Goal: Entertainment & Leisure: Browse casually

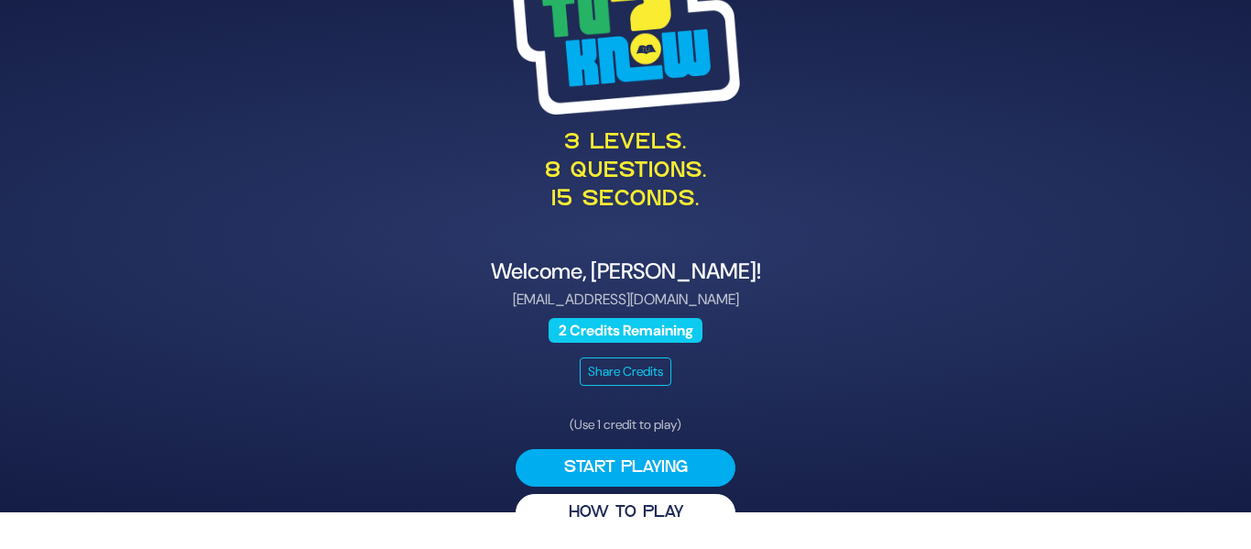
scroll to position [41, 0]
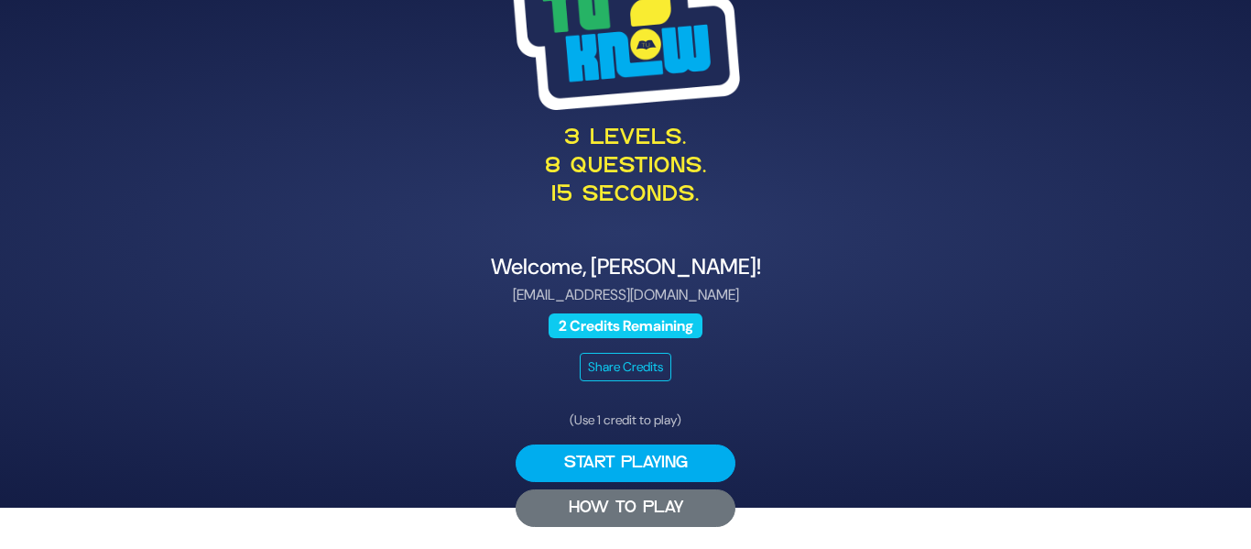
click at [623, 507] on button "HOW TO PLAY" at bounding box center [626, 508] width 220 height 38
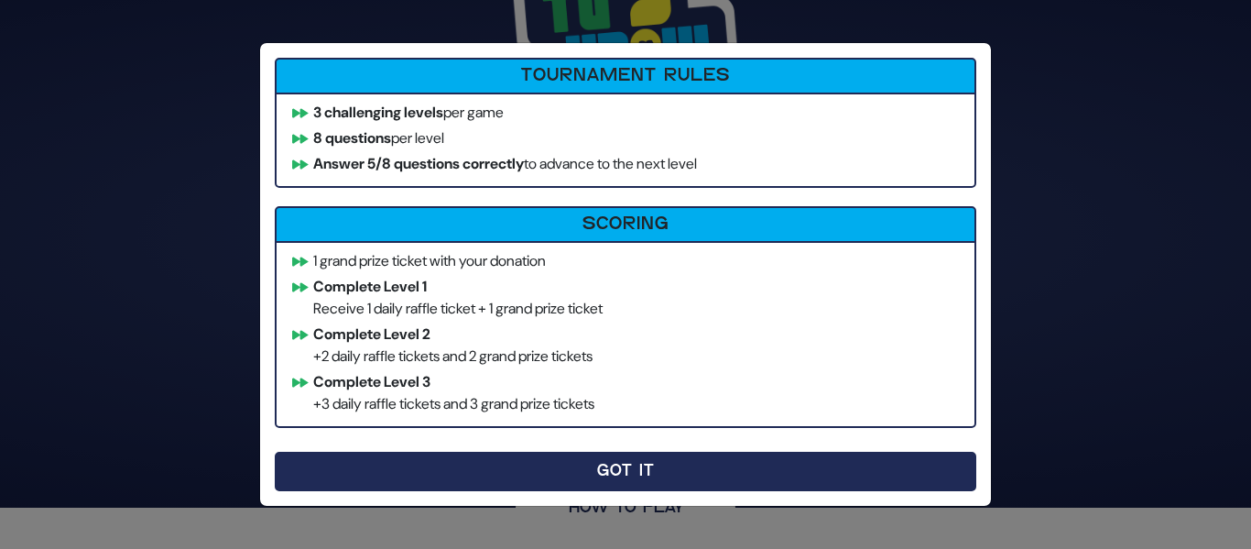
click at [579, 478] on button "Got It" at bounding box center [626, 471] width 702 height 39
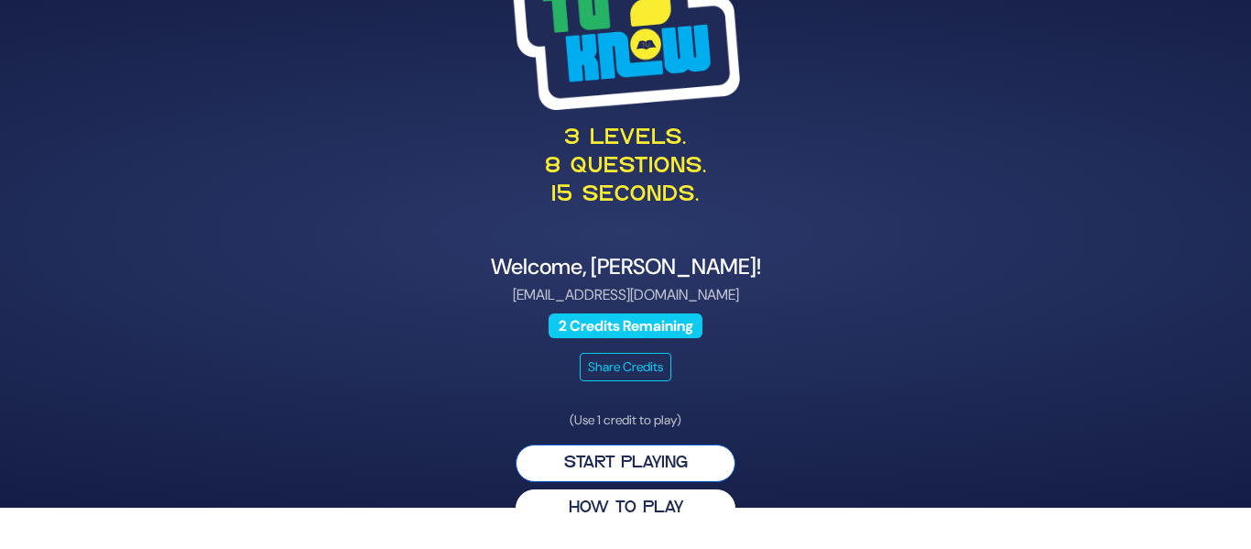
click at [637, 473] on button "Start Playing" at bounding box center [626, 463] width 220 height 38
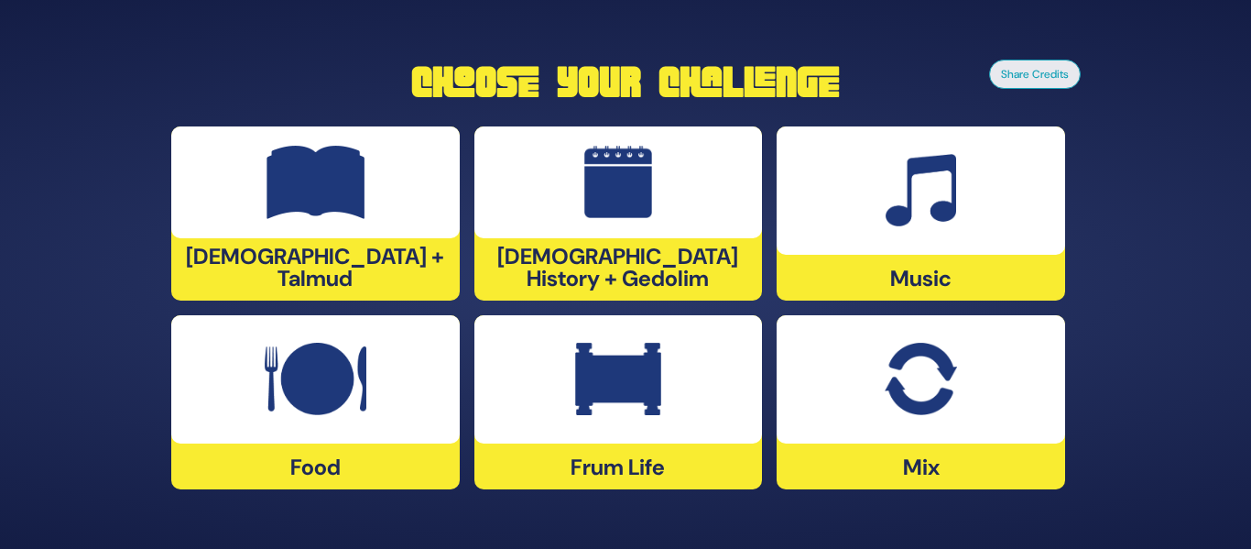
click at [329, 209] on img at bounding box center [316, 182] width 99 height 73
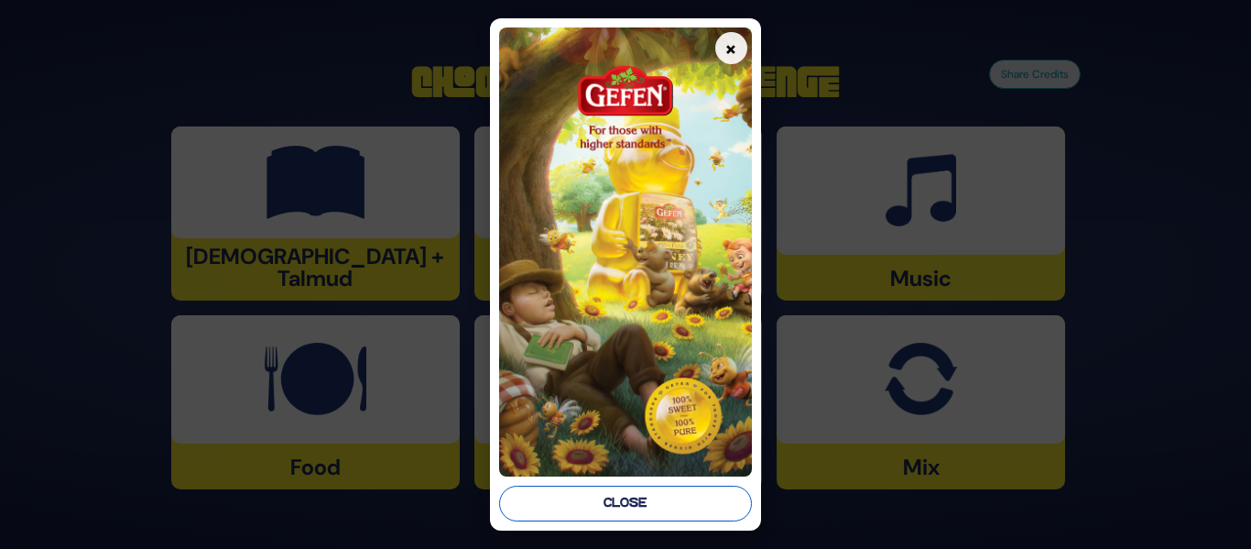
click at [626, 506] on button "Close" at bounding box center [625, 503] width 252 height 36
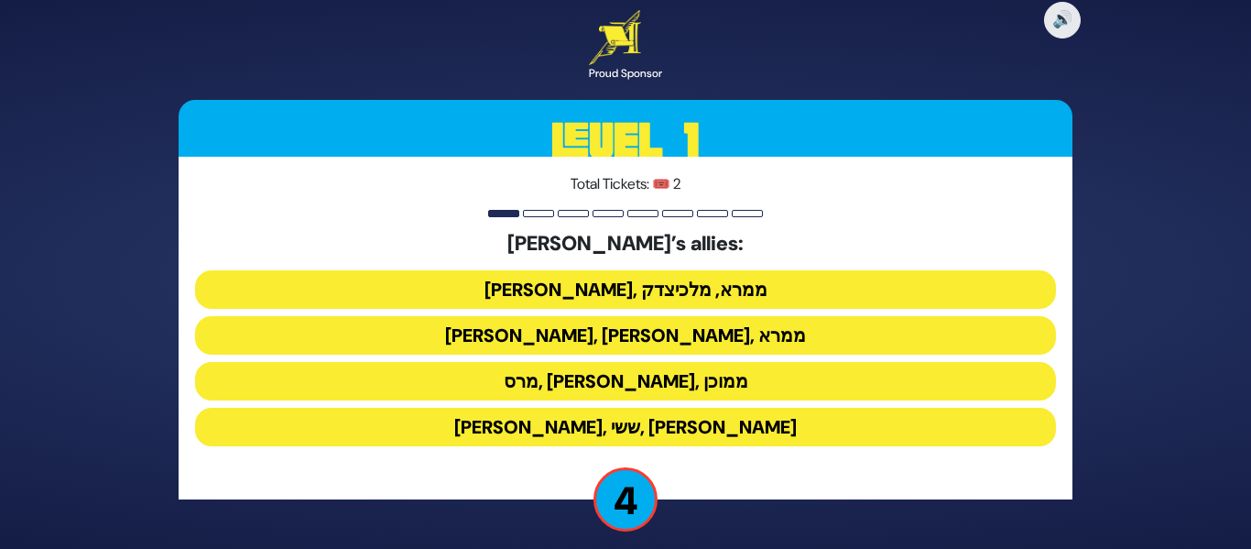
click at [620, 337] on button "[PERSON_NAME], [PERSON_NAME], ממרא" at bounding box center [625, 335] width 861 height 38
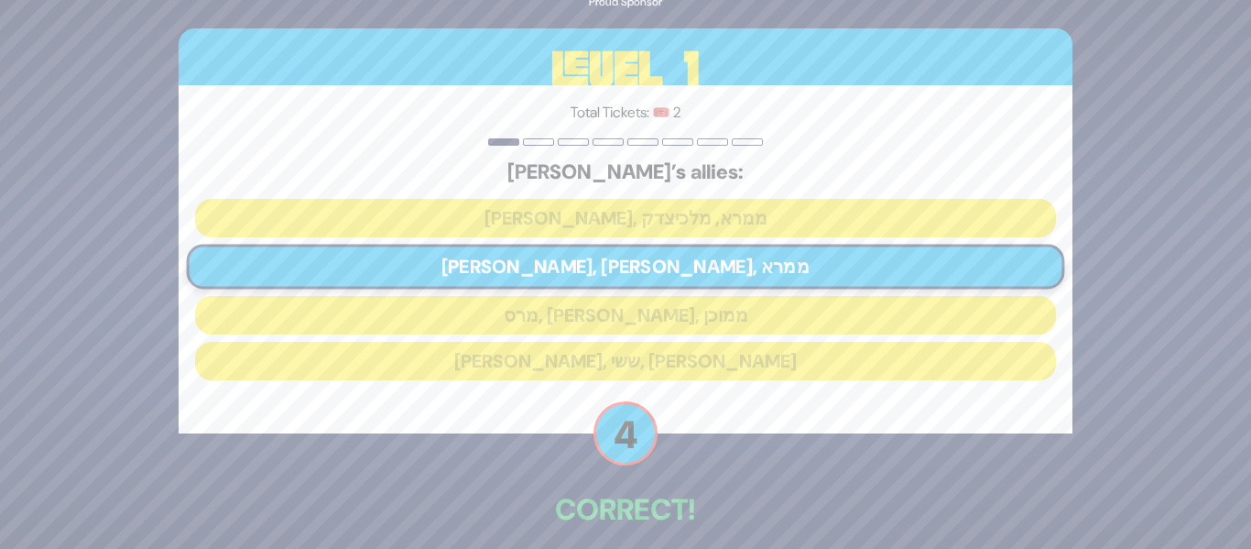
click at [844, 476] on div "🔊 Proud Sponsor Level 1 Total Tickets: 🎟️ 2 [PERSON_NAME]’s allies: [PERSON_NAM…" at bounding box center [626, 274] width 938 height 715
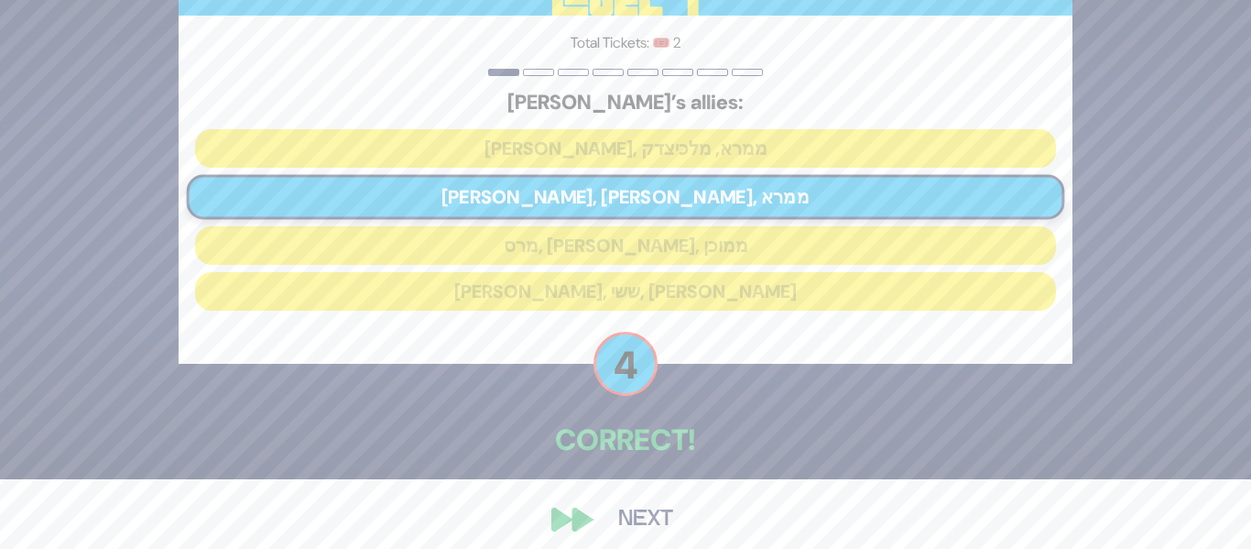
scroll to position [83, 0]
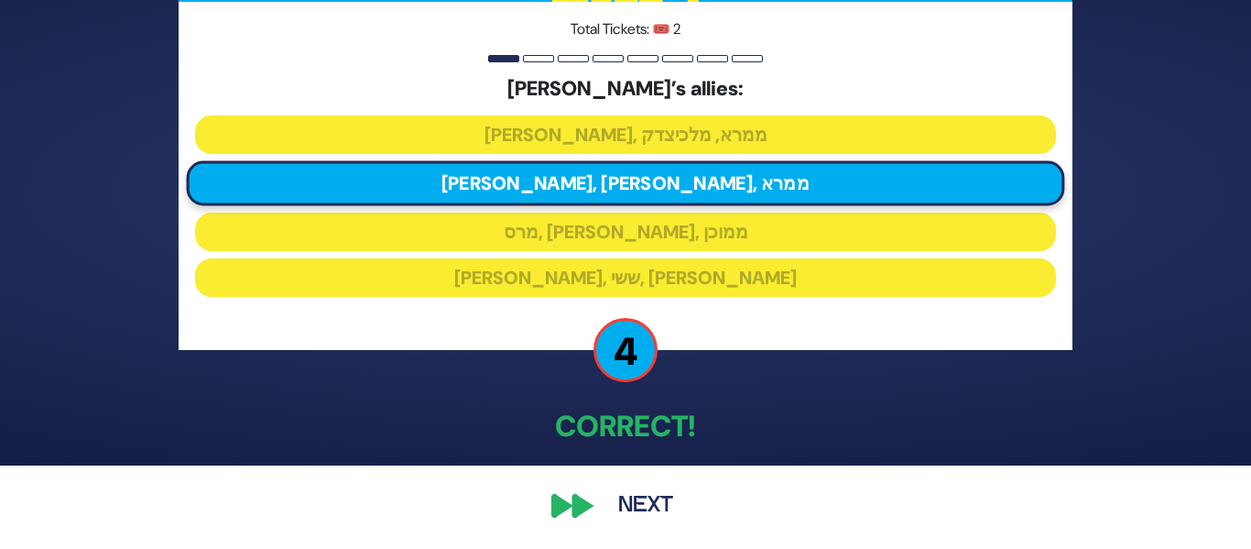
click at [626, 499] on button "Next" at bounding box center [646, 506] width 106 height 42
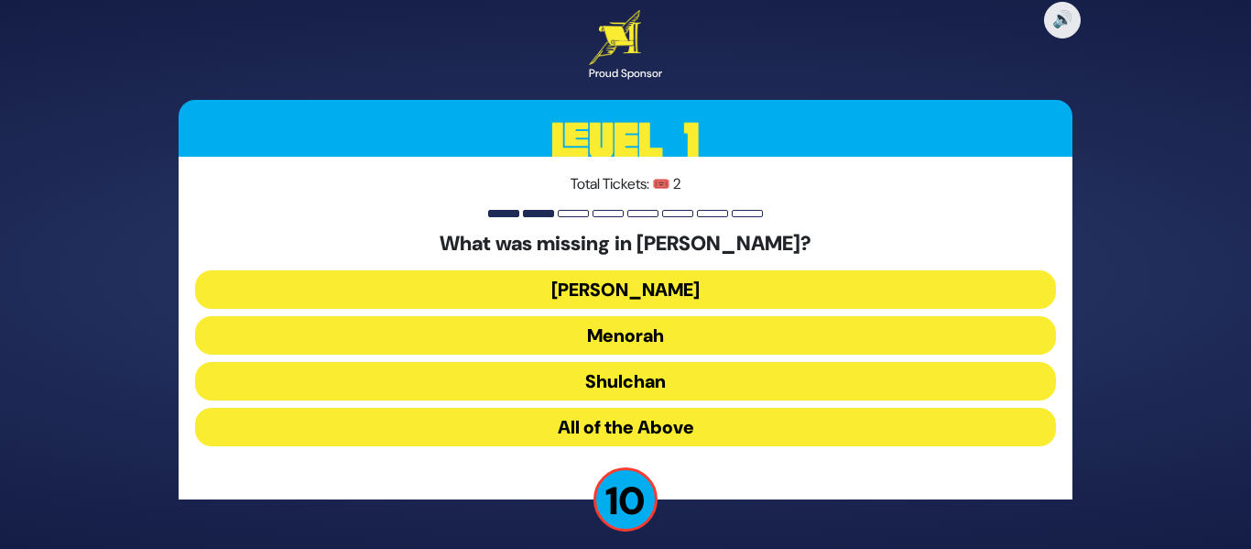
click at [617, 425] on button "All of the Above" at bounding box center [625, 427] width 861 height 38
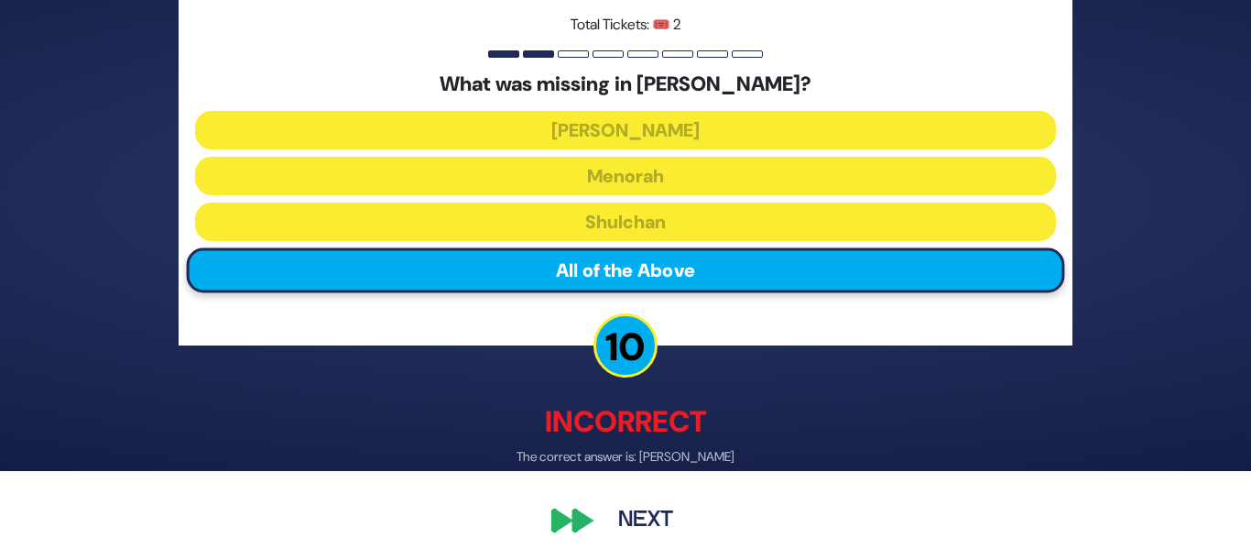
scroll to position [93, 0]
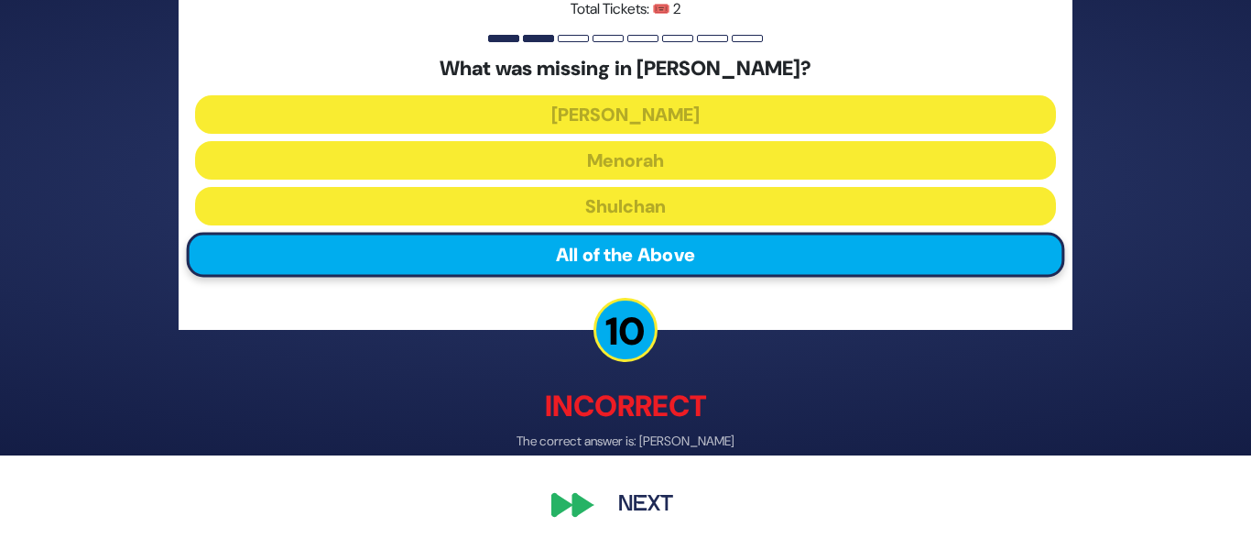
click at [644, 506] on button "Next" at bounding box center [646, 506] width 106 height 42
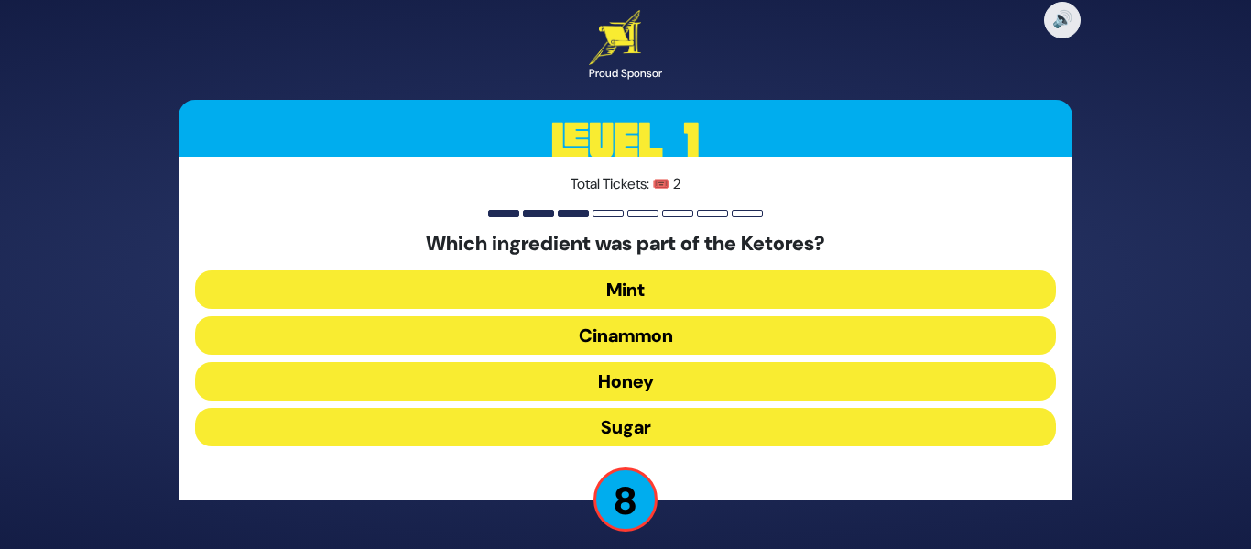
click at [625, 338] on button "Cinammon" at bounding box center [625, 335] width 861 height 38
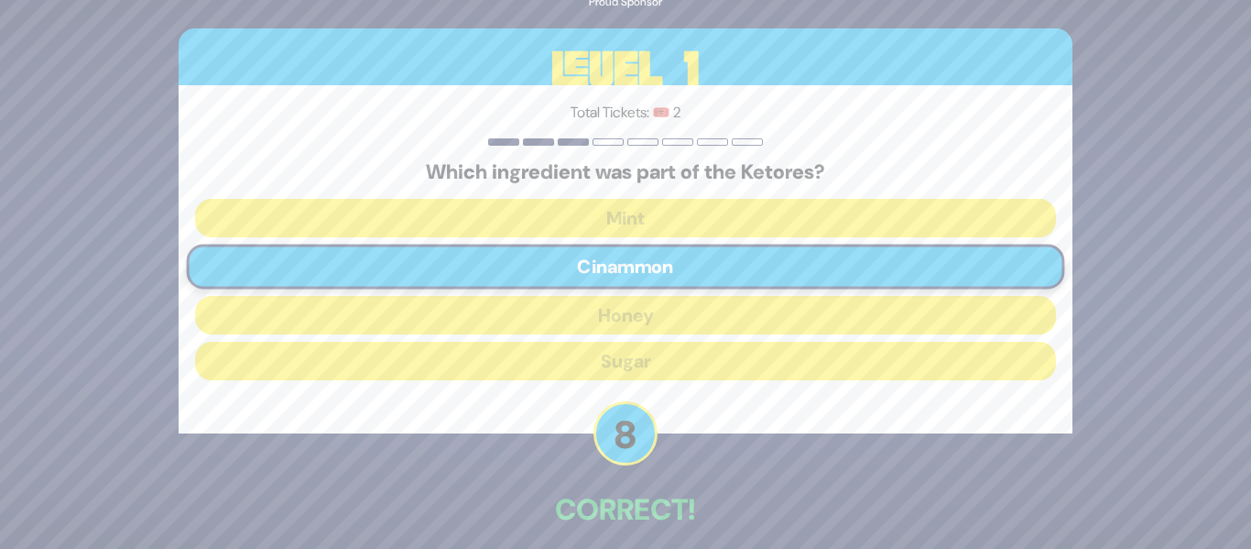
click at [803, 507] on p "Correct!" at bounding box center [626, 509] width 894 height 44
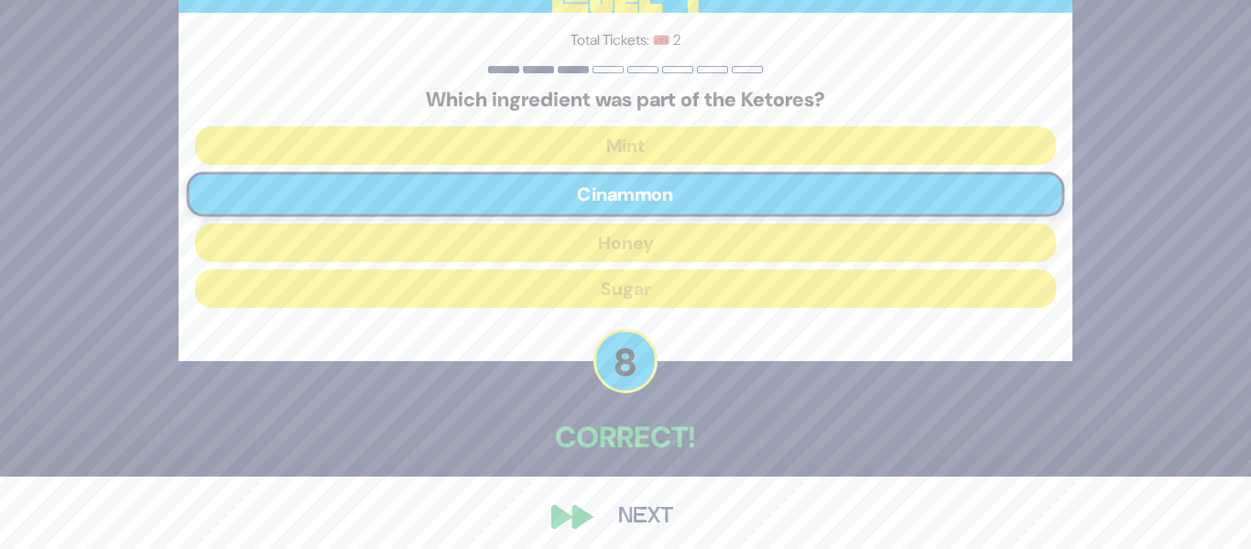
scroll to position [83, 0]
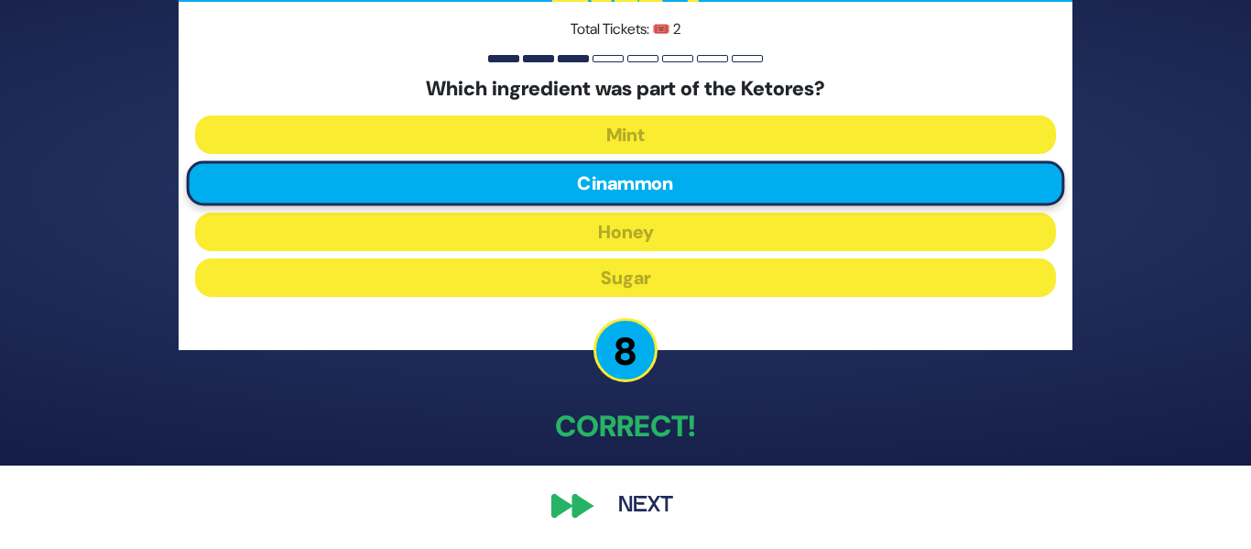
click at [583, 507] on div "🔊 Proud Sponsor Level 1 Total Tickets: 🎟️ 2 Which ingredient was part of the Ke…" at bounding box center [626, 190] width 938 height 715
click at [639, 502] on button "Next" at bounding box center [646, 506] width 106 height 42
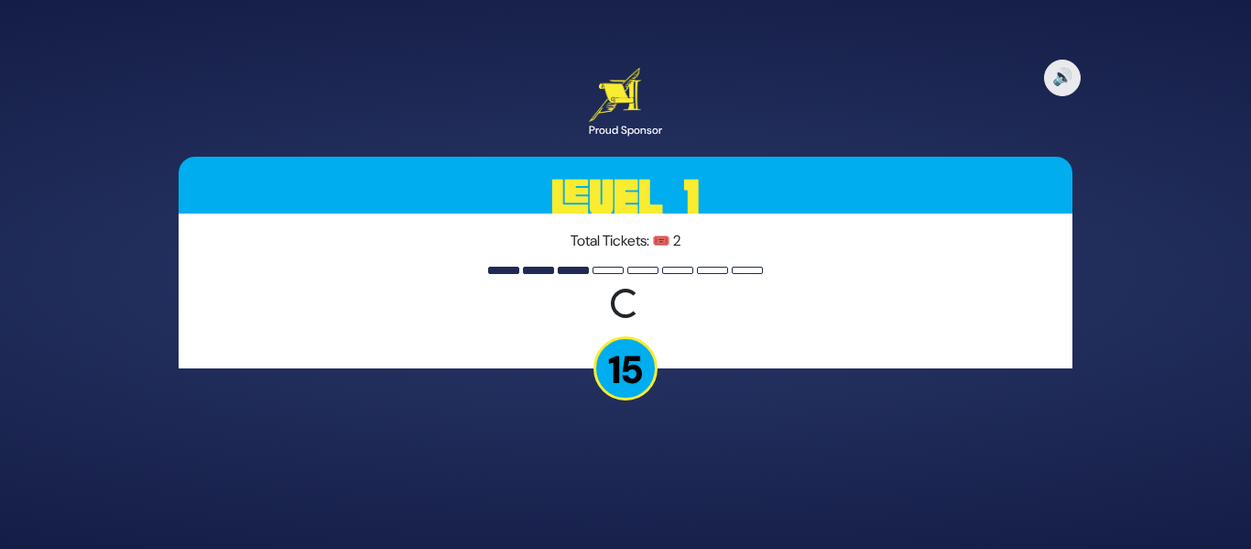
scroll to position [0, 0]
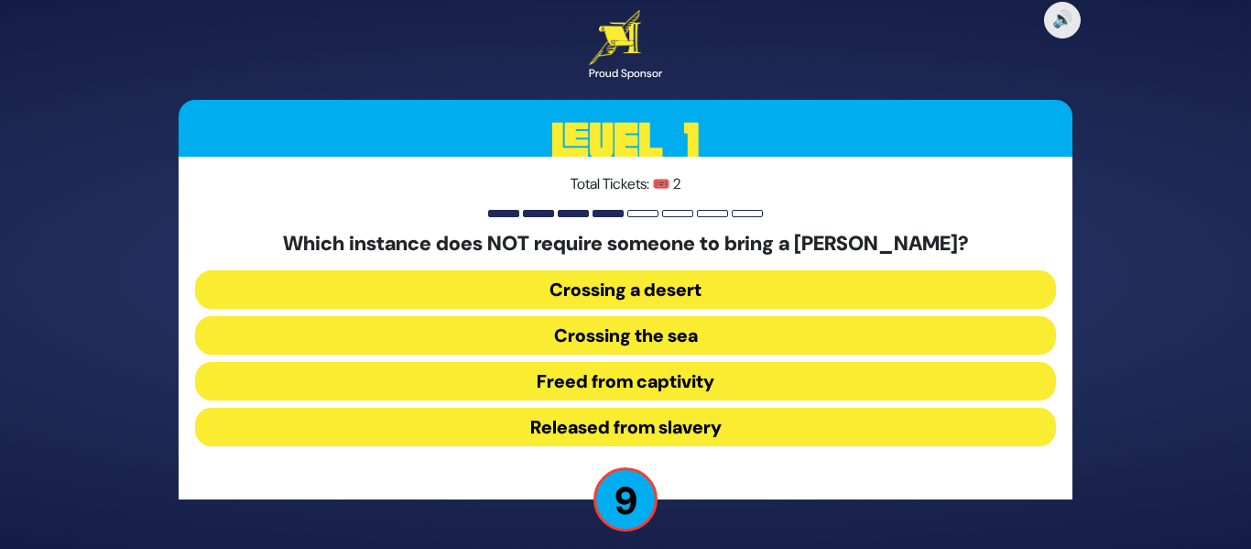
click at [595, 431] on button "Released from slavery" at bounding box center [625, 427] width 861 height 38
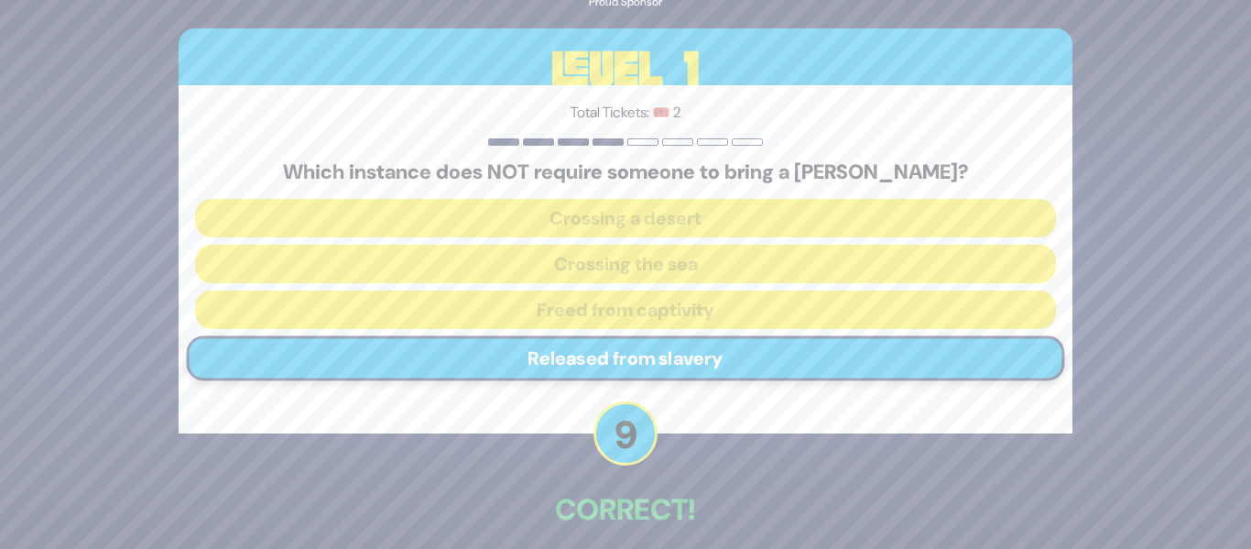
click at [784, 475] on div "🔊 Proud Sponsor Level 1 Total Tickets: 🎟️ 2 Which instance does NOT require som…" at bounding box center [626, 274] width 938 height 715
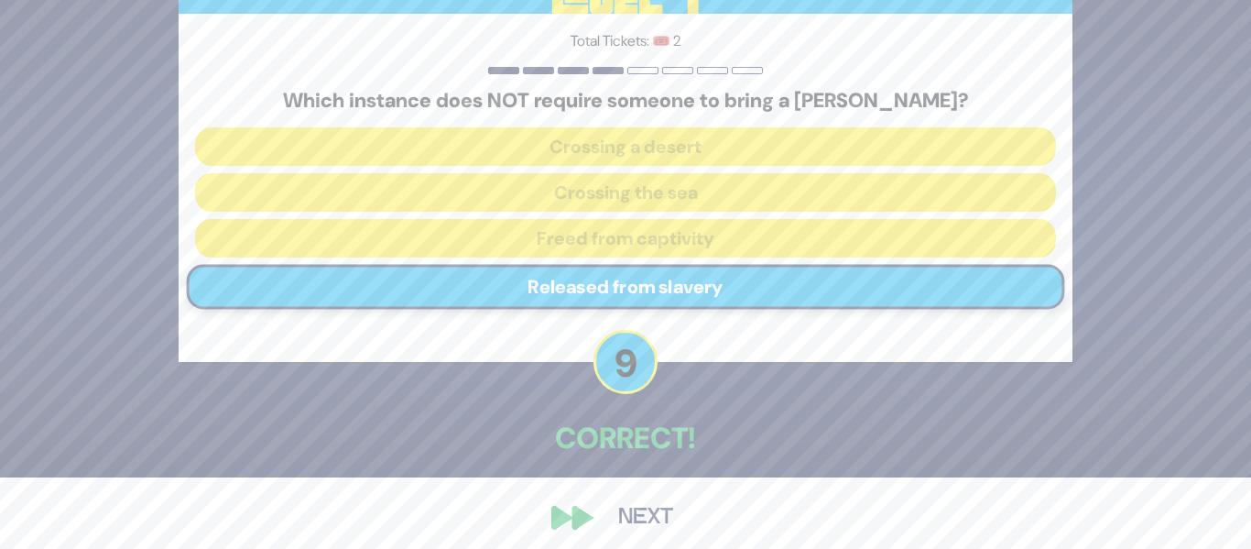
scroll to position [83, 0]
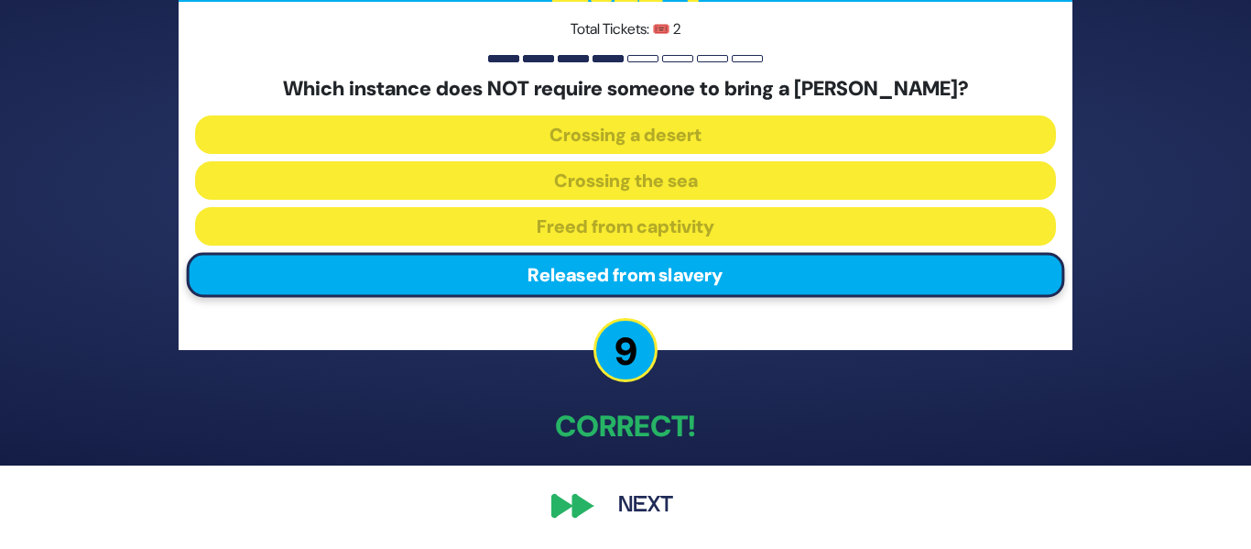
click at [658, 511] on button "Next" at bounding box center [646, 506] width 106 height 42
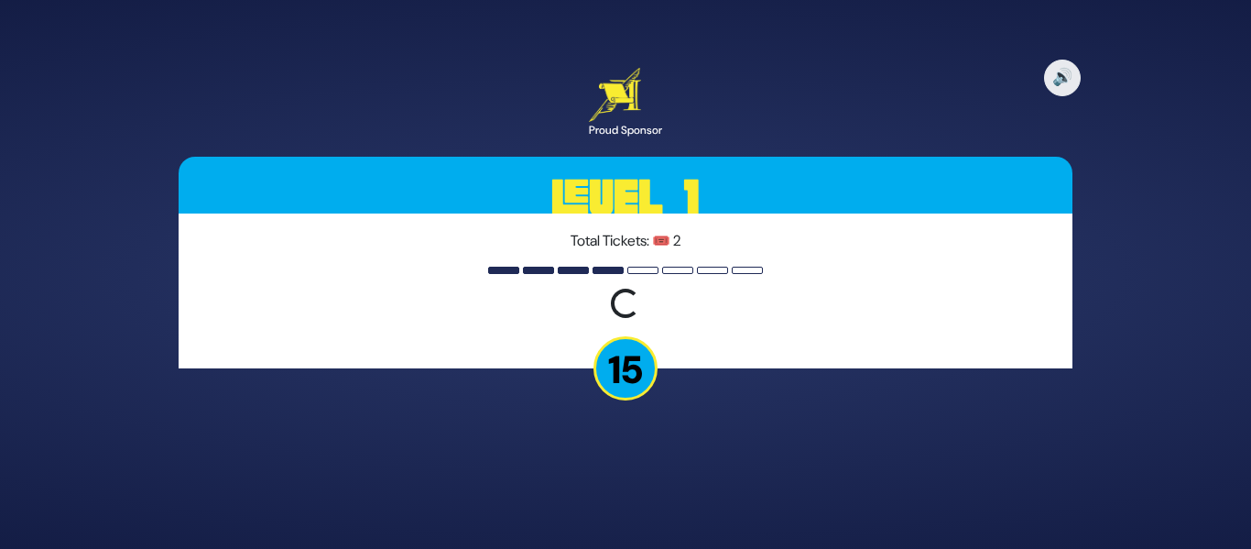
scroll to position [0, 0]
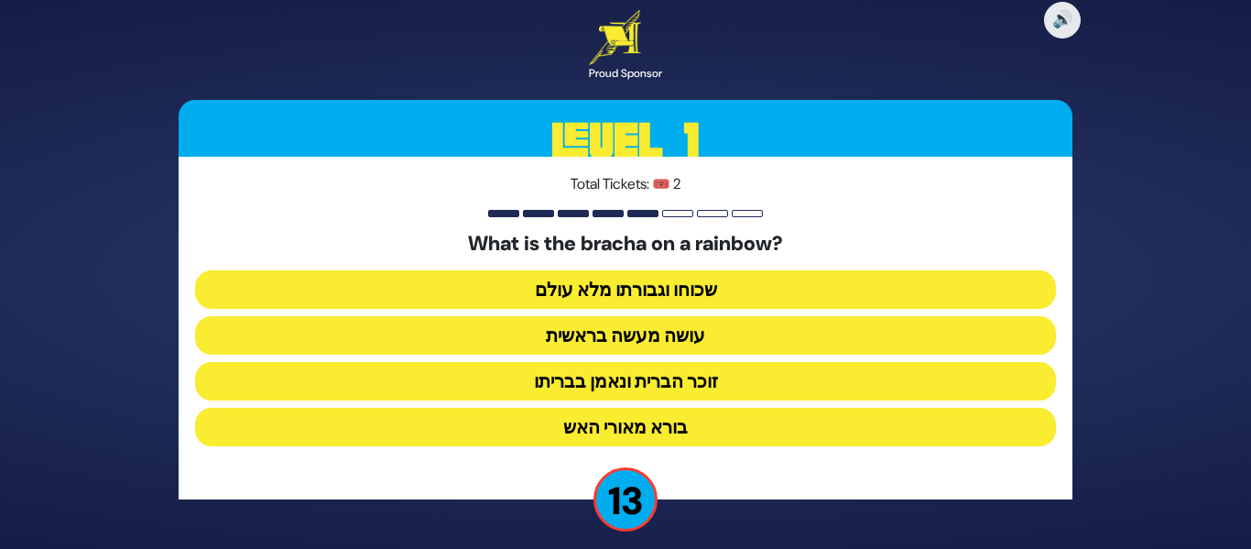
click at [604, 387] on button "זוכר הברית ונאמן בבריתו" at bounding box center [625, 381] width 861 height 38
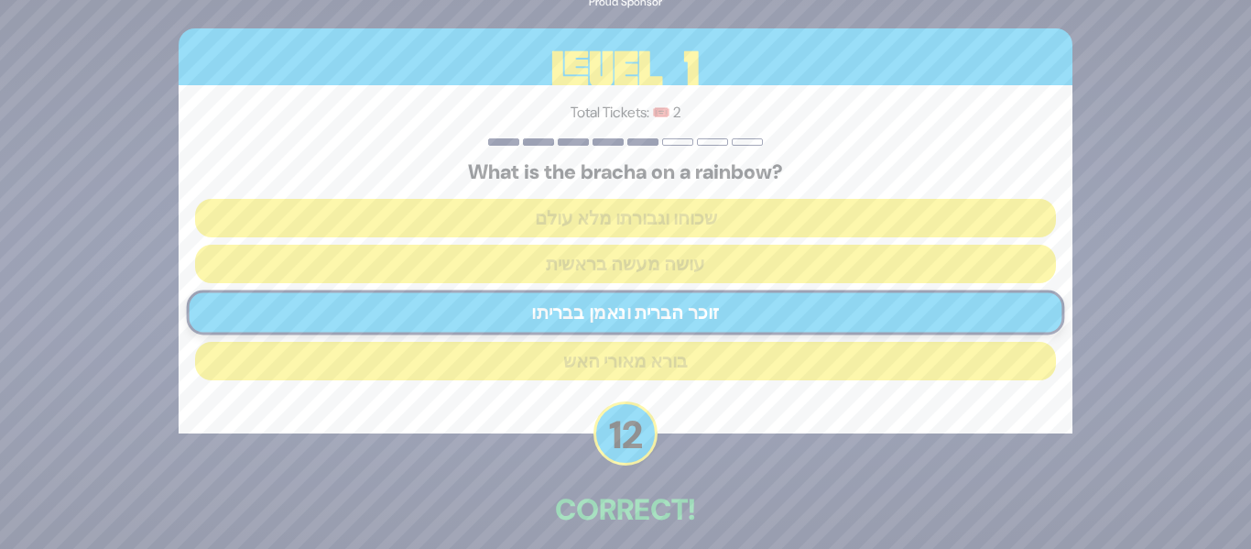
click at [816, 480] on div "🔊 Proud Sponsor Level 1 Total Tickets: 🎟️ 2 What is the bracha on a rainbow? שכ…" at bounding box center [626, 274] width 938 height 715
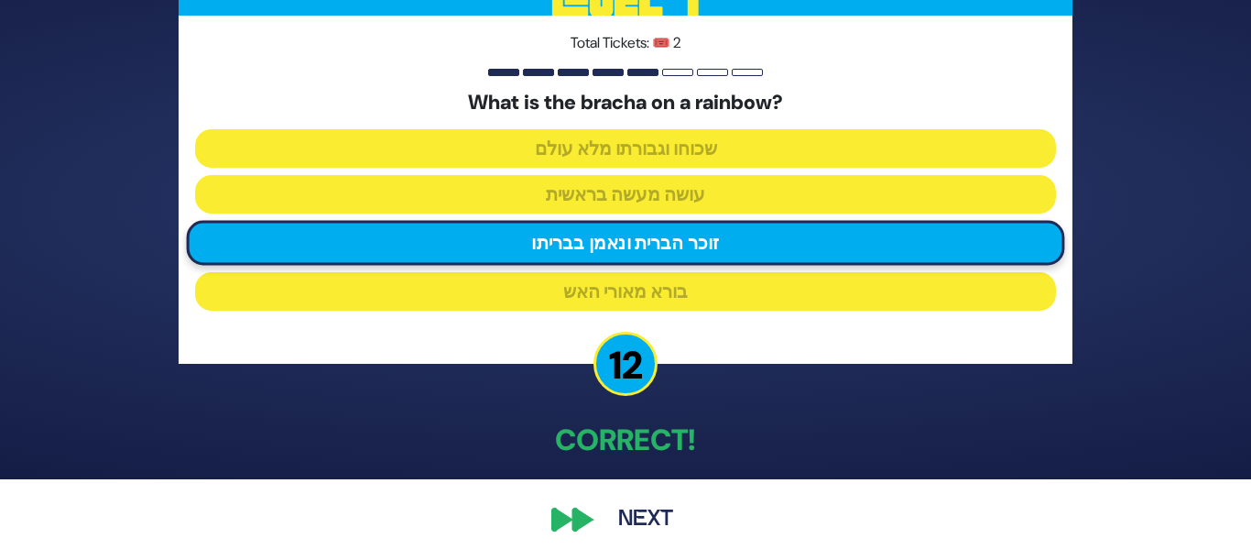
scroll to position [83, 0]
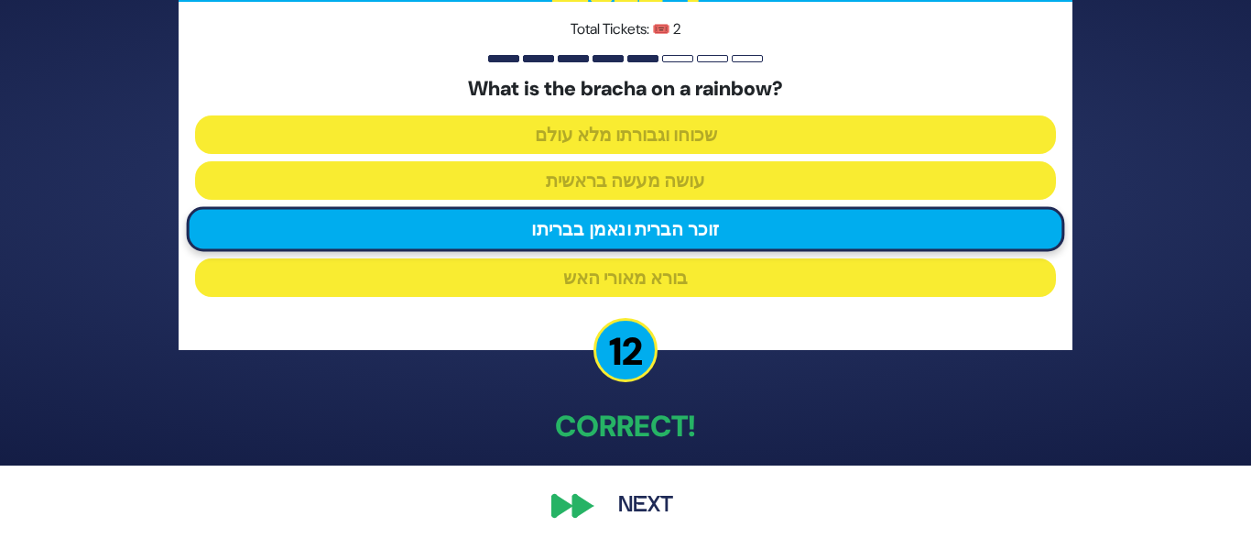
click at [664, 500] on button "Next" at bounding box center [646, 506] width 106 height 42
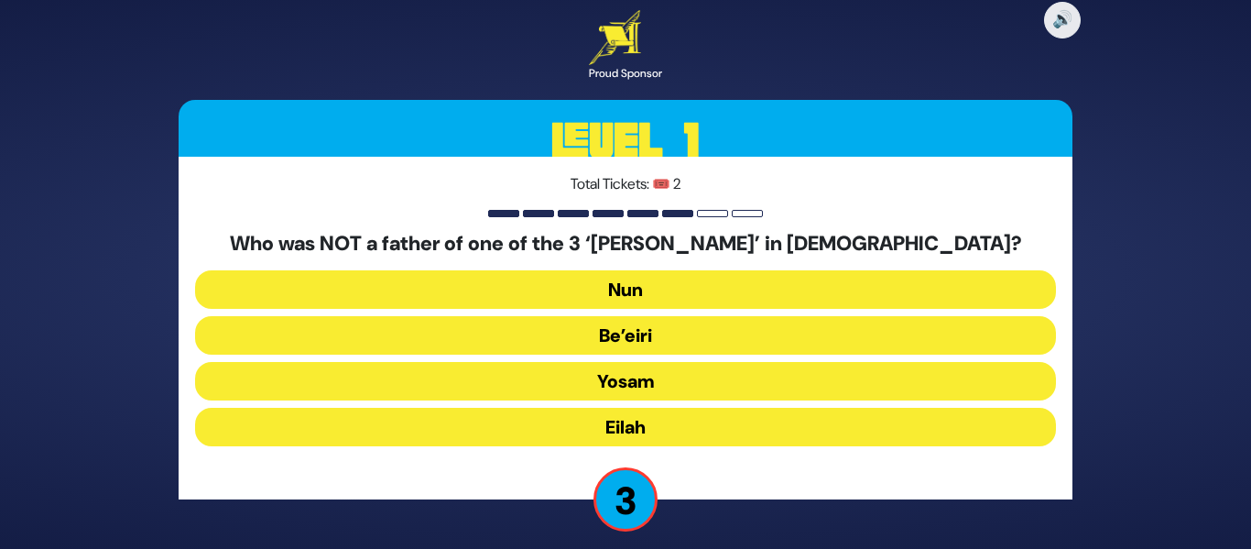
click at [619, 384] on button "Yosam" at bounding box center [625, 381] width 861 height 38
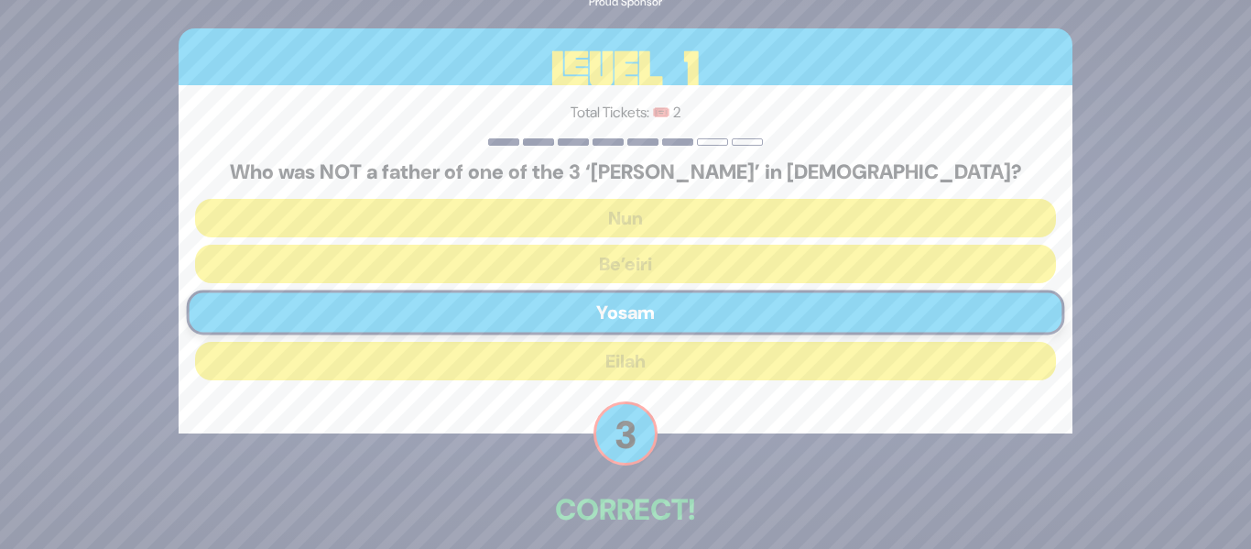
click at [881, 514] on p "Correct!" at bounding box center [626, 509] width 894 height 44
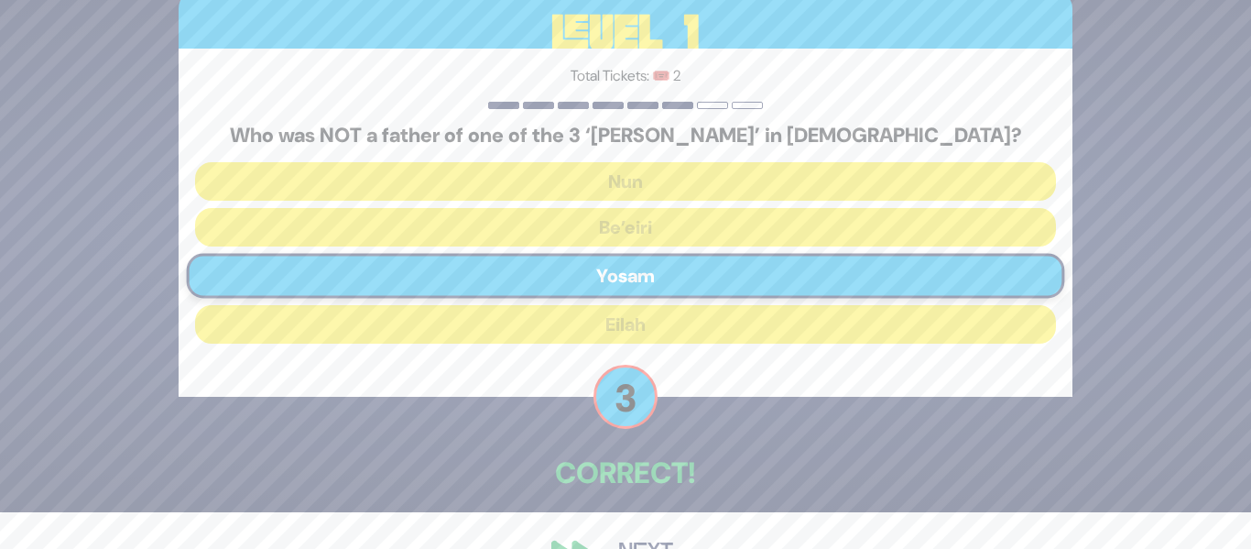
scroll to position [83, 0]
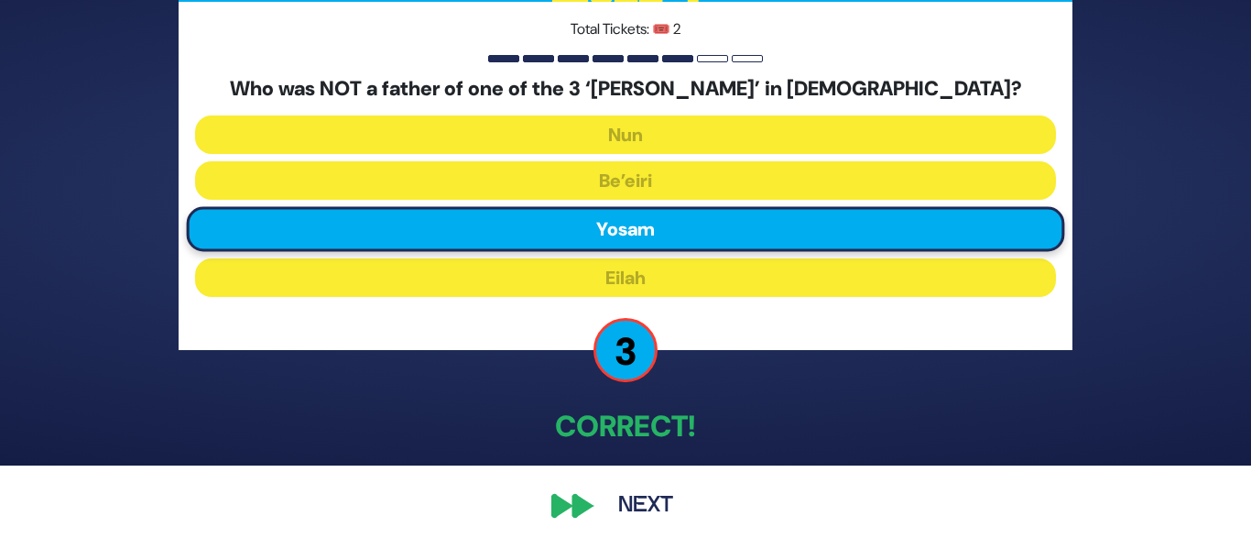
click at [664, 505] on button "Next" at bounding box center [646, 506] width 106 height 42
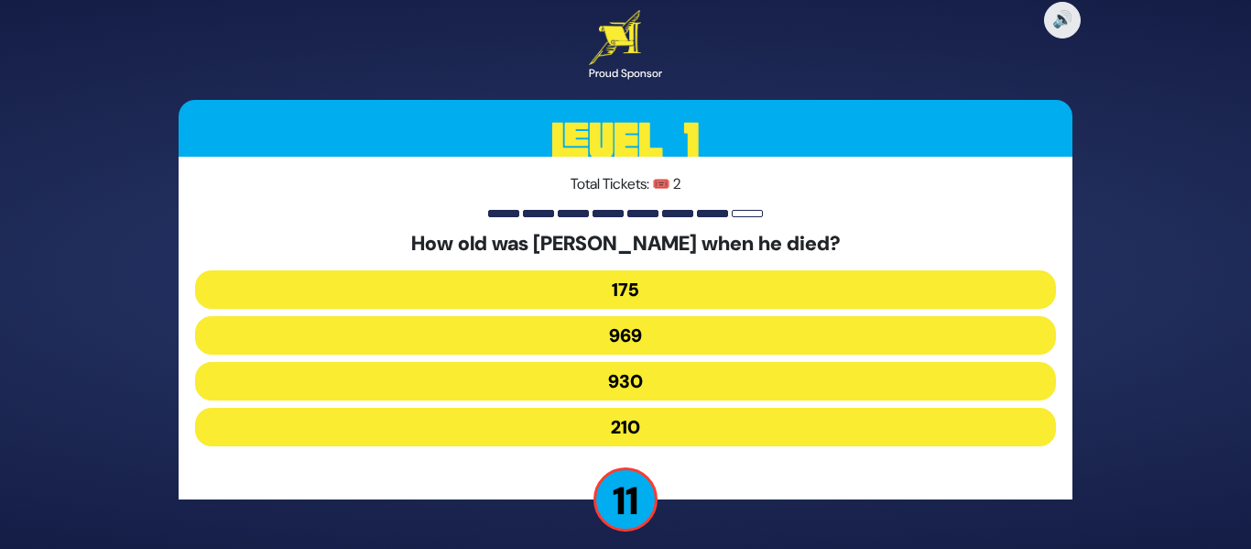
click at [630, 338] on button "969" at bounding box center [625, 335] width 861 height 38
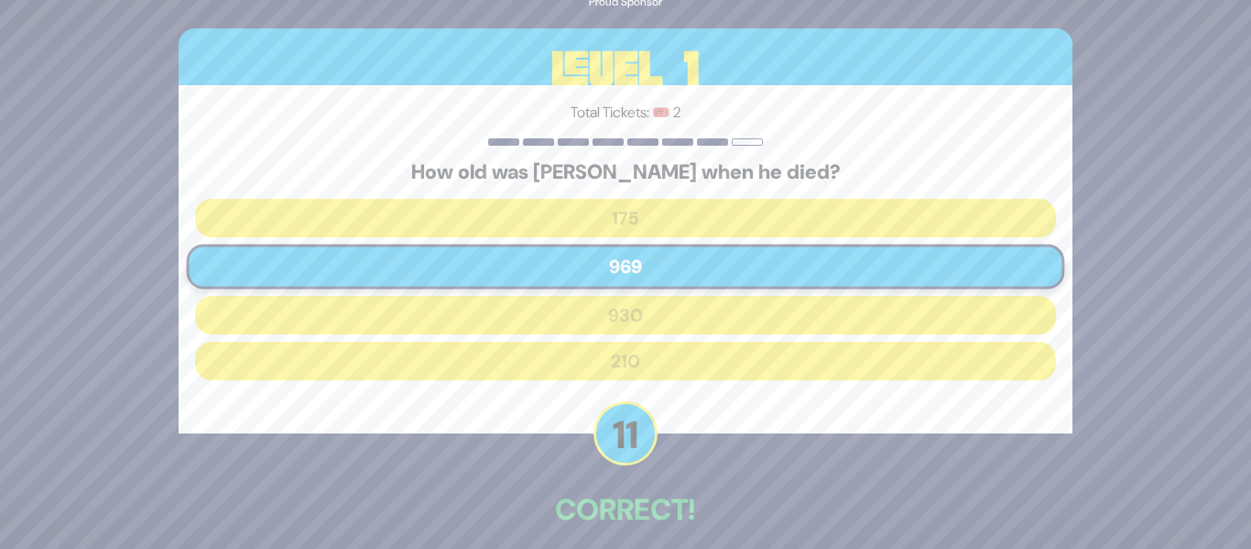
click at [792, 482] on div "🔊 Proud Sponsor Level 1 Total Tickets: 🎟️ 2 How old was Mesushelach when he die…" at bounding box center [626, 274] width 938 height 715
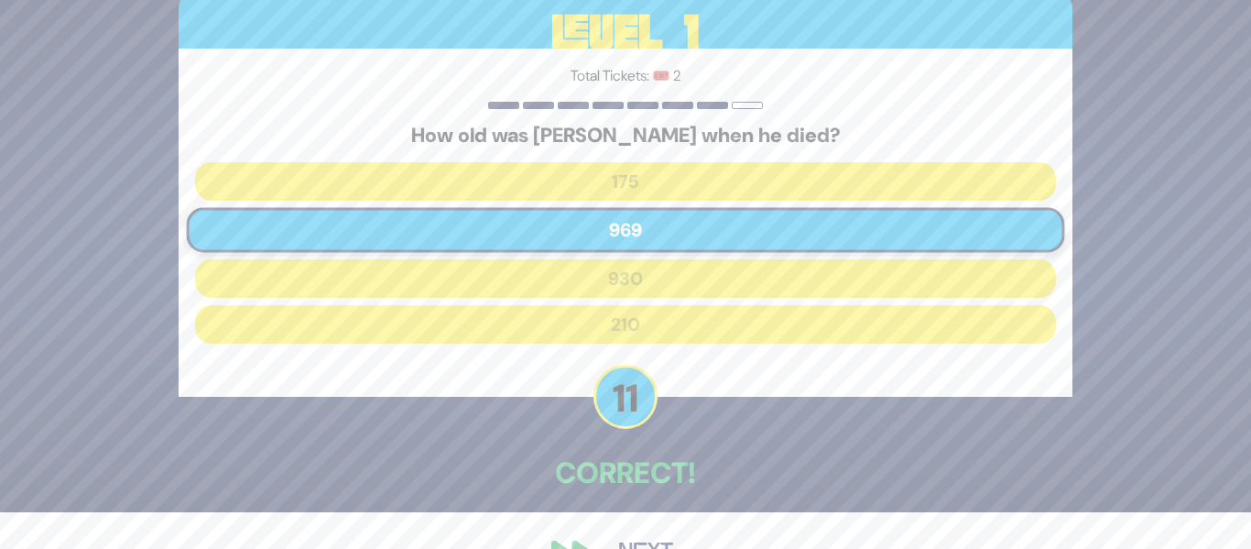
scroll to position [83, 0]
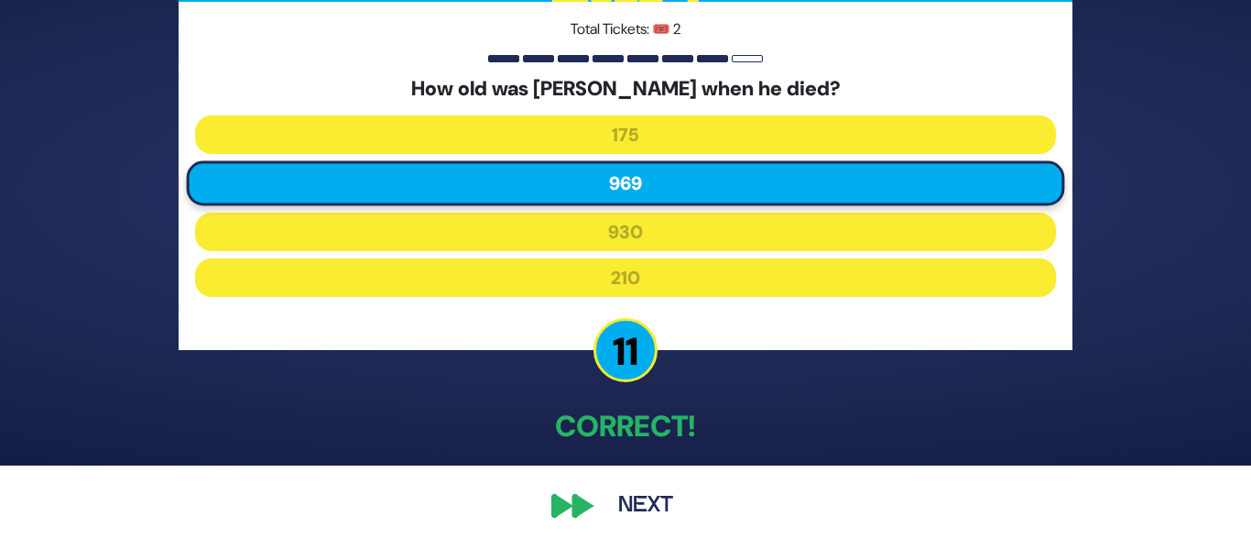
click at [631, 507] on button "Next" at bounding box center [646, 506] width 106 height 42
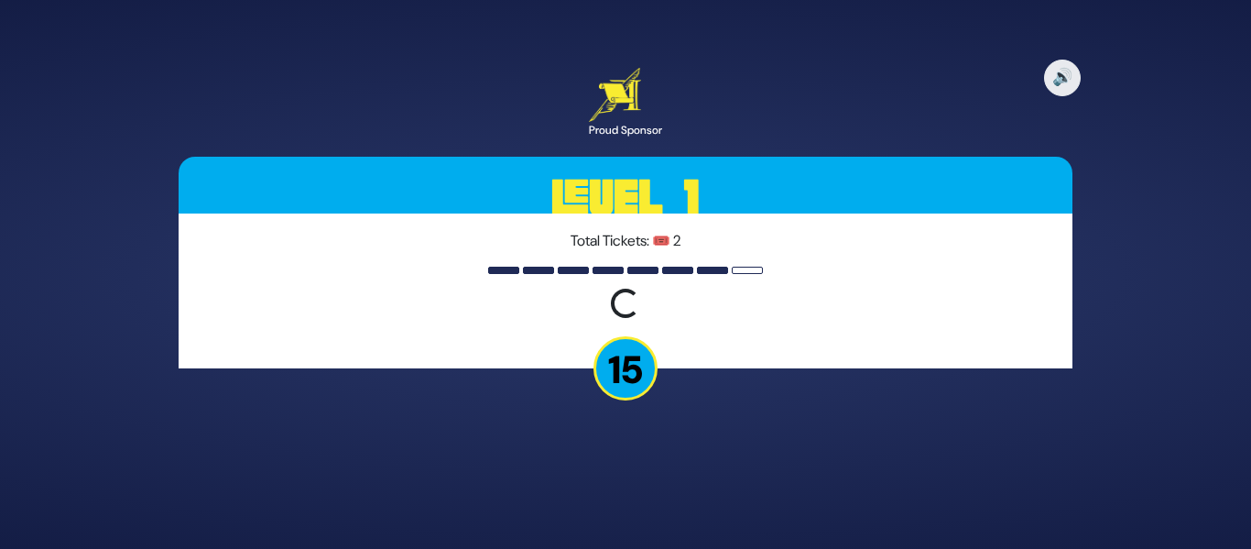
scroll to position [0, 0]
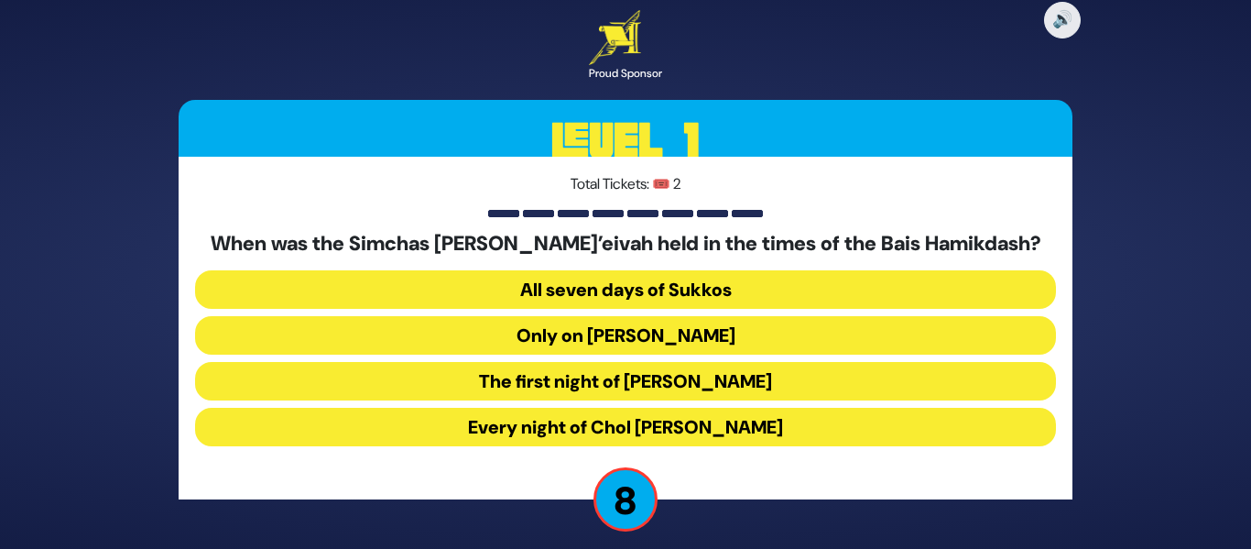
click at [590, 429] on button "Every night of Chol [PERSON_NAME]" at bounding box center [625, 427] width 861 height 38
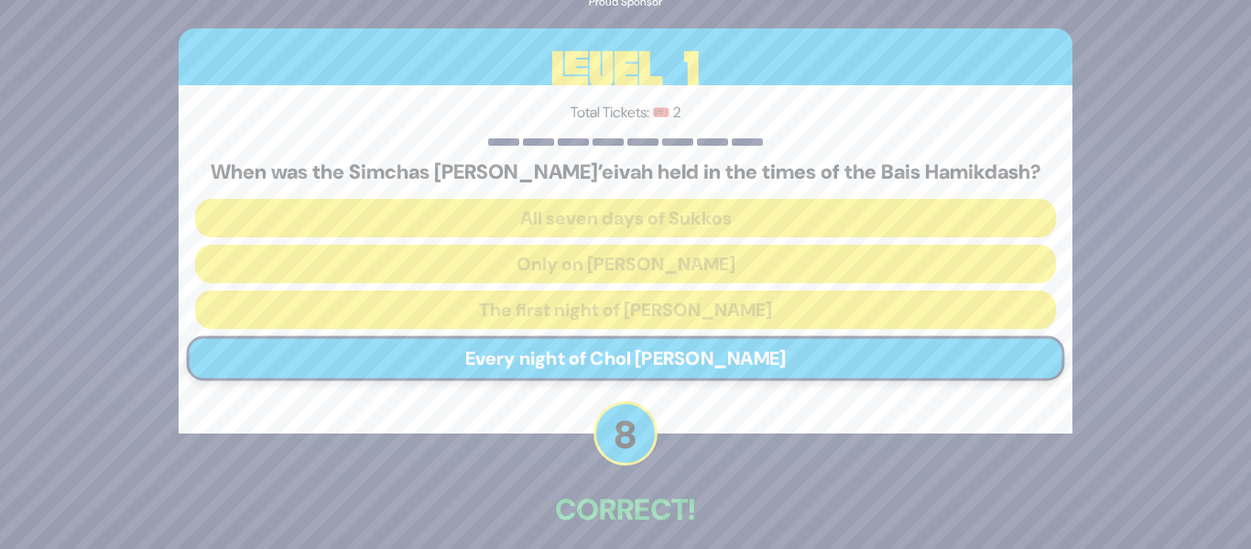
click at [854, 489] on p "Correct!" at bounding box center [626, 509] width 894 height 44
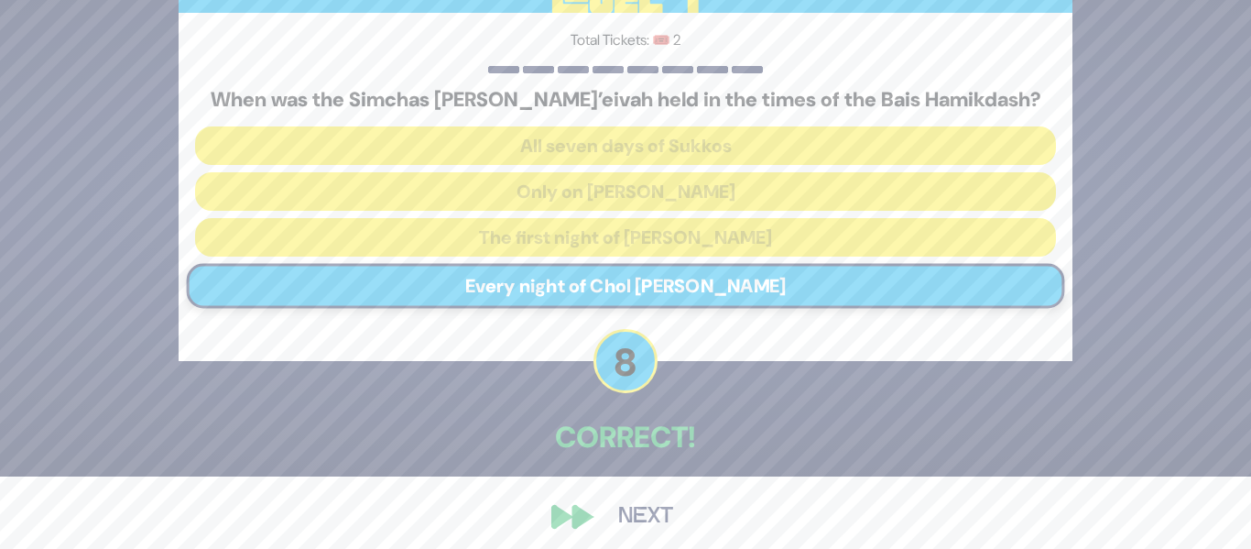
scroll to position [83, 0]
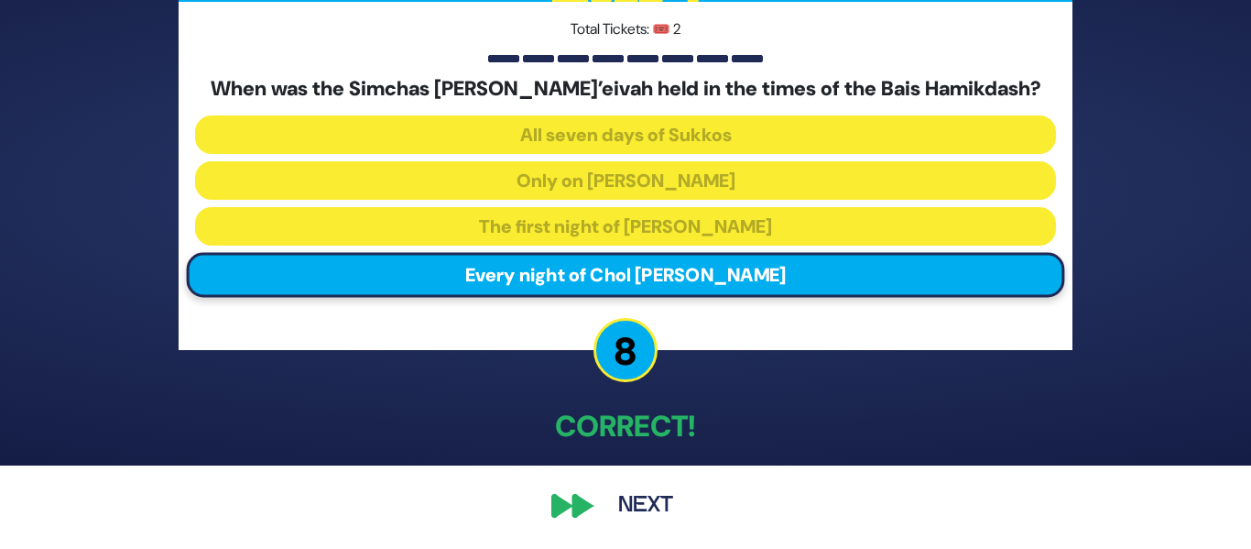
click at [661, 507] on button "Next" at bounding box center [646, 506] width 106 height 42
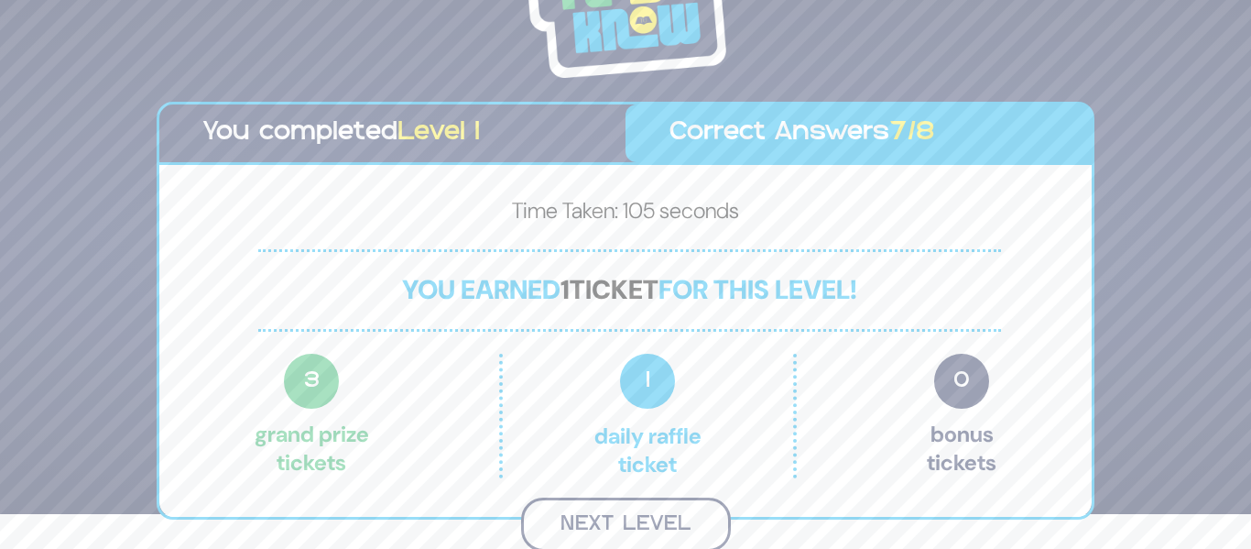
scroll to position [32, 0]
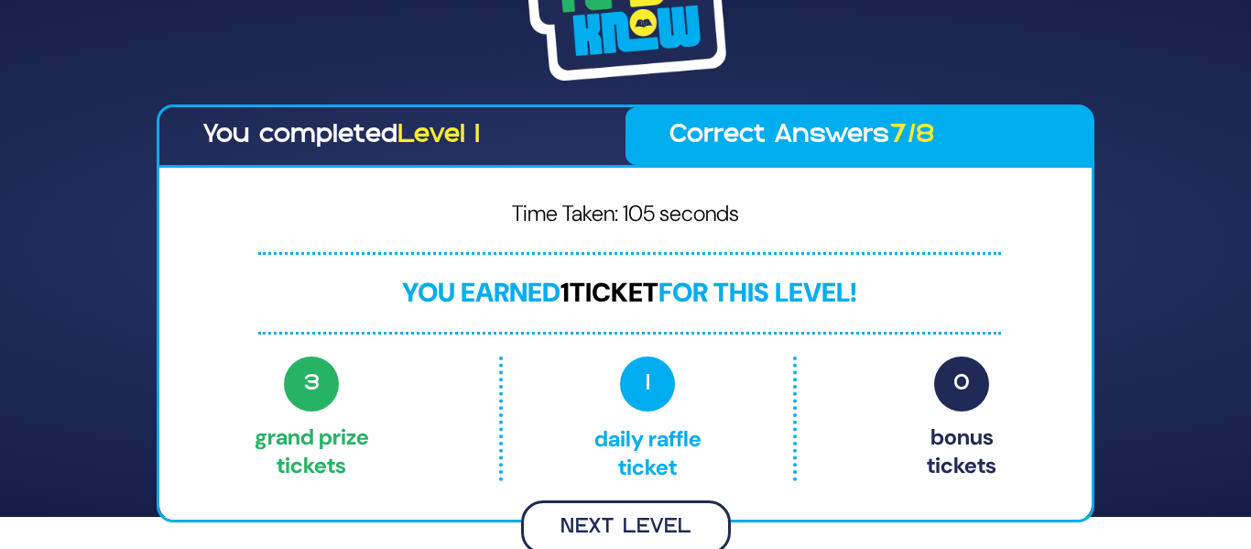
click at [644, 533] on button "Next Level" at bounding box center [626, 527] width 210 height 54
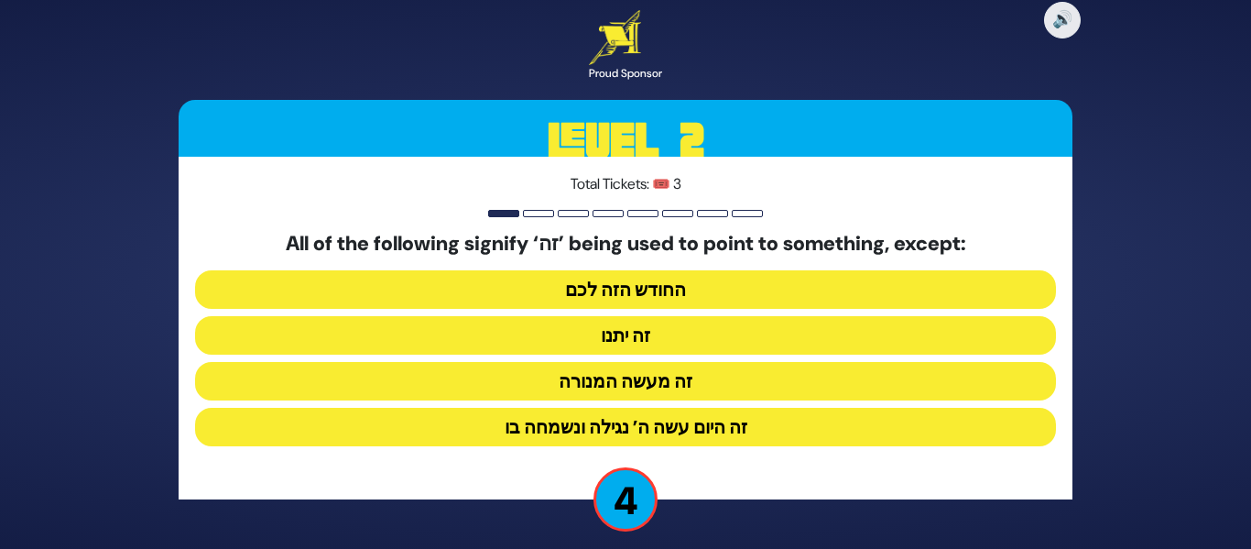
click at [651, 436] on button "זה היום עשה ה’ נגילה ונשמחה בו" at bounding box center [625, 427] width 861 height 38
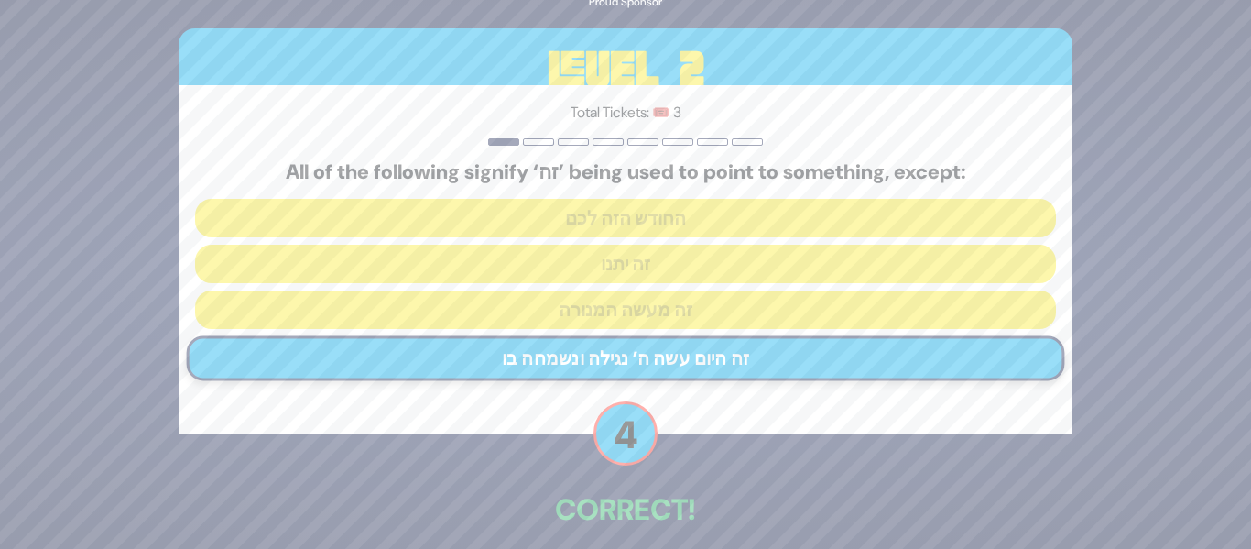
click at [862, 503] on p "Correct!" at bounding box center [626, 509] width 894 height 44
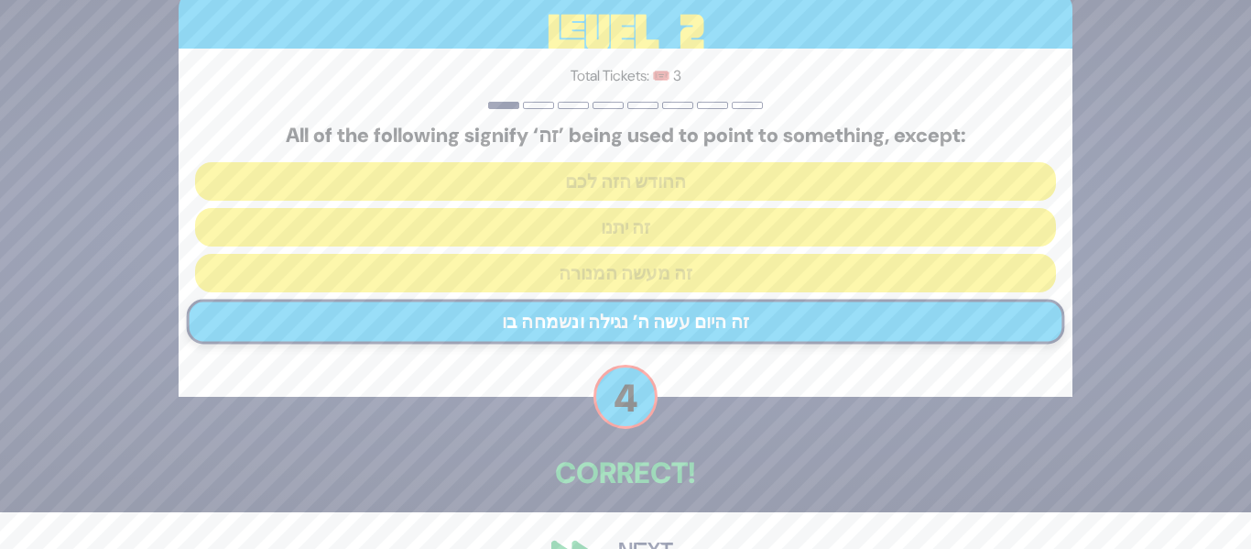
scroll to position [83, 0]
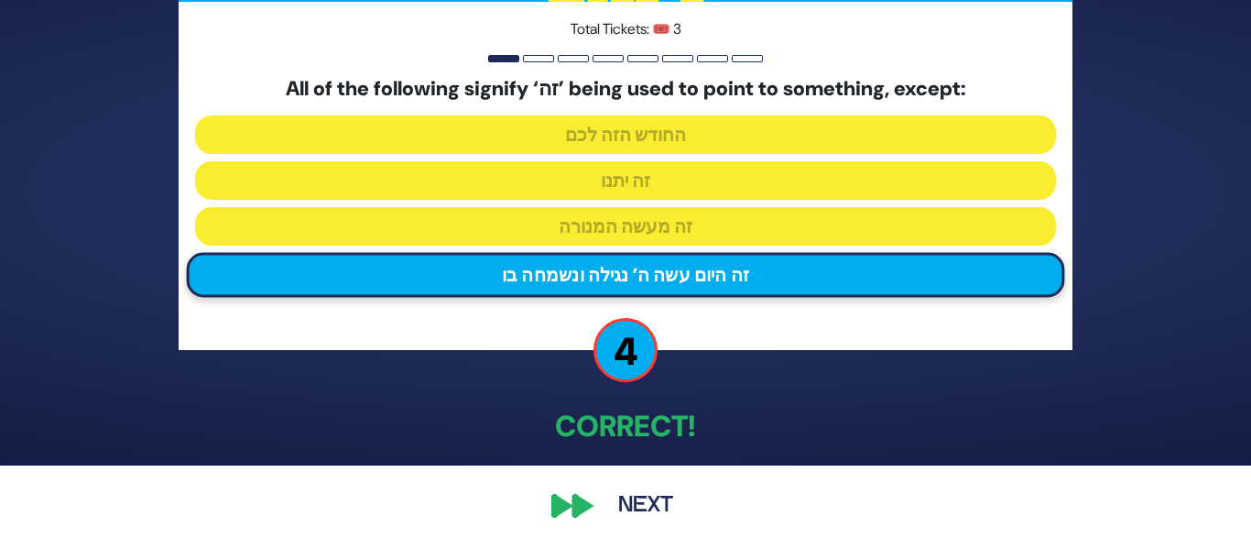
click at [649, 497] on button "Next" at bounding box center [646, 506] width 106 height 42
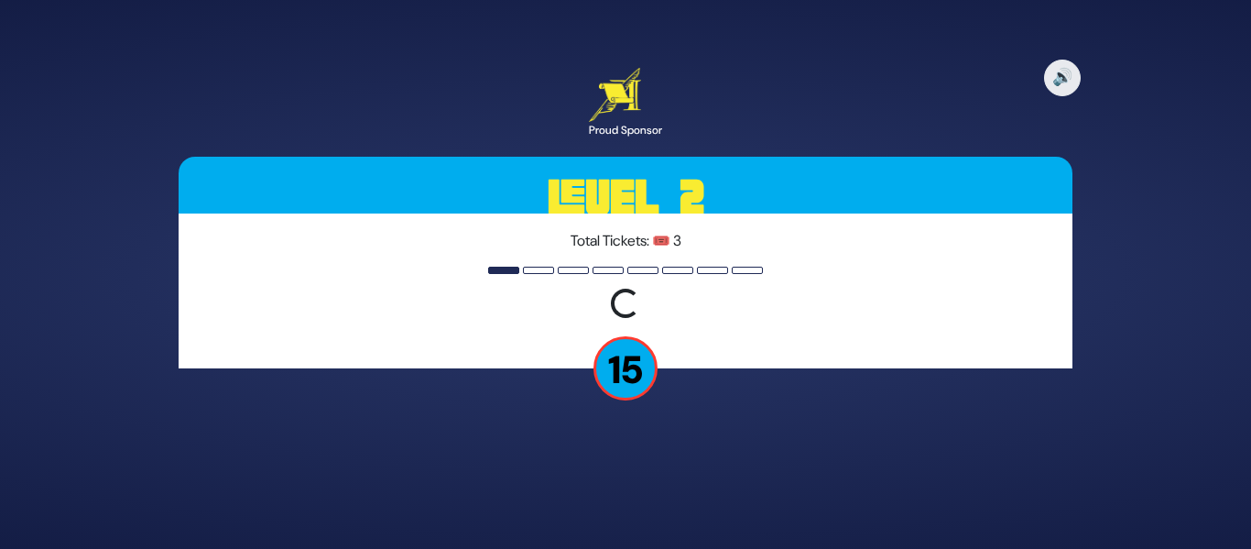
scroll to position [0, 0]
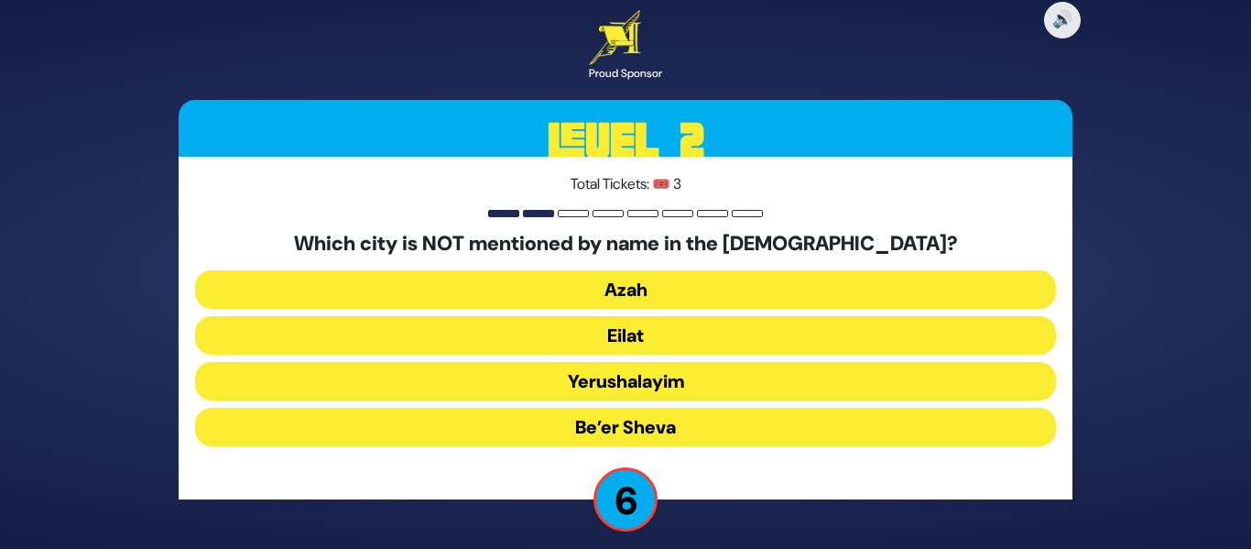
click at [627, 382] on button "Yerushalayim" at bounding box center [625, 381] width 861 height 38
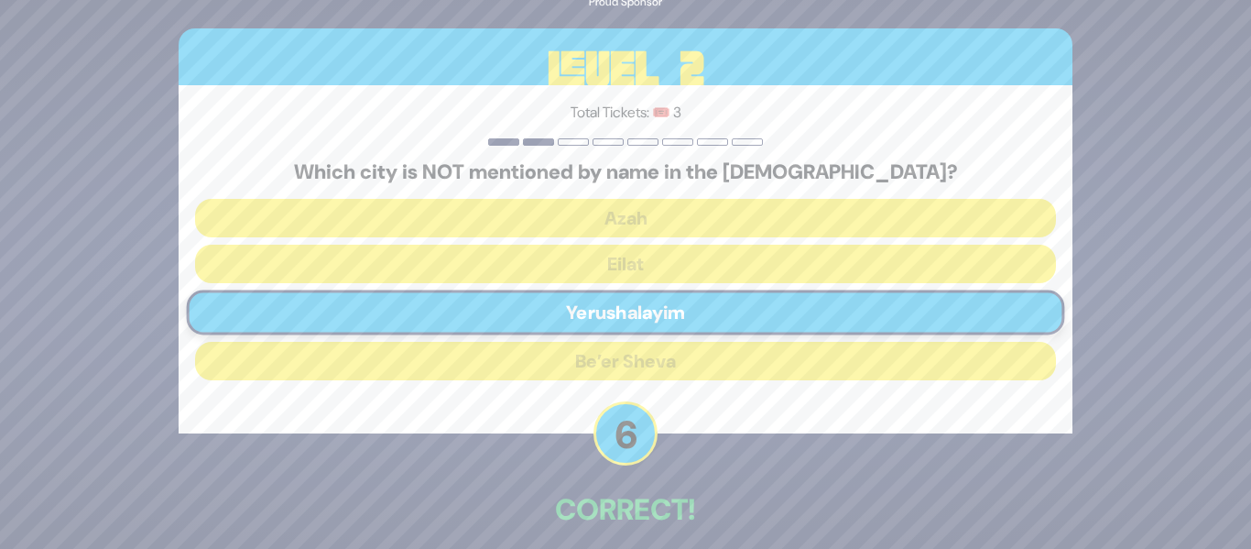
click at [774, 528] on p "Correct!" at bounding box center [626, 509] width 894 height 44
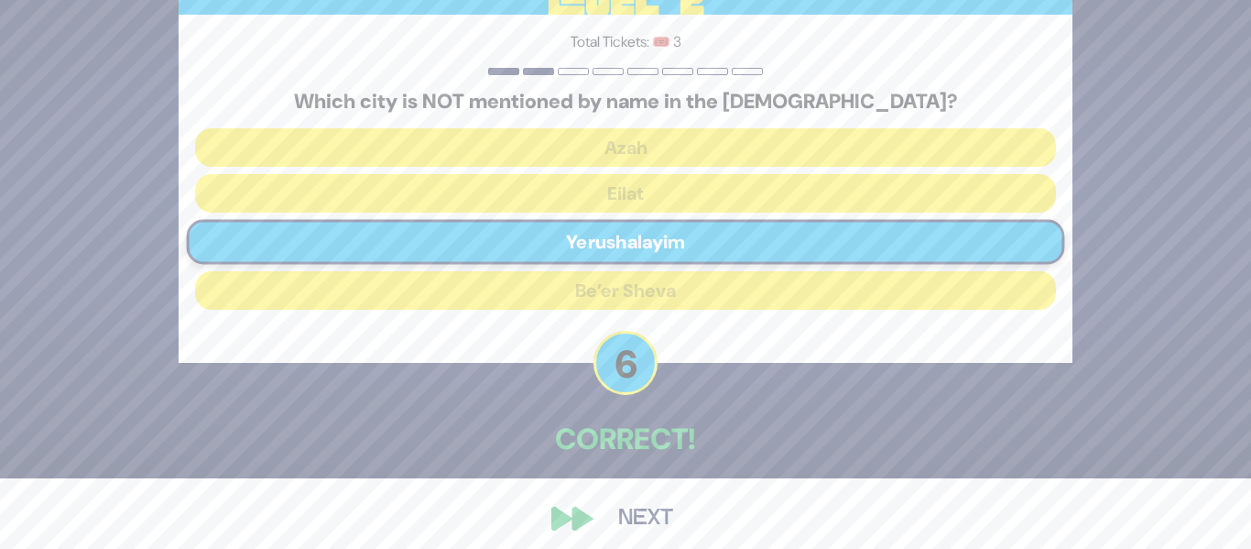
scroll to position [83, 0]
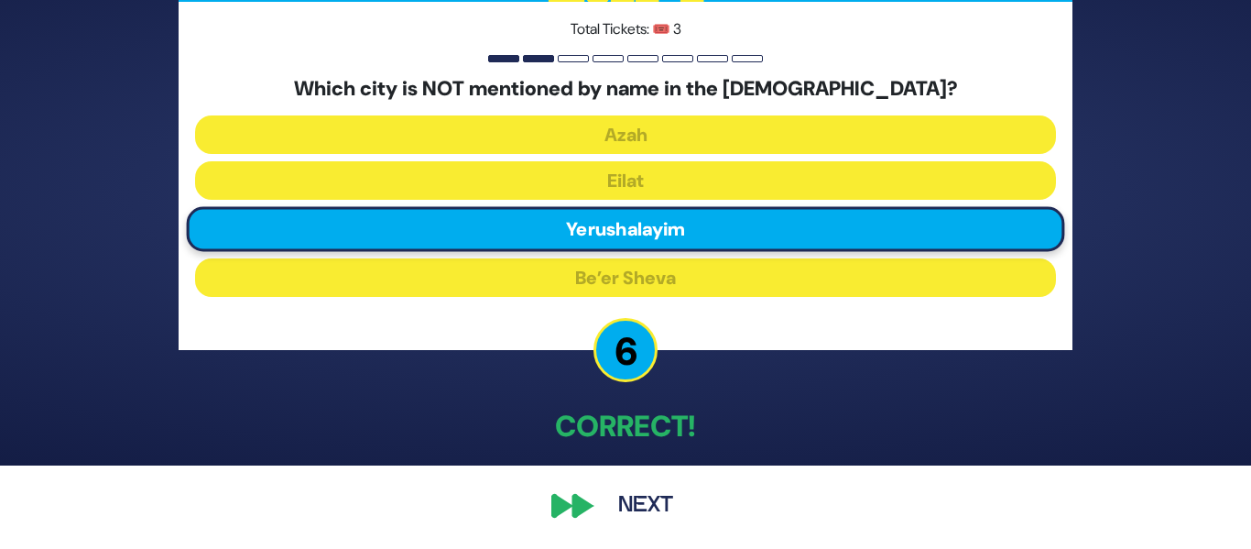
click at [637, 504] on button "Next" at bounding box center [646, 506] width 106 height 42
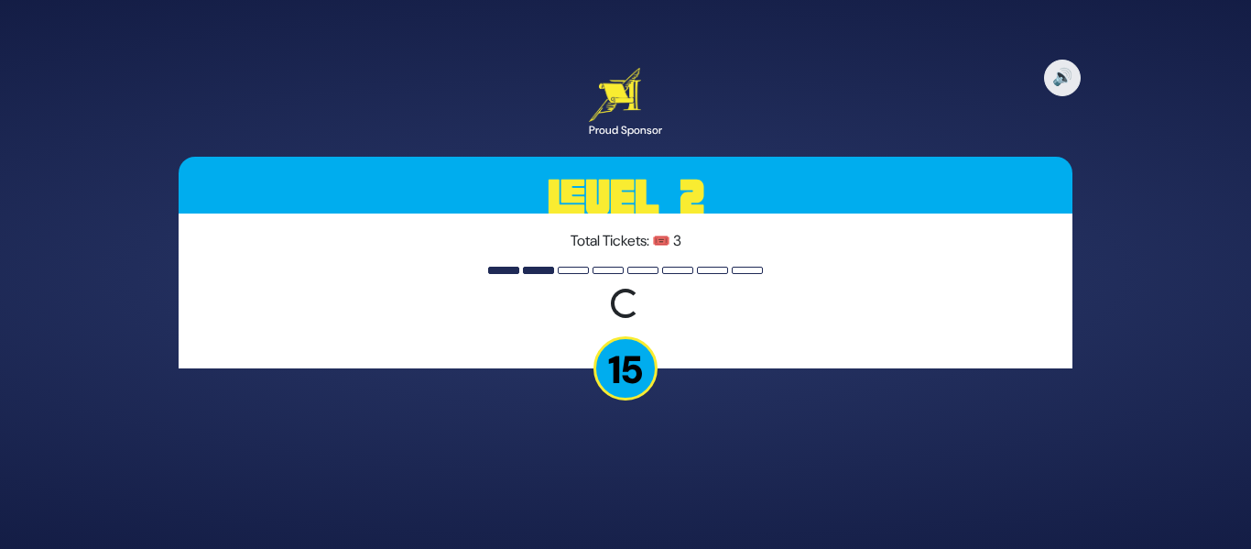
scroll to position [0, 0]
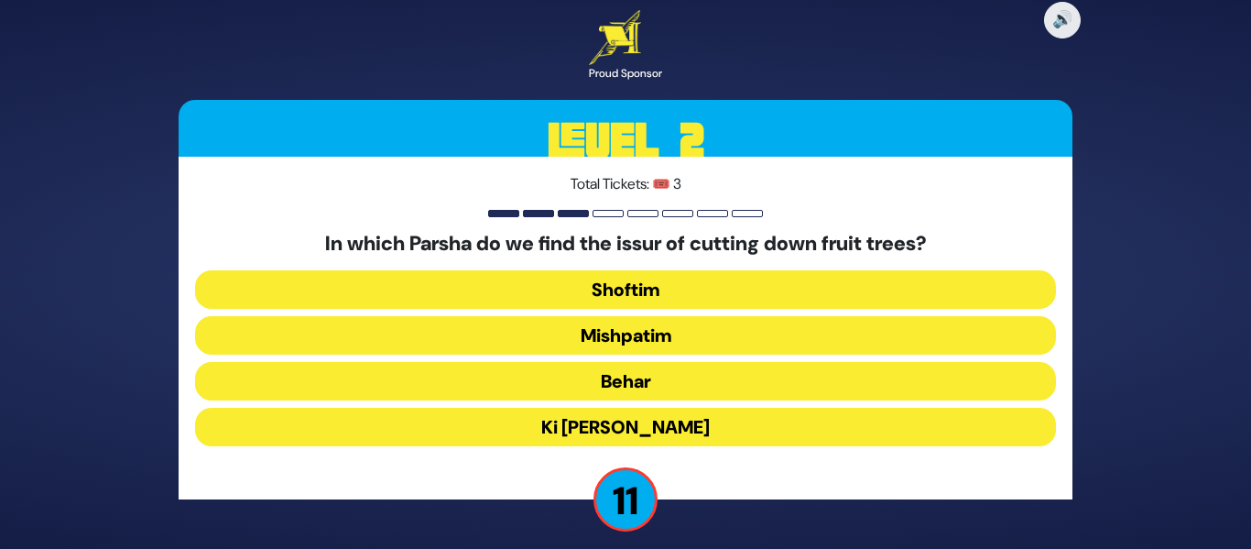
click at [629, 289] on button "Shoftim" at bounding box center [625, 289] width 861 height 38
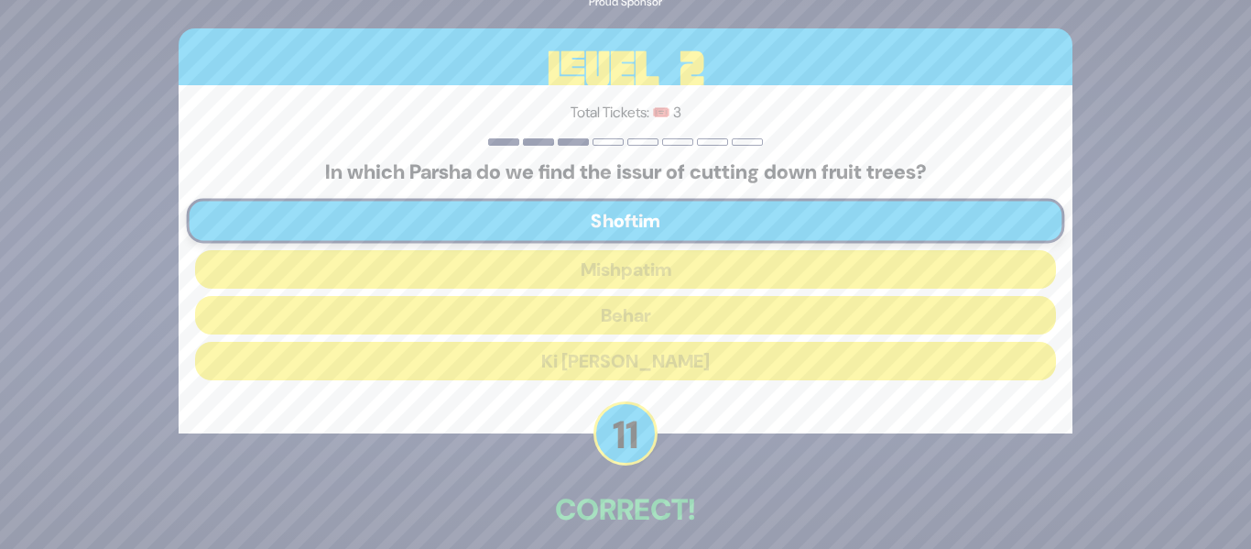
click at [814, 514] on p "Correct!" at bounding box center [626, 509] width 894 height 44
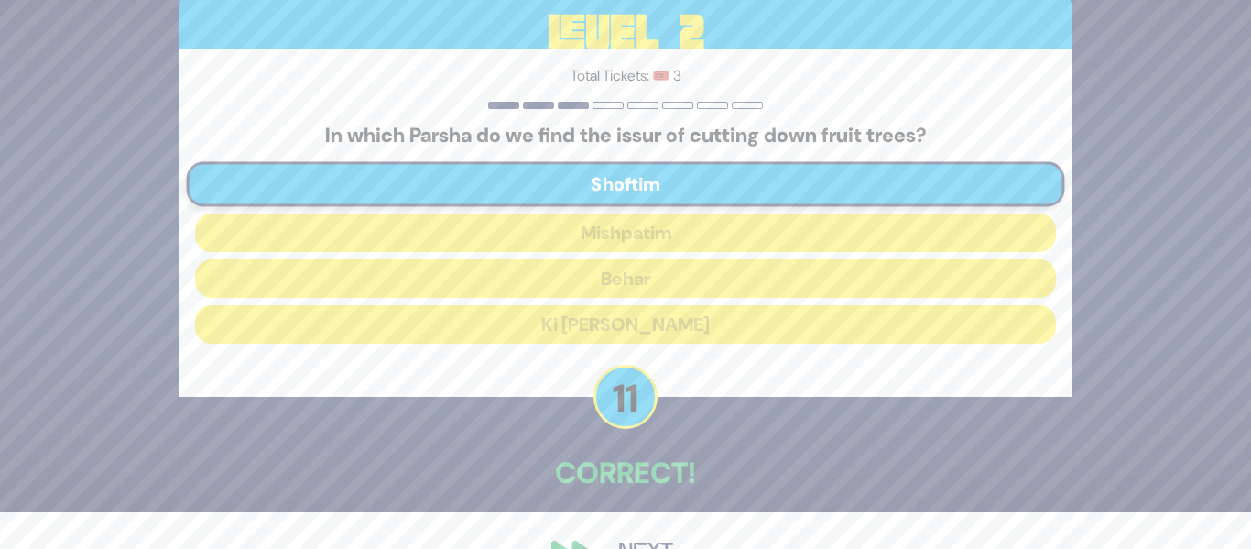
scroll to position [83, 0]
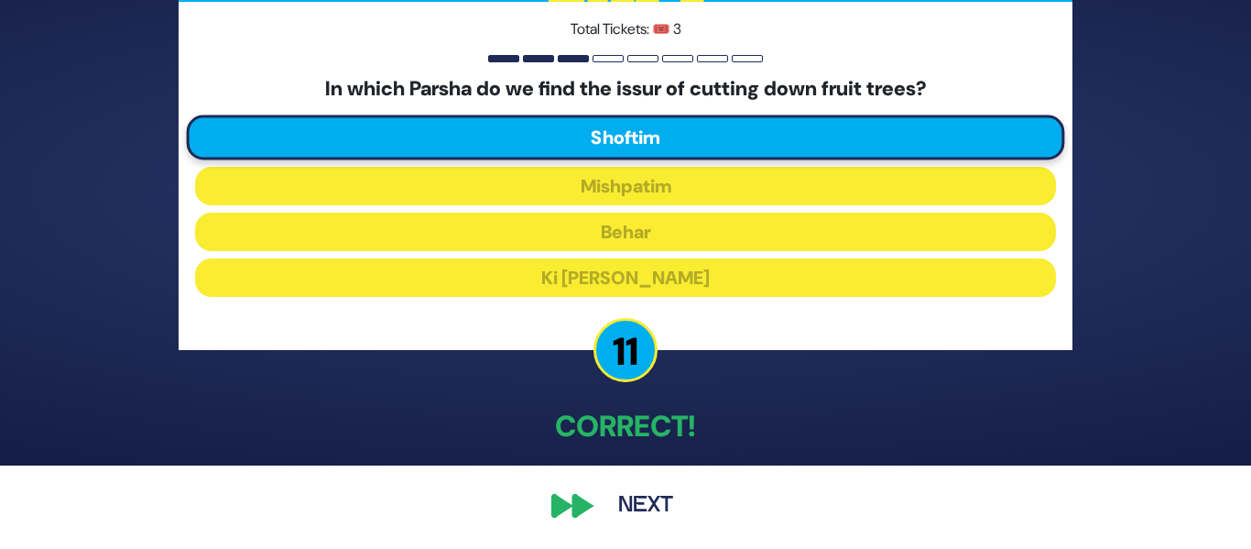
click at [644, 508] on button "Next" at bounding box center [646, 506] width 106 height 42
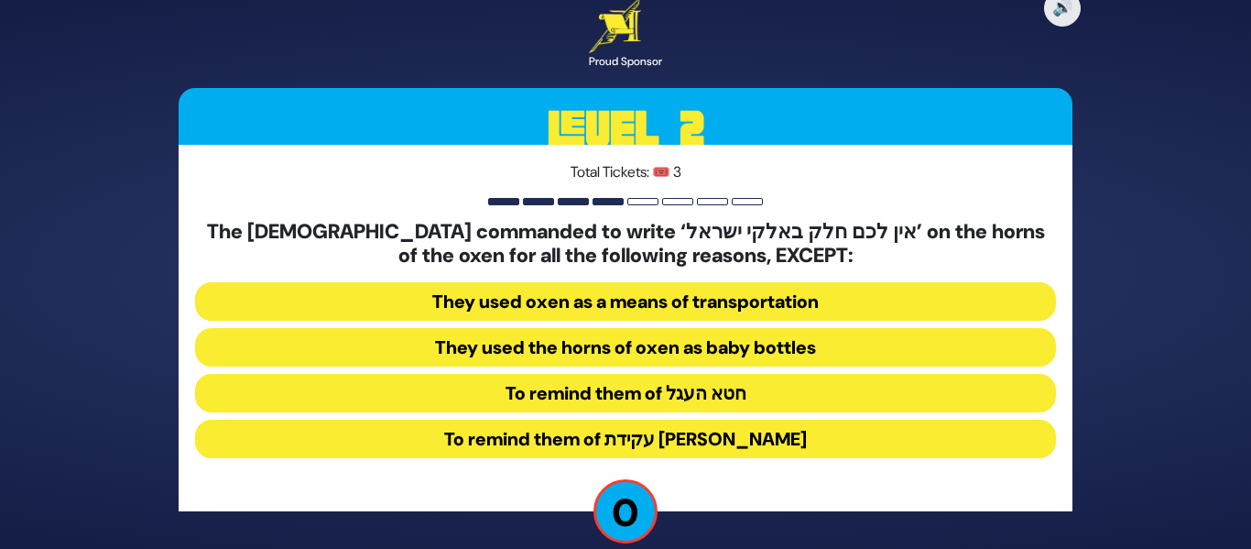
click at [598, 438] on button "To remind them of עקידת [PERSON_NAME]" at bounding box center [625, 438] width 861 height 38
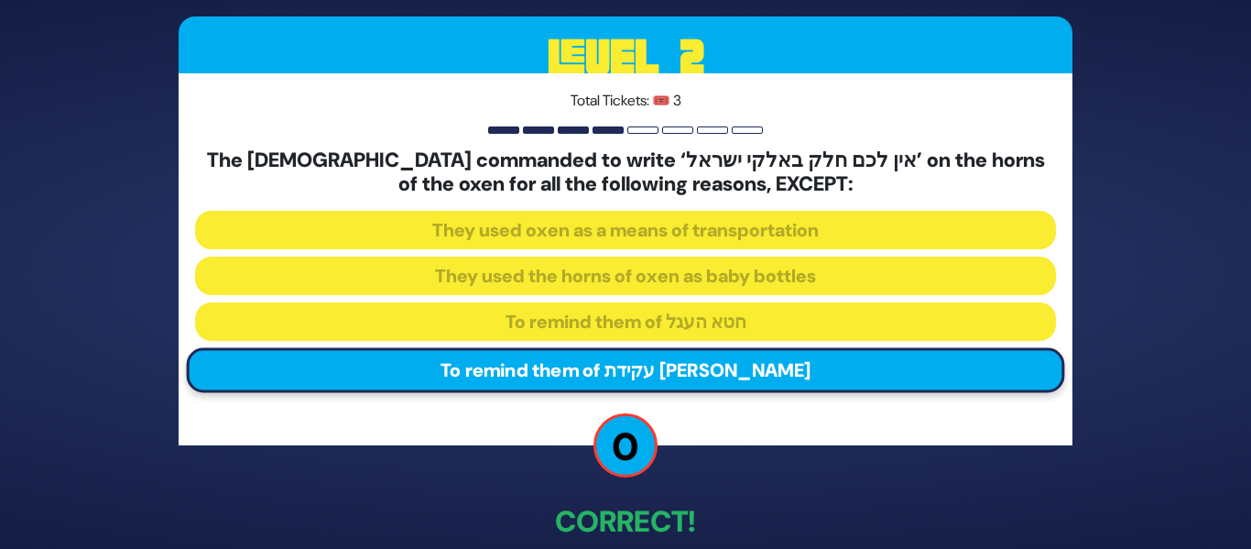
click at [903, 474] on div "🔊 Proud Sponsor Level 2 Total Tickets: 🎟️ 3 The Yevanim commanded to write ‘אין…" at bounding box center [626, 275] width 938 height 740
click at [916, 483] on div "🔊 Proud Sponsor Level 2 Total Tickets: 🎟️ 3 The Yevanim commanded to write ‘אין…" at bounding box center [626, 275] width 938 height 740
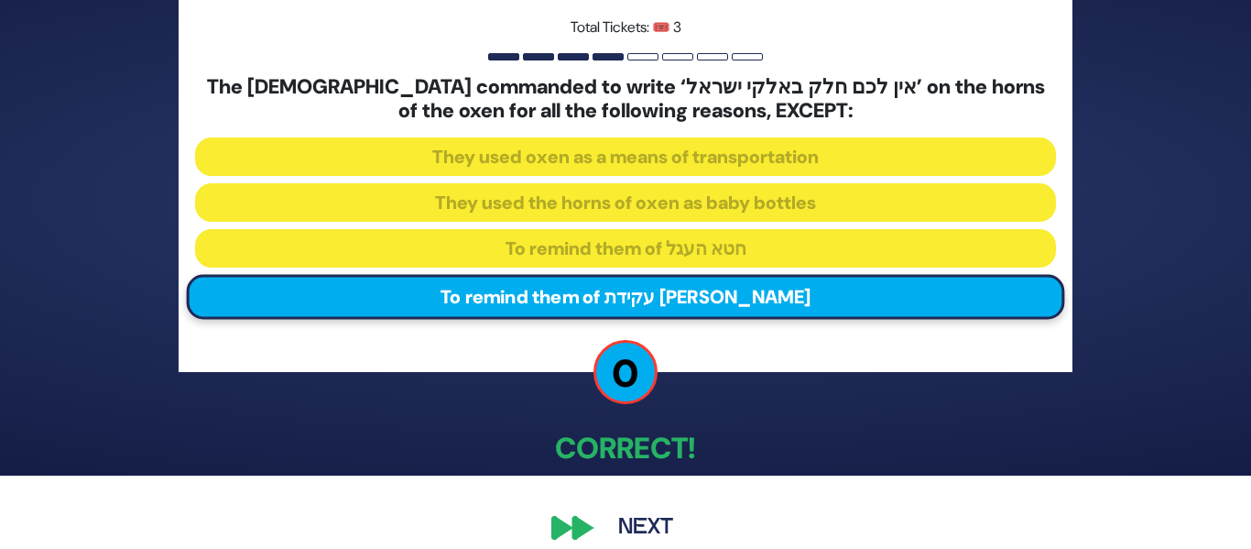
scroll to position [95, 0]
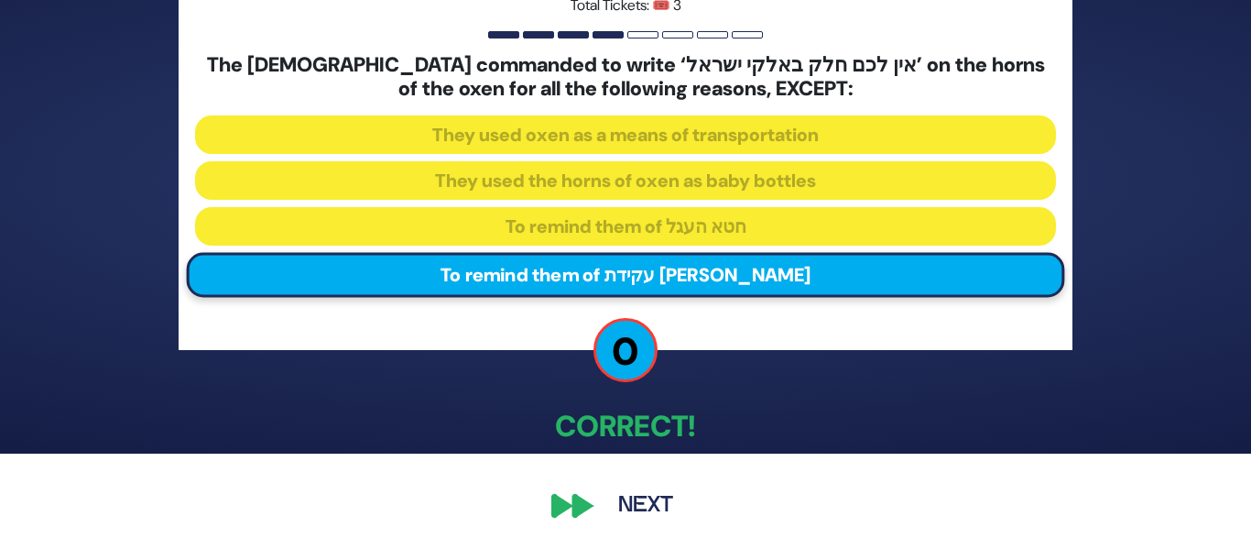
click at [645, 504] on button "Next" at bounding box center [646, 506] width 106 height 42
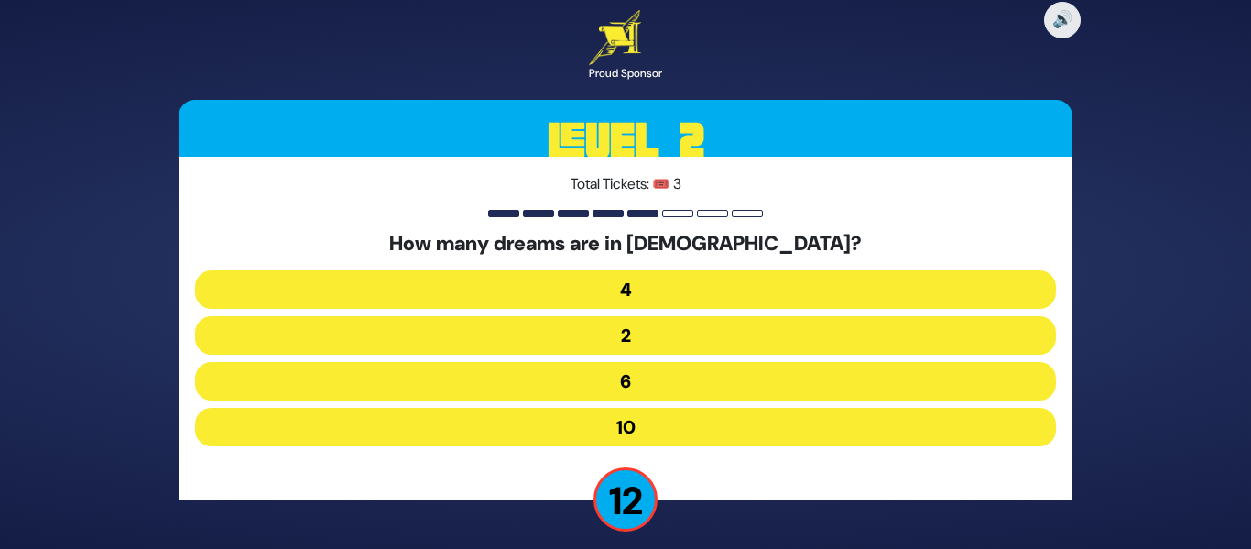
click at [622, 430] on button "10" at bounding box center [625, 427] width 861 height 38
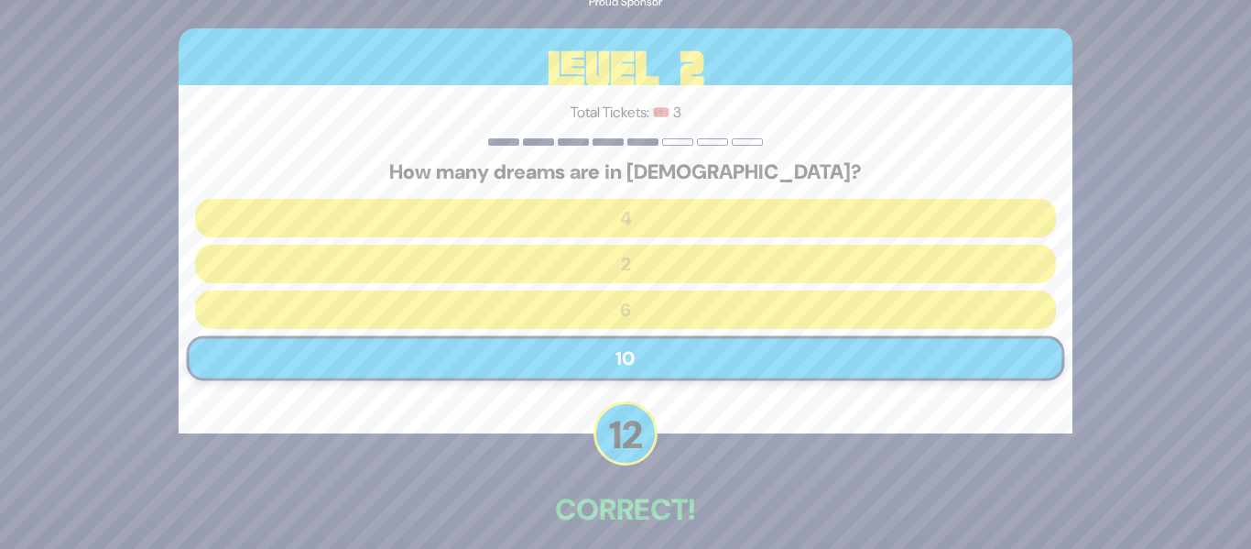
click at [812, 488] on p "Correct!" at bounding box center [626, 509] width 894 height 44
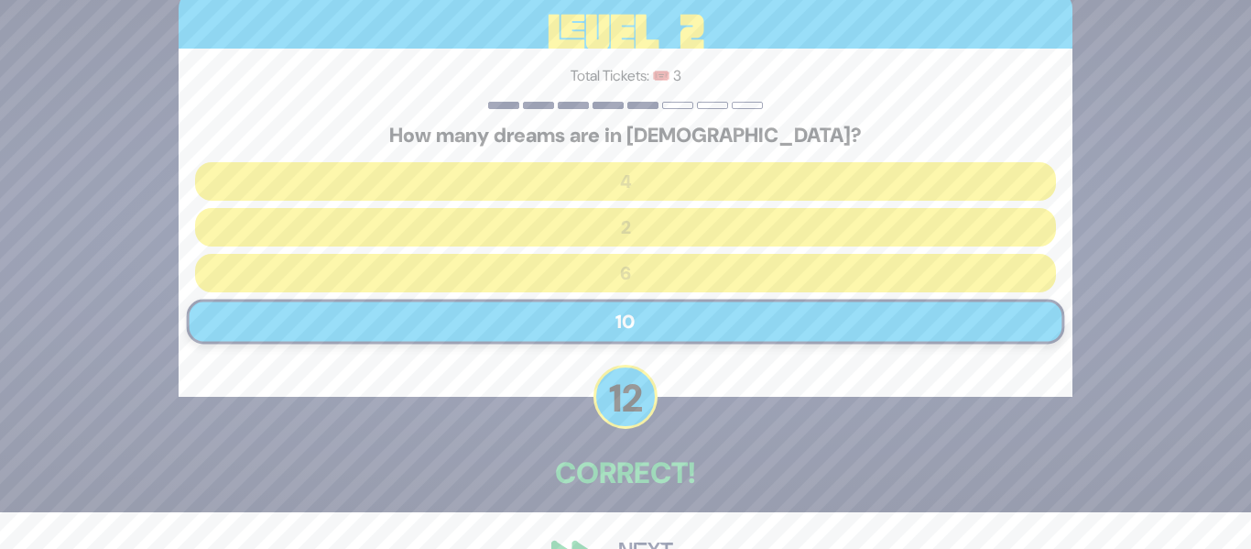
scroll to position [83, 0]
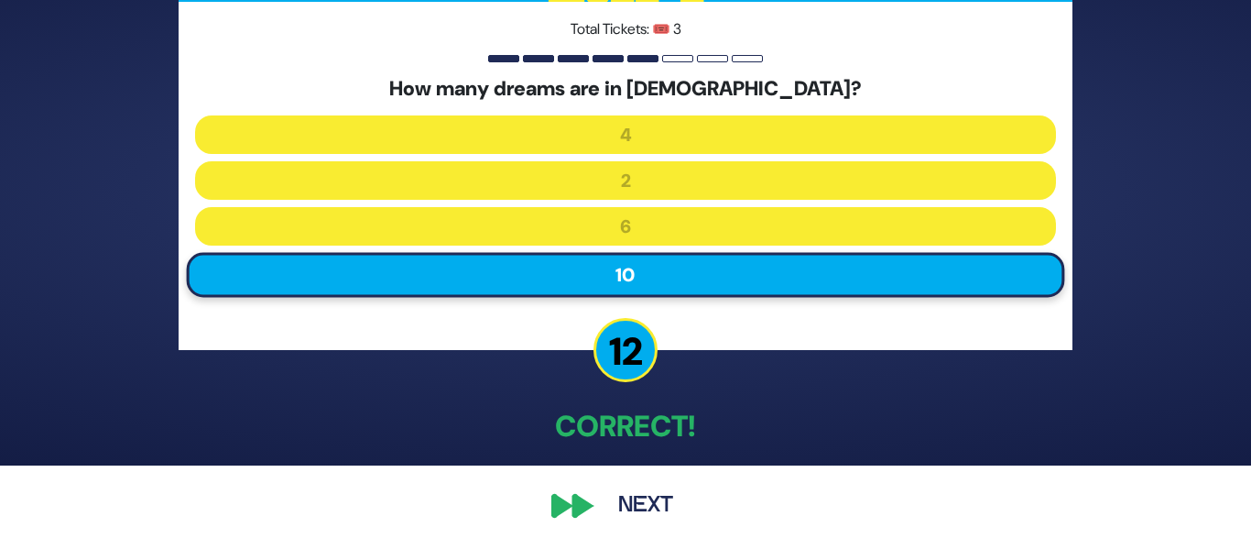
click at [650, 496] on button "Next" at bounding box center [646, 506] width 106 height 42
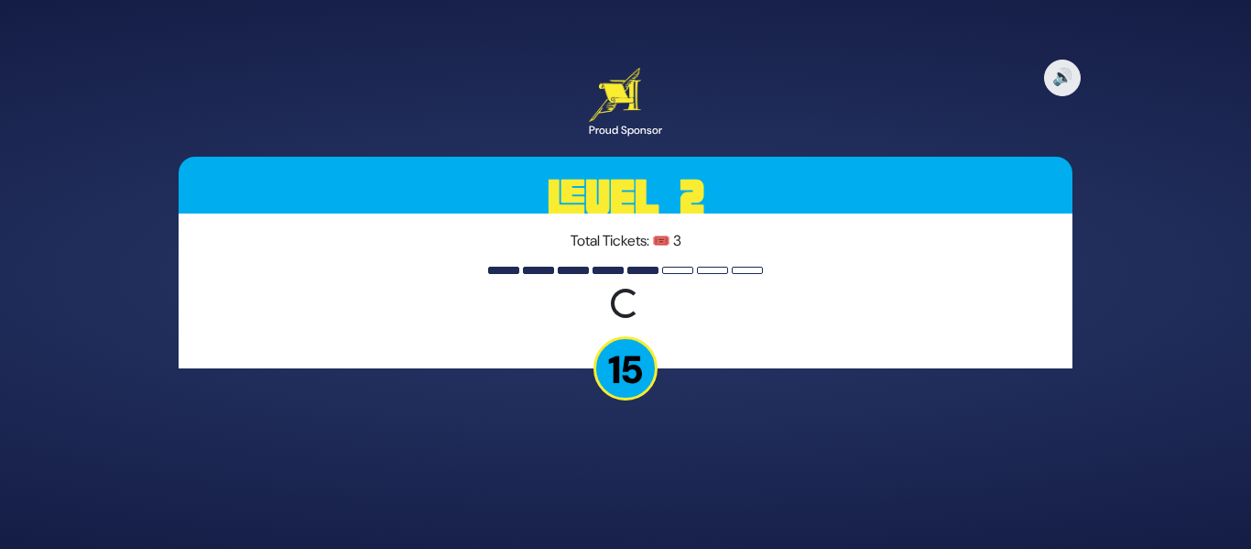
scroll to position [0, 0]
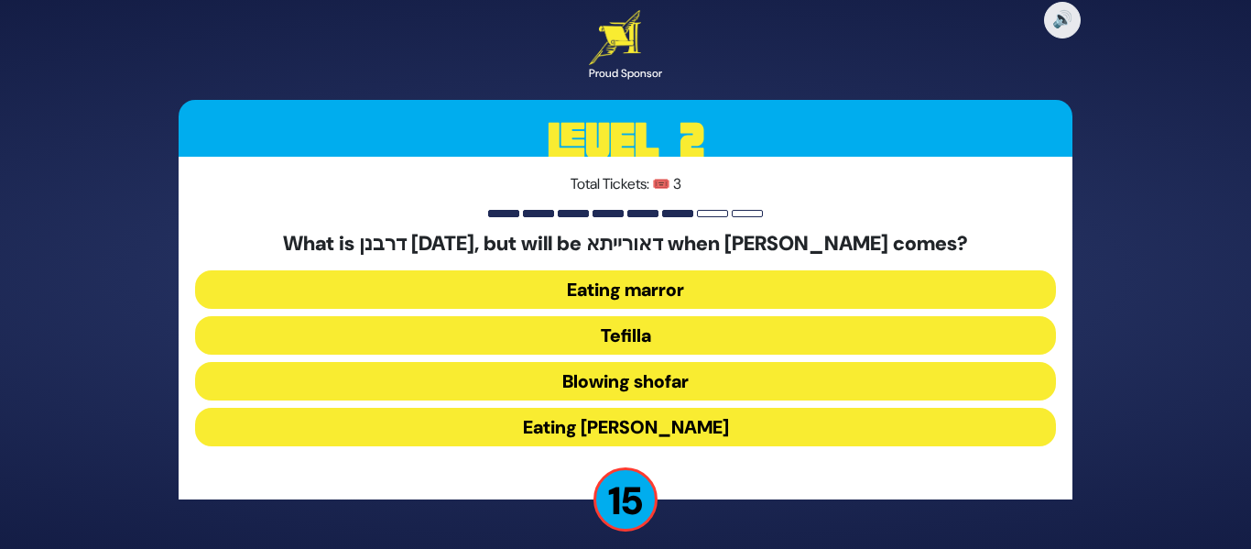
click at [650, 496] on p "15" at bounding box center [626, 499] width 64 height 64
click at [623, 342] on button "Tefilla" at bounding box center [625, 335] width 861 height 38
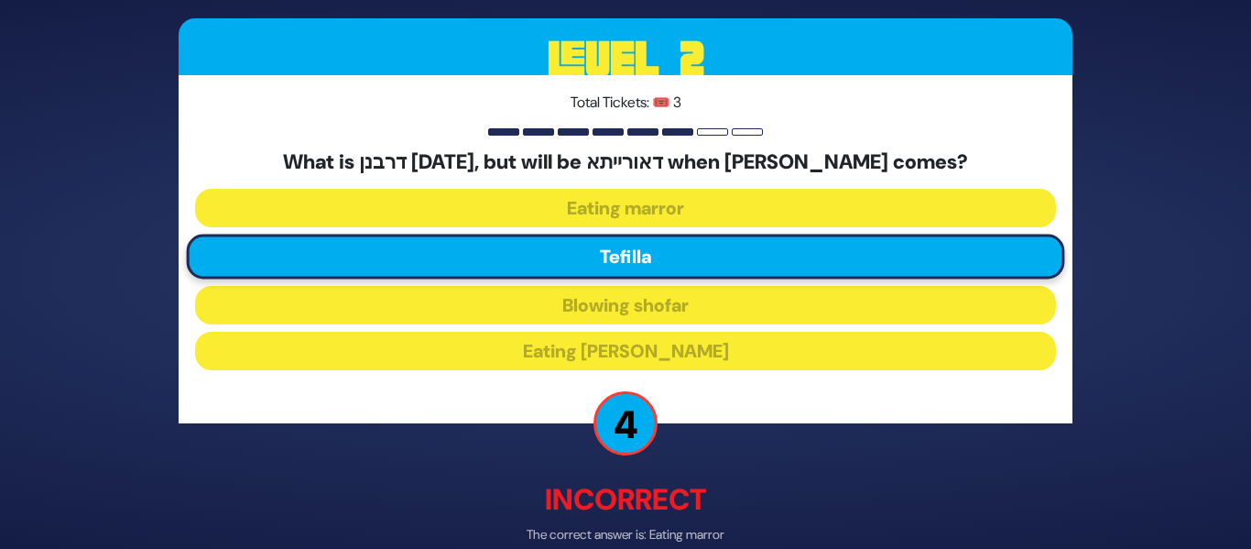
click at [811, 461] on div "🔊 Proud Sponsor Level 2 Total Tickets: 🎟️ 3 What is דרבנן [DATE], but will be ד…" at bounding box center [626, 274] width 938 height 735
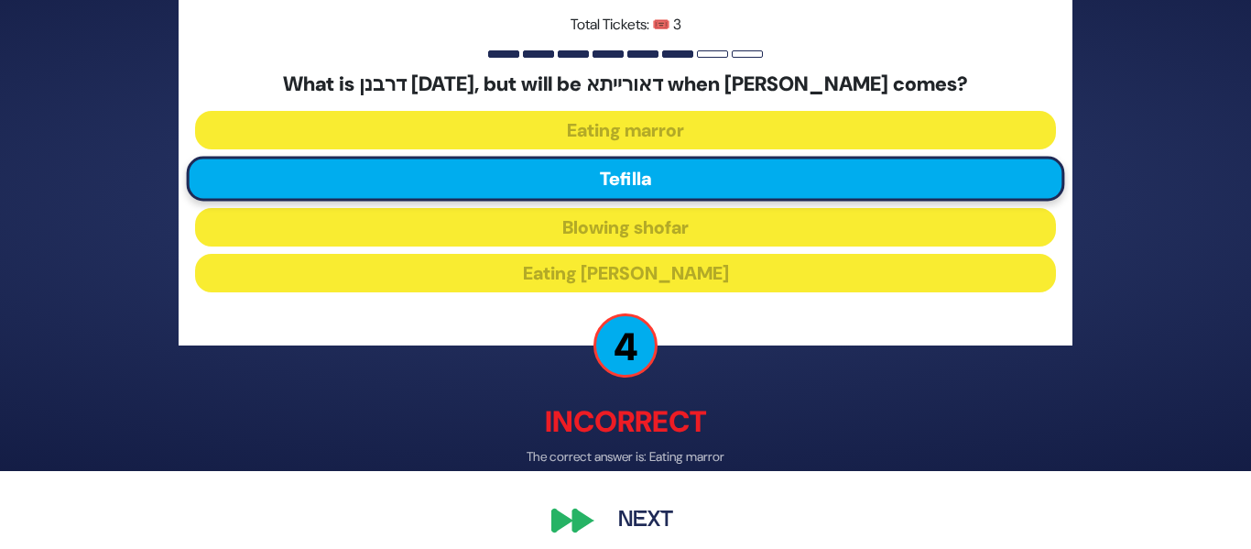
scroll to position [93, 0]
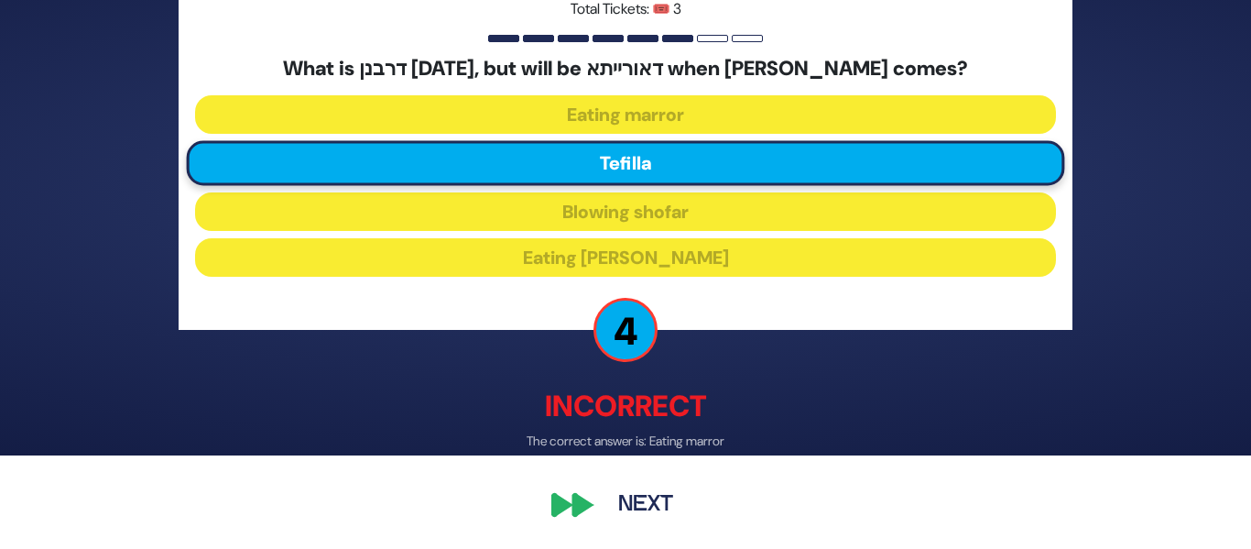
click at [653, 507] on button "Next" at bounding box center [646, 506] width 106 height 42
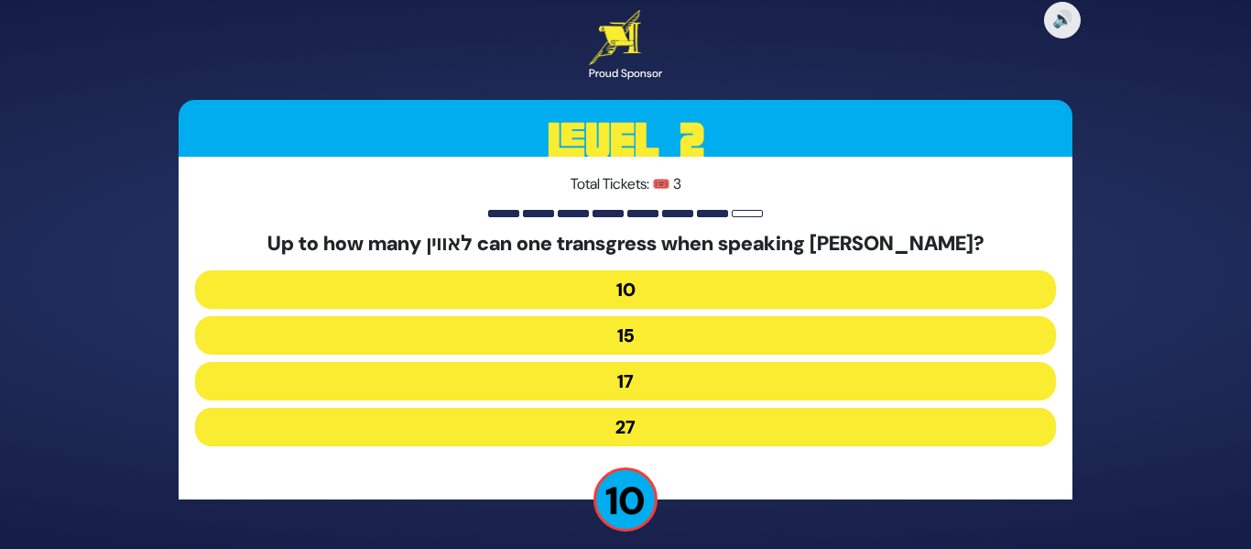
click at [618, 428] on button "27" at bounding box center [625, 427] width 861 height 38
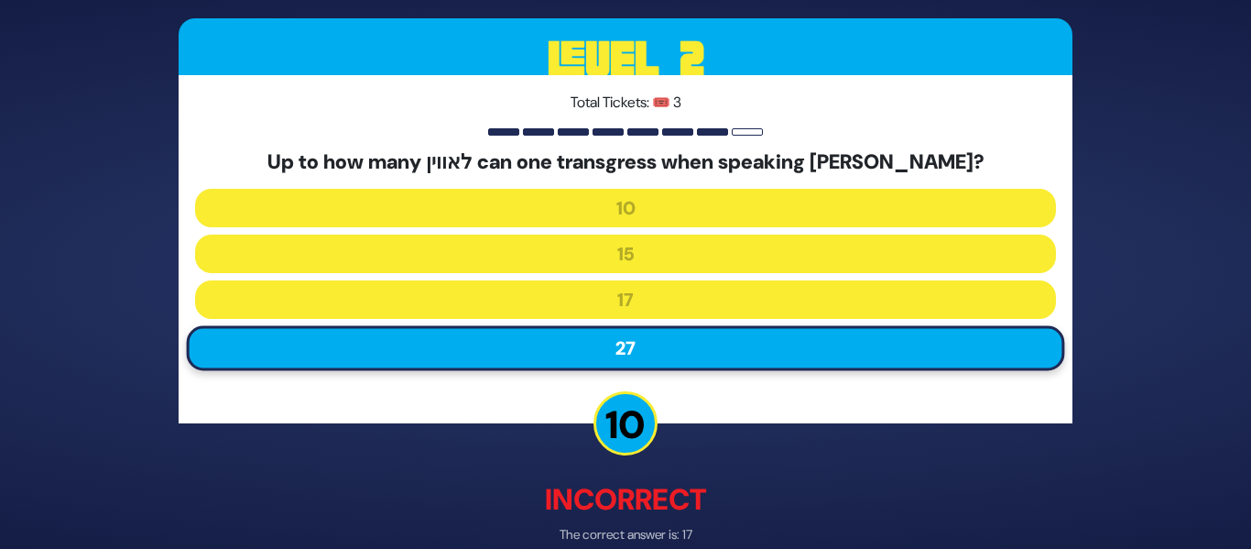
click at [771, 461] on div "🔊 Proud Sponsor Level 2 Total Tickets: 🎟️ 3 Up to how many לאווין can one trans…" at bounding box center [626, 274] width 938 height 735
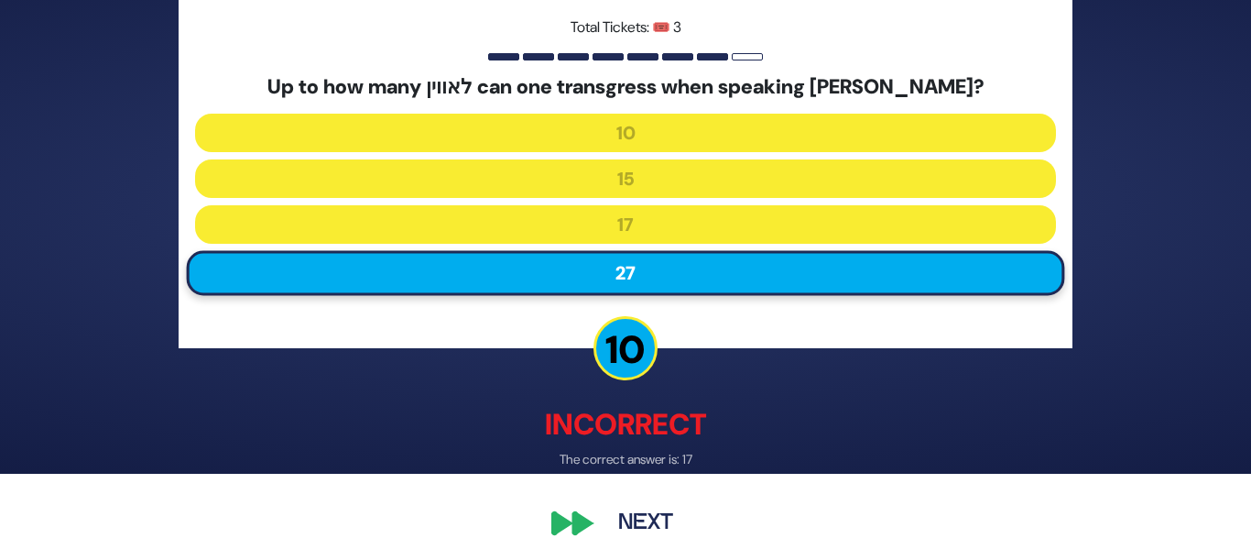
scroll to position [93, 0]
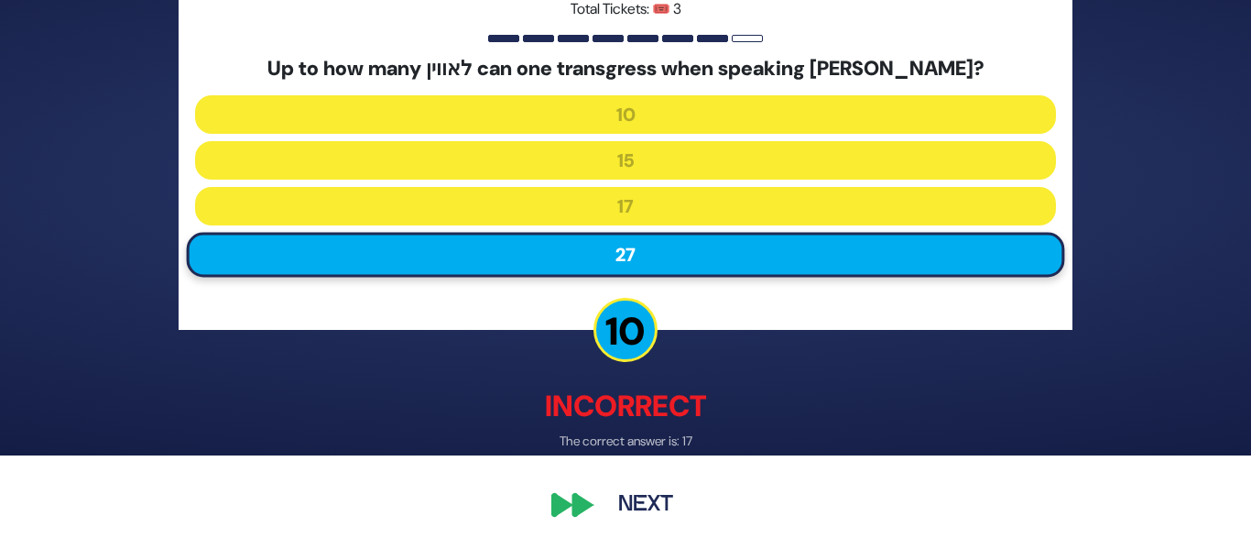
click at [645, 493] on button "Next" at bounding box center [646, 506] width 106 height 42
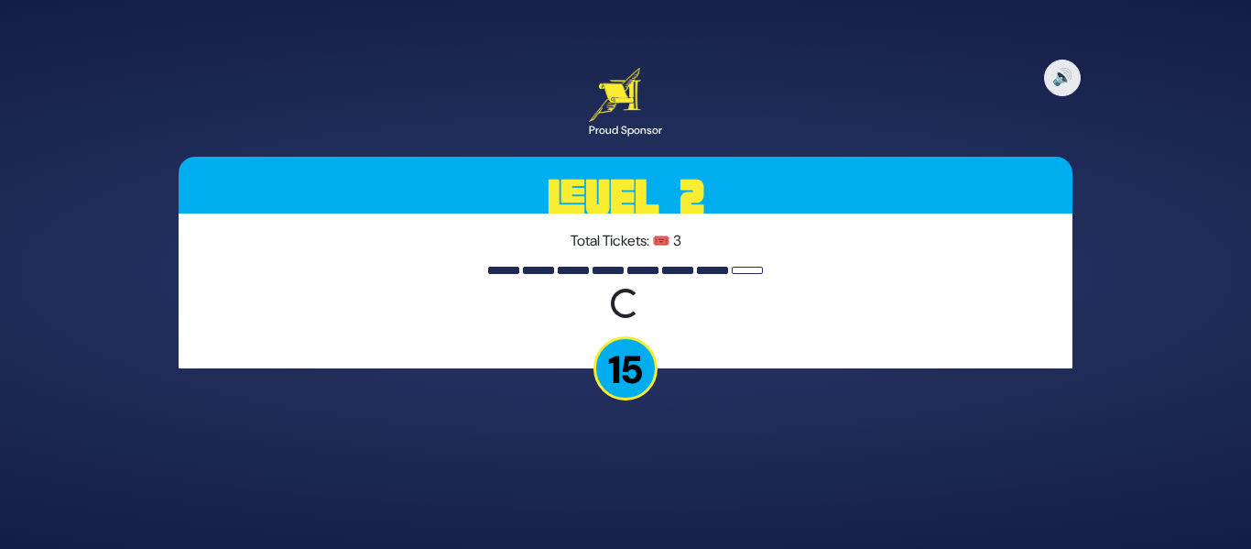
scroll to position [0, 0]
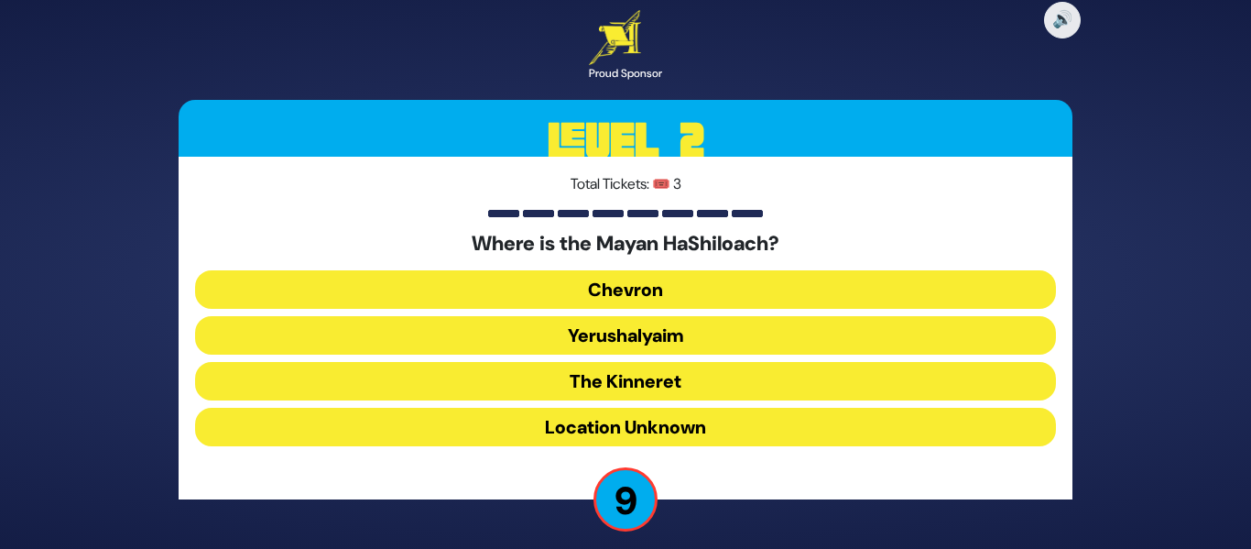
click at [628, 431] on button "Location Unknown" at bounding box center [625, 427] width 861 height 38
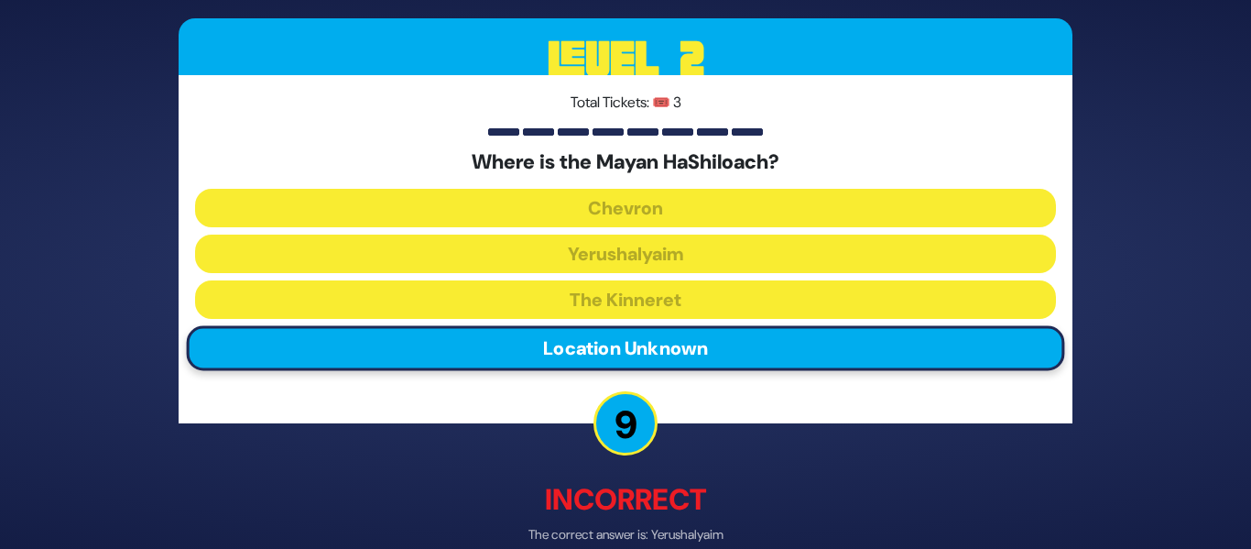
click at [795, 481] on p "Incorrect" at bounding box center [626, 500] width 894 height 44
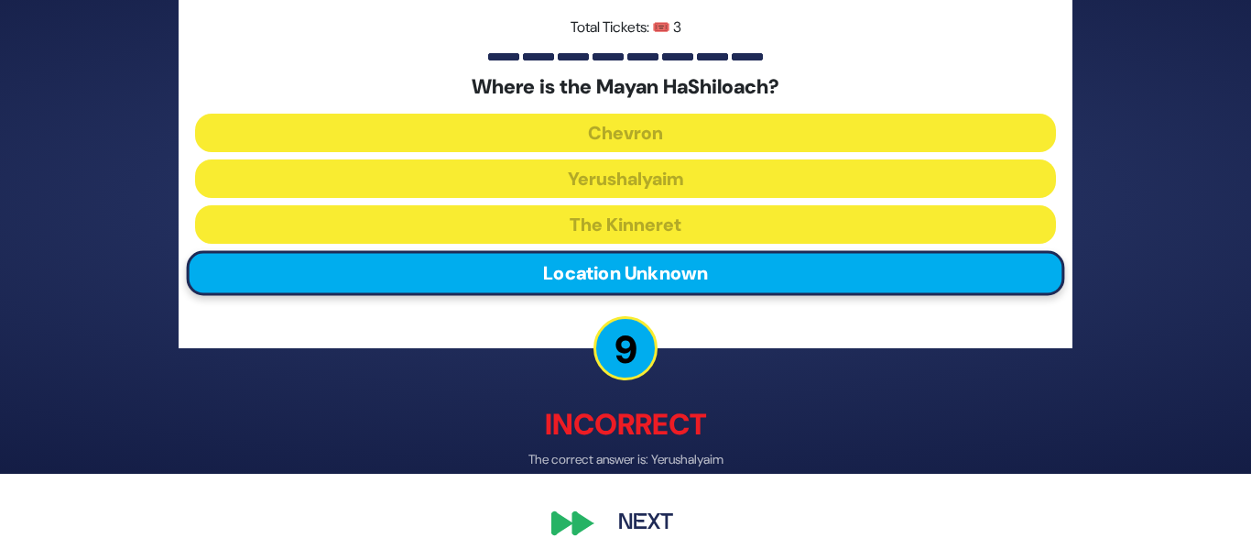
scroll to position [93, 0]
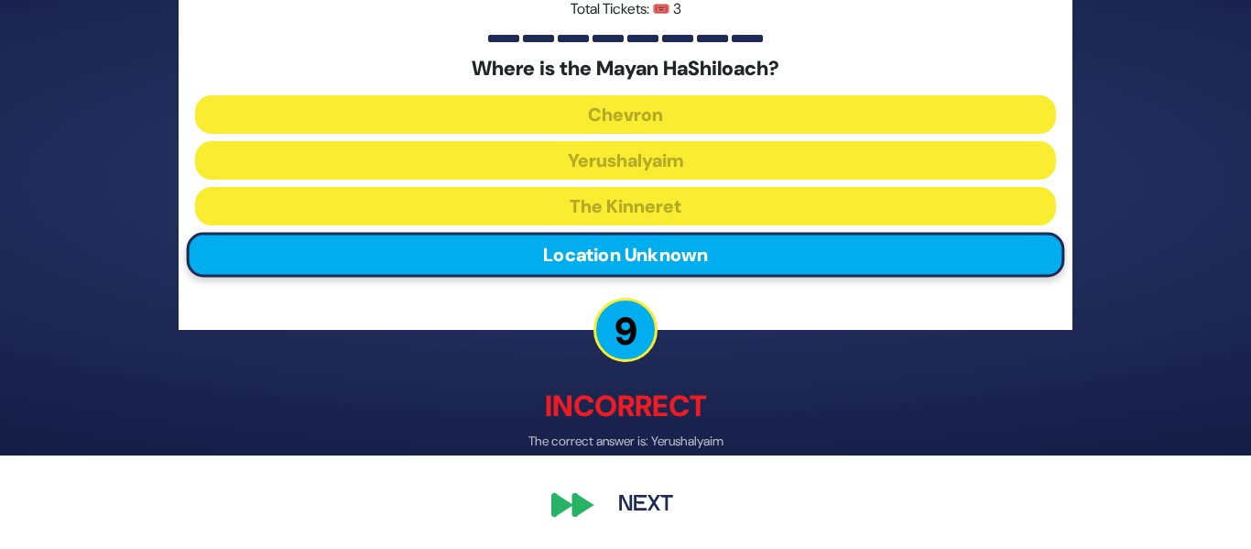
click at [635, 506] on button "Next" at bounding box center [646, 506] width 106 height 42
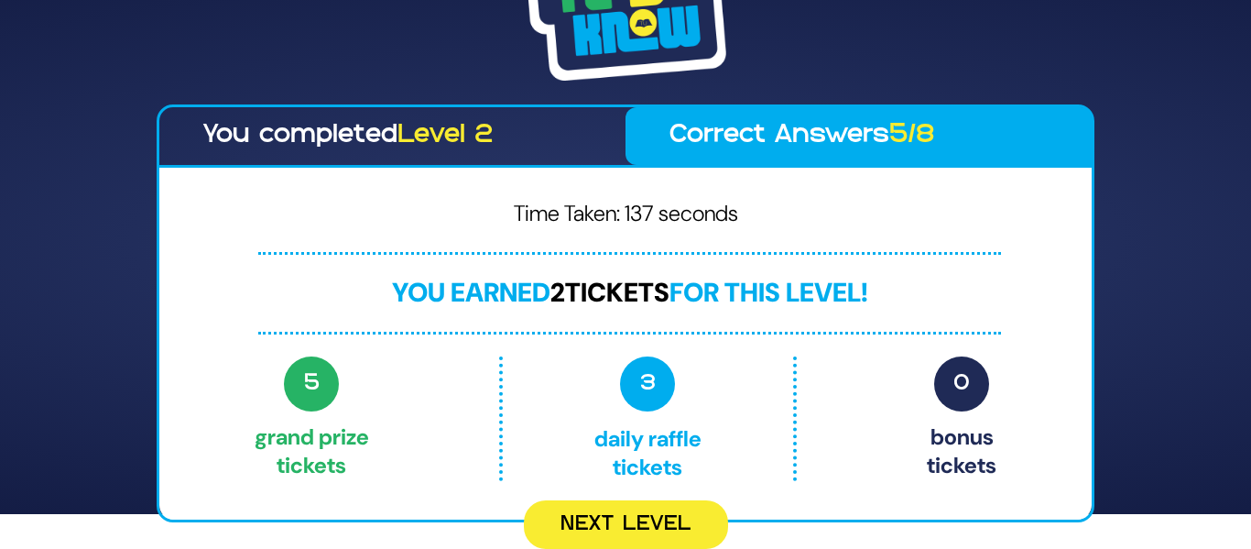
scroll to position [0, 0]
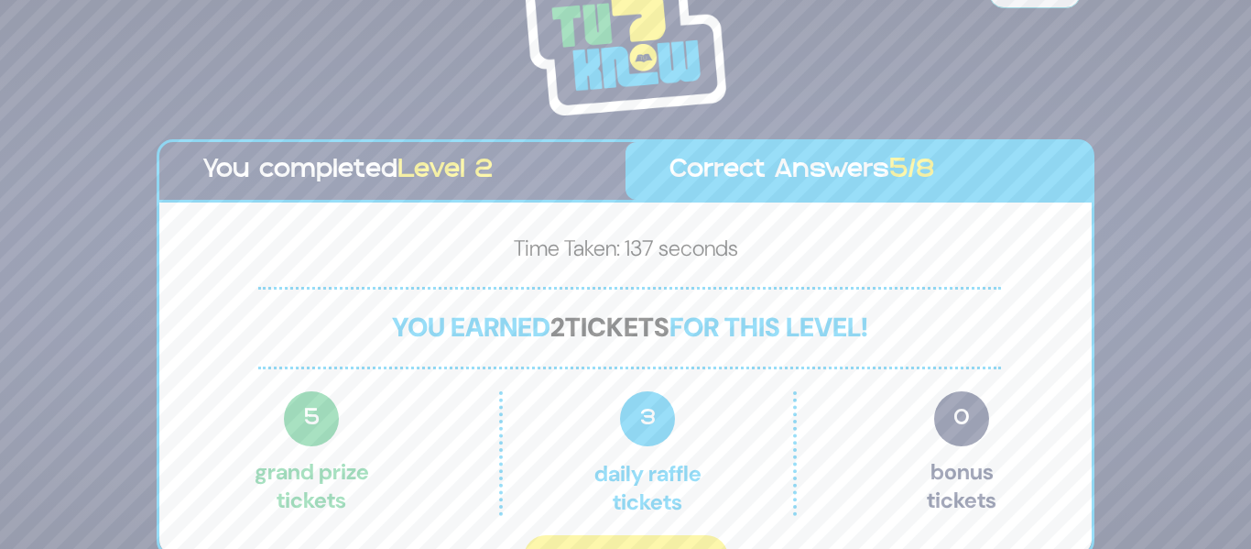
click at [635, 506] on p "3 Daily Raffle tickets" at bounding box center [647, 453] width 212 height 125
click at [1137, 407] on div "Share Credits You completed Level 2 Correct Answers 5/8 Time Taken: 137 seconds…" at bounding box center [625, 274] width 1251 height 549
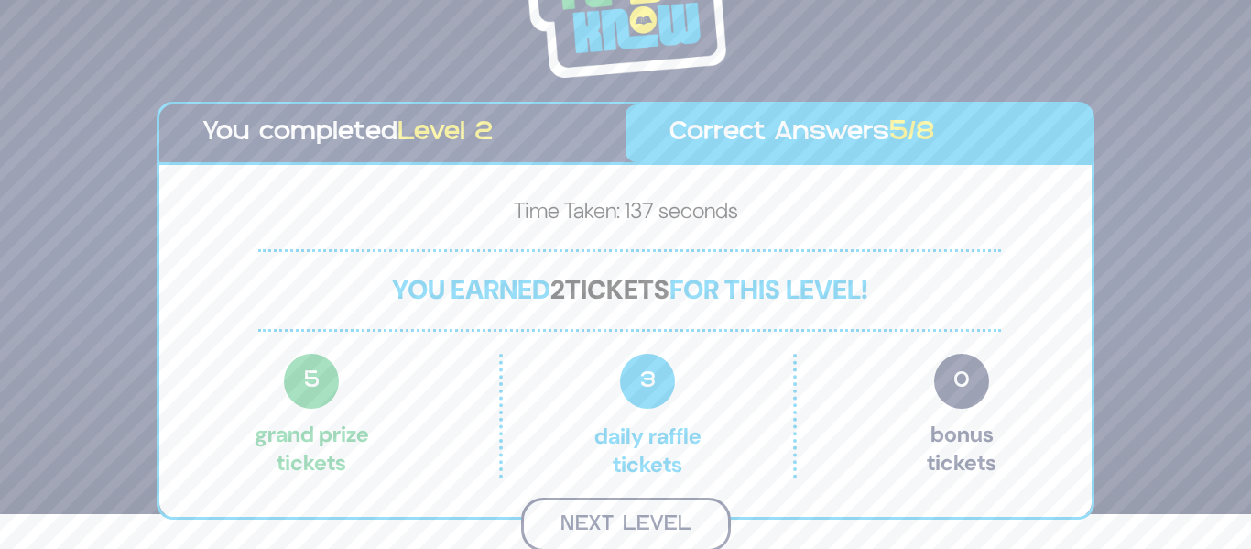
scroll to position [32, 0]
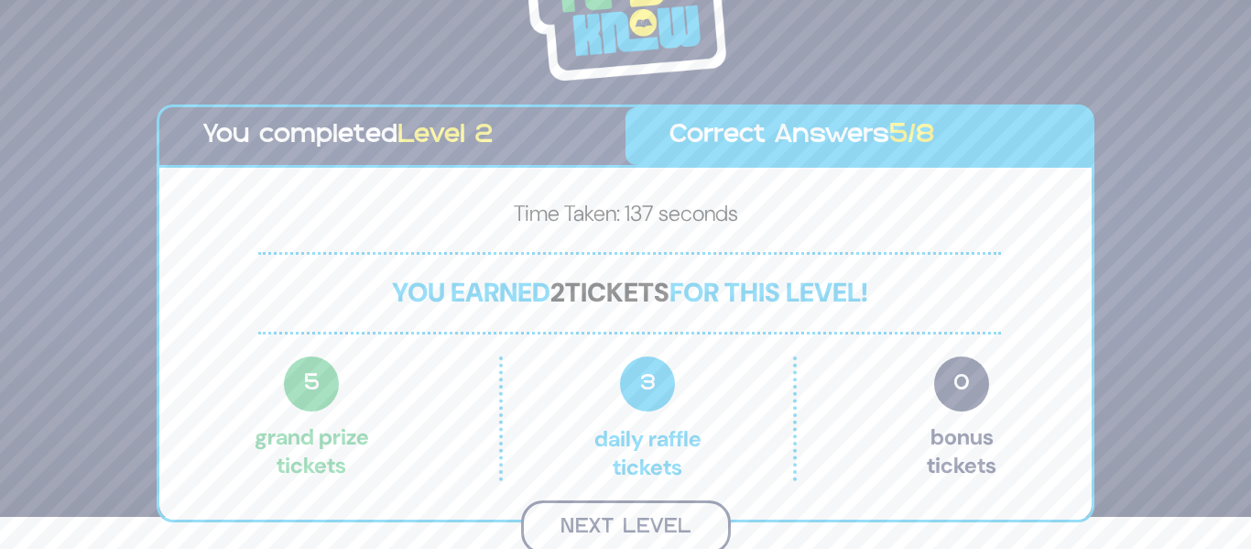
click at [658, 518] on button "Next Level" at bounding box center [626, 527] width 210 height 54
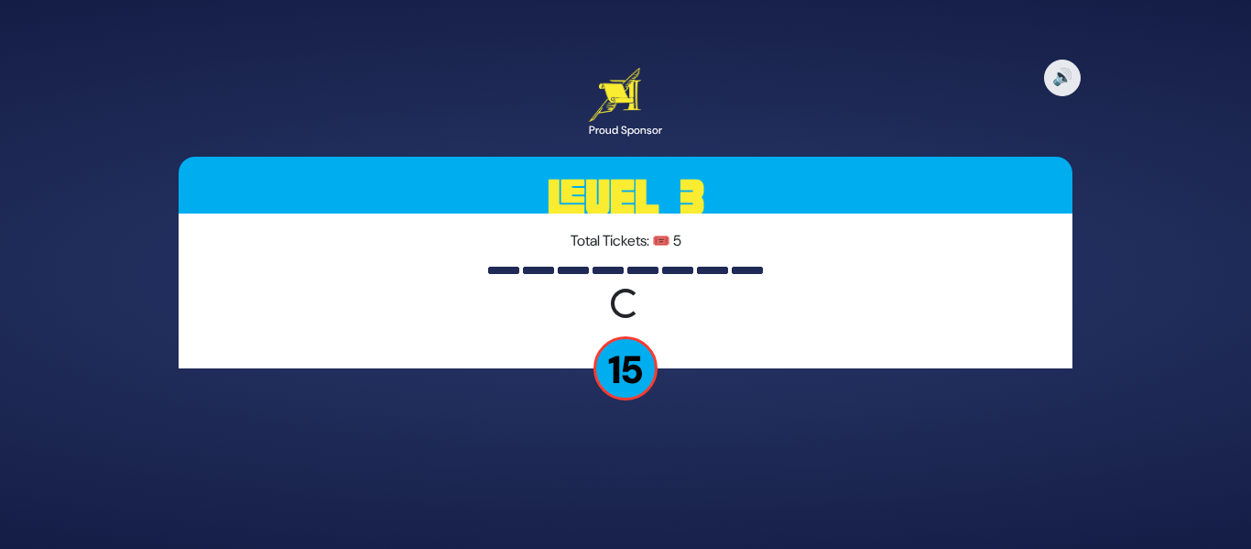
scroll to position [0, 0]
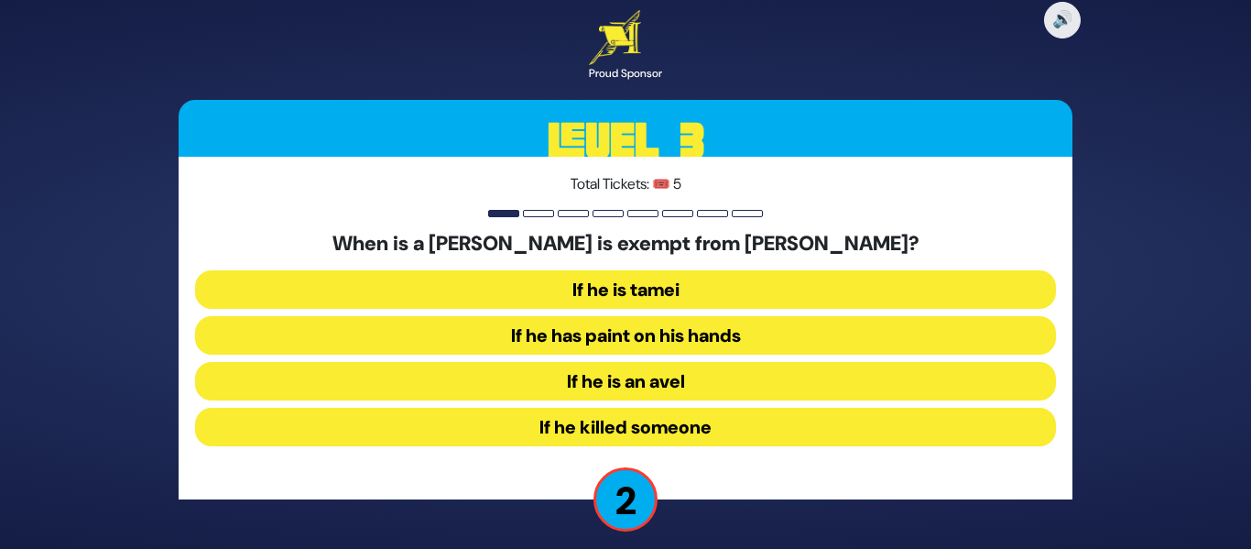
click at [615, 433] on button "If he killed someone" at bounding box center [625, 427] width 861 height 38
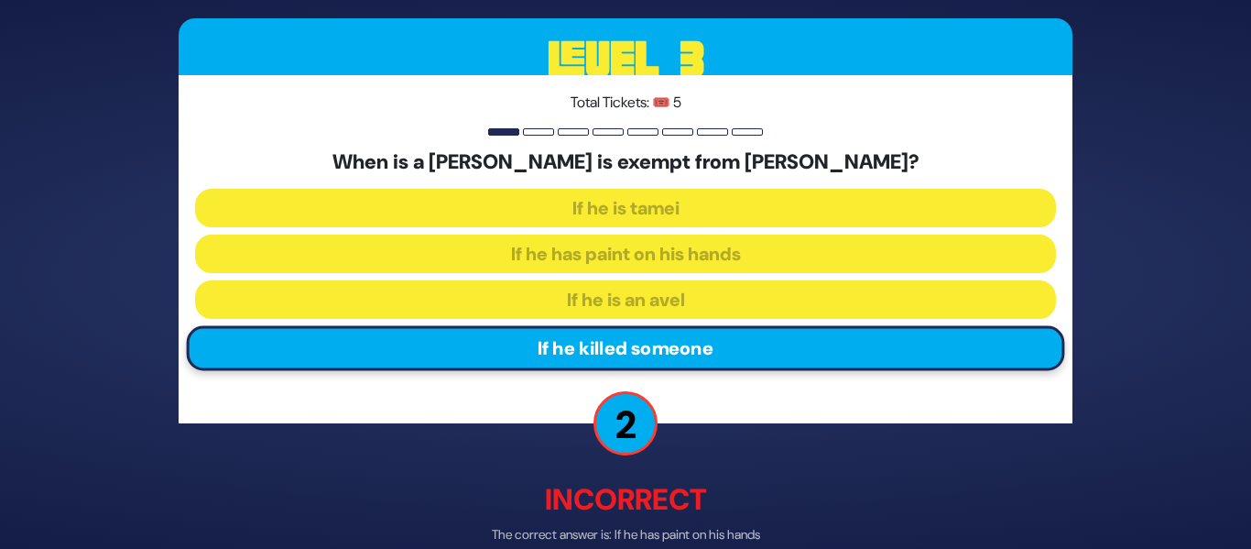
click at [885, 455] on div "🔊 Proud Sponsor Level 3 Total Tickets: 🎟️ 5 When is a [PERSON_NAME] is exempt f…" at bounding box center [626, 274] width 938 height 735
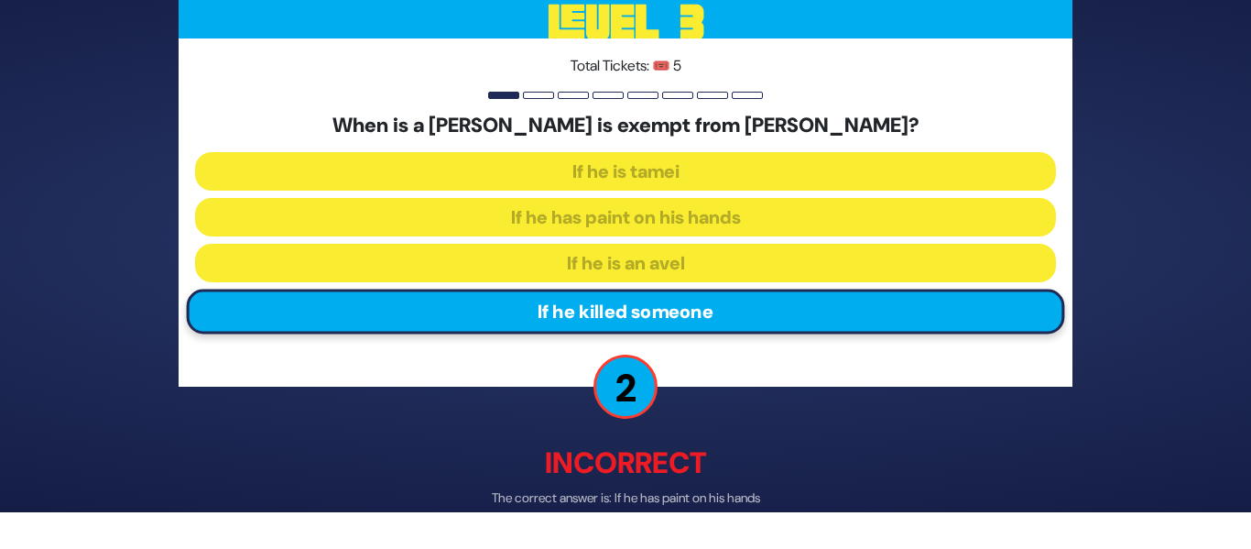
scroll to position [93, 0]
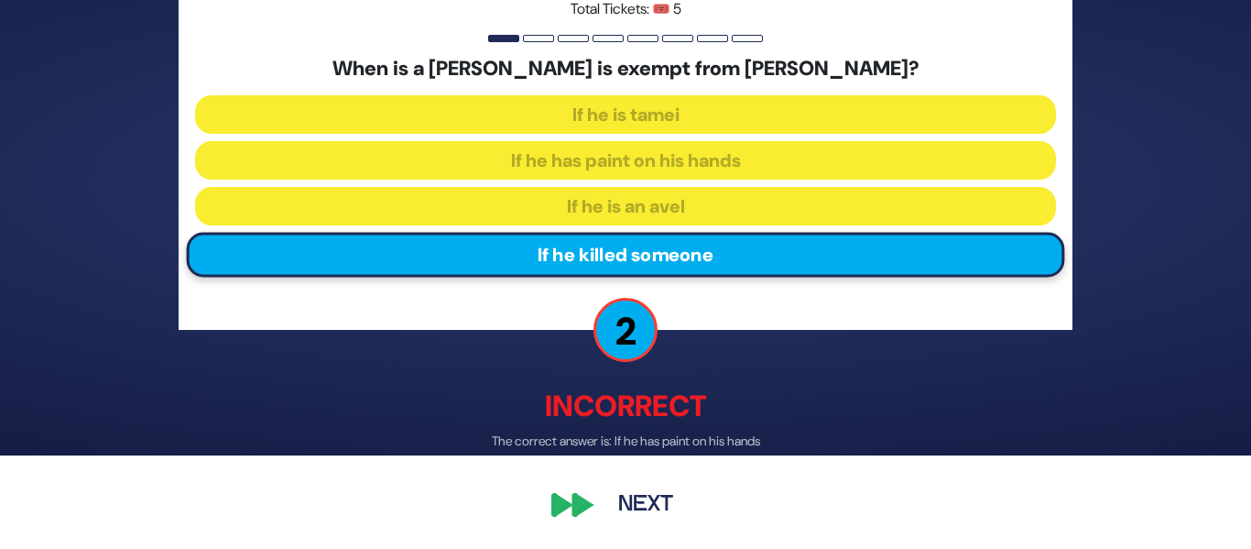
click at [670, 500] on button "Next" at bounding box center [646, 506] width 106 height 42
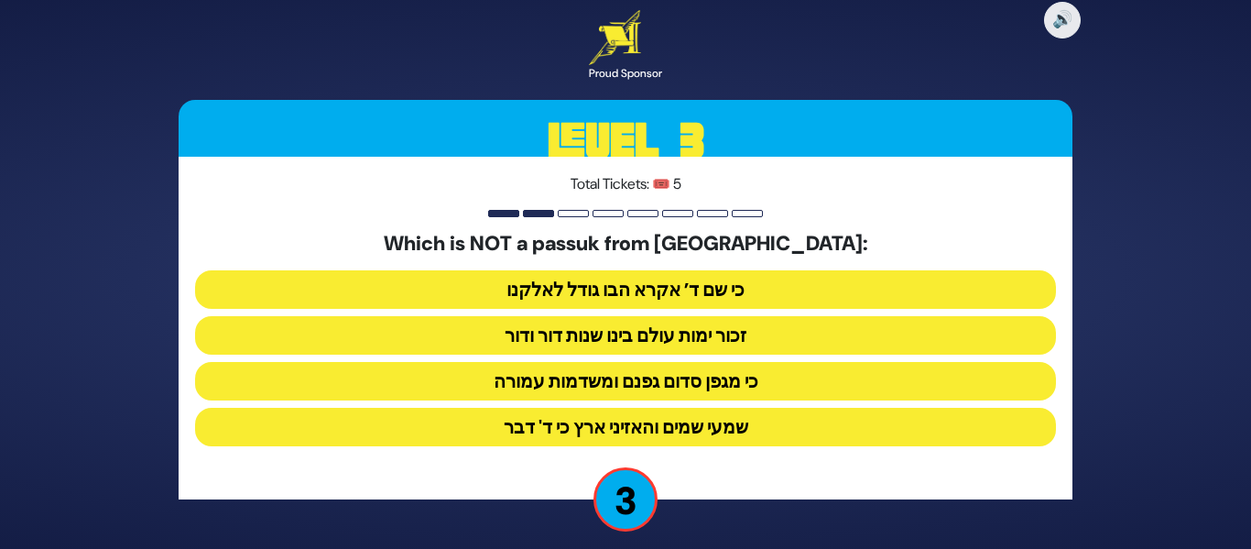
click at [645, 382] on button "כי מגפן סדום גפנם ומשדמות עמורה" at bounding box center [625, 381] width 861 height 38
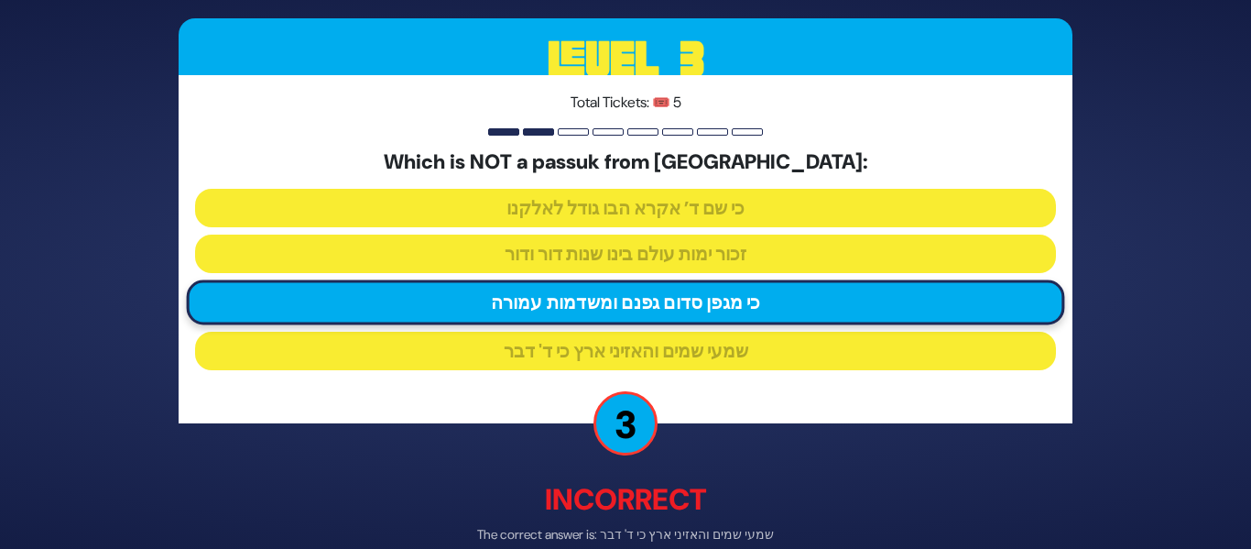
click at [792, 453] on div "🔊 Proud Sponsor Level 3 Total Tickets: 🎟️ 5 Which is NOT a passuk from Haazinu:…" at bounding box center [626, 274] width 938 height 735
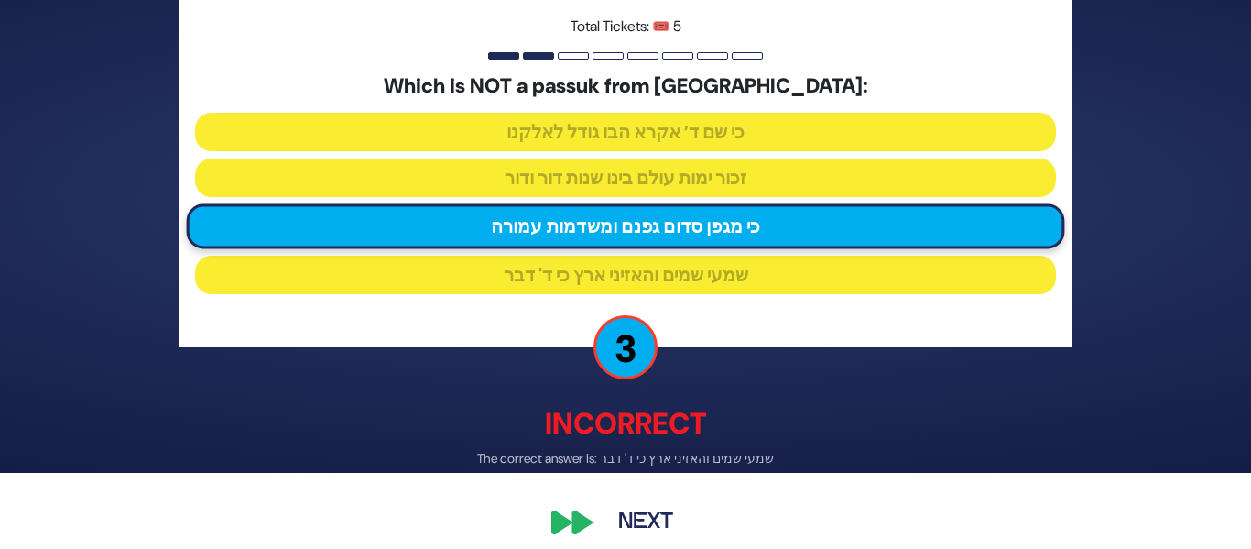
scroll to position [93, 0]
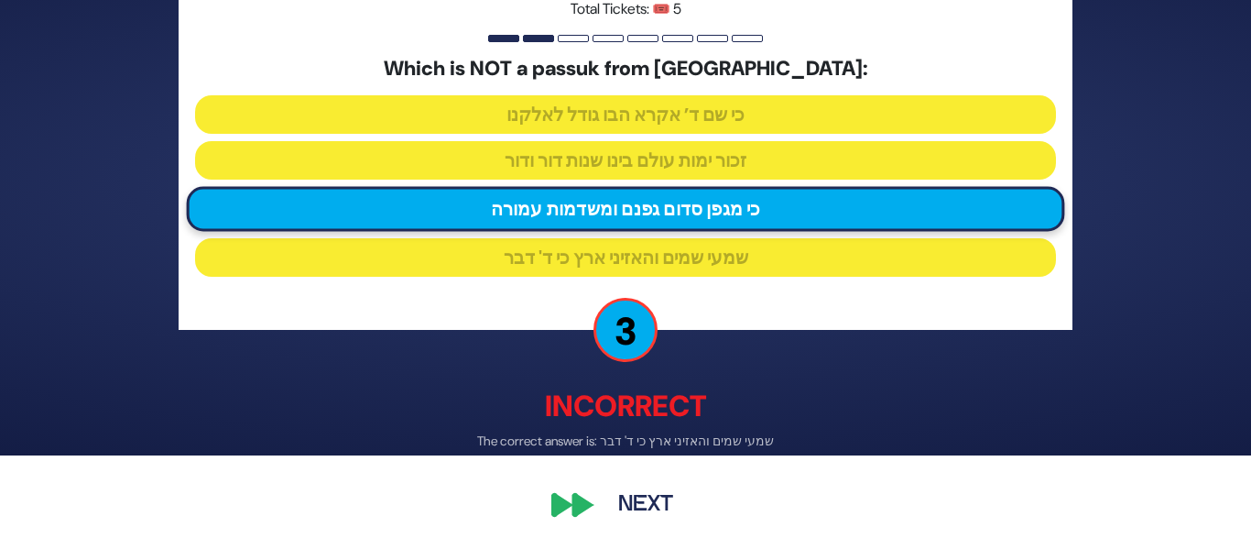
click at [652, 515] on button "Next" at bounding box center [646, 506] width 106 height 42
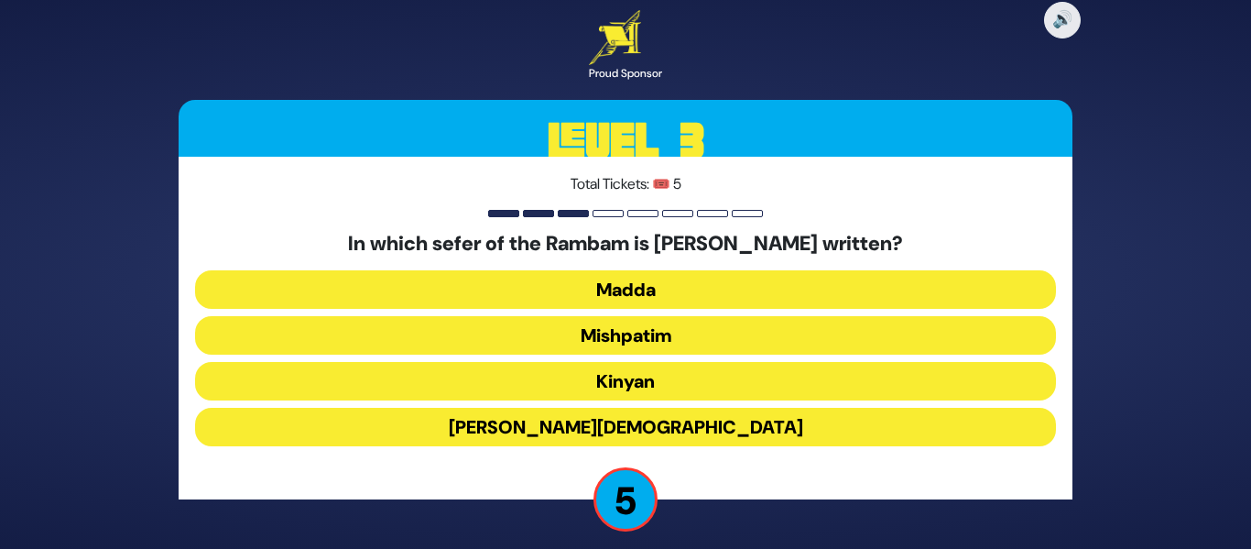
click at [616, 380] on button "Kinyan" at bounding box center [625, 381] width 861 height 38
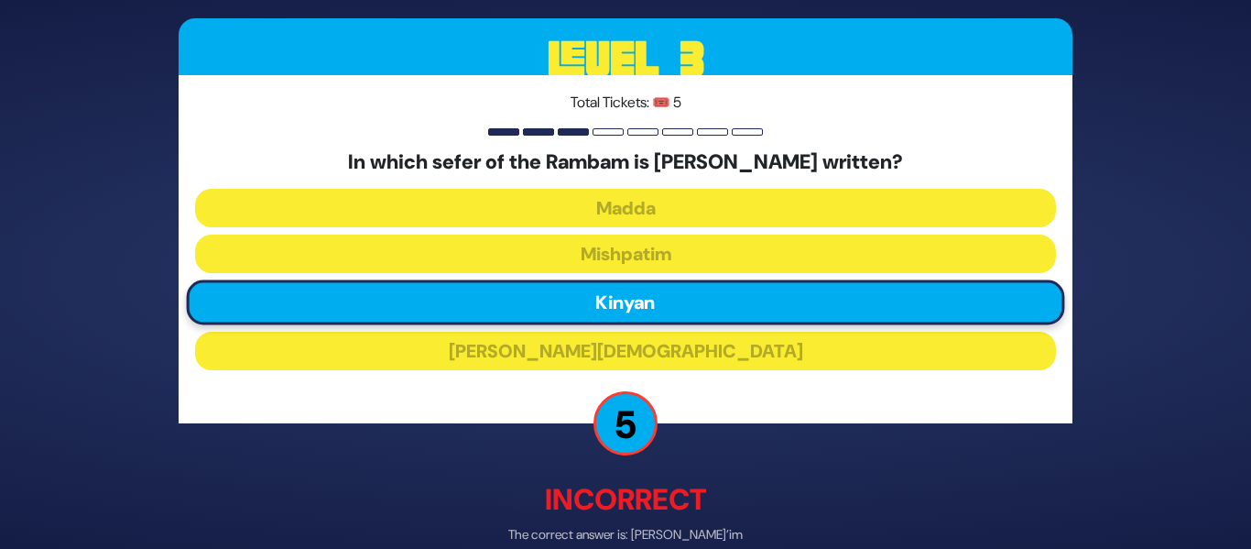
click at [780, 495] on p "Incorrect" at bounding box center [626, 500] width 894 height 44
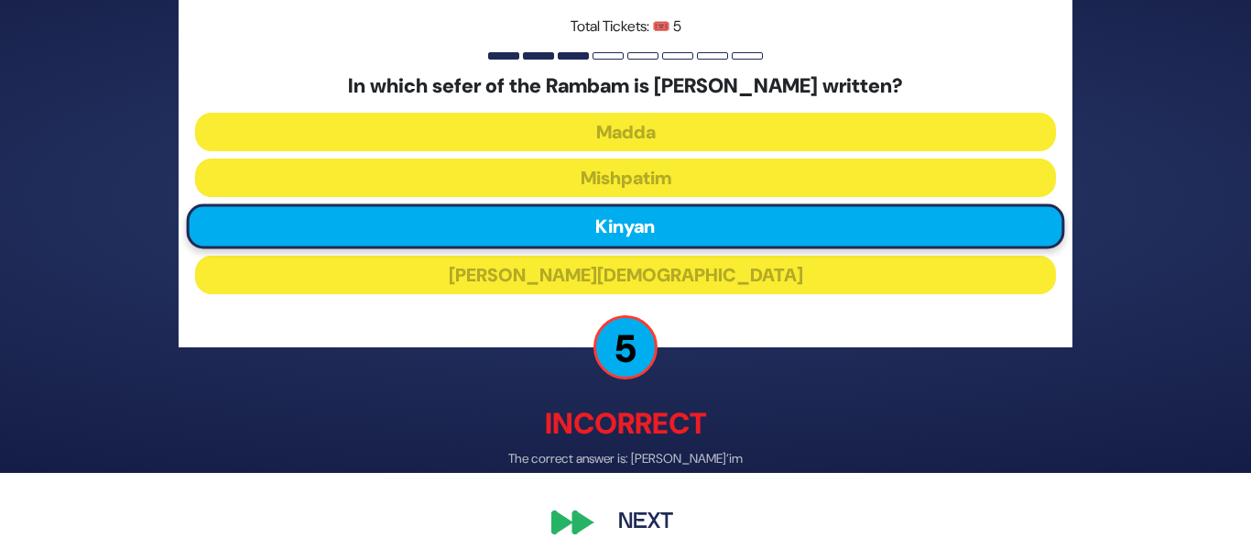
scroll to position [93, 0]
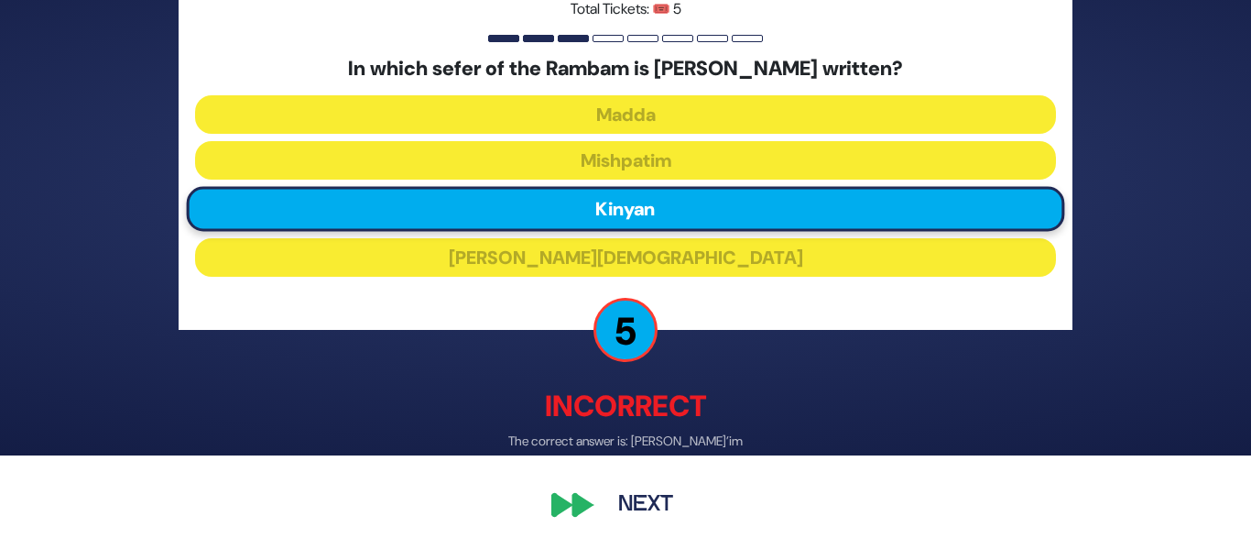
click at [660, 505] on button "Next" at bounding box center [646, 506] width 106 height 42
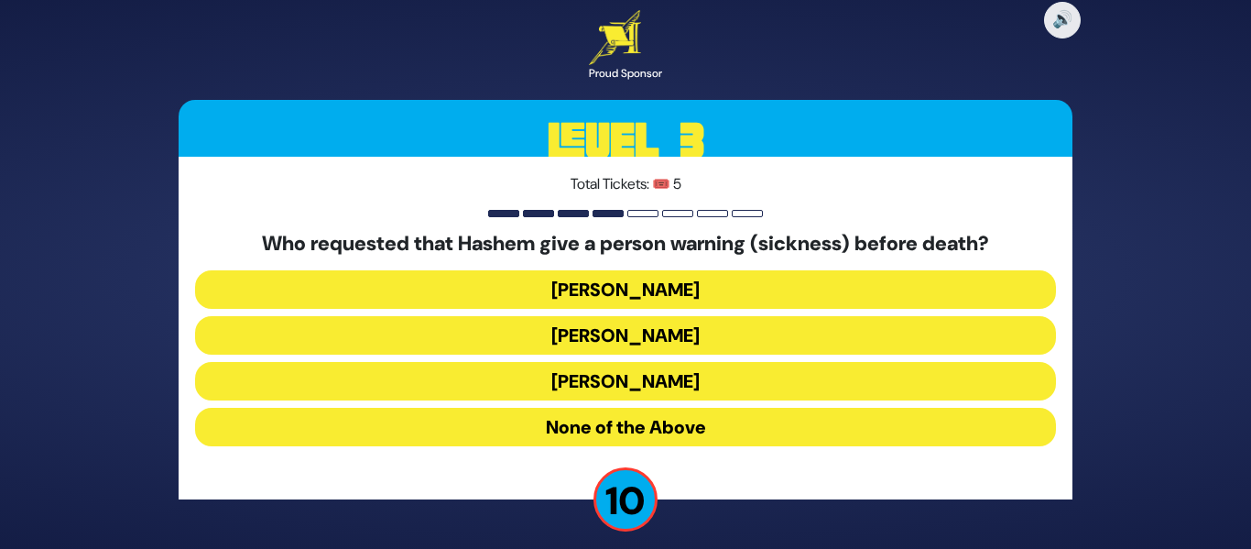
click at [612, 383] on button "[PERSON_NAME]" at bounding box center [625, 381] width 861 height 38
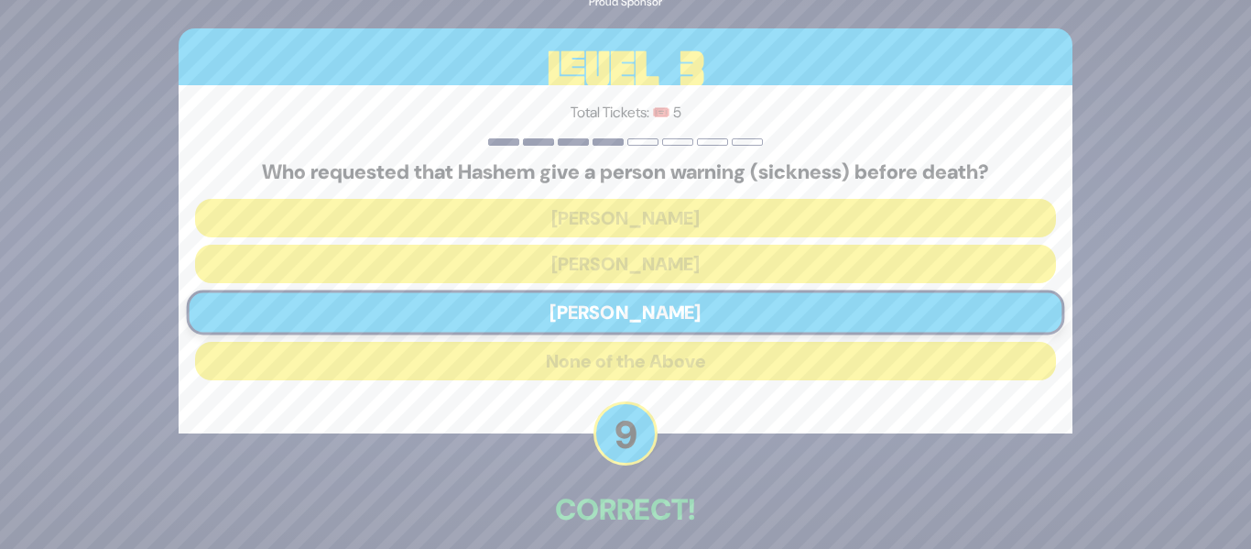
click at [797, 485] on div "🔊 Proud Sponsor Level 3 Total Tickets: 🎟️ 5 Who requested that Hashem give a pe…" at bounding box center [626, 274] width 938 height 715
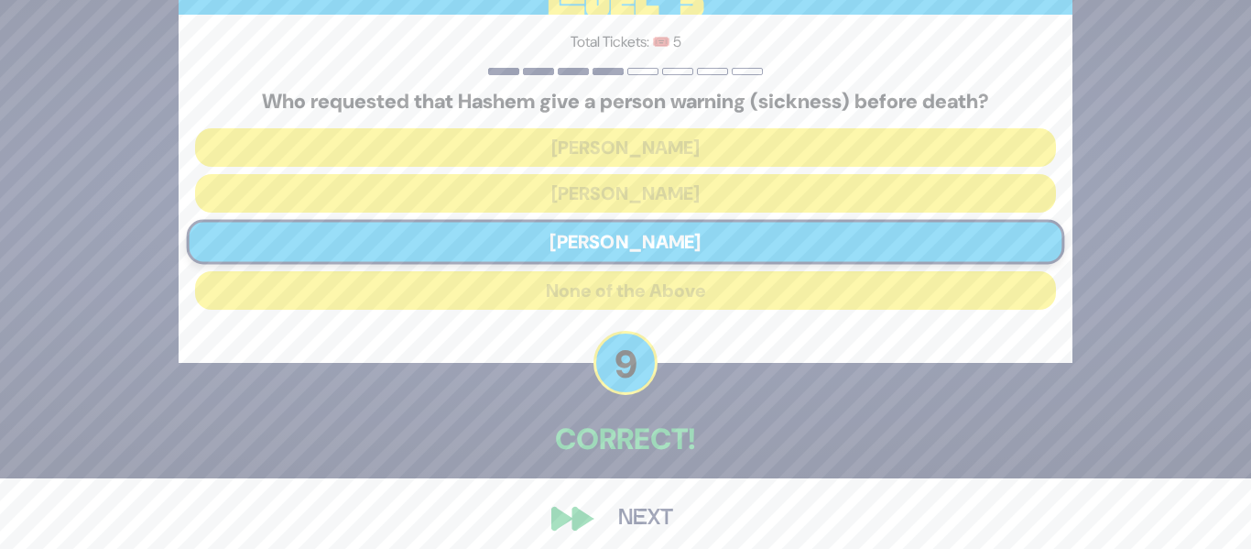
scroll to position [83, 0]
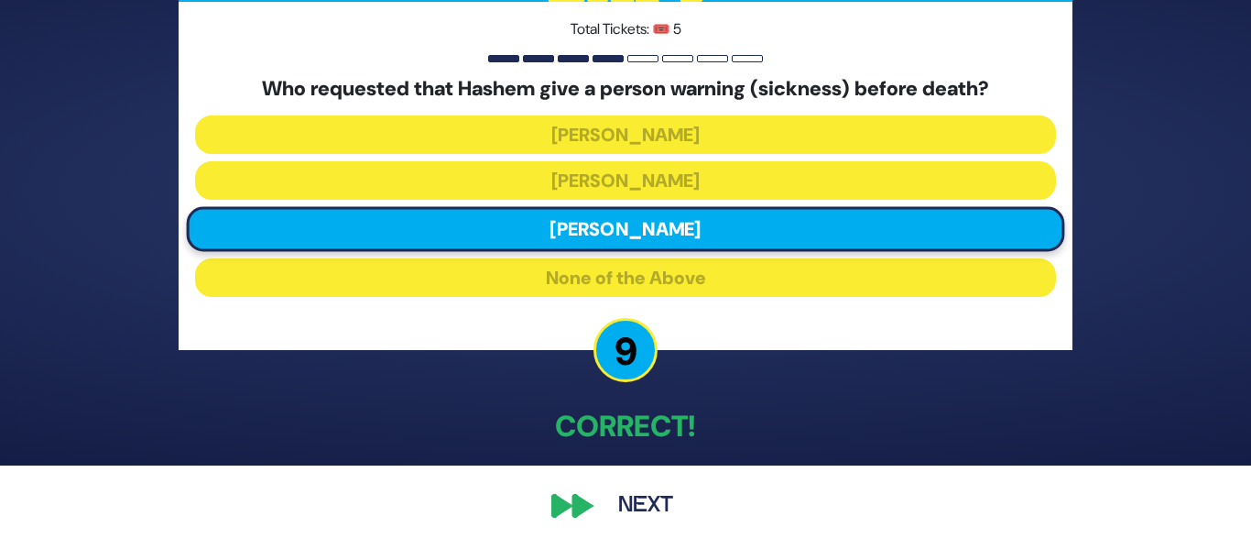
click at [635, 509] on button "Next" at bounding box center [646, 506] width 106 height 42
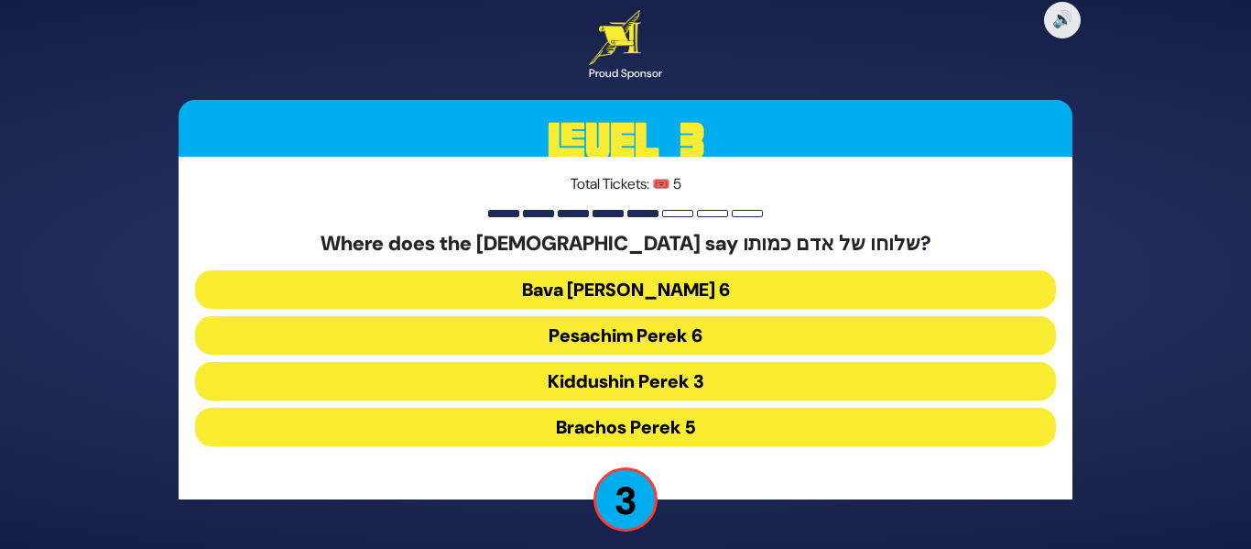
click at [598, 383] on button "Kiddushin Perek 3" at bounding box center [625, 381] width 861 height 38
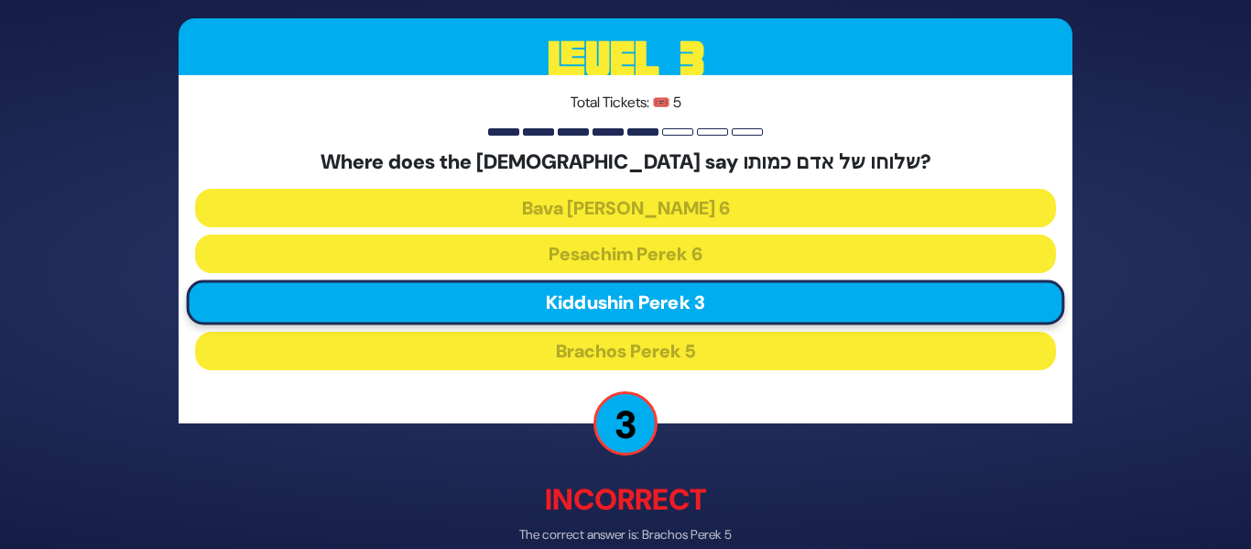
click at [779, 478] on p "Incorrect" at bounding box center [626, 500] width 894 height 44
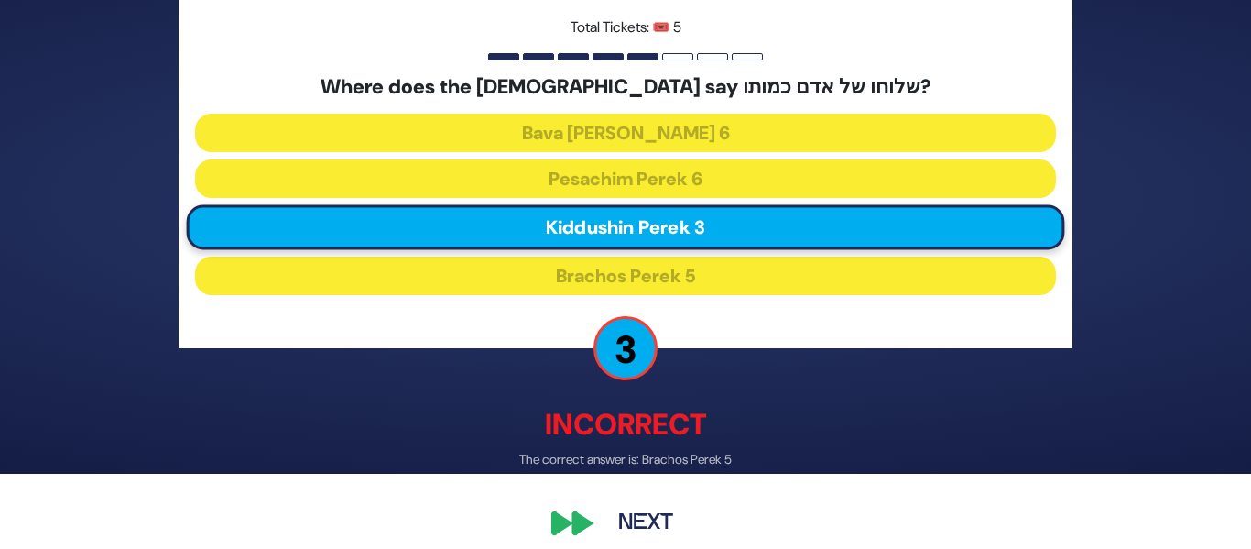
scroll to position [93, 0]
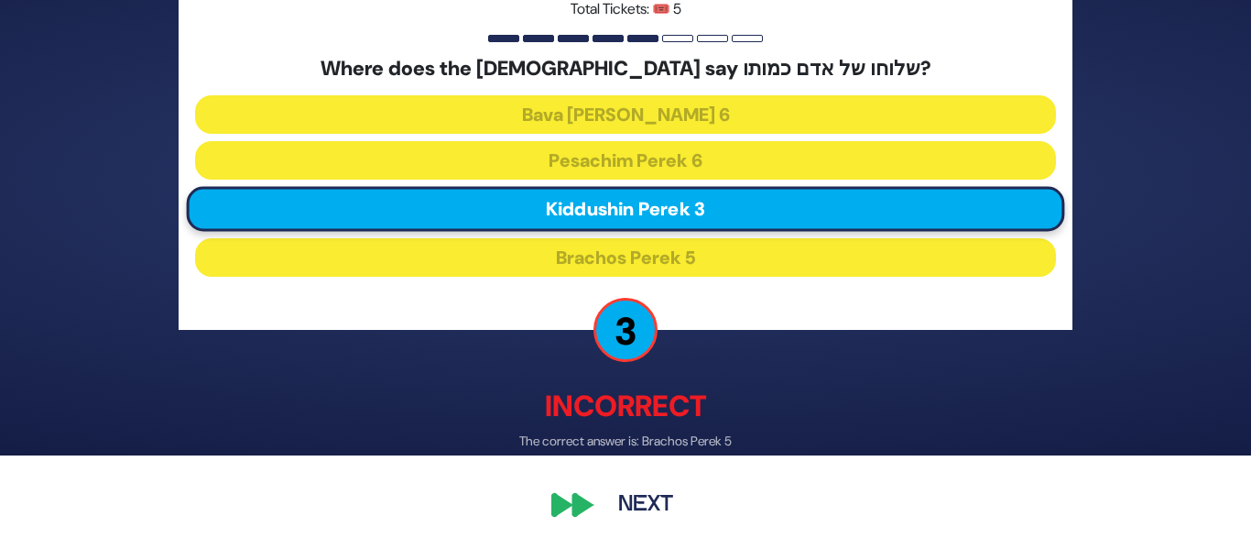
click at [633, 507] on button "Next" at bounding box center [646, 506] width 106 height 42
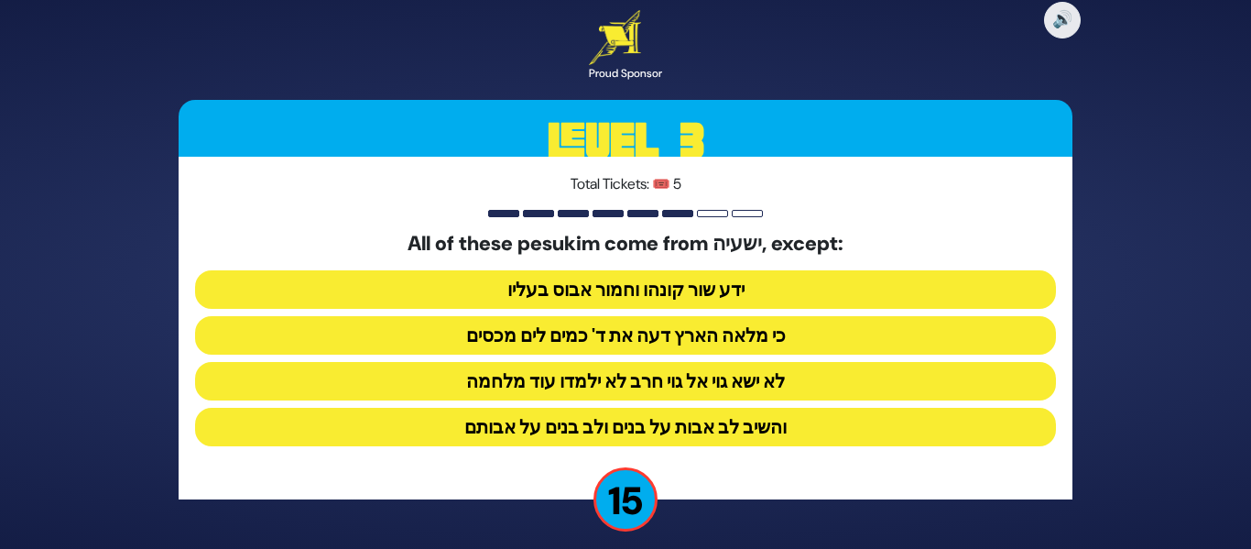
click at [633, 507] on p "15" at bounding box center [626, 499] width 64 height 64
click at [682, 429] on button "והשיב לב אבות על בנים ולב בנים על אבותם" at bounding box center [625, 427] width 861 height 38
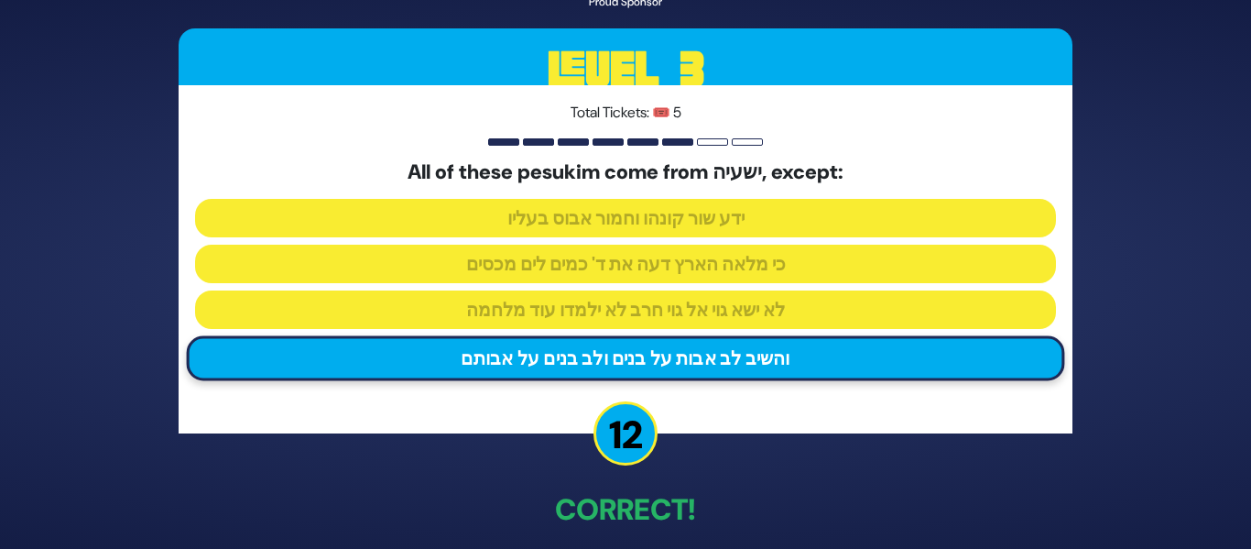
click at [849, 481] on div "🔊 Proud Sponsor Level 3 Total Tickets: 🎟️ 5 All of these pesukim come from ישעי…" at bounding box center [626, 274] width 938 height 715
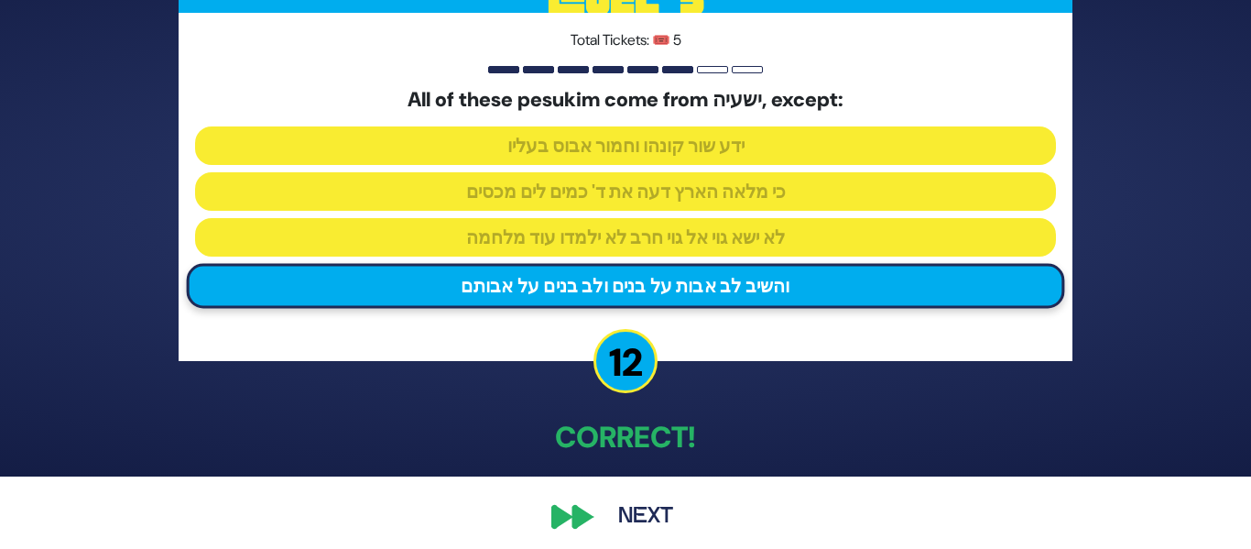
scroll to position [83, 0]
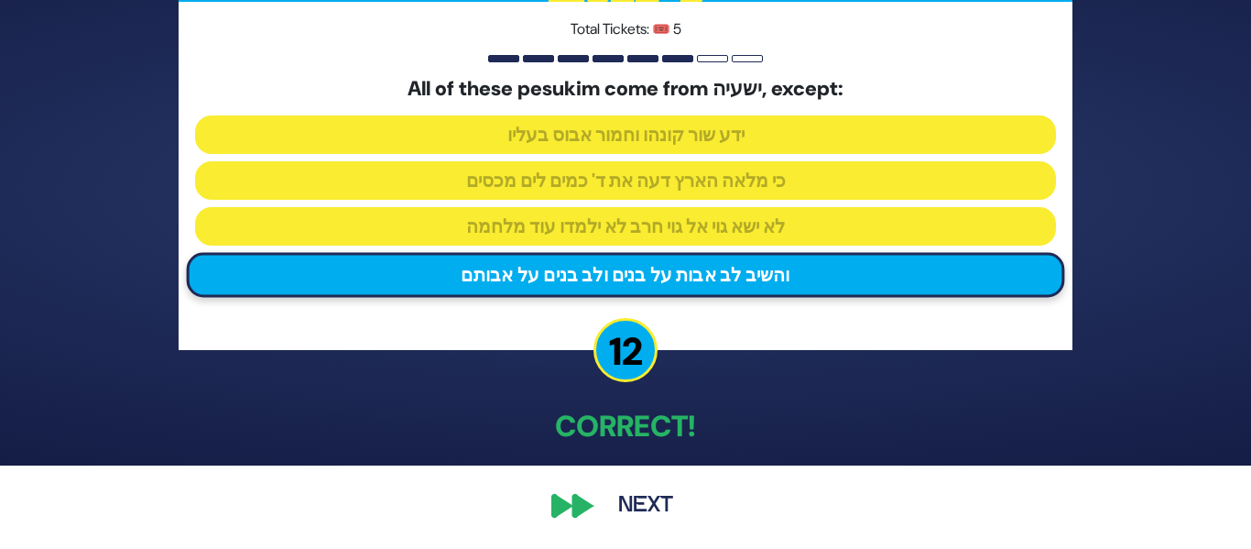
click at [653, 507] on button "Next" at bounding box center [646, 506] width 106 height 42
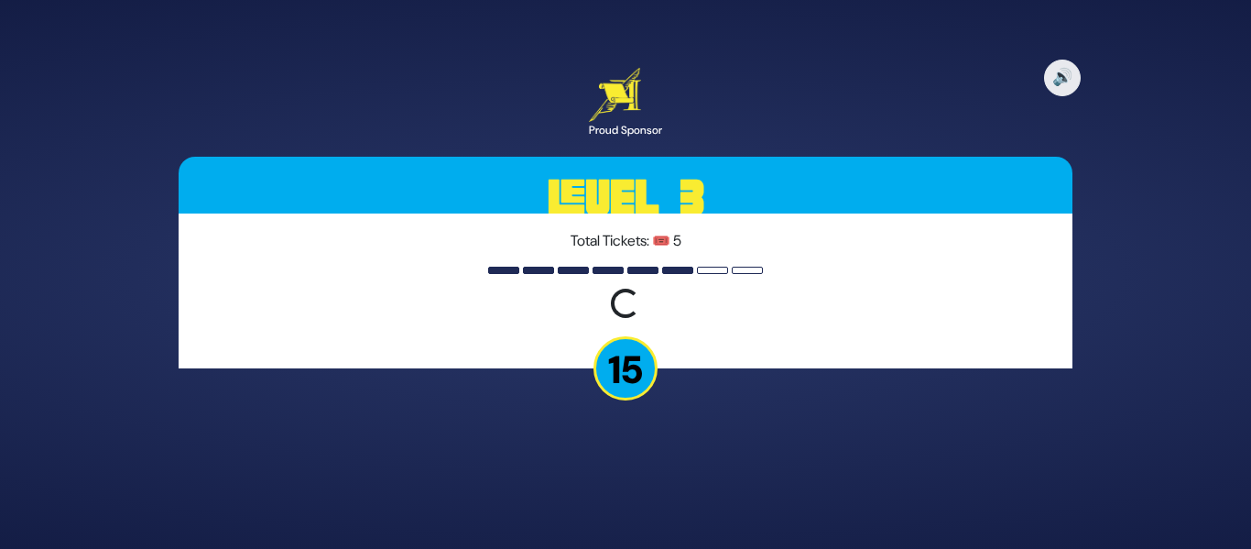
scroll to position [0, 0]
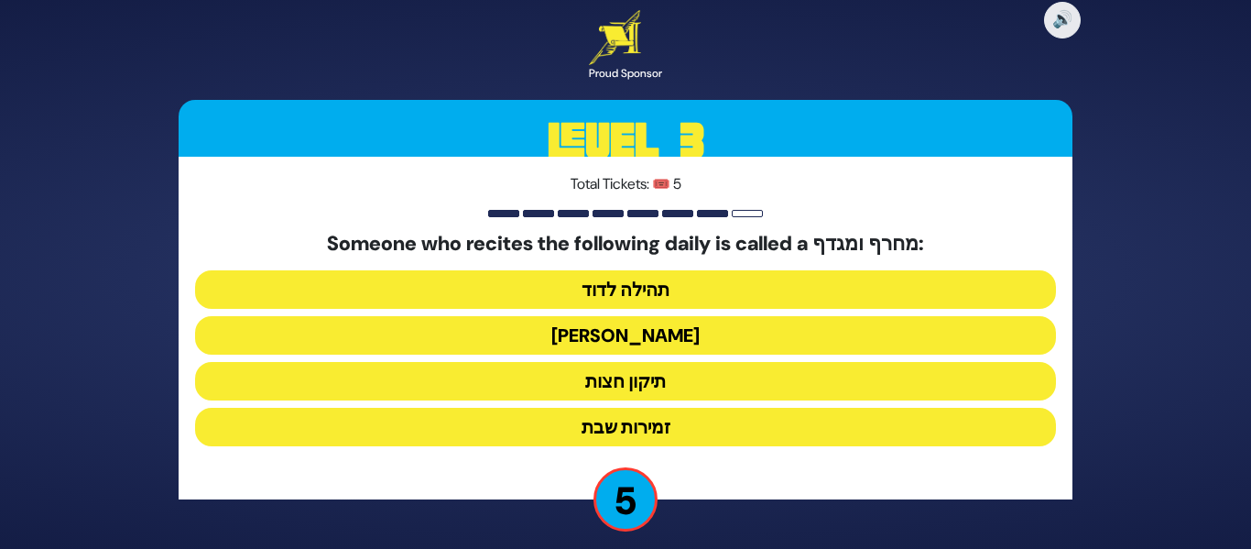
click at [642, 341] on button "[PERSON_NAME]" at bounding box center [625, 335] width 861 height 38
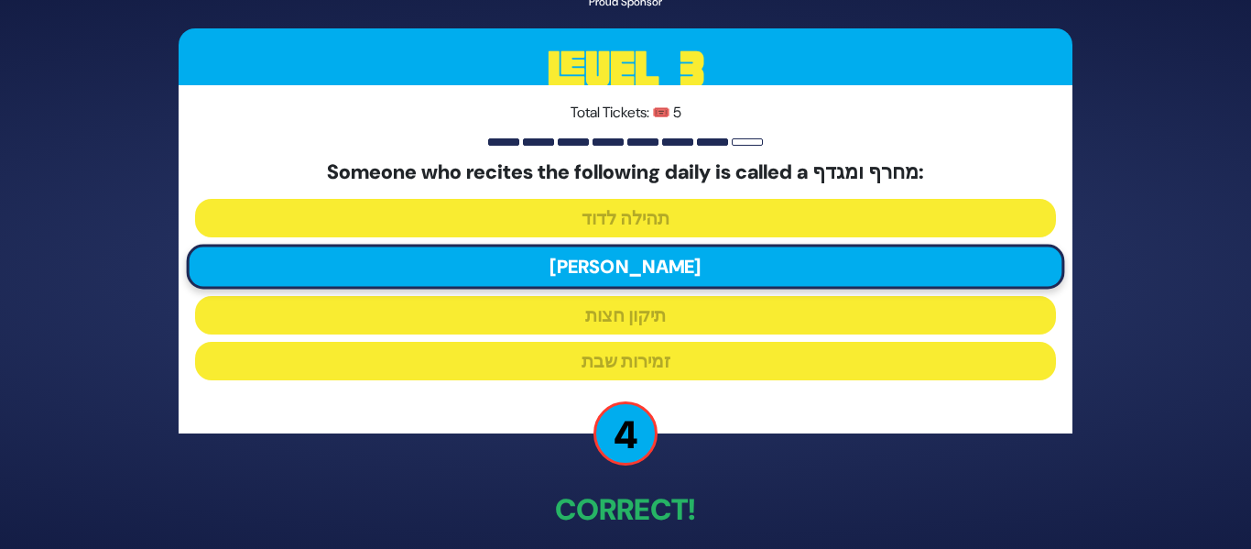
click at [785, 496] on p "Correct!" at bounding box center [626, 509] width 894 height 44
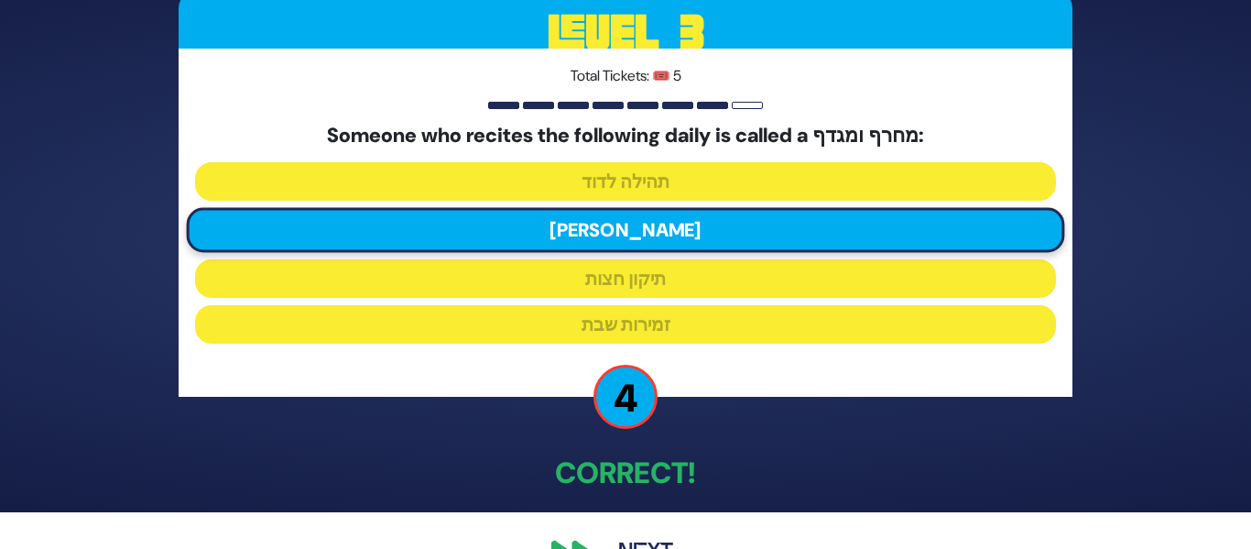
scroll to position [83, 0]
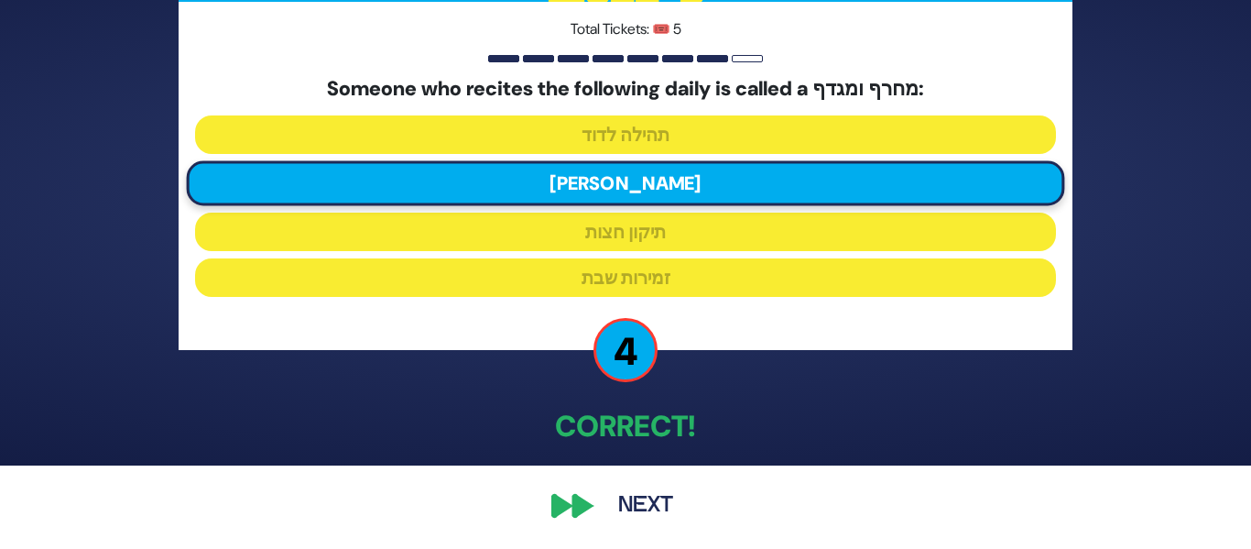
click at [643, 506] on button "Next" at bounding box center [646, 506] width 106 height 42
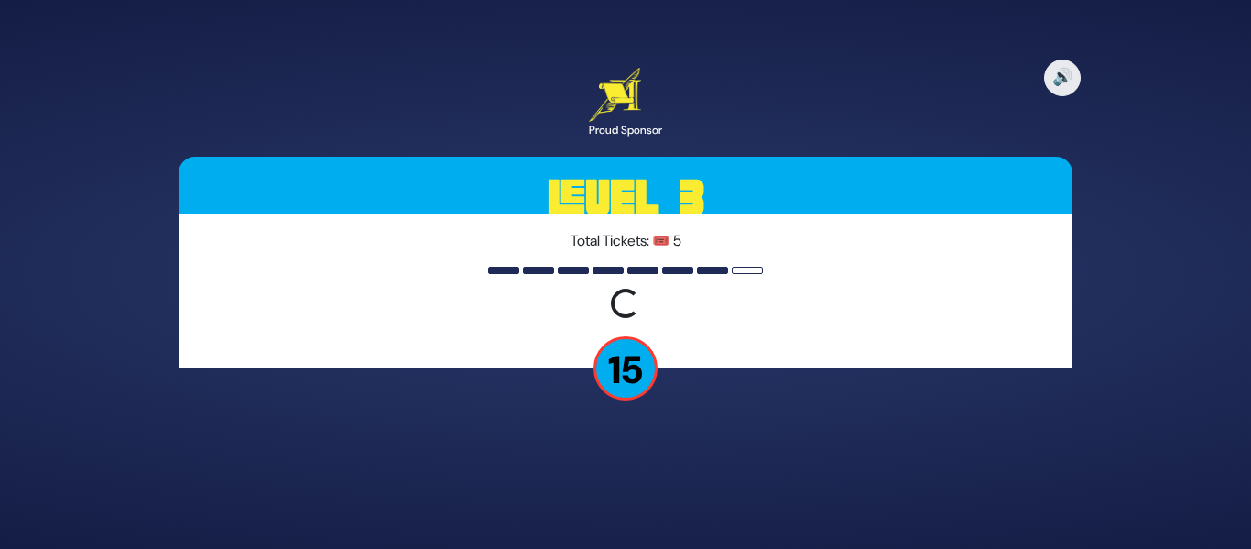
scroll to position [0, 0]
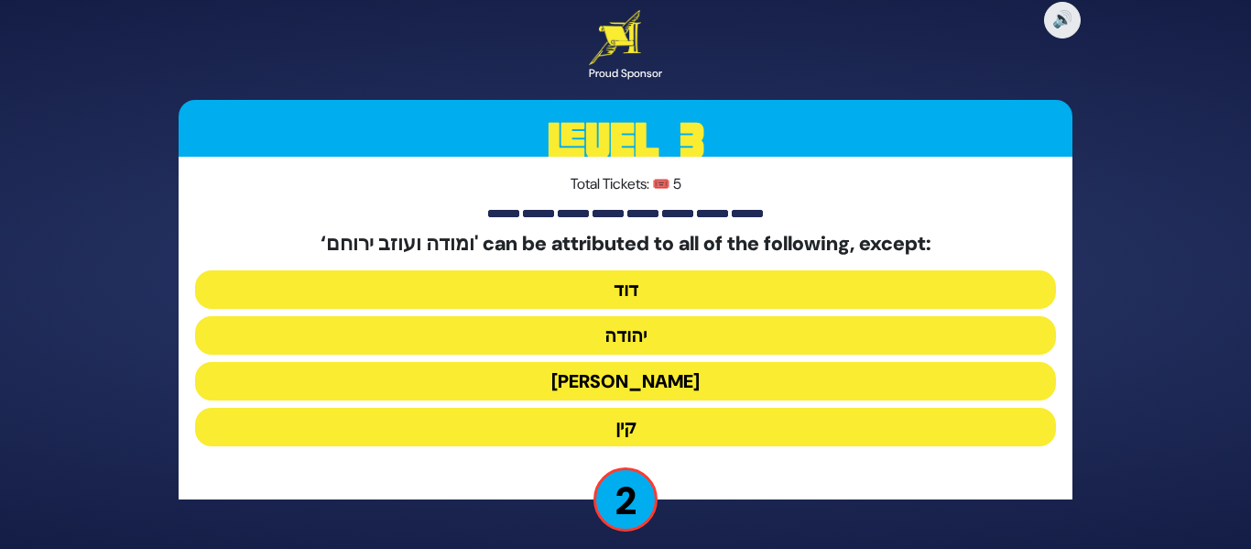
click at [625, 435] on button "קין" at bounding box center [625, 427] width 861 height 38
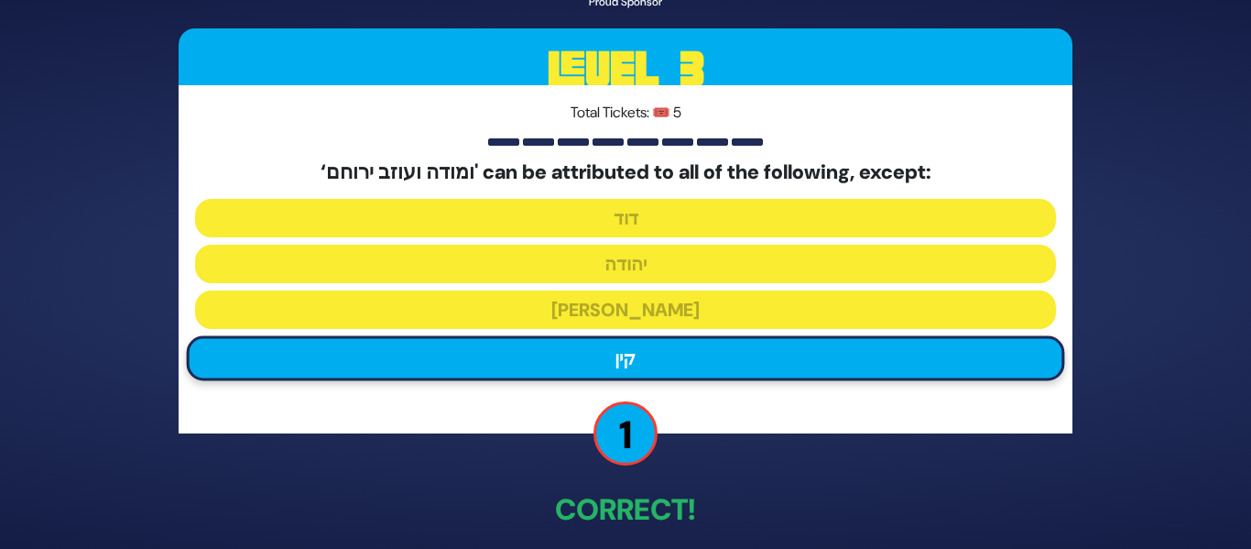
click at [789, 492] on p "Correct!" at bounding box center [626, 509] width 894 height 44
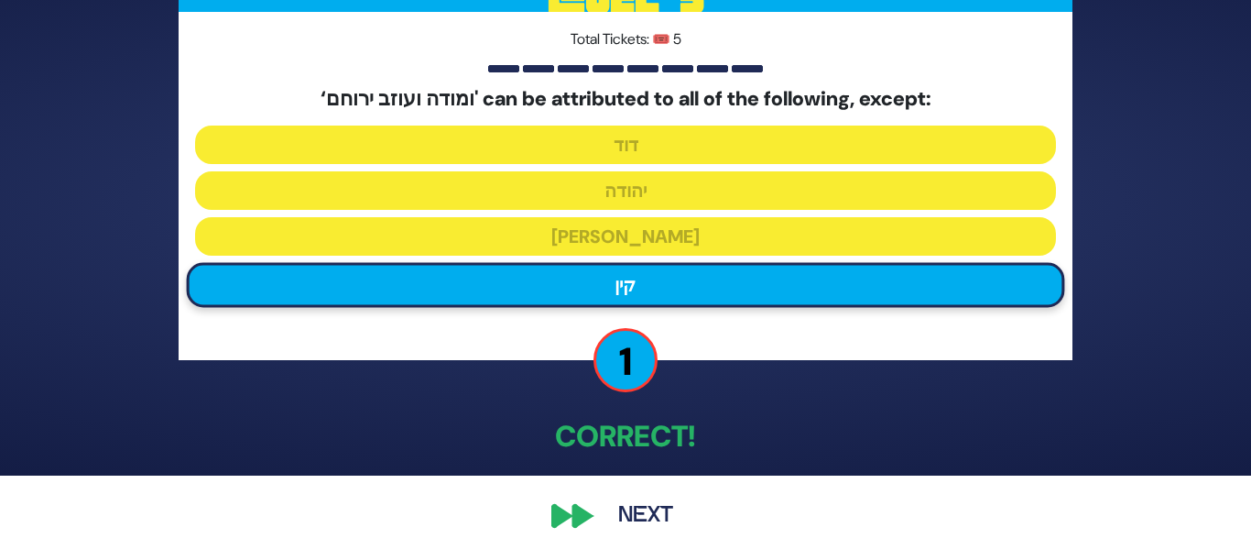
scroll to position [83, 0]
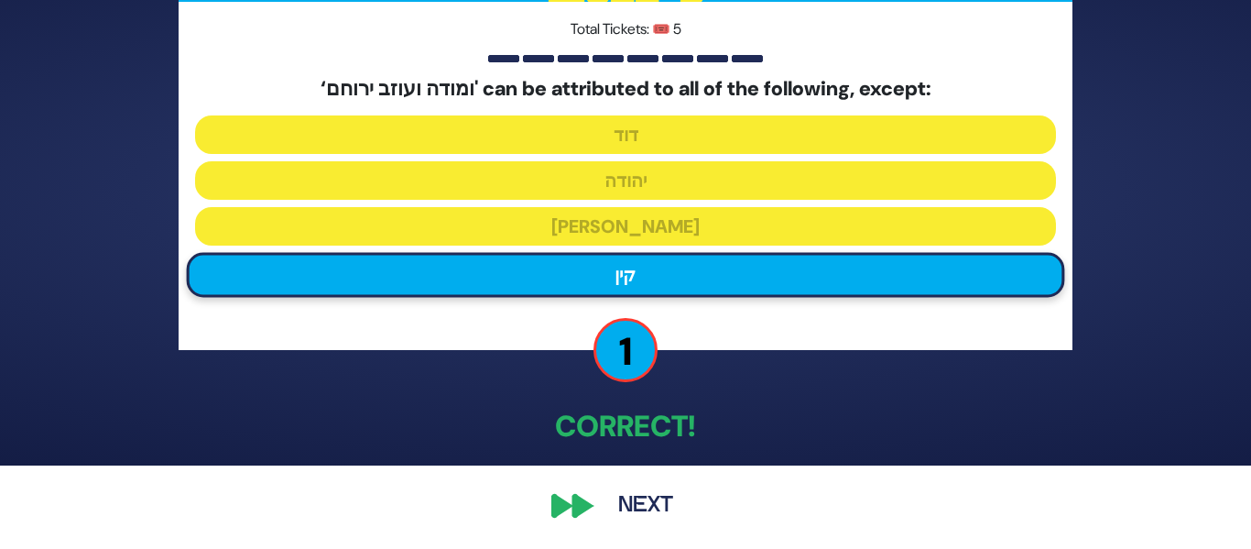
click at [640, 502] on button "Next" at bounding box center [646, 506] width 106 height 42
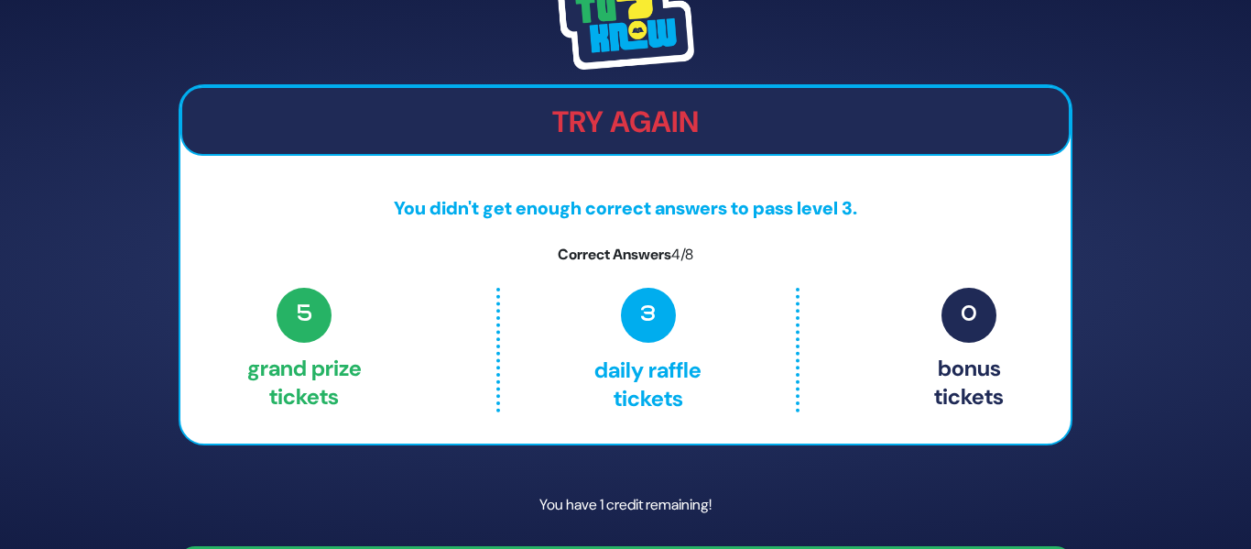
click at [791, 499] on p "You have 1 credit remaining!" at bounding box center [626, 504] width 894 height 53
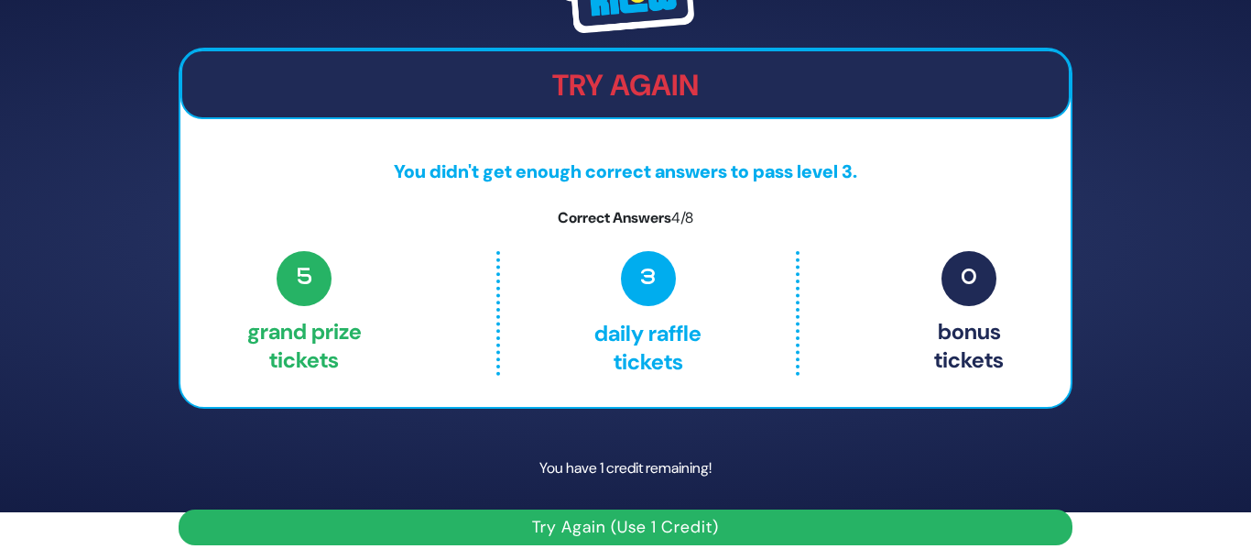
scroll to position [55, 0]
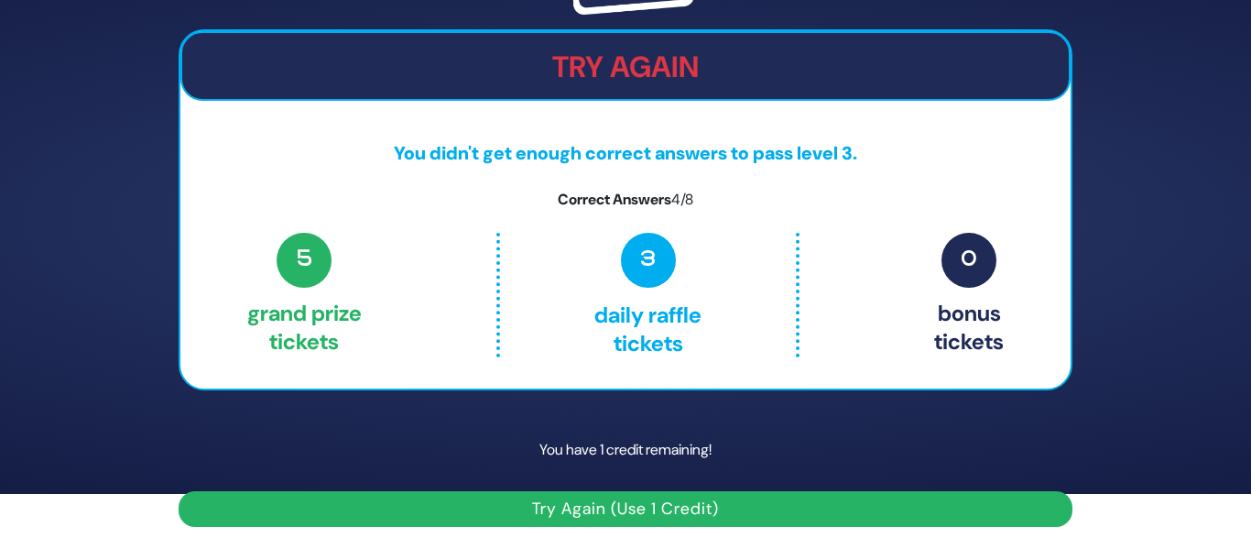
click at [617, 513] on button "Try Again (Use 1 Credit)" at bounding box center [626, 509] width 894 height 36
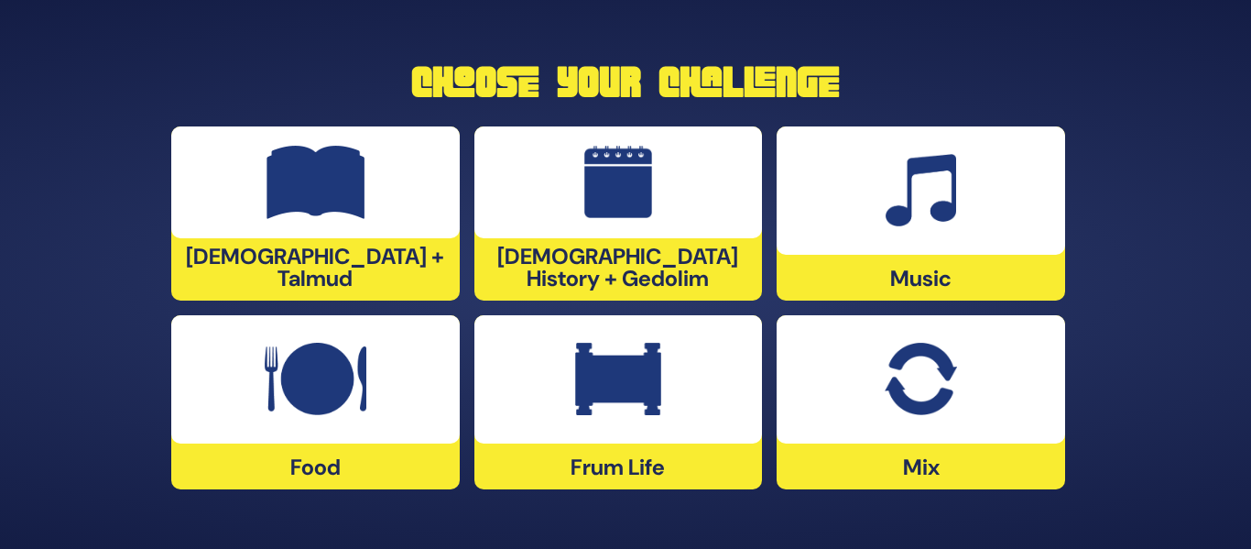
click at [310, 395] on img at bounding box center [316, 379] width 102 height 73
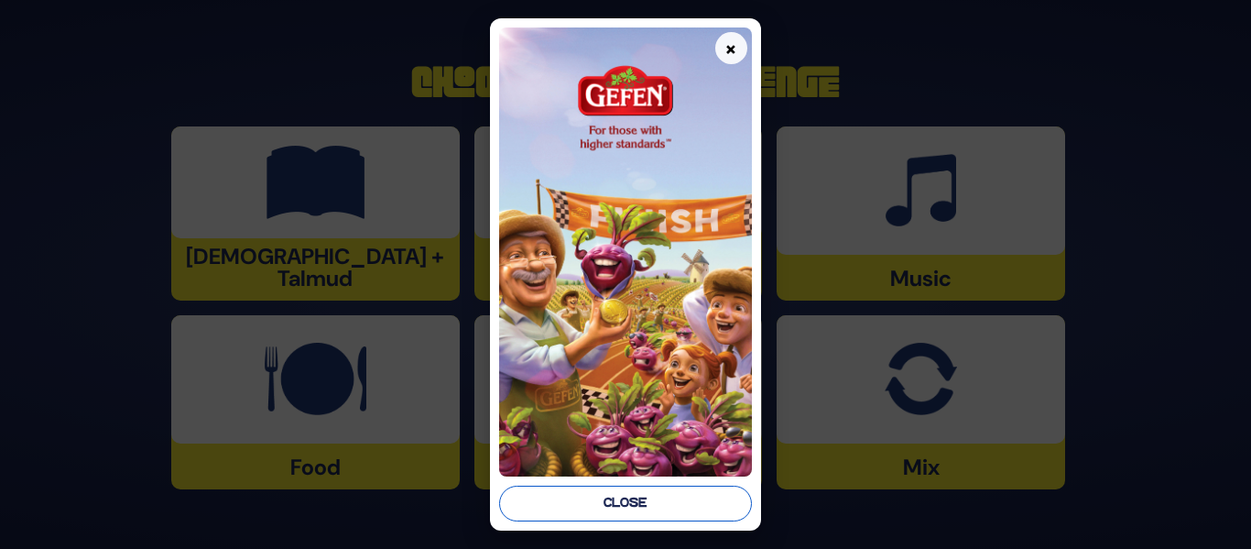
click at [583, 509] on button "Close" at bounding box center [625, 503] width 252 height 36
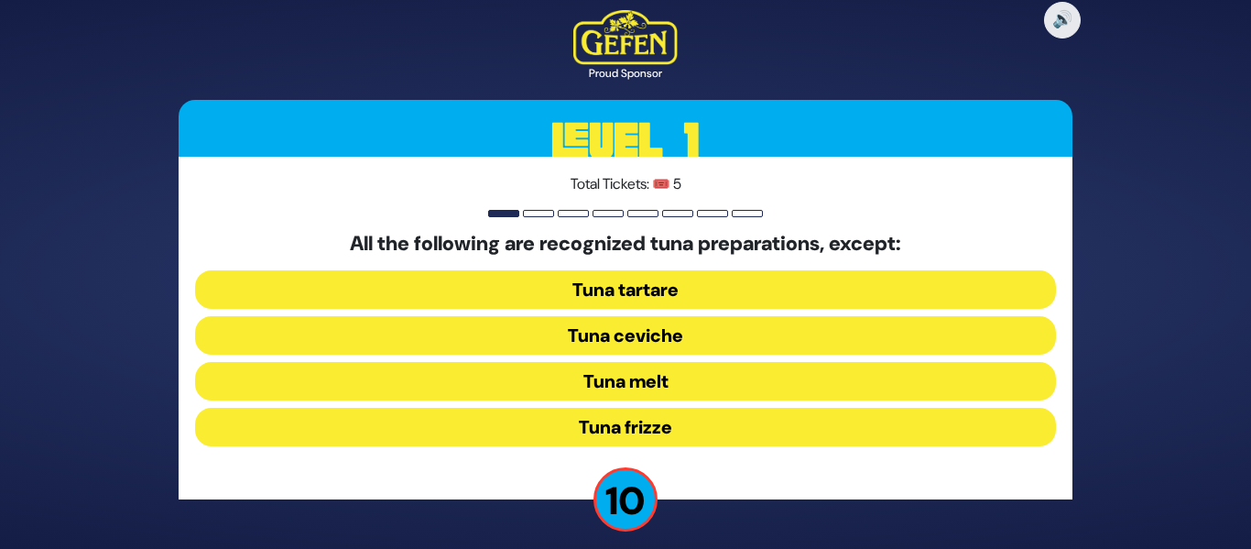
click at [634, 429] on button "Tuna frizze" at bounding box center [625, 427] width 861 height 38
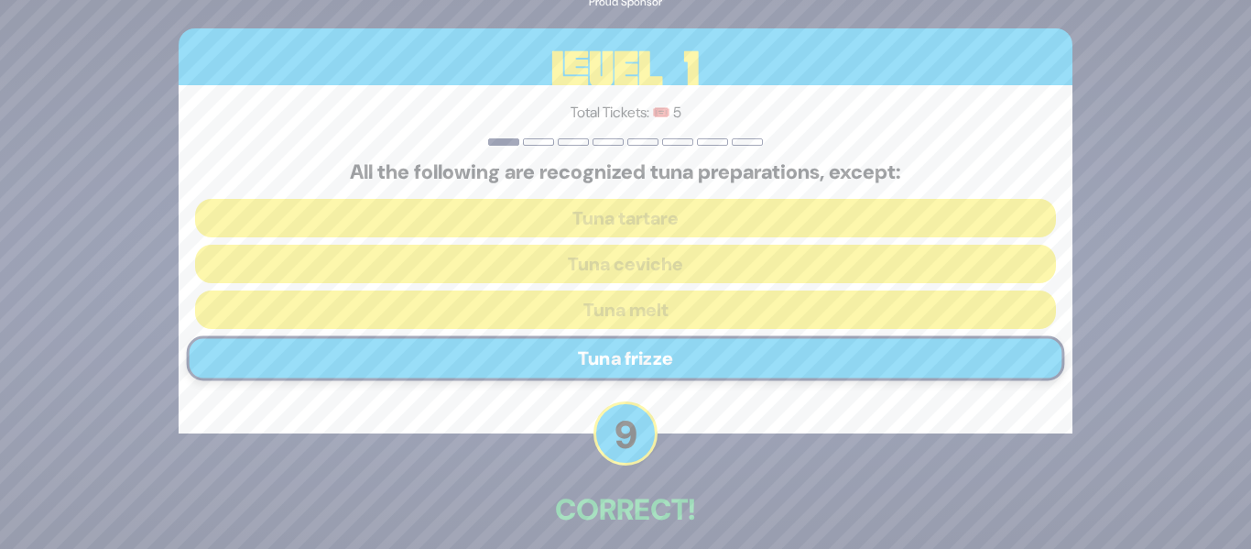
click at [809, 511] on p "Correct!" at bounding box center [626, 509] width 894 height 44
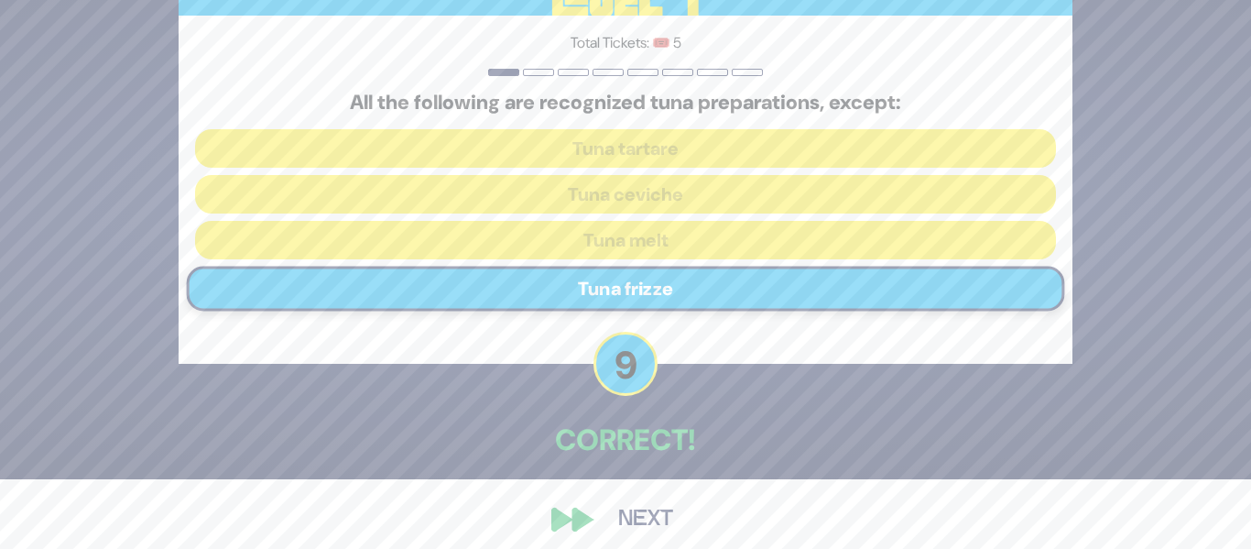
scroll to position [83, 0]
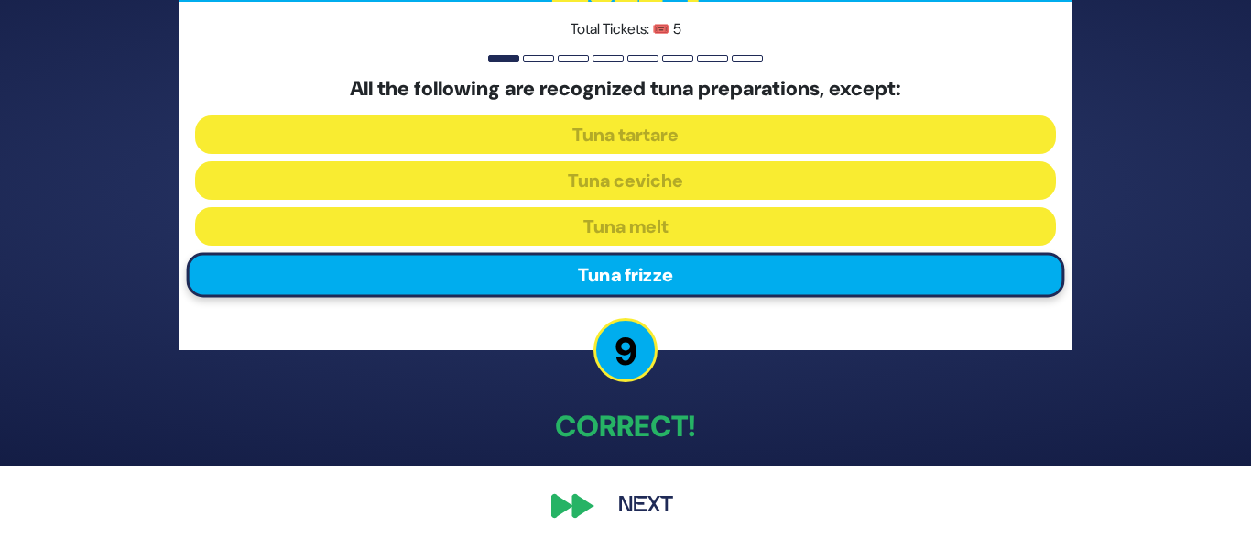
click at [639, 507] on button "Next" at bounding box center [646, 506] width 106 height 42
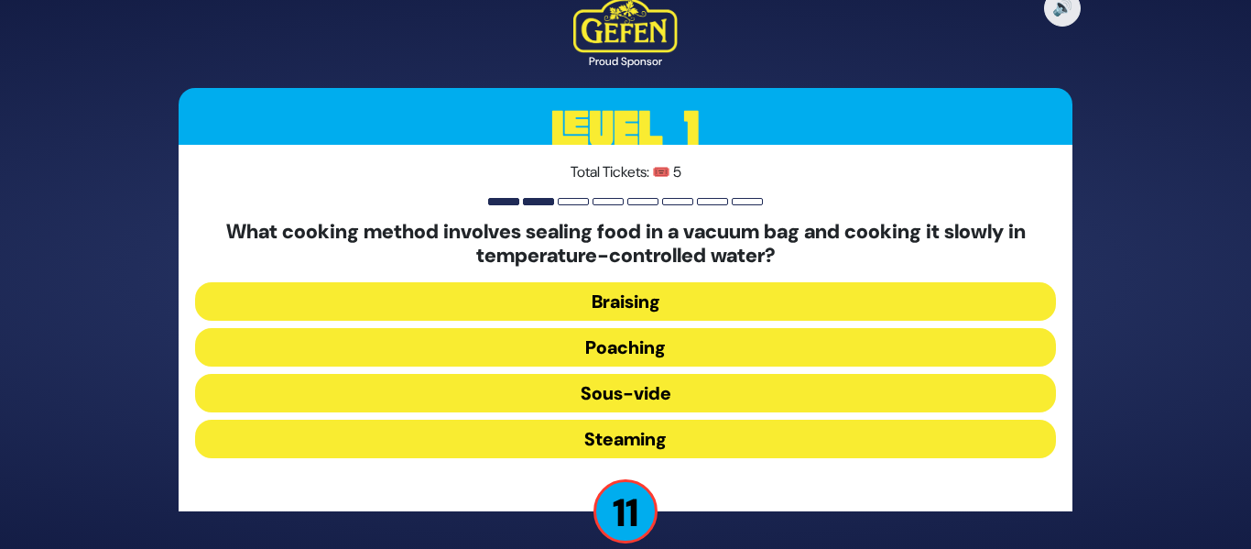
click at [636, 395] on button "Sous-vide" at bounding box center [625, 393] width 861 height 38
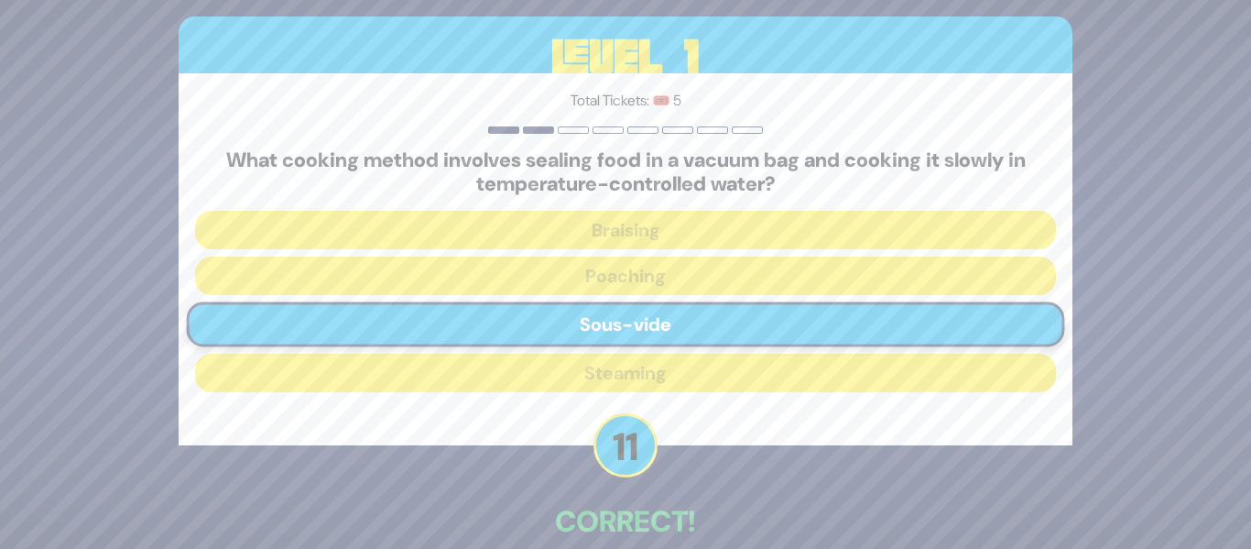
click at [790, 494] on div "🔊 Proud Sponsor Level 1 Total Tickets: 🎟️ 5 What cooking method involves sealin…" at bounding box center [626, 275] width 938 height 740
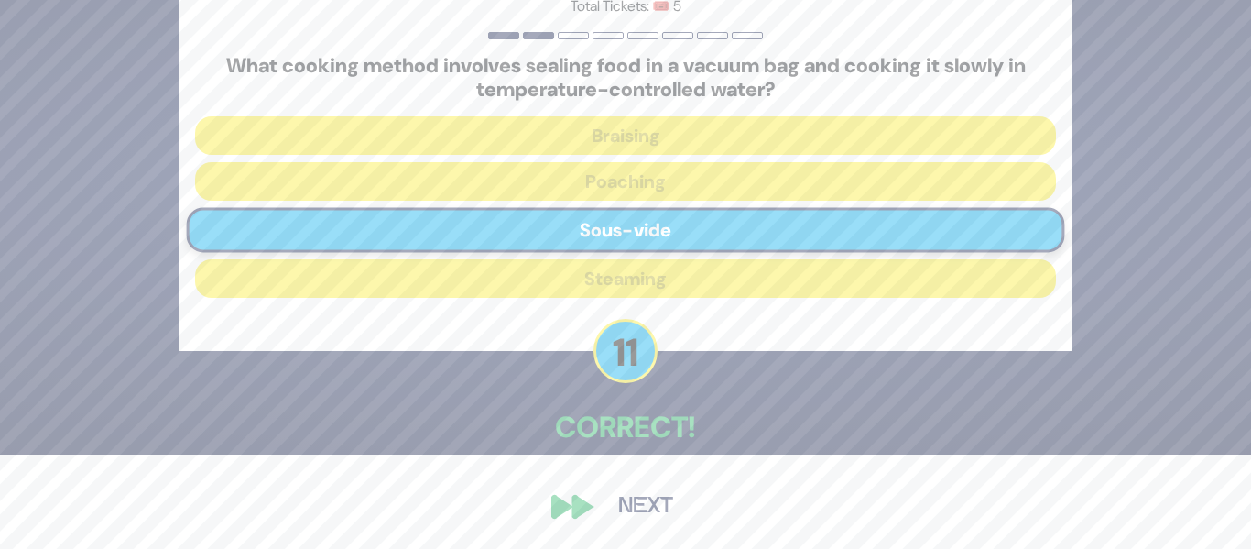
scroll to position [95, 0]
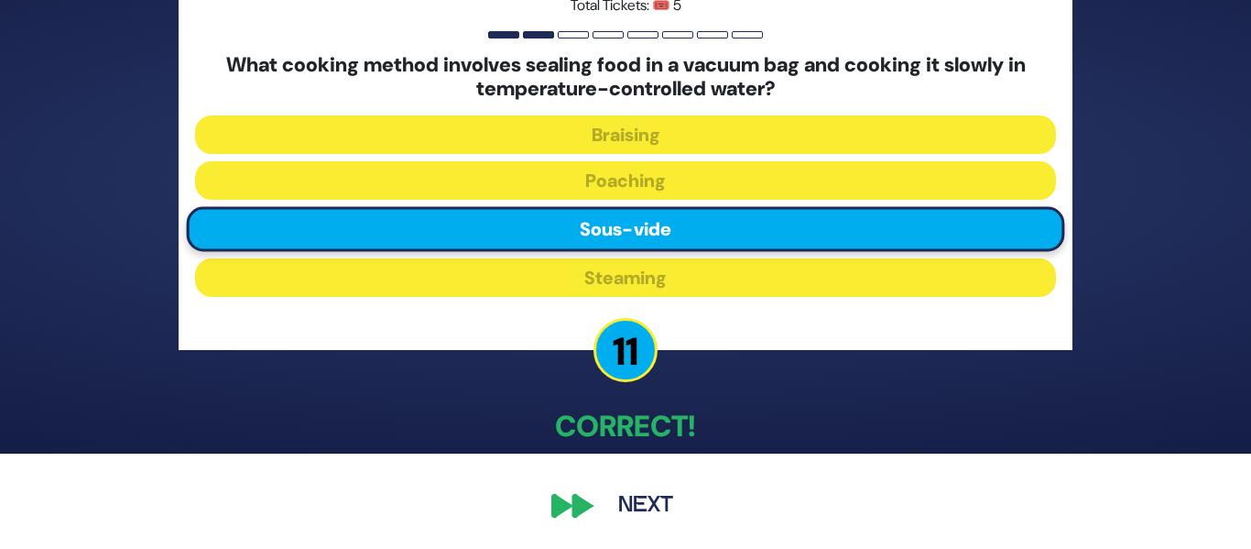
click at [645, 507] on button "Next" at bounding box center [646, 506] width 106 height 42
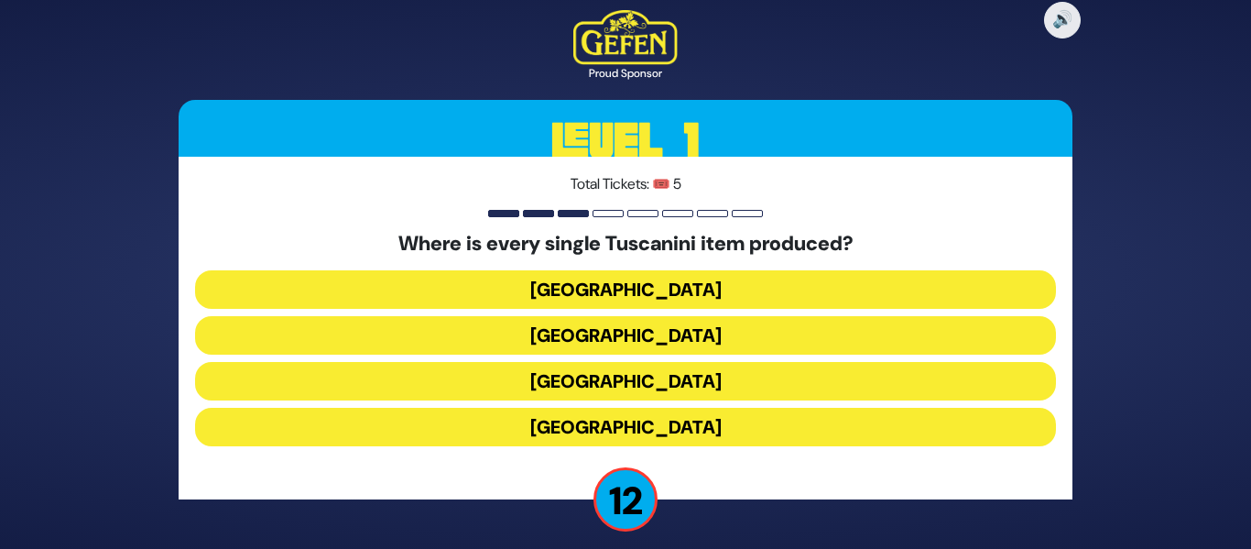
click at [627, 385] on button "Italy" at bounding box center [625, 381] width 861 height 38
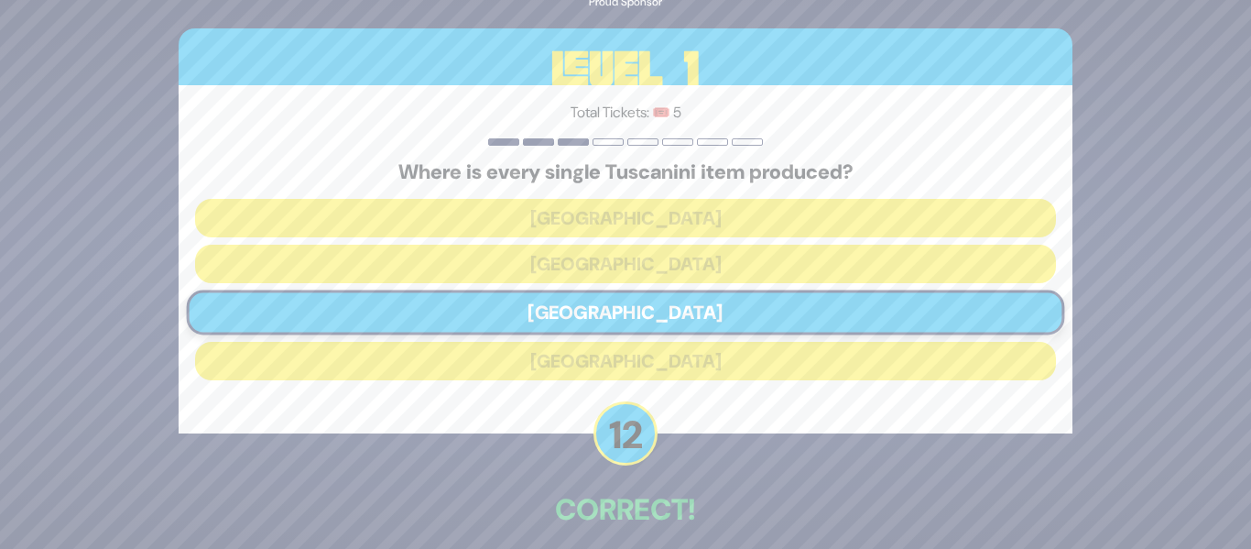
click at [818, 487] on p "Correct!" at bounding box center [626, 509] width 894 height 44
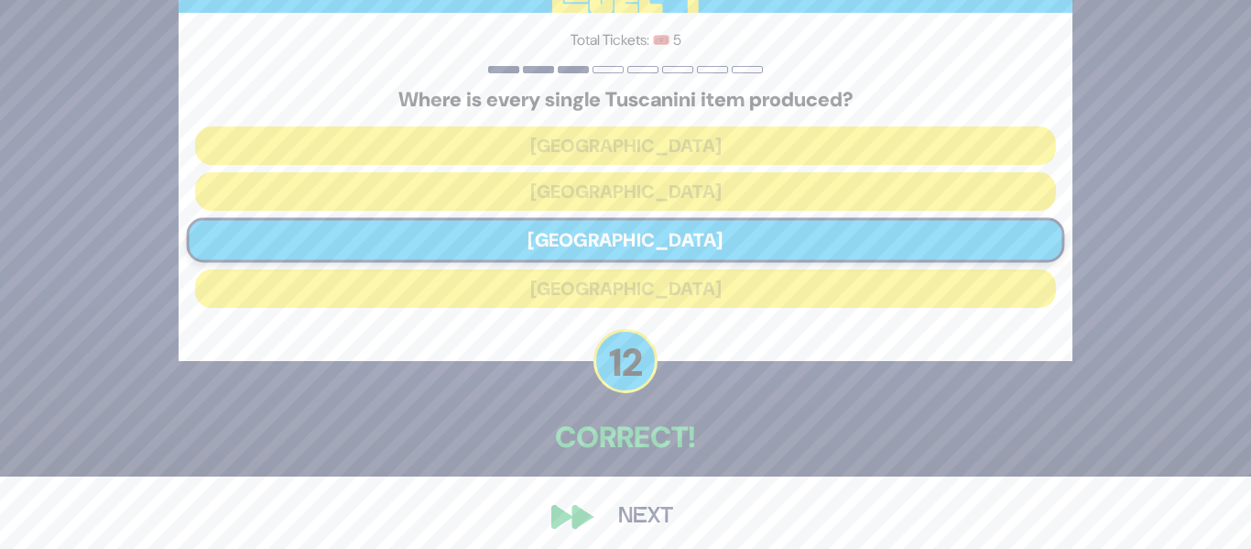
scroll to position [83, 0]
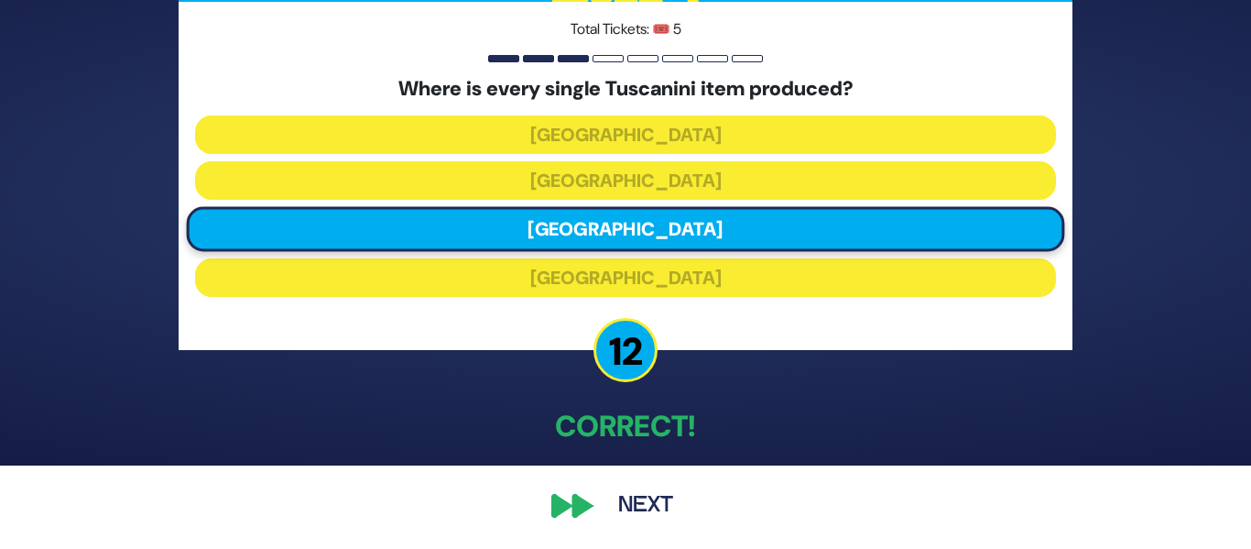
click at [656, 500] on button "Next" at bounding box center [646, 506] width 106 height 42
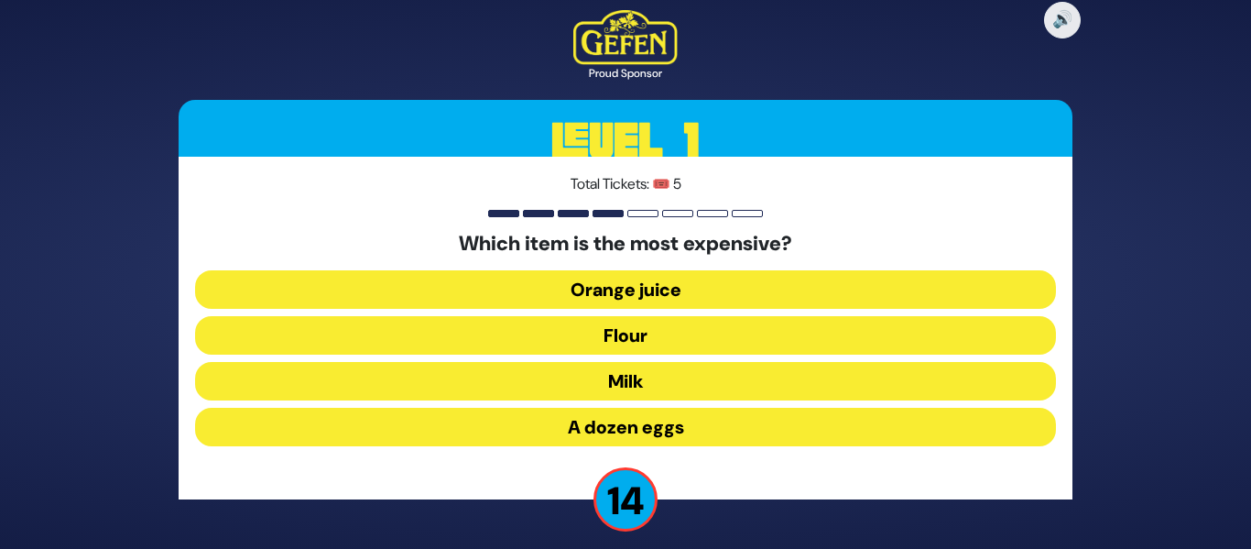
click at [630, 294] on button "Orange juice" at bounding box center [625, 289] width 861 height 38
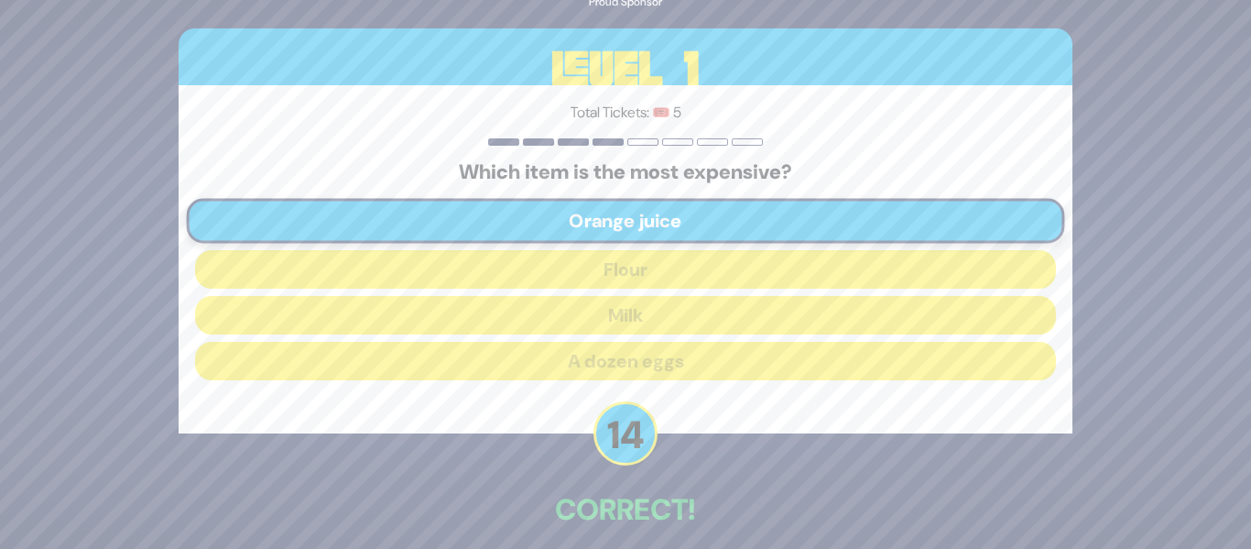
click at [797, 443] on div "🔊 Proud Sponsor Level 1 Total Tickets: 🎟️ 5 Which item is the most expensive? O…" at bounding box center [626, 274] width 938 height 715
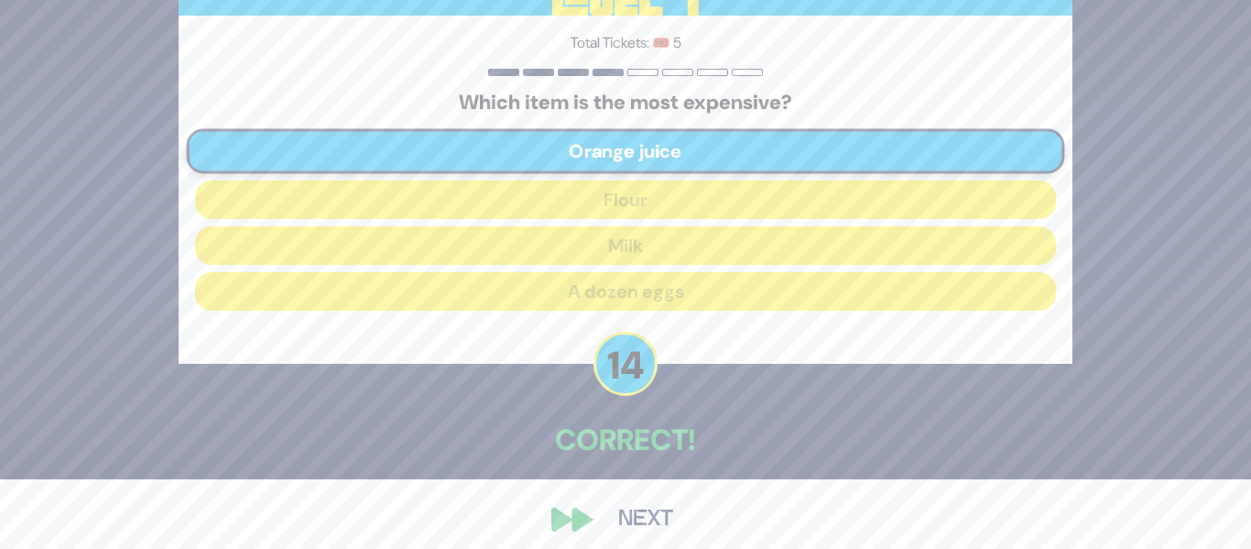
scroll to position [83, 0]
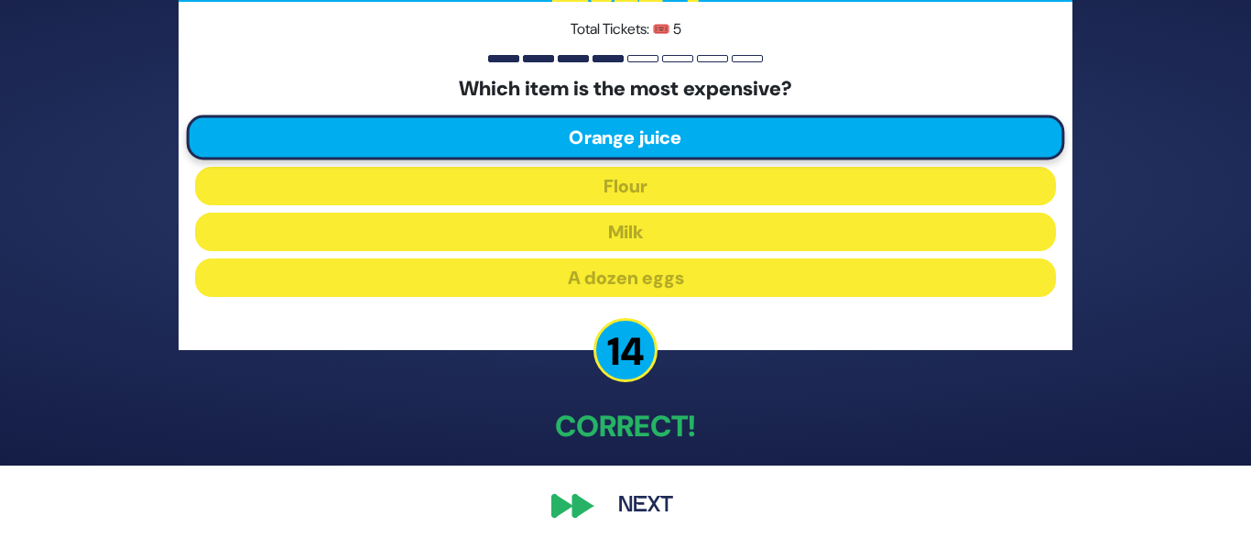
click at [662, 507] on button "Next" at bounding box center [646, 506] width 106 height 42
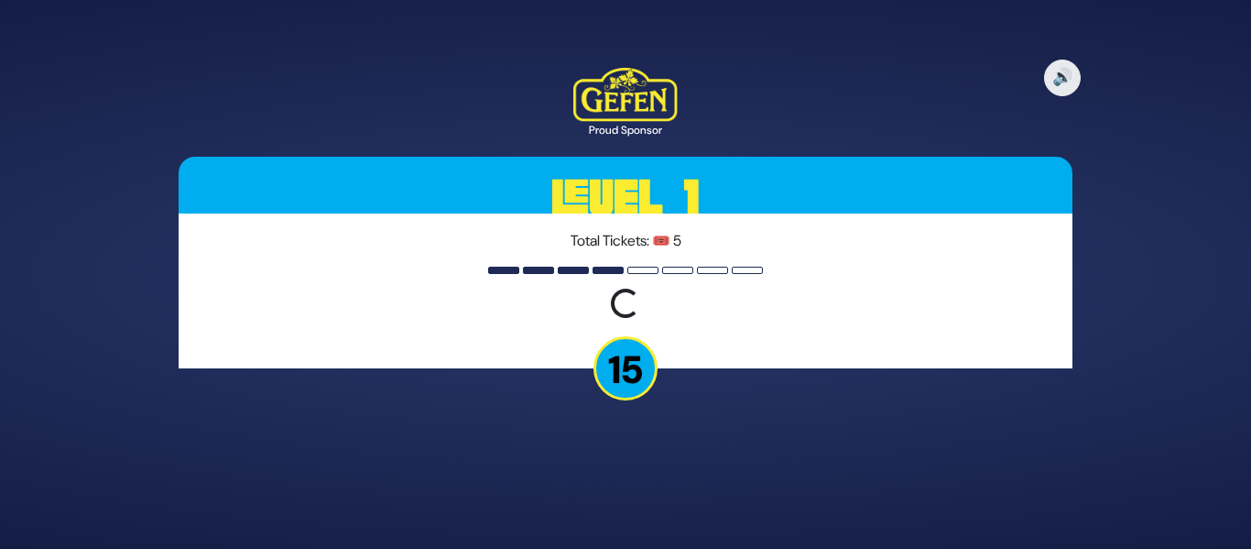
scroll to position [0, 0]
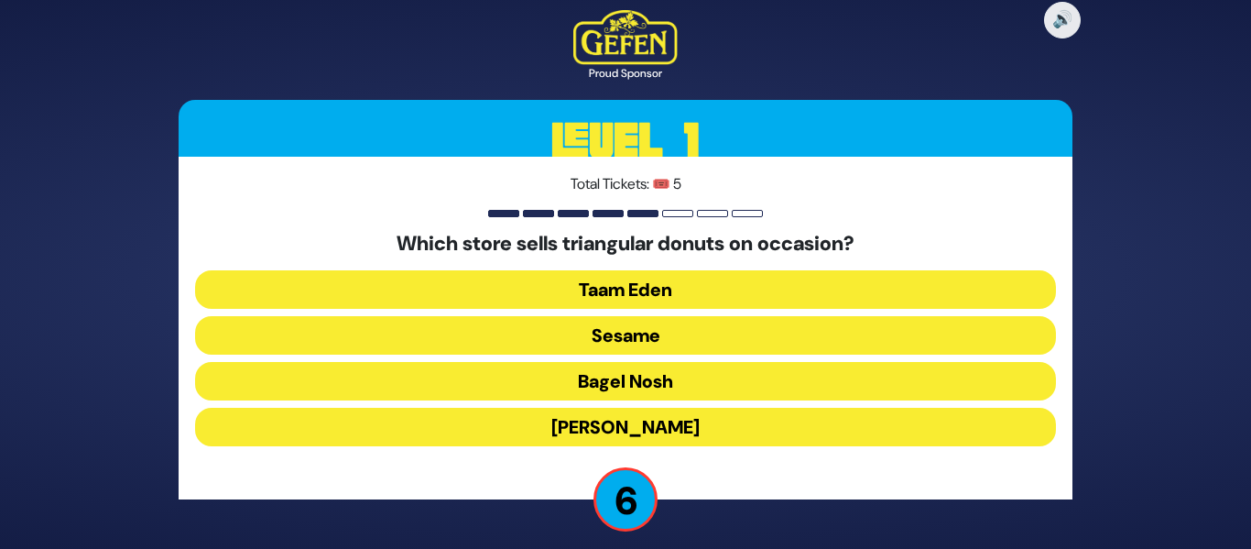
click at [627, 333] on button "Sesame" at bounding box center [625, 335] width 861 height 38
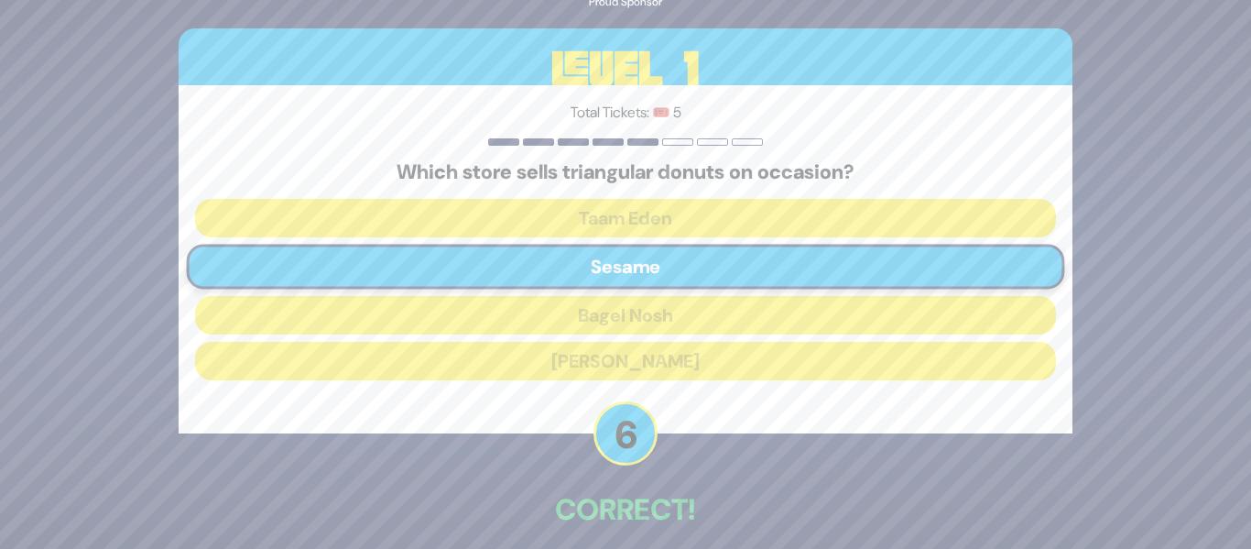
click at [787, 539] on div "🔊 Proud Sponsor Level 1 Total Tickets: 🎟️ 5 Which store sells triangular donuts…" at bounding box center [626, 274] width 938 height 715
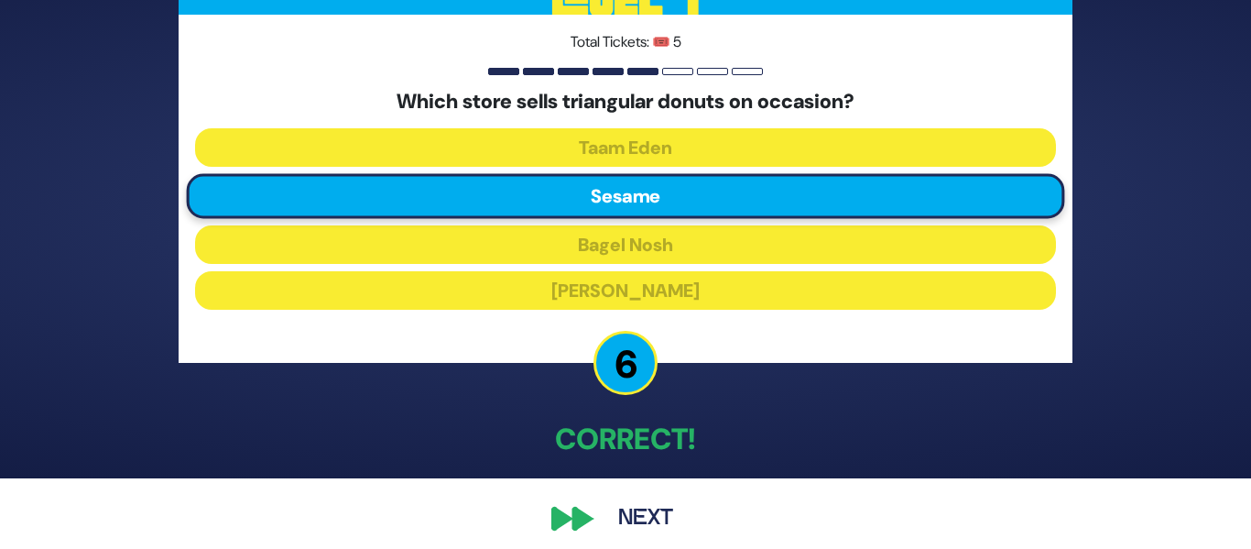
scroll to position [83, 0]
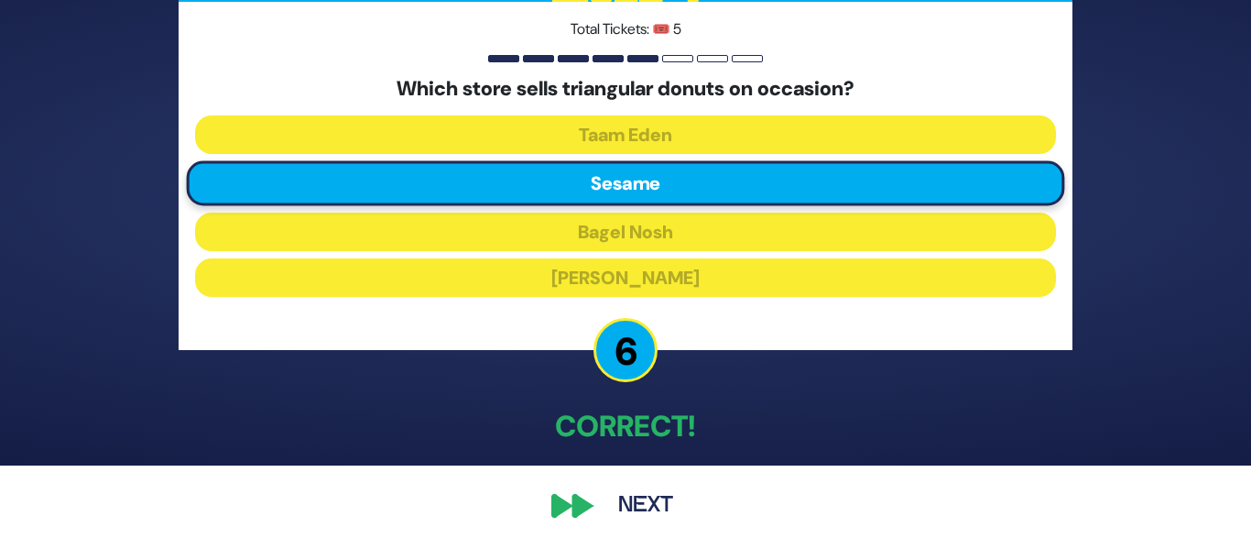
click at [648, 509] on button "Next" at bounding box center [646, 506] width 106 height 42
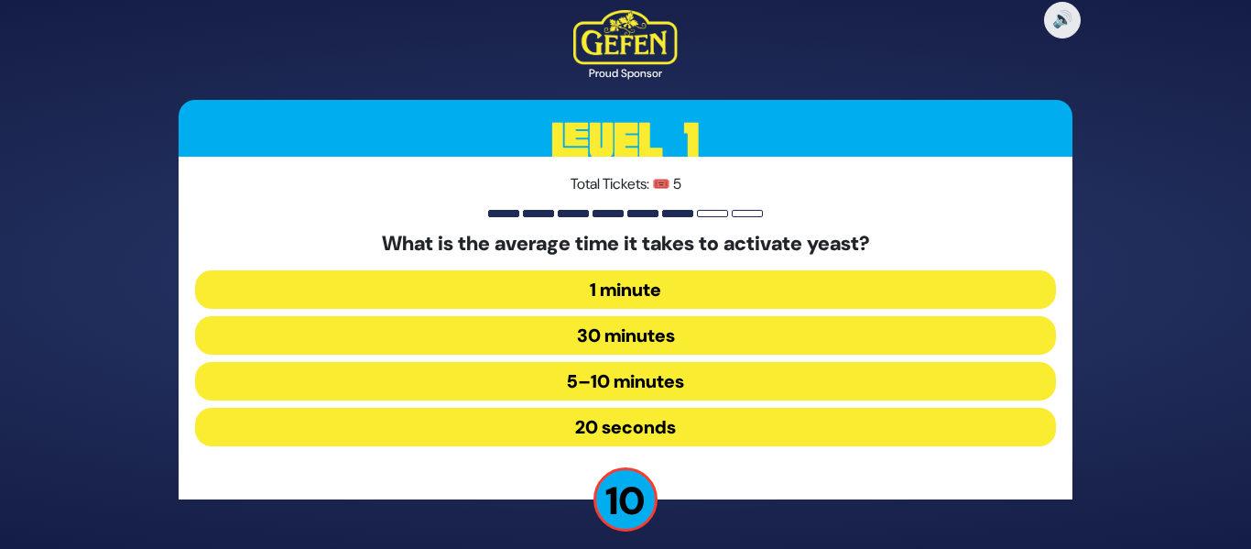
click at [627, 292] on button "1 minute" at bounding box center [625, 289] width 861 height 38
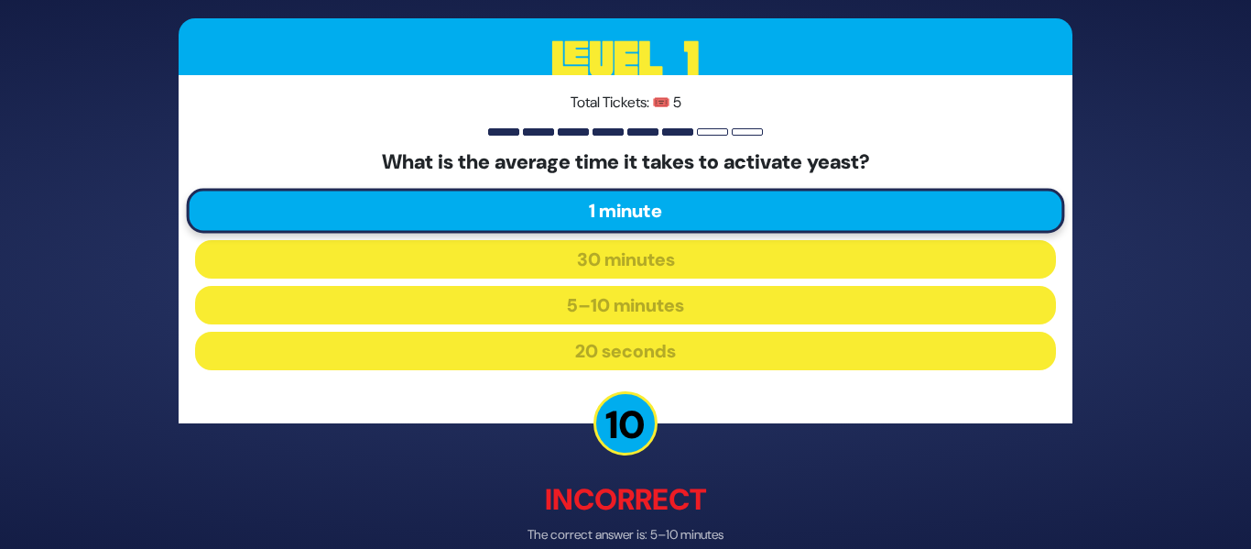
click at [782, 467] on div "🔊 Proud Sponsor Level 1 Total Tickets: 🎟️ 5 What is the average time it takes t…" at bounding box center [626, 274] width 938 height 735
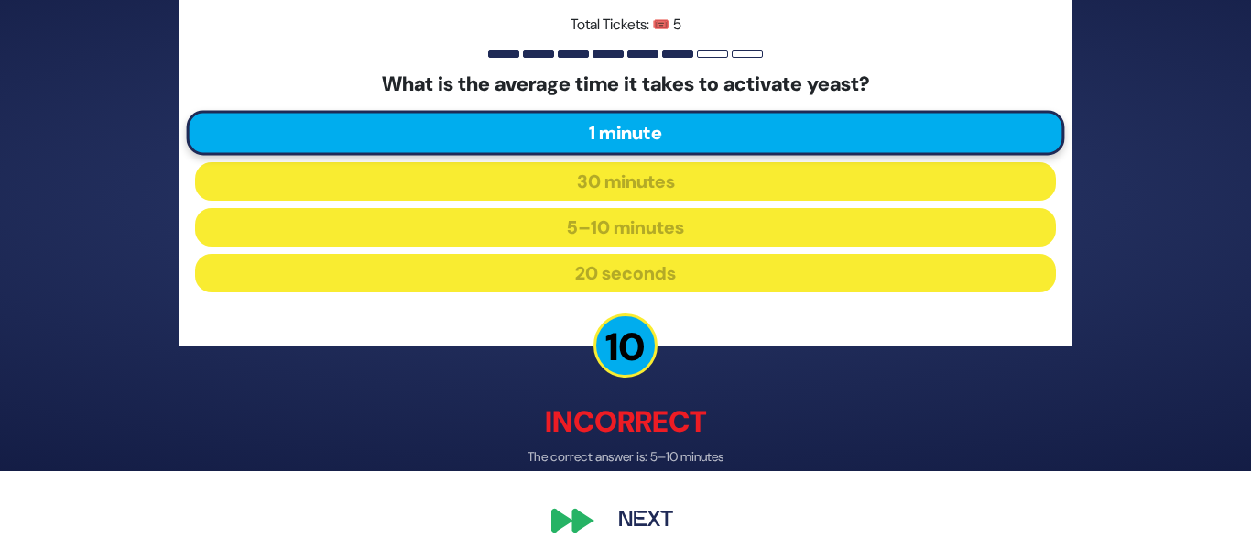
scroll to position [93, 0]
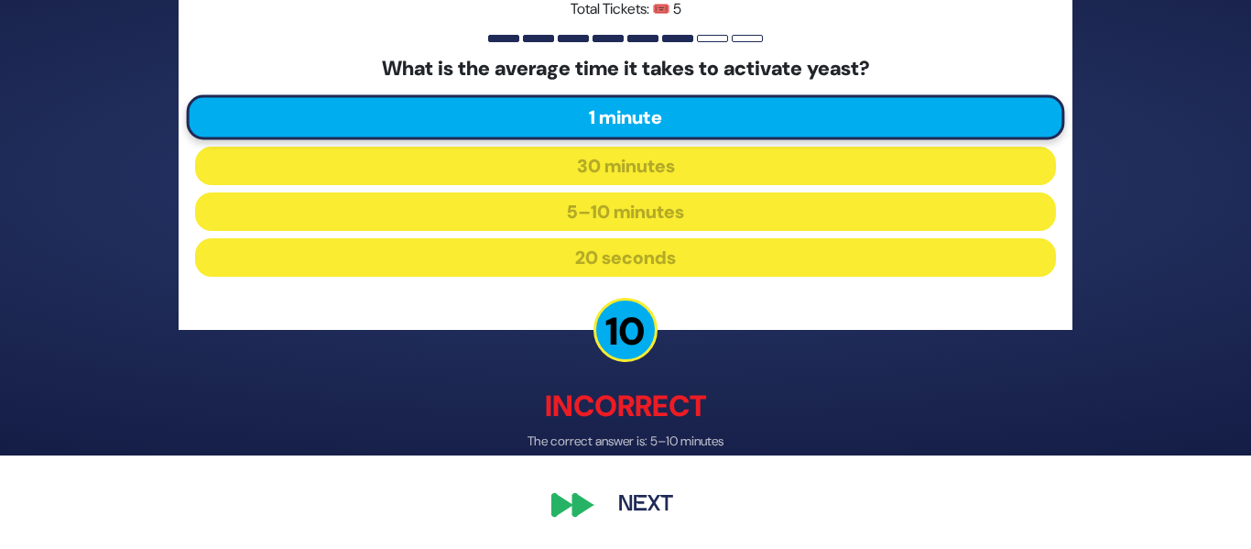
click at [657, 509] on button "Next" at bounding box center [646, 506] width 106 height 42
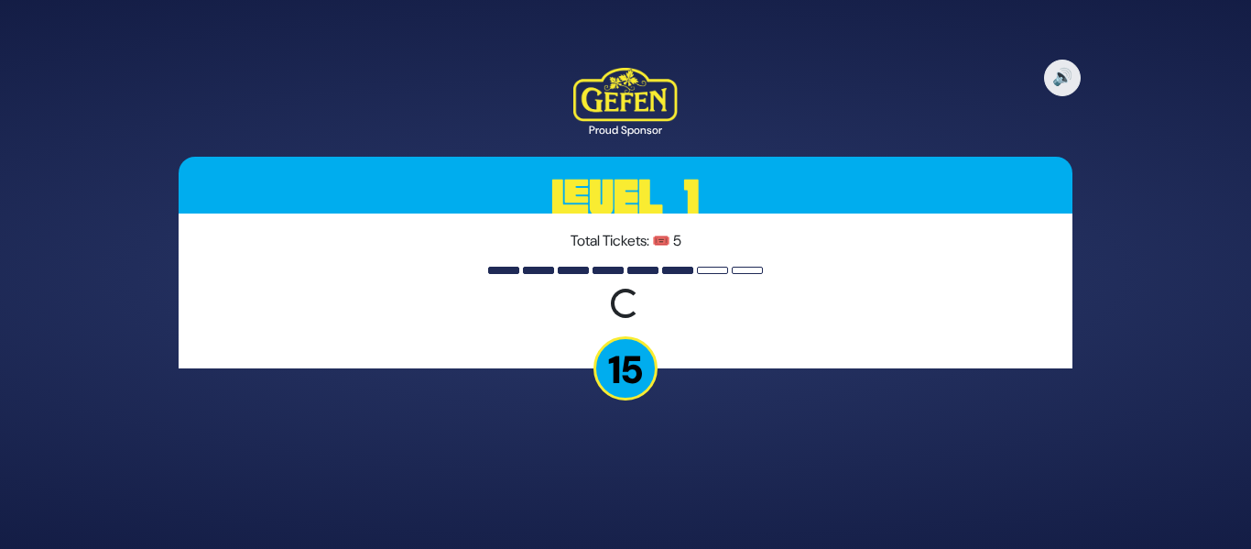
scroll to position [0, 0]
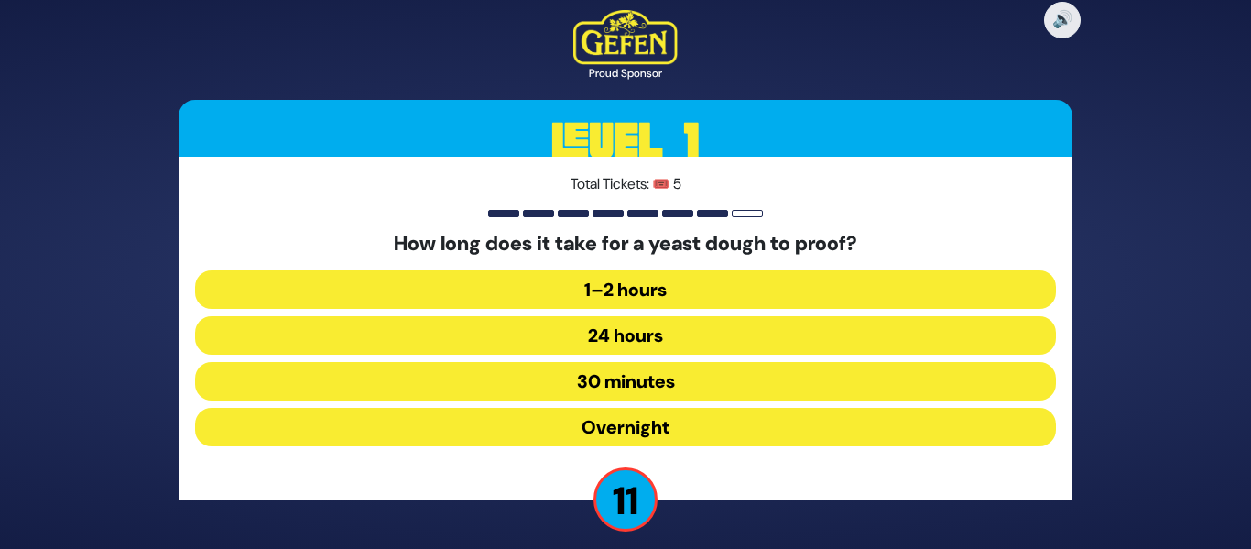
click at [617, 284] on button "1–2 hours" at bounding box center [625, 289] width 861 height 38
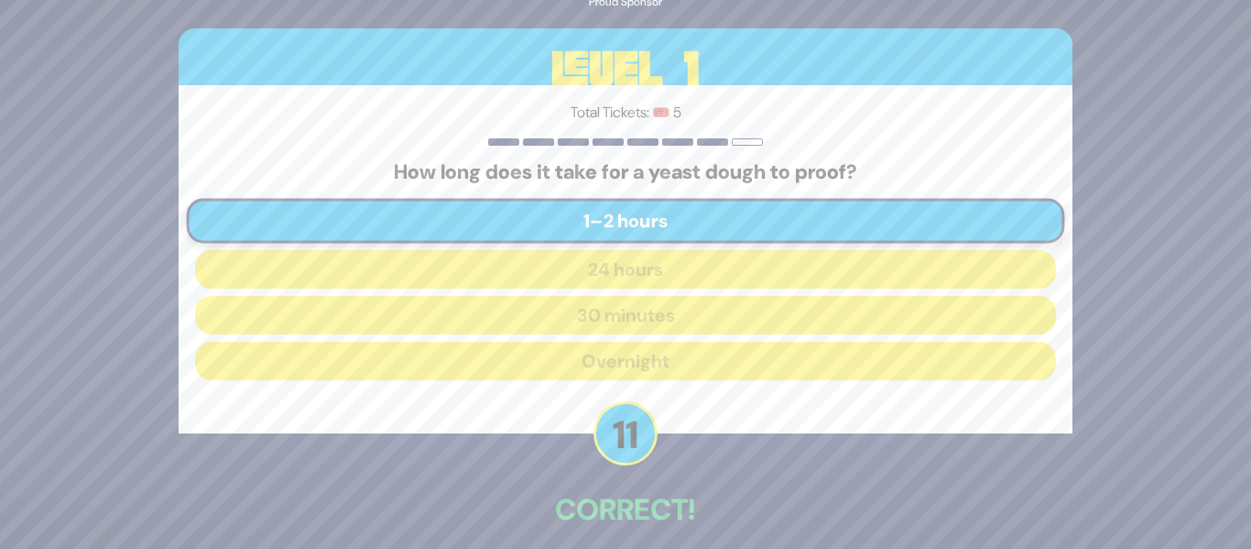
click at [856, 494] on p "Correct!" at bounding box center [626, 509] width 894 height 44
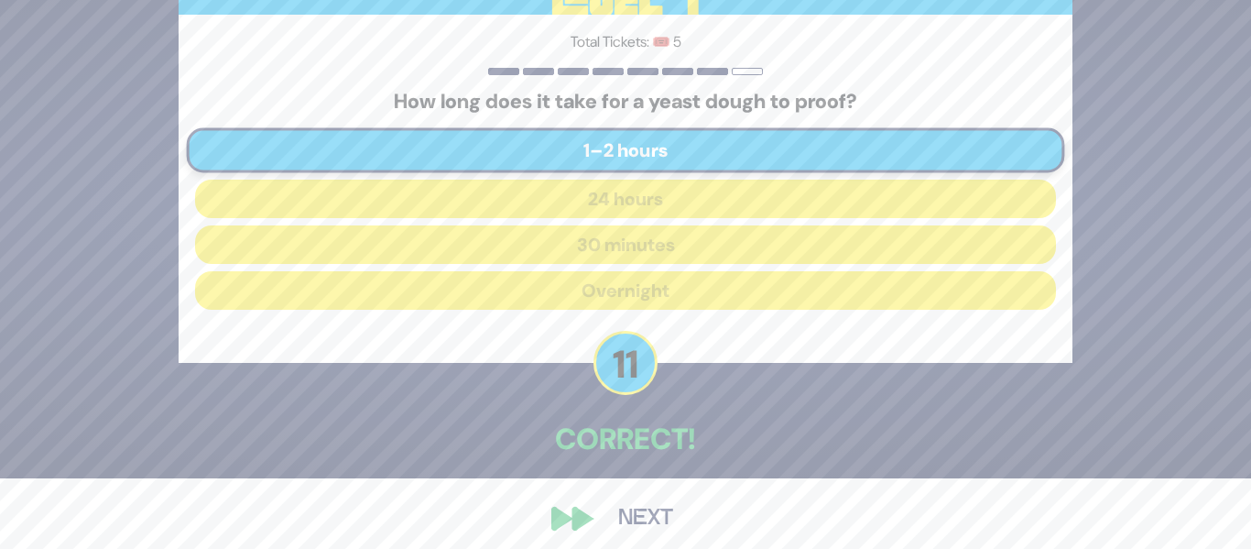
scroll to position [83, 0]
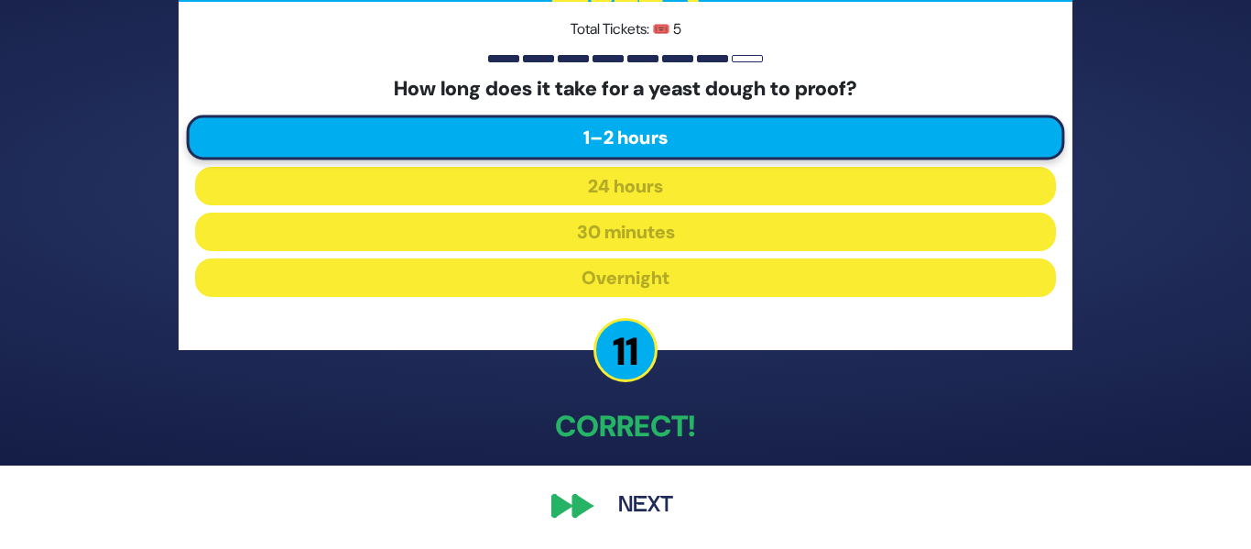
click at [634, 496] on button "Next" at bounding box center [646, 506] width 106 height 42
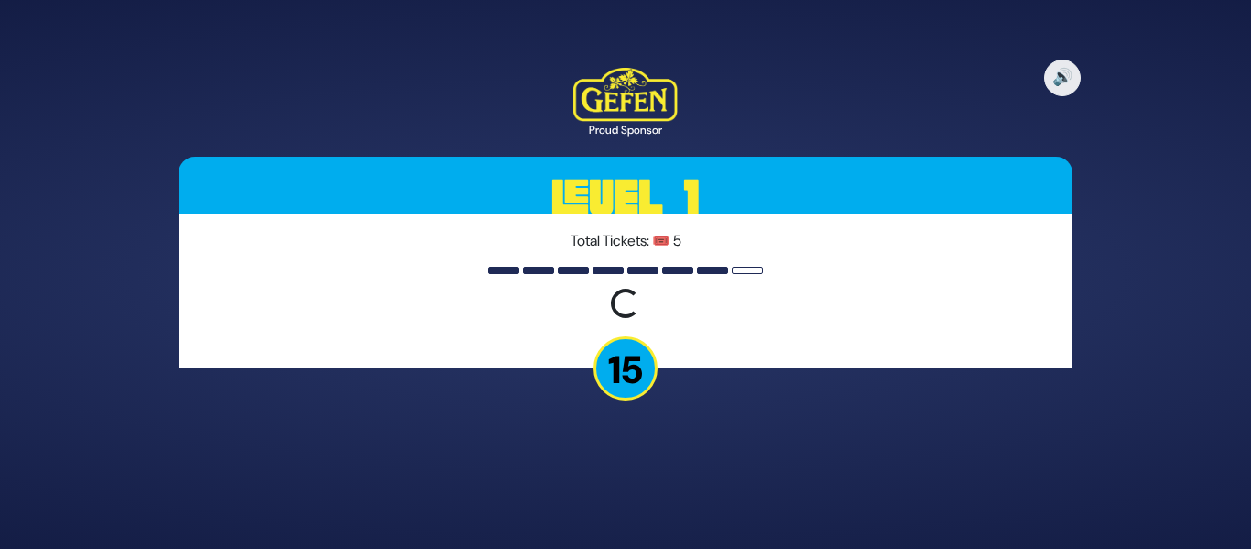
scroll to position [0, 0]
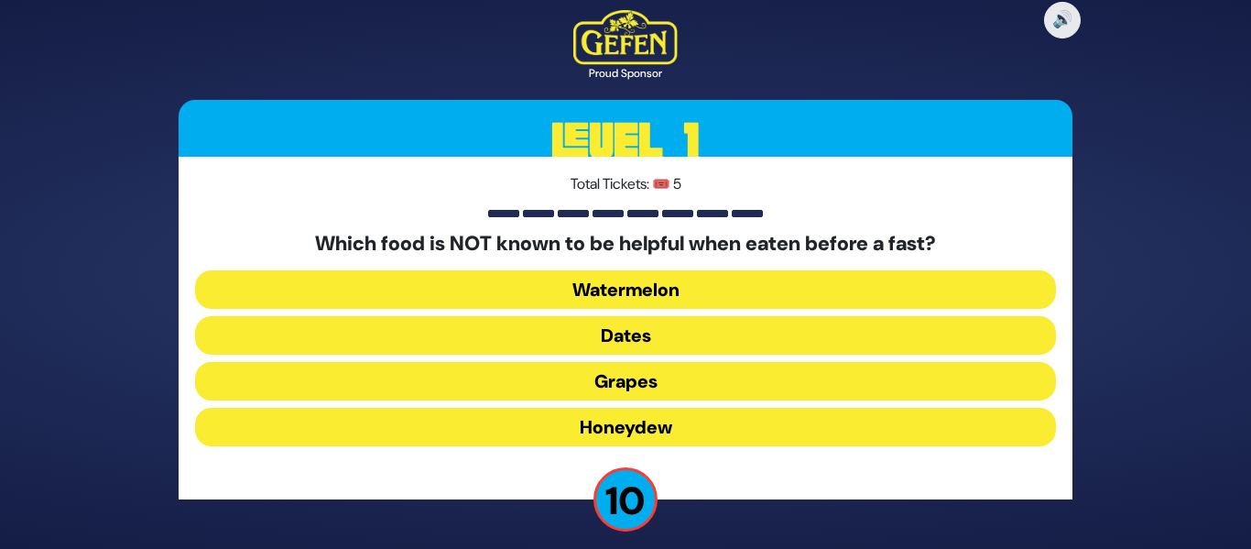
click at [626, 336] on button "Dates" at bounding box center [625, 335] width 861 height 38
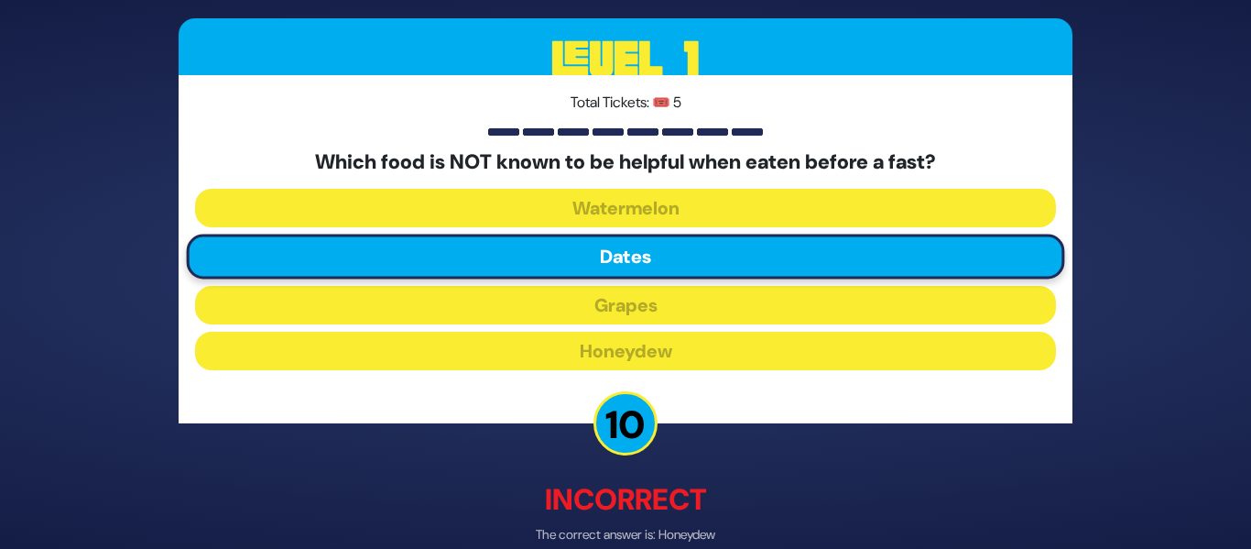
click at [758, 492] on p "Incorrect" at bounding box center [626, 500] width 894 height 44
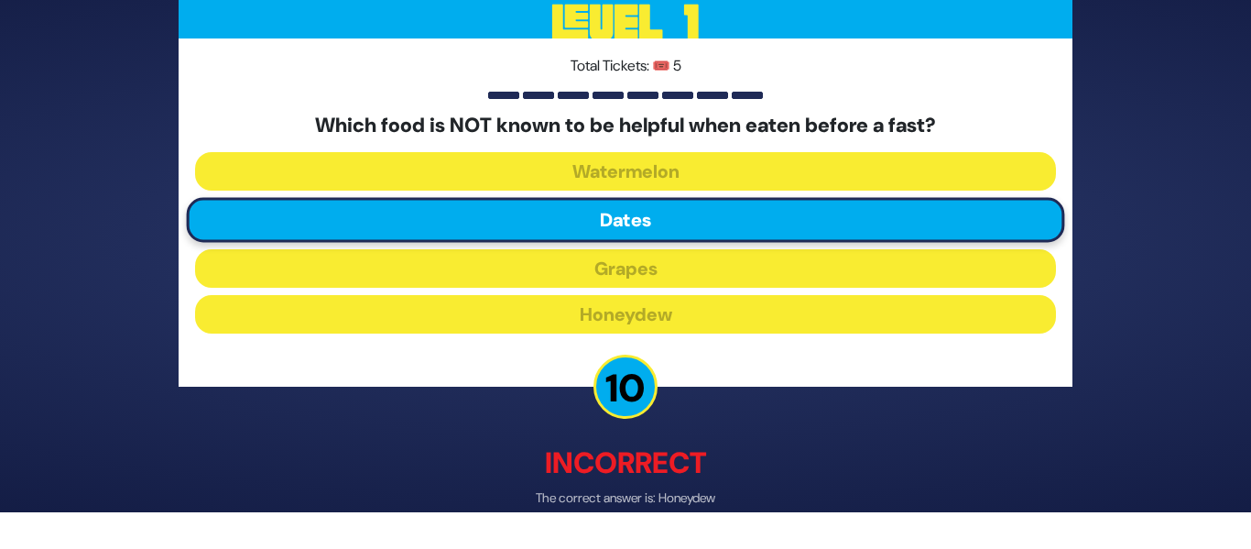
scroll to position [93, 0]
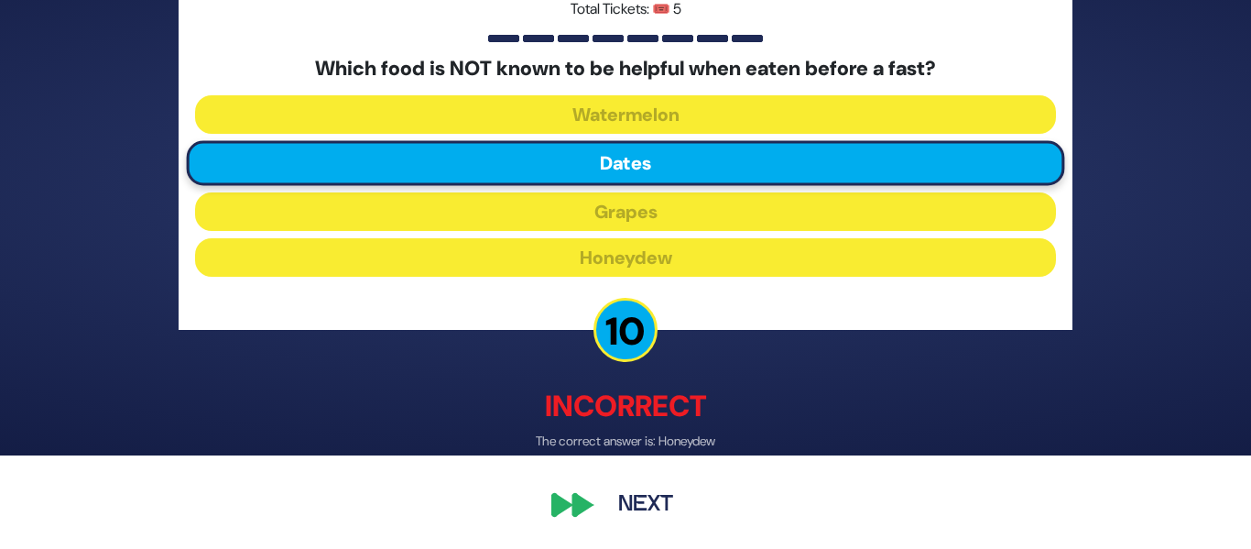
click at [649, 506] on button "Next" at bounding box center [646, 506] width 106 height 42
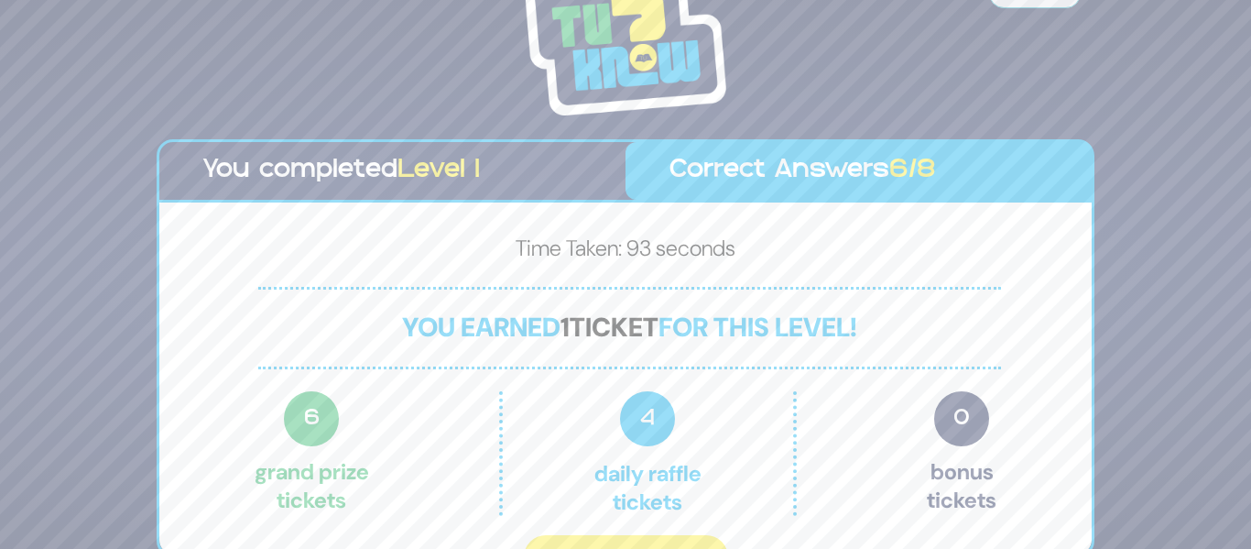
click at [1184, 348] on div "Share Credits You completed Level 1 Correct Answers 6/8 Time Taken: 93 seconds …" at bounding box center [625, 274] width 1251 height 549
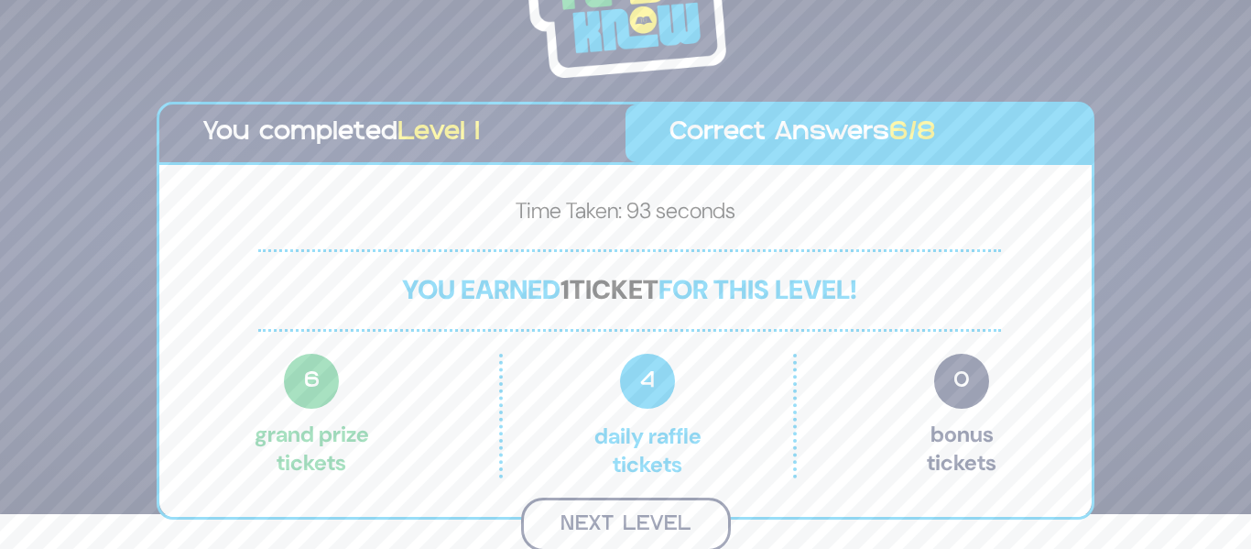
scroll to position [32, 0]
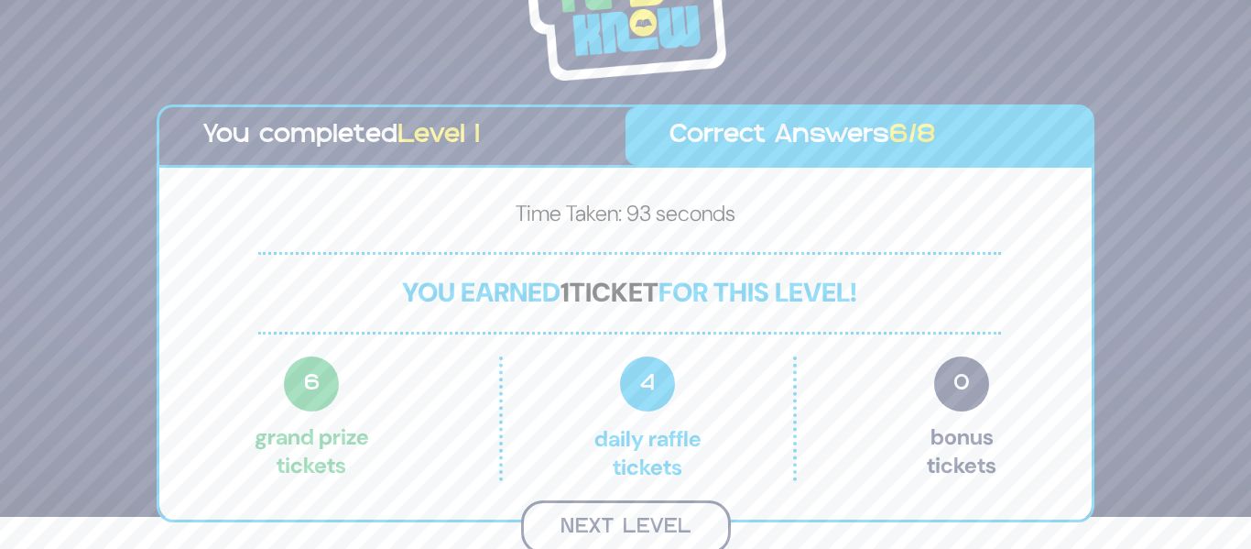
click at [666, 515] on button "Next Level" at bounding box center [626, 527] width 210 height 54
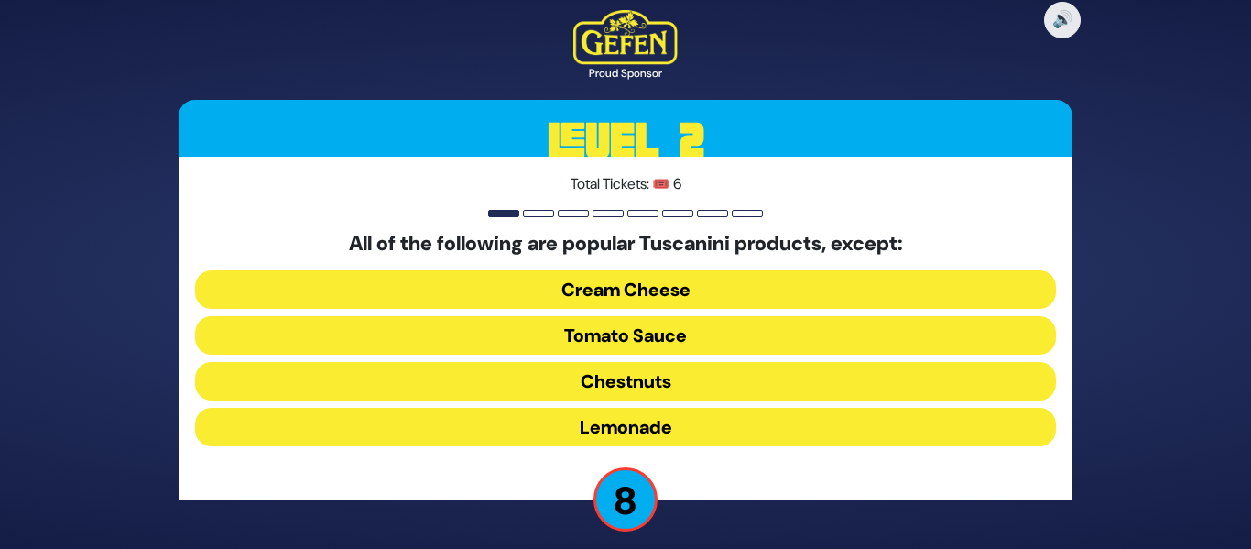
click at [626, 428] on button "Lemonade" at bounding box center [625, 427] width 861 height 38
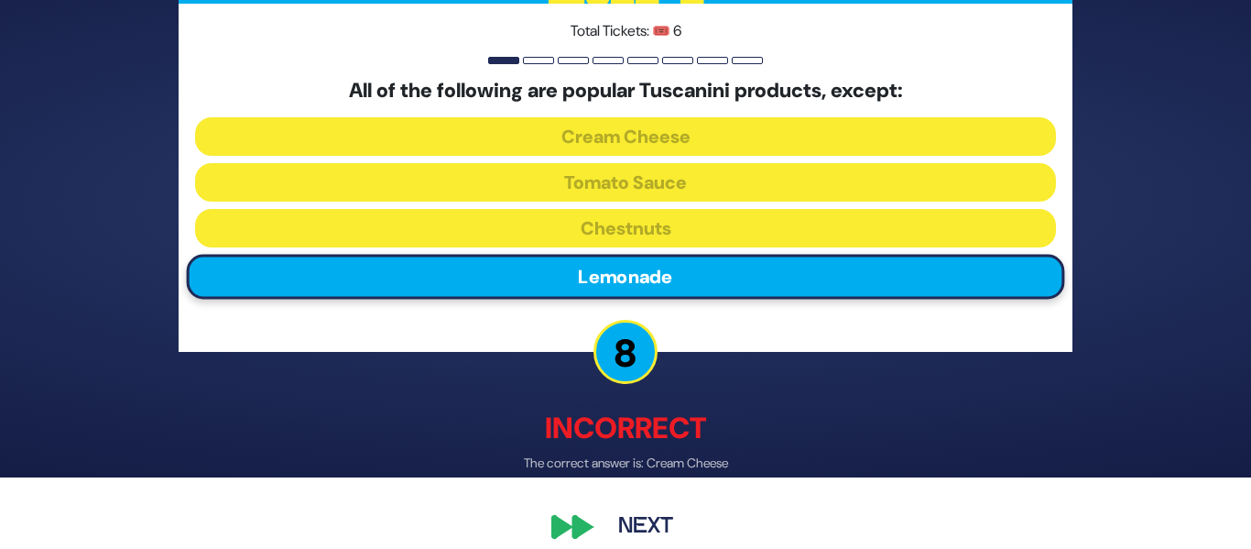
scroll to position [93, 0]
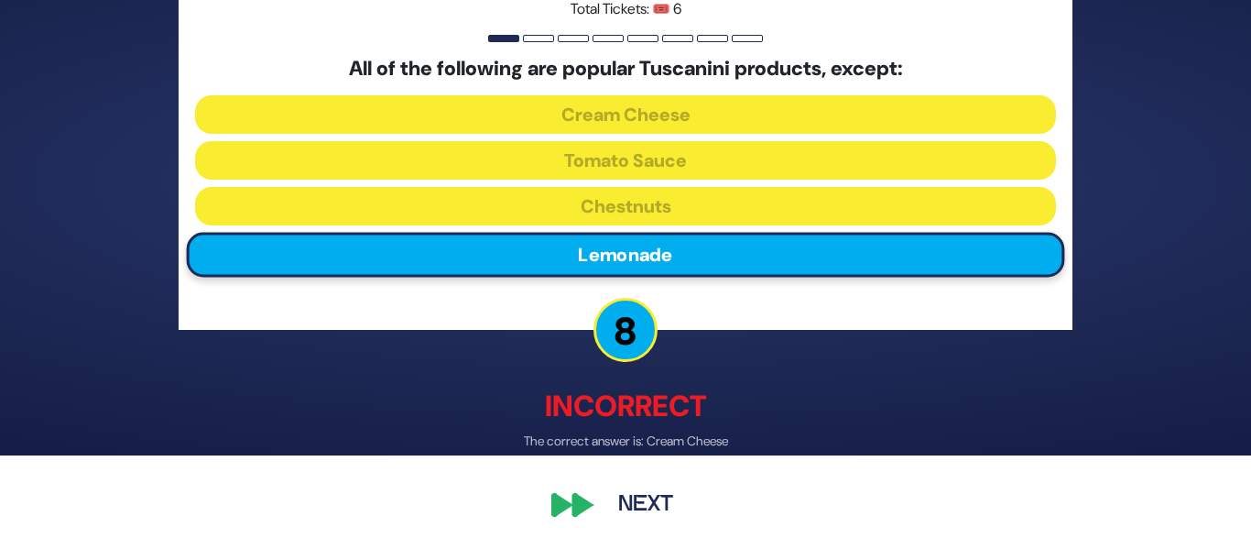
click at [652, 505] on button "Next" at bounding box center [646, 506] width 106 height 42
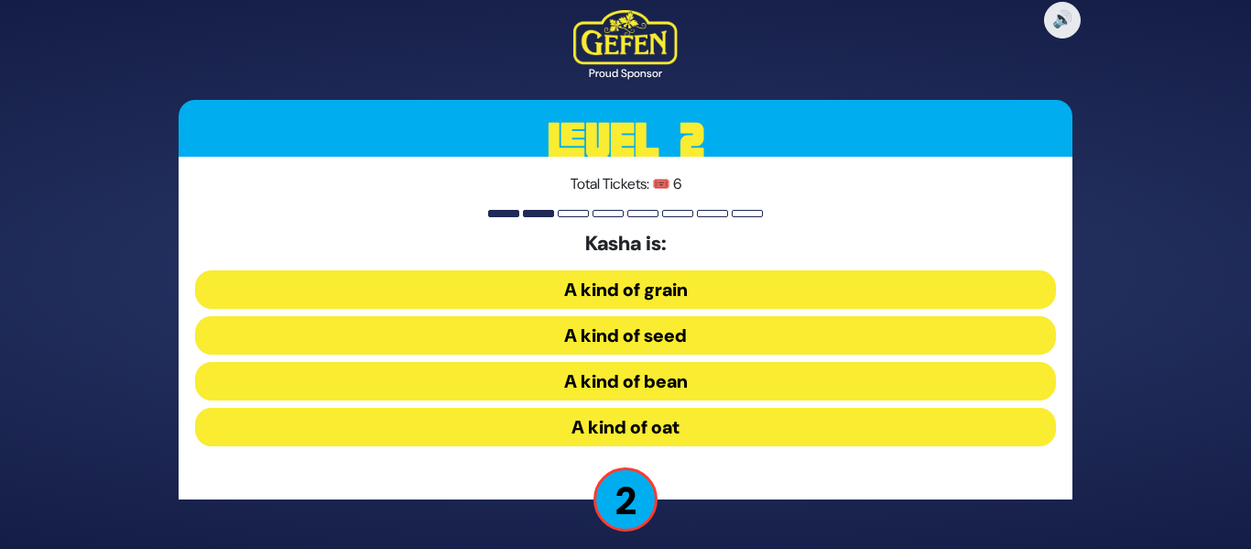
click at [624, 335] on button "A kind of seed" at bounding box center [625, 335] width 861 height 38
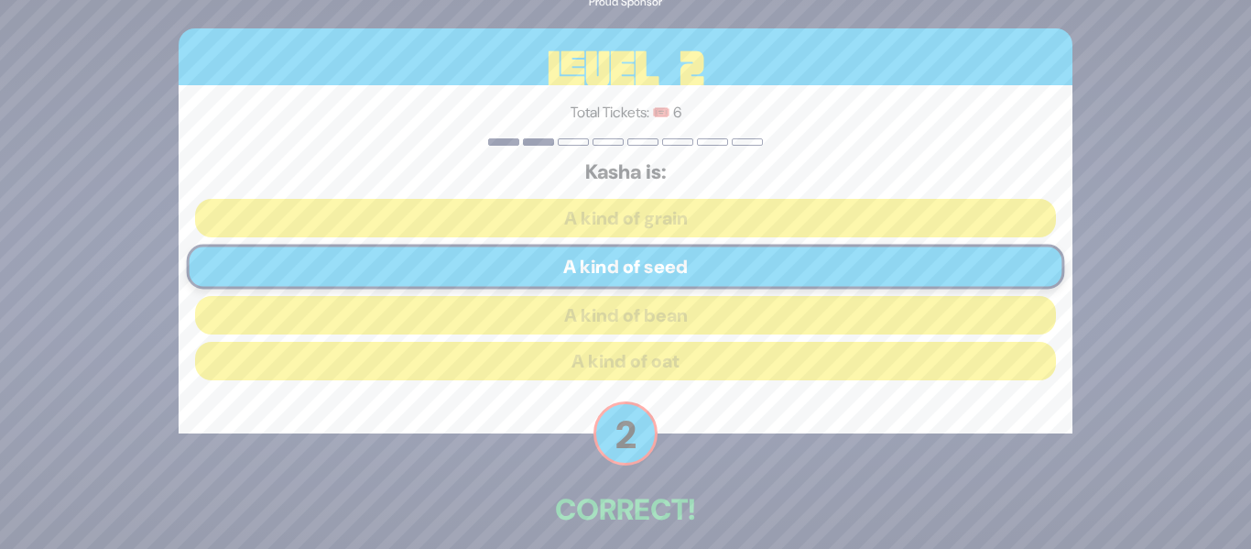
click at [822, 513] on p "Correct!" at bounding box center [626, 509] width 894 height 44
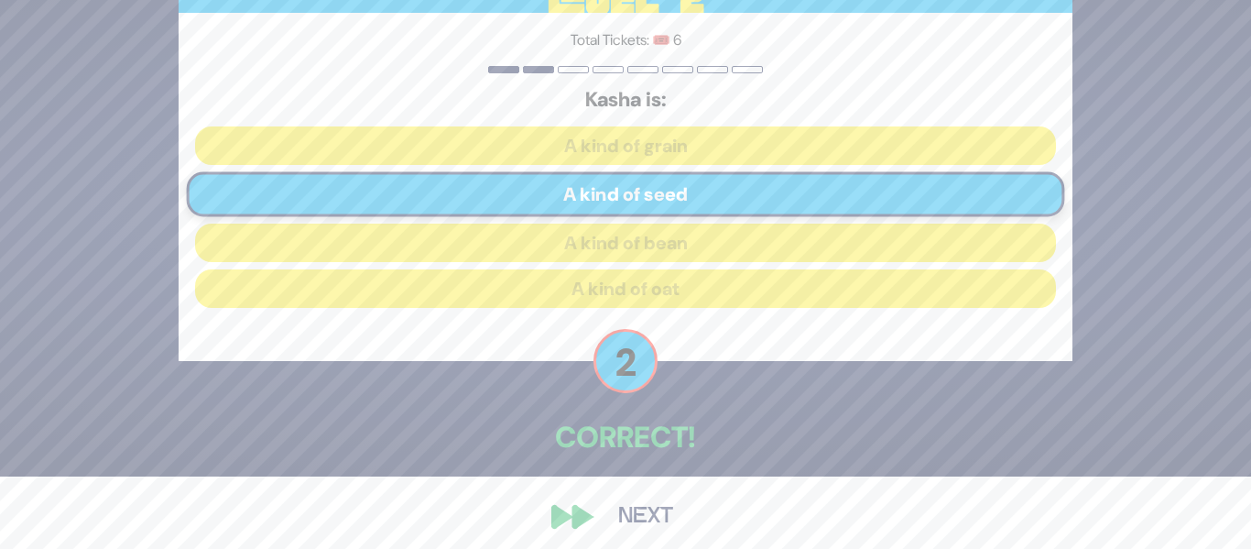
scroll to position [83, 0]
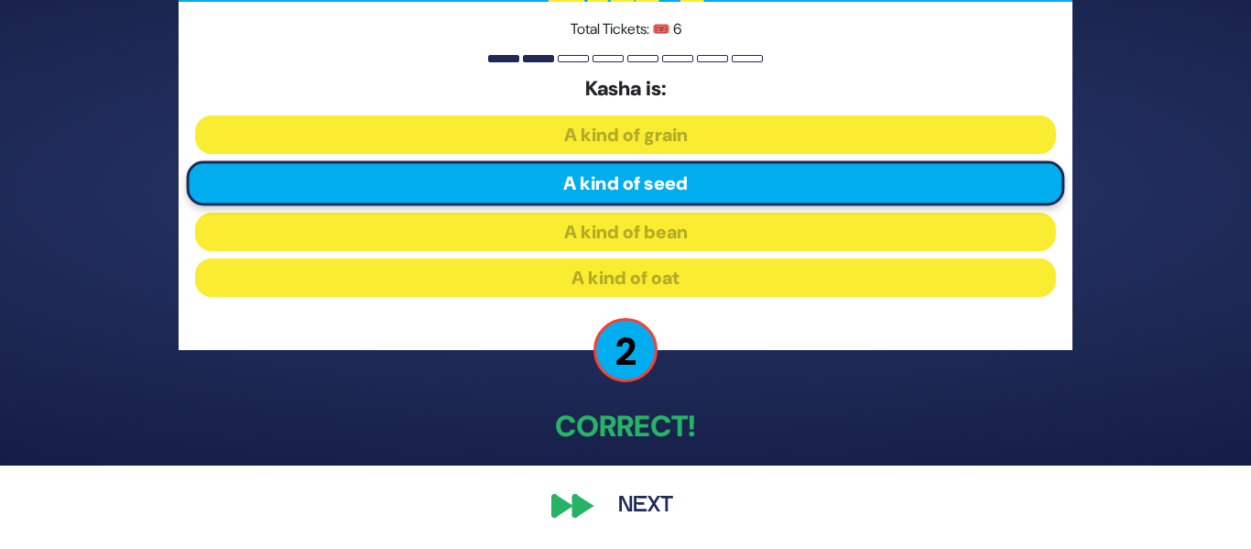
click at [649, 507] on button "Next" at bounding box center [646, 506] width 106 height 42
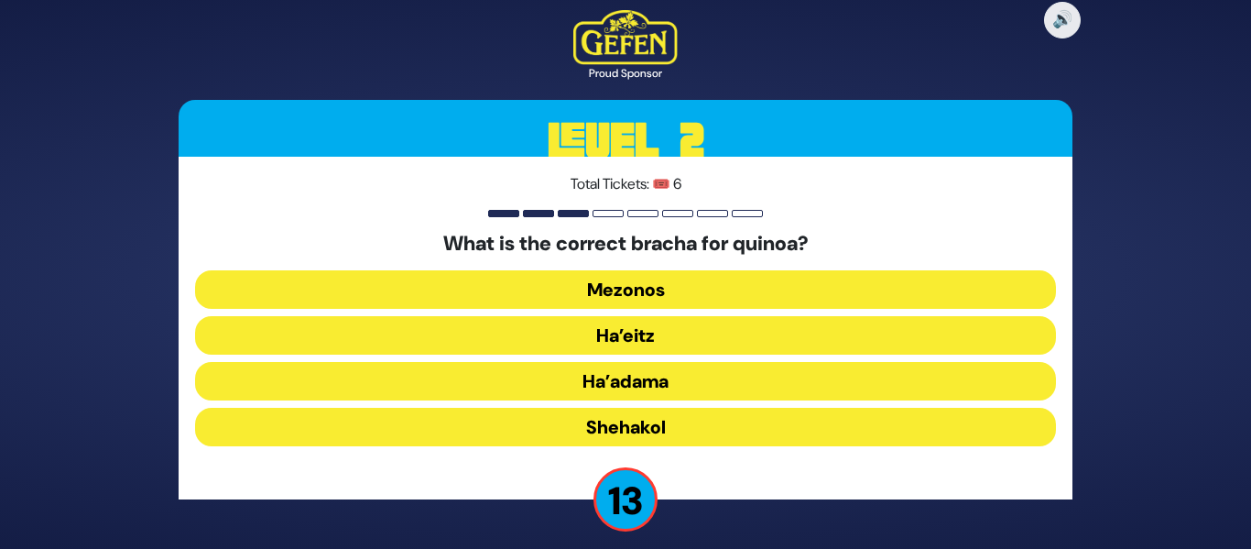
click at [619, 384] on button "Ha’adama" at bounding box center [625, 381] width 861 height 38
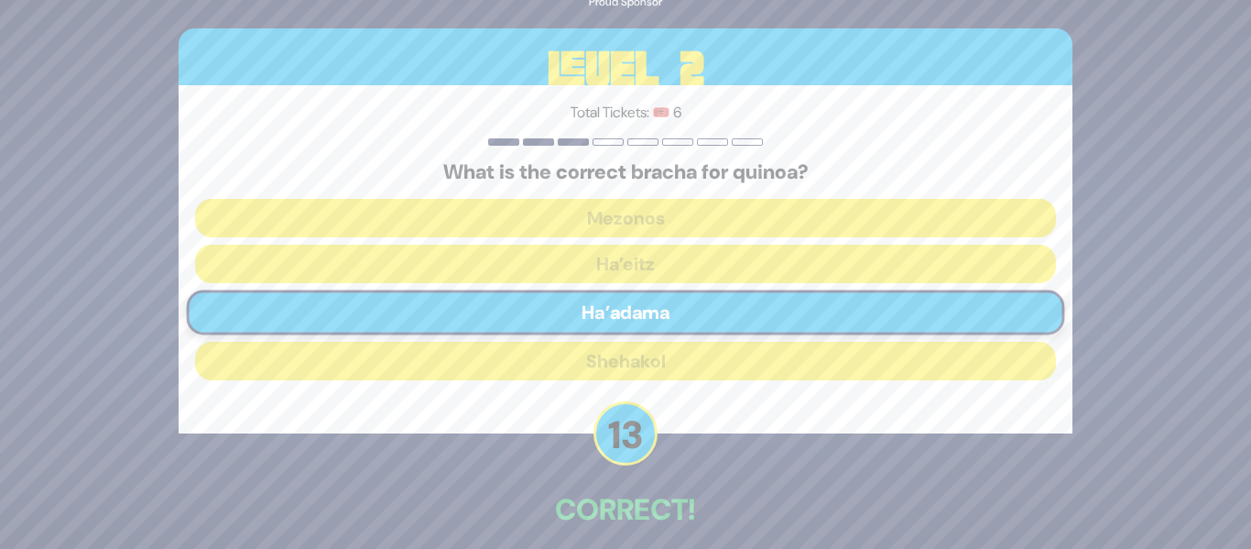
click at [879, 463] on div "🔊 Proud Sponsor Level 2 Total Tickets: 🎟️ 6 What is the correct bracha for quin…" at bounding box center [626, 274] width 938 height 715
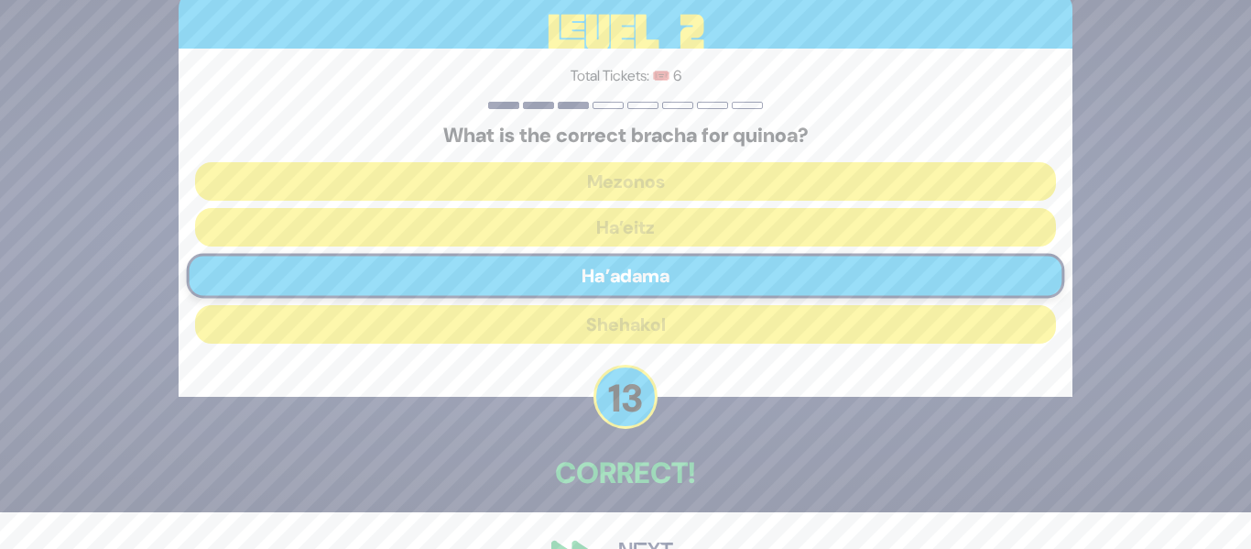
scroll to position [83, 0]
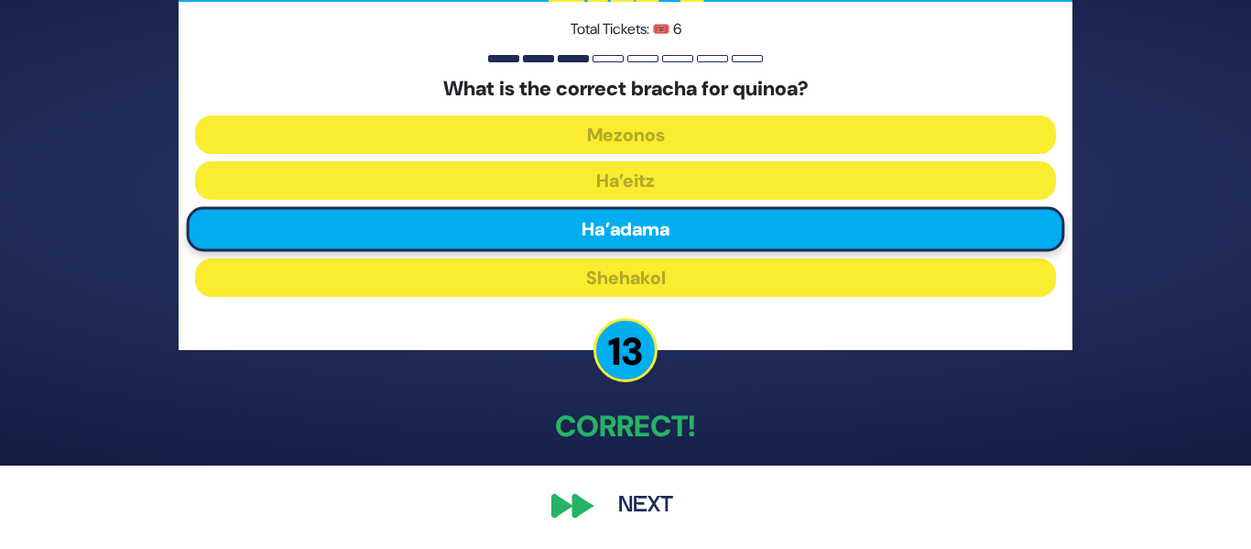
click at [644, 502] on button "Next" at bounding box center [646, 506] width 106 height 42
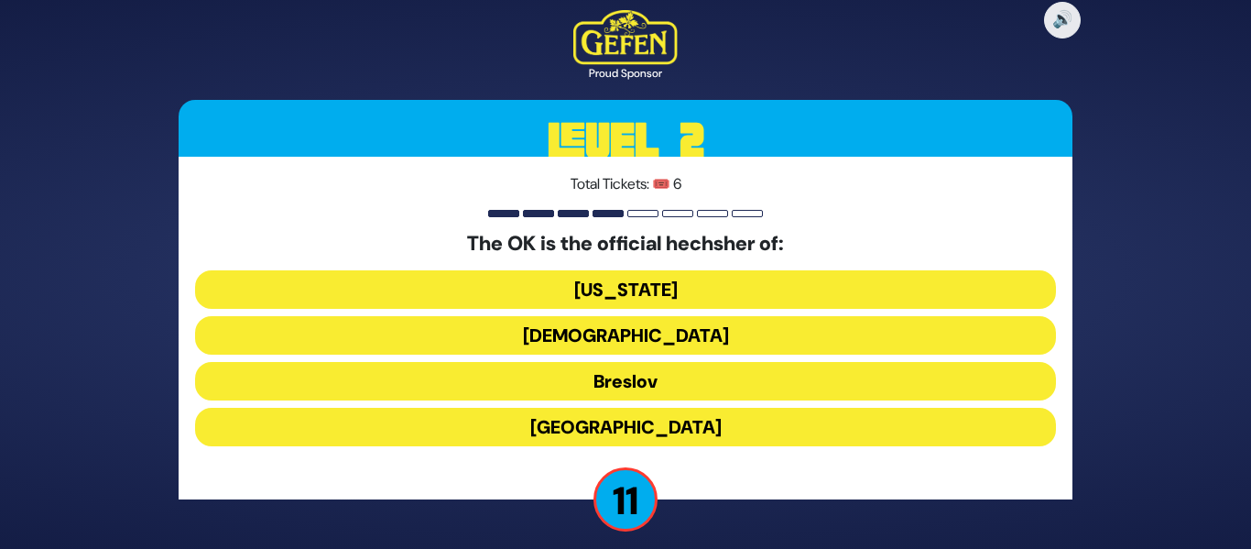
click at [597, 332] on button "Chabad" at bounding box center [625, 335] width 861 height 38
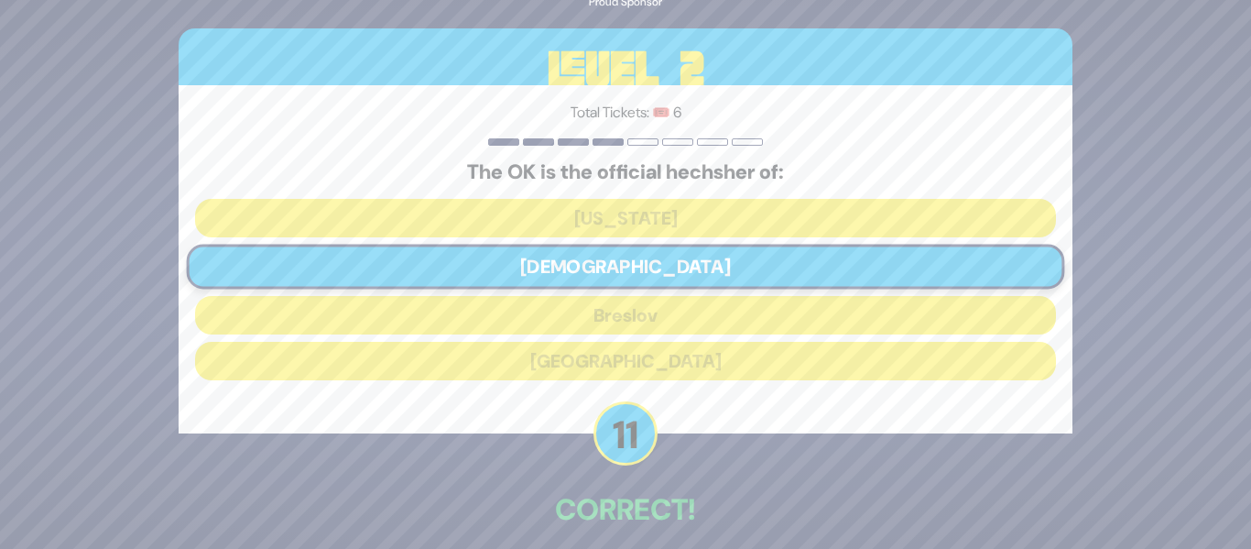
click at [811, 503] on p "Correct!" at bounding box center [626, 509] width 894 height 44
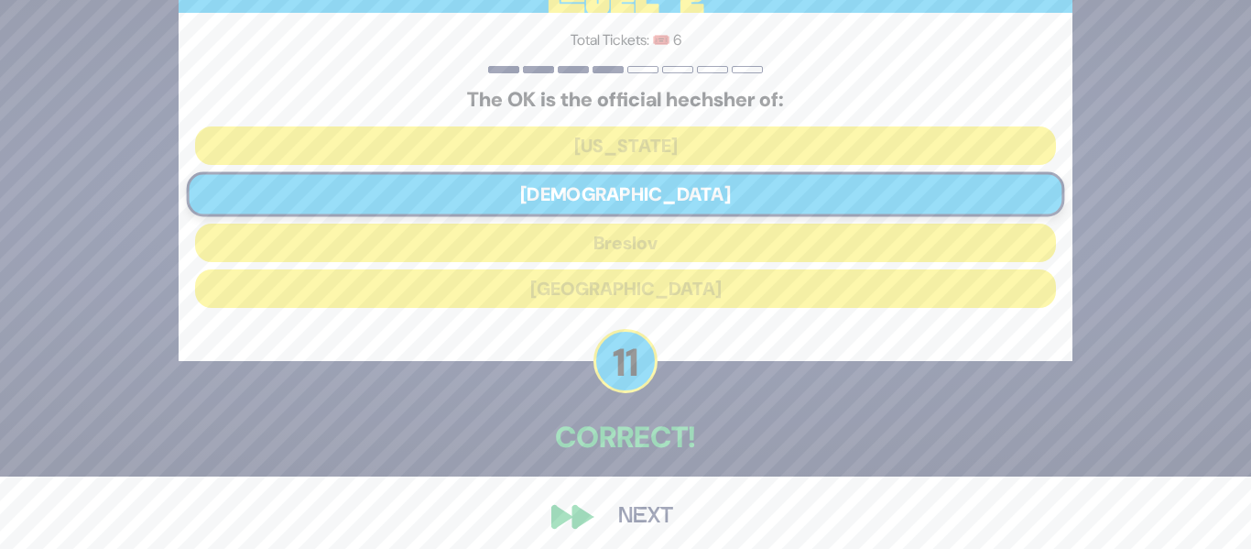
scroll to position [83, 0]
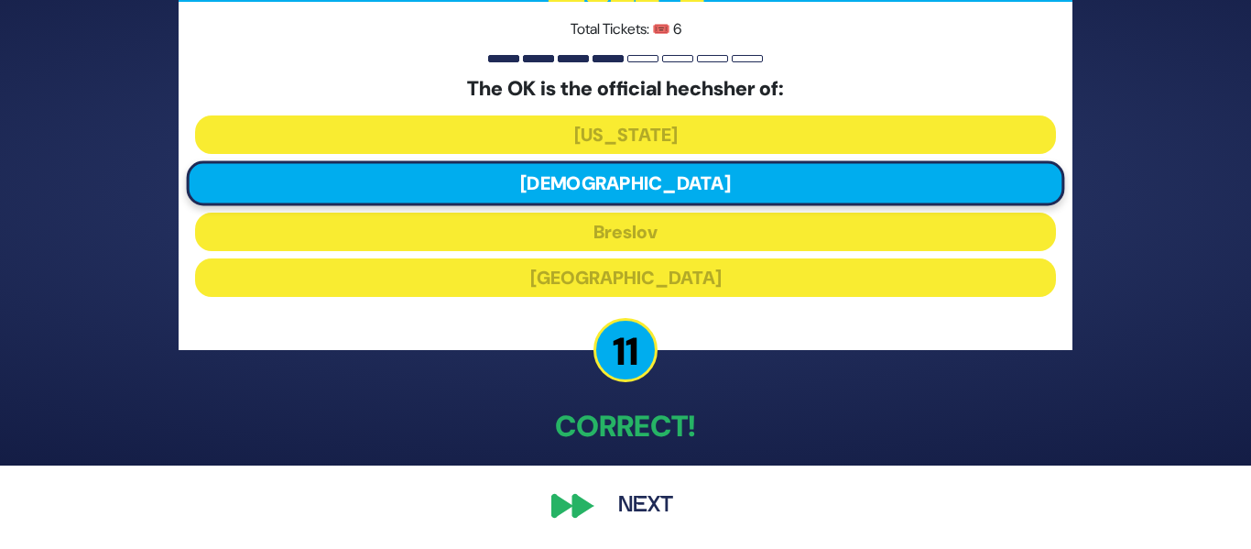
click at [652, 503] on button "Next" at bounding box center [646, 506] width 106 height 42
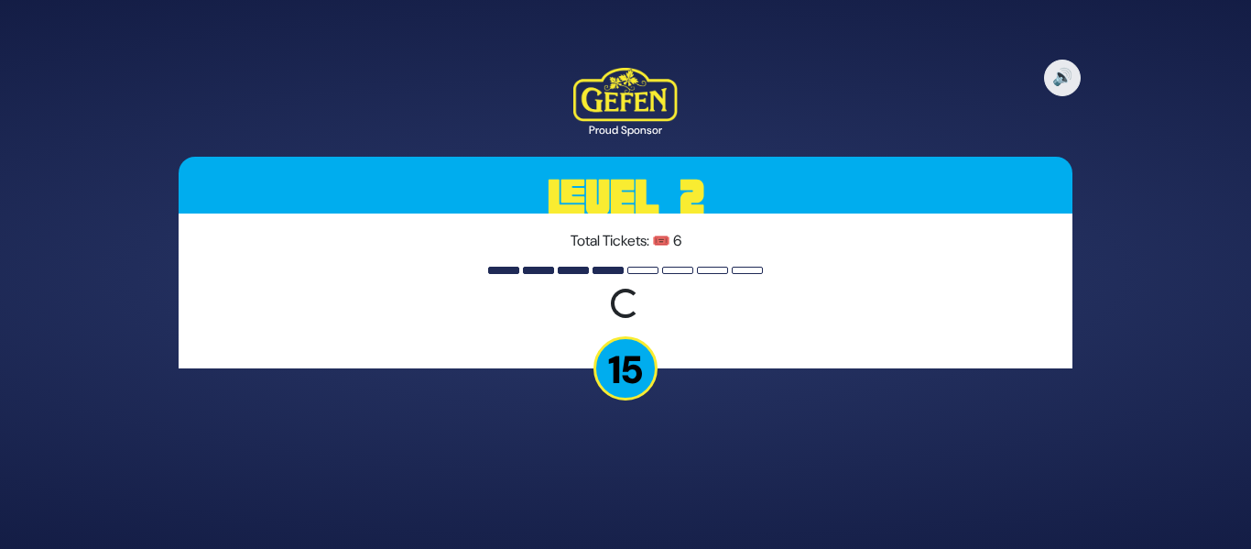
scroll to position [0, 0]
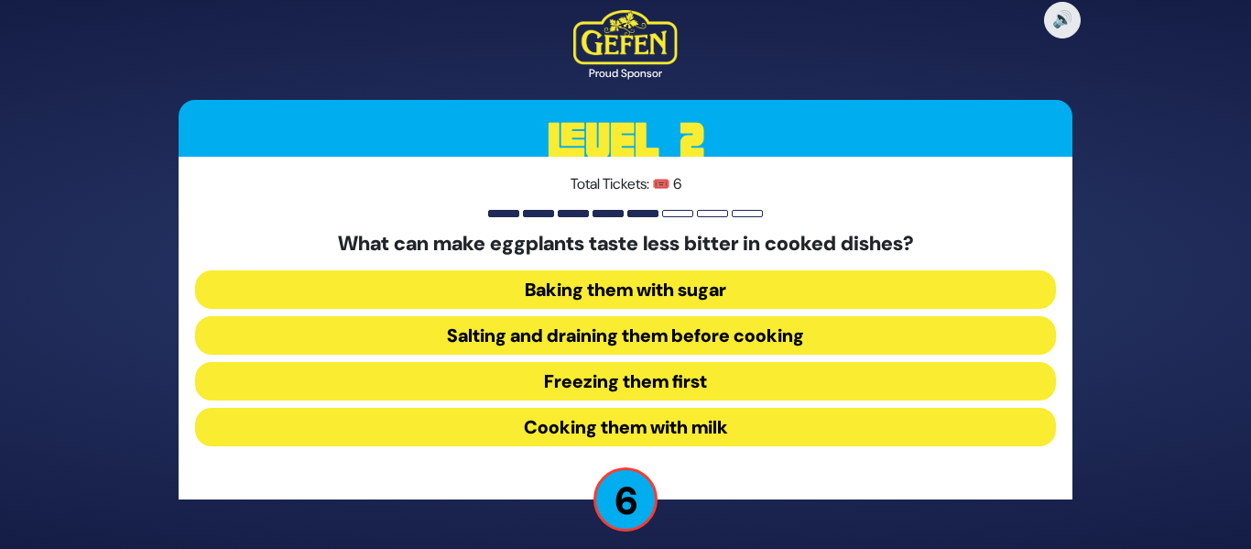
click at [594, 340] on button "Salting and draining them before cooking" at bounding box center [625, 335] width 861 height 38
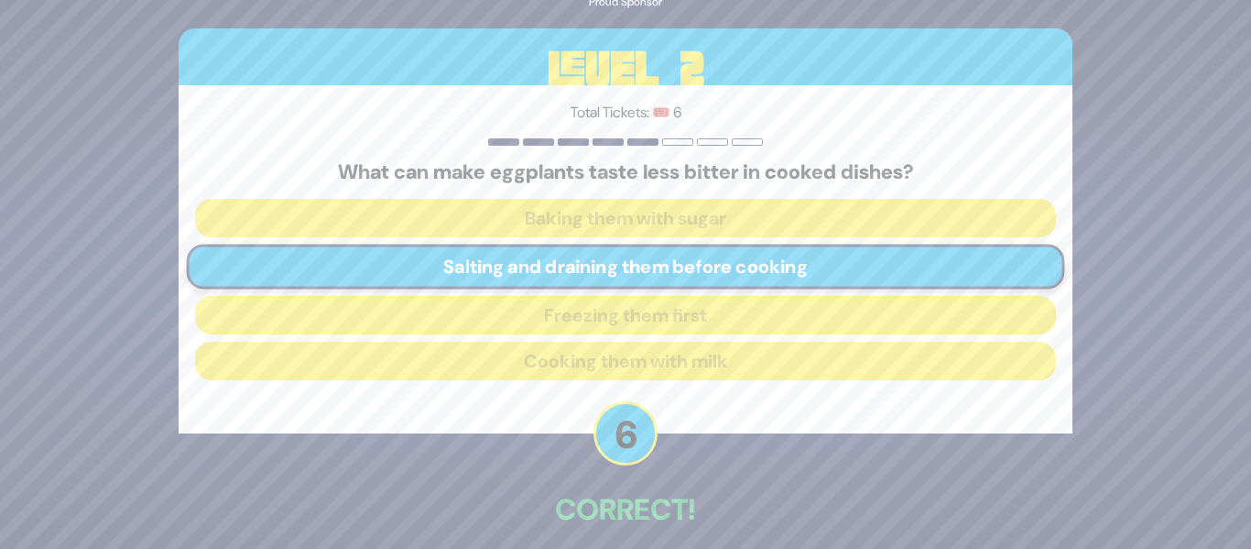
click at [852, 474] on div "🔊 Proud Sponsor Level 2 Total Tickets: 🎟️ 6 What can make eggplants taste less …" at bounding box center [626, 274] width 938 height 715
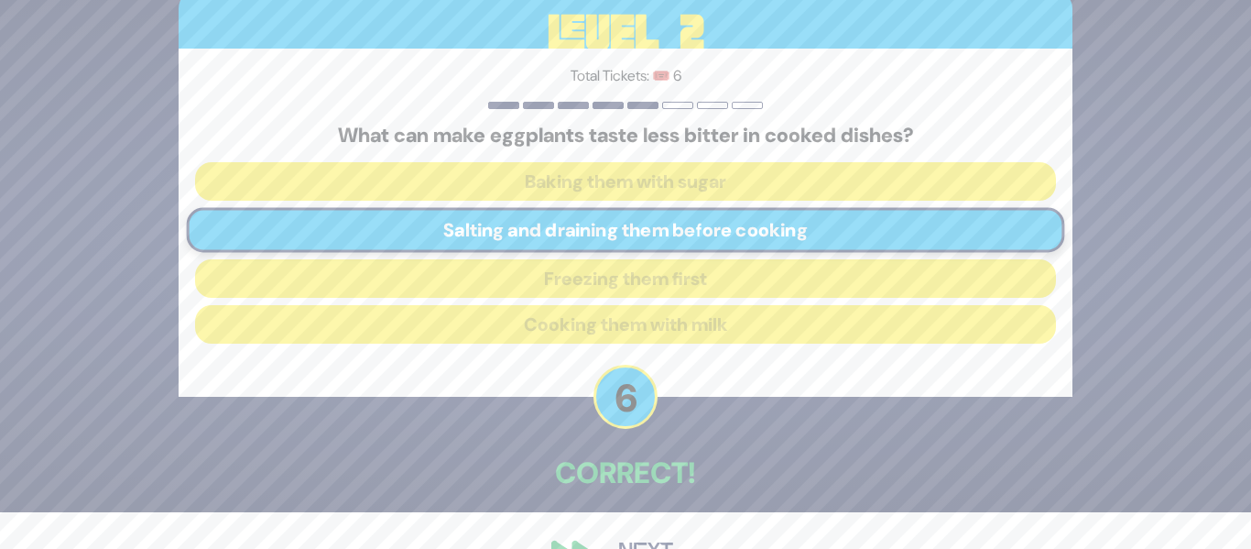
scroll to position [83, 0]
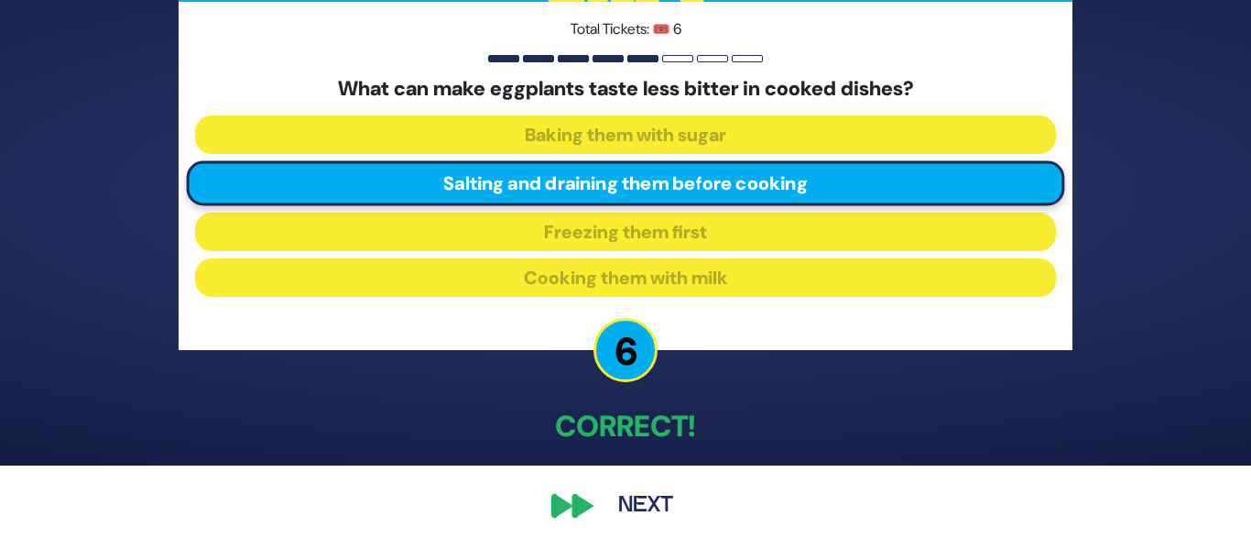
click at [633, 506] on button "Next" at bounding box center [646, 506] width 106 height 42
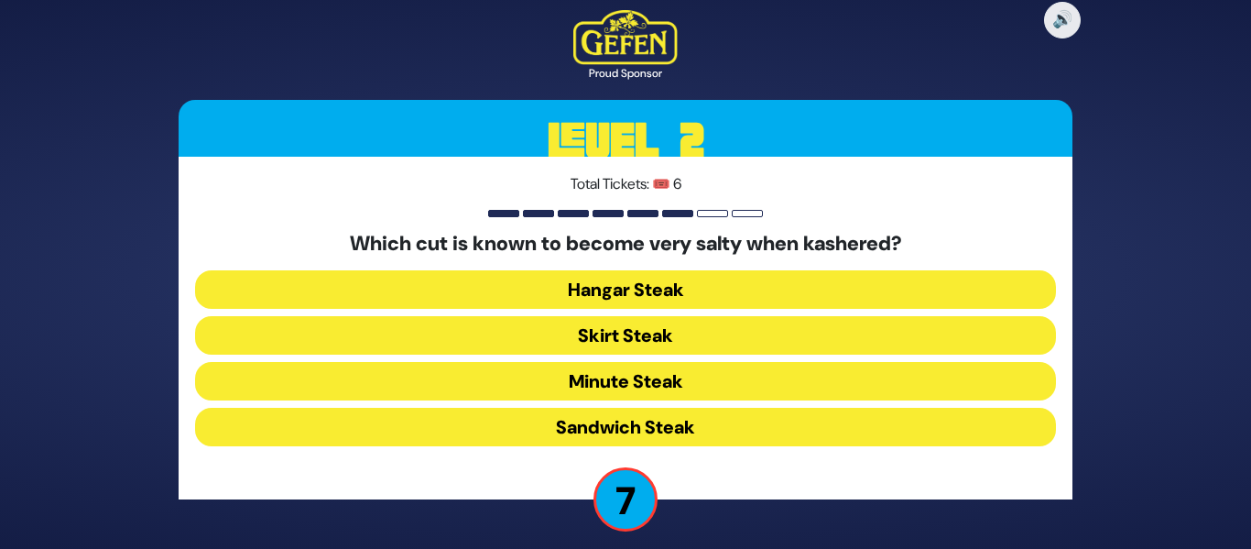
click at [605, 289] on button "Hangar Steak" at bounding box center [625, 289] width 861 height 38
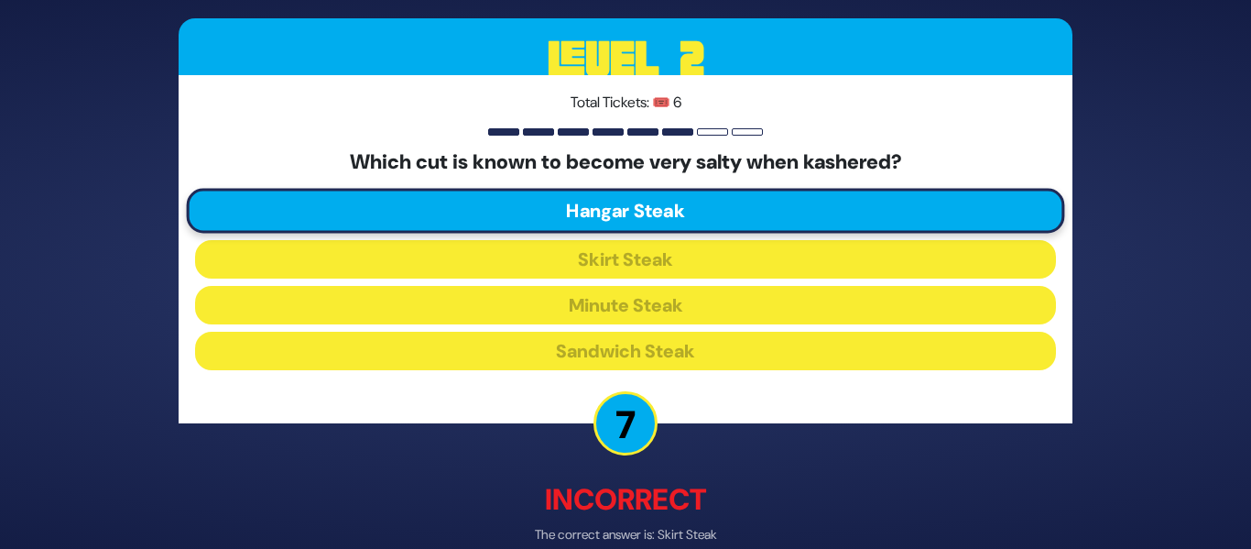
click at [777, 504] on p "Incorrect" at bounding box center [626, 500] width 894 height 44
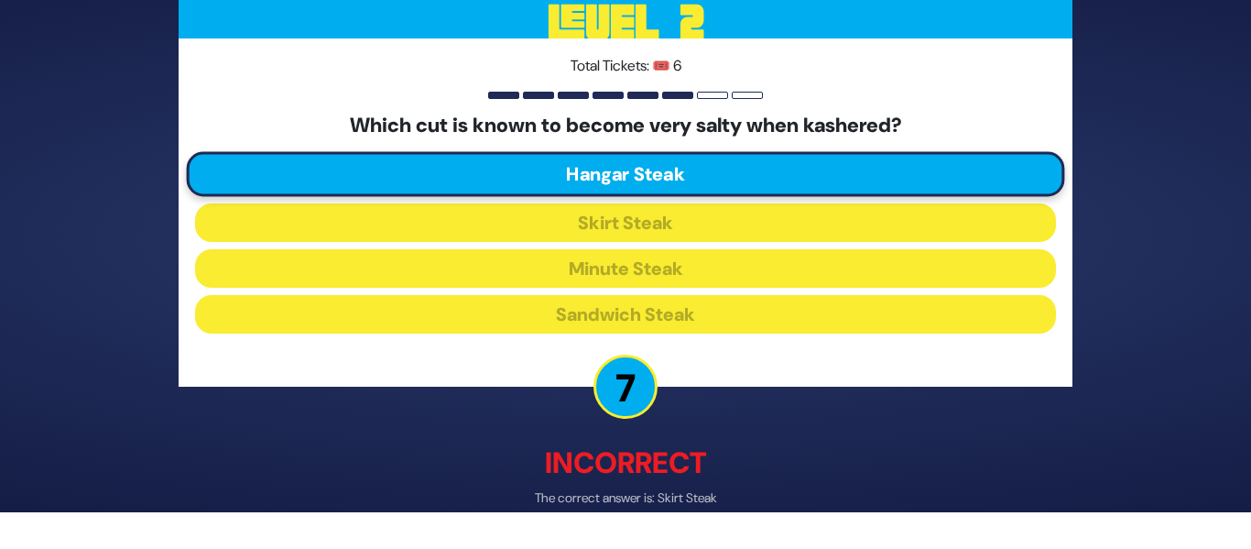
scroll to position [93, 0]
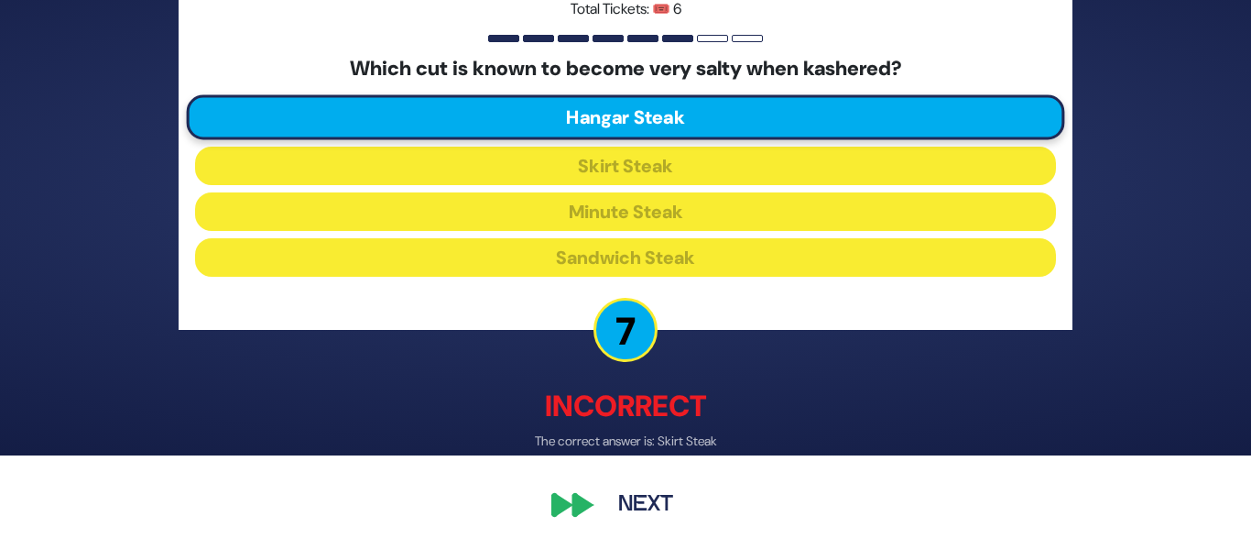
click at [651, 496] on button "Next" at bounding box center [646, 506] width 106 height 42
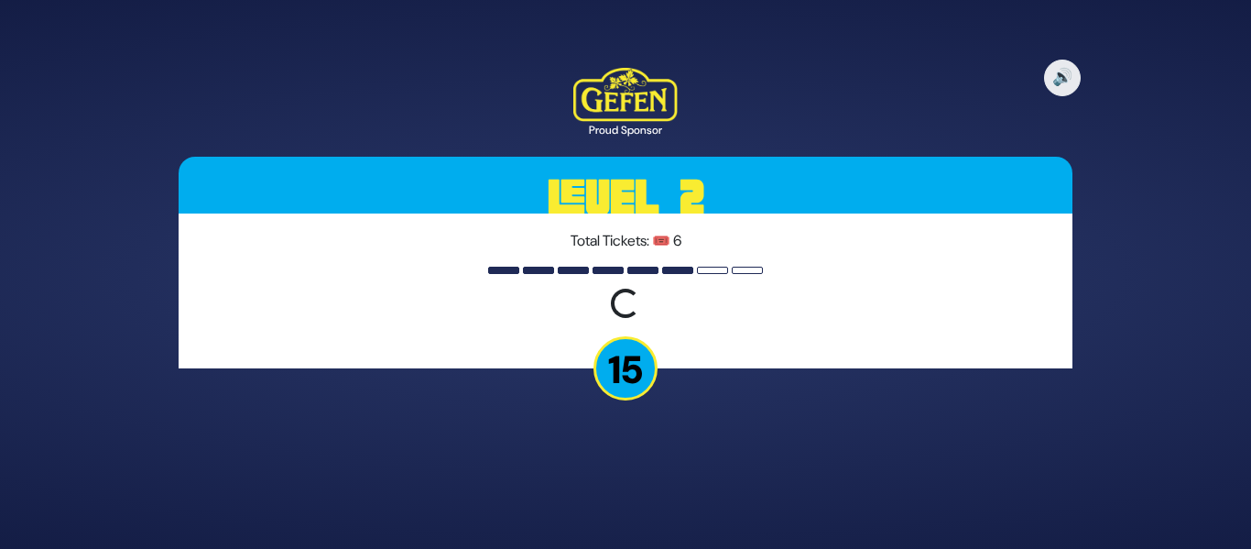
scroll to position [0, 0]
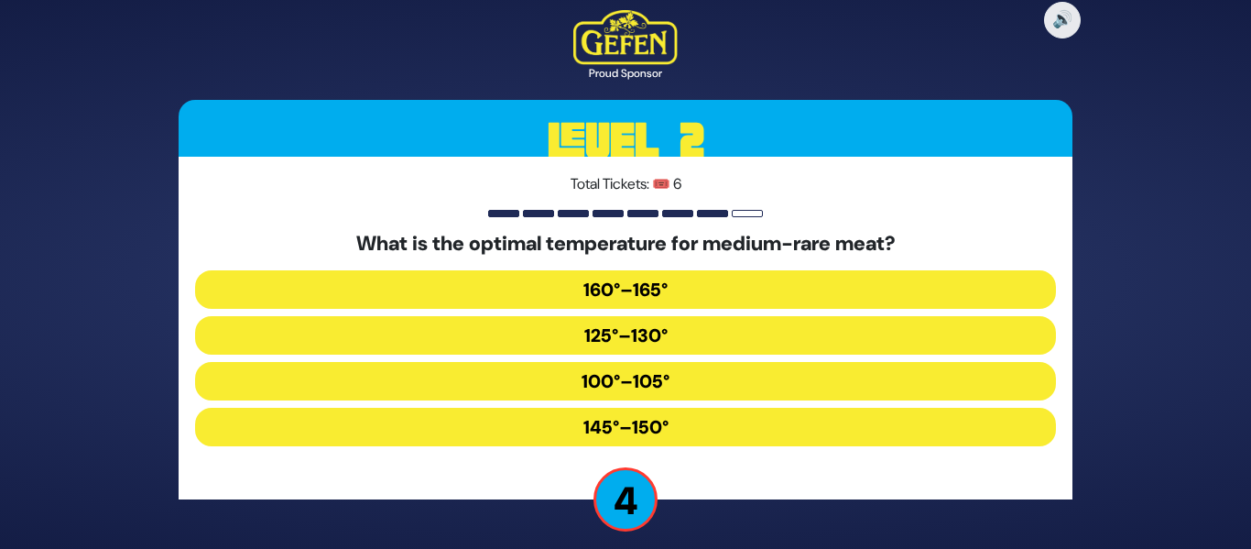
click at [613, 292] on button "160°–165°" at bounding box center [625, 289] width 861 height 38
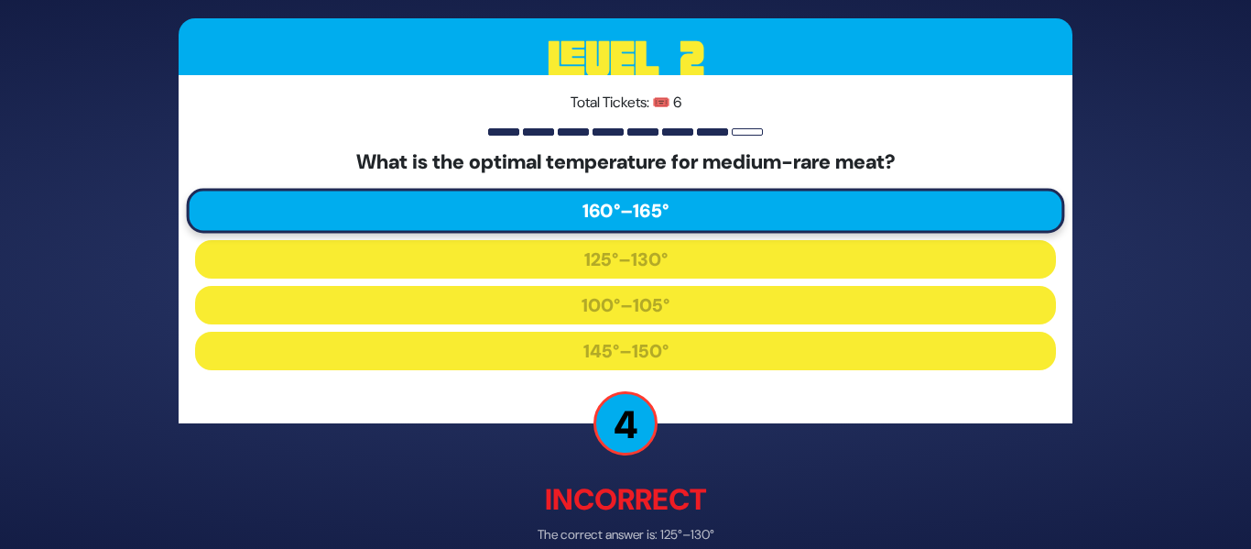
click at [875, 474] on div "🔊 Proud Sponsor Level 2 Total Tickets: 🎟️ 6 What is the optimal temperature for…" at bounding box center [626, 274] width 938 height 735
click at [778, 485] on p "Incorrect" at bounding box center [626, 500] width 894 height 44
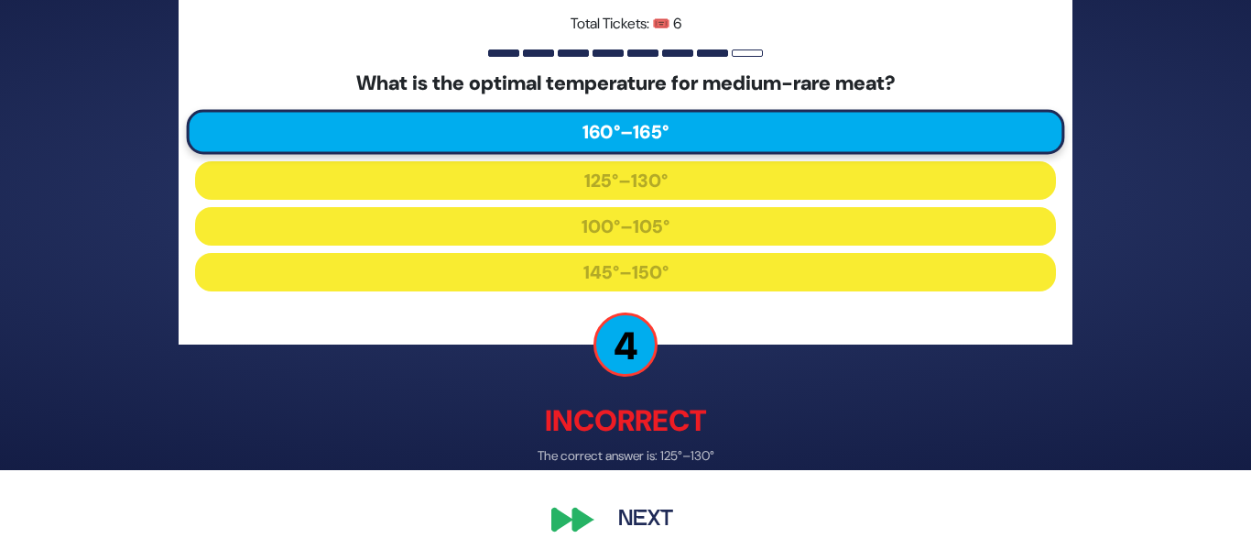
scroll to position [93, 0]
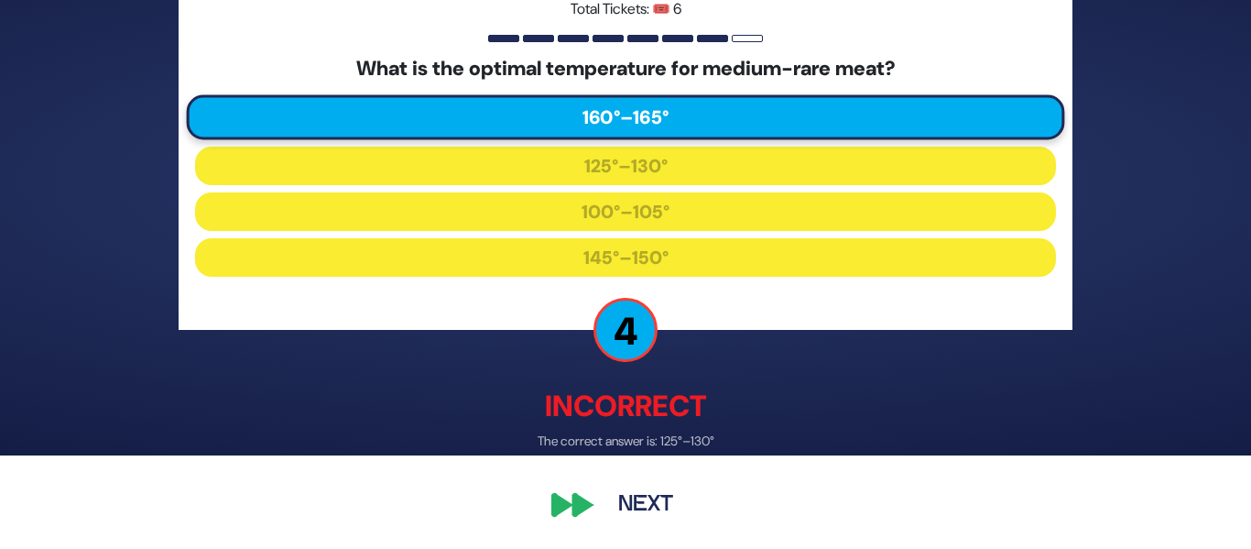
click at [640, 508] on button "Next" at bounding box center [646, 506] width 106 height 42
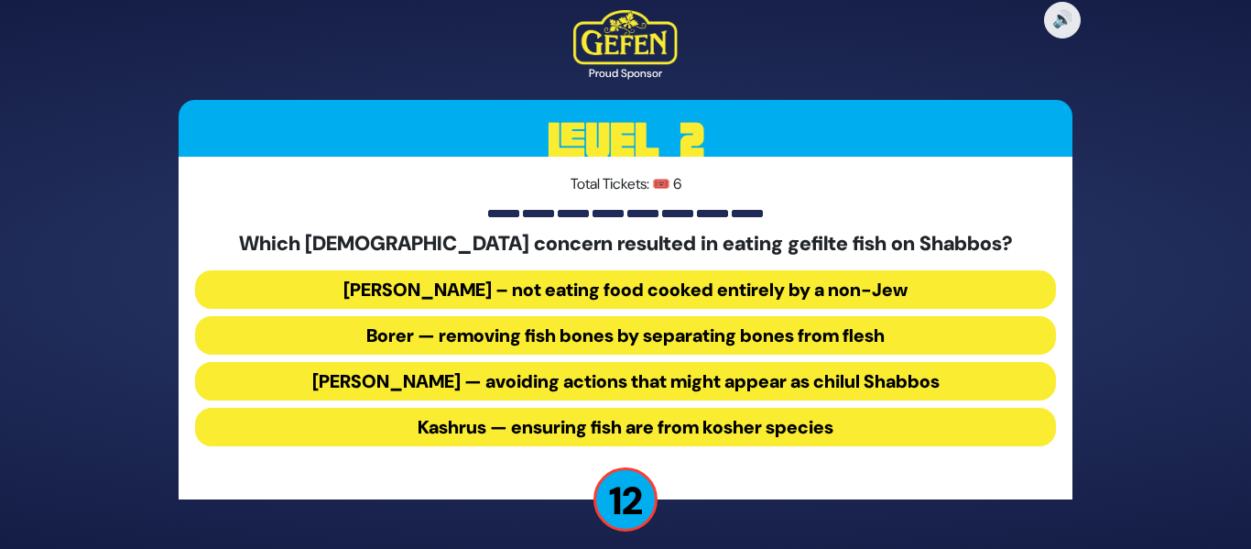
click at [486, 340] on button "Borer — removing fish bones by separating bones from flesh" at bounding box center [625, 335] width 861 height 38
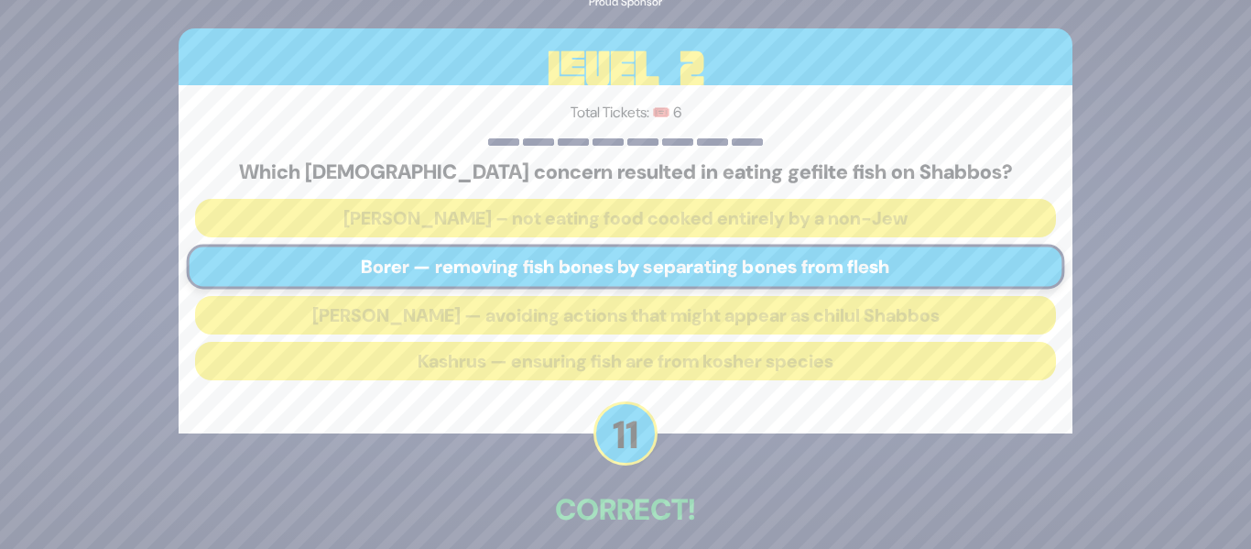
click at [719, 474] on div "🔊 Proud Sponsor Level 2 Total Tickets: 🎟️ 6 Which halachic concern resulted in …" at bounding box center [626, 274] width 938 height 715
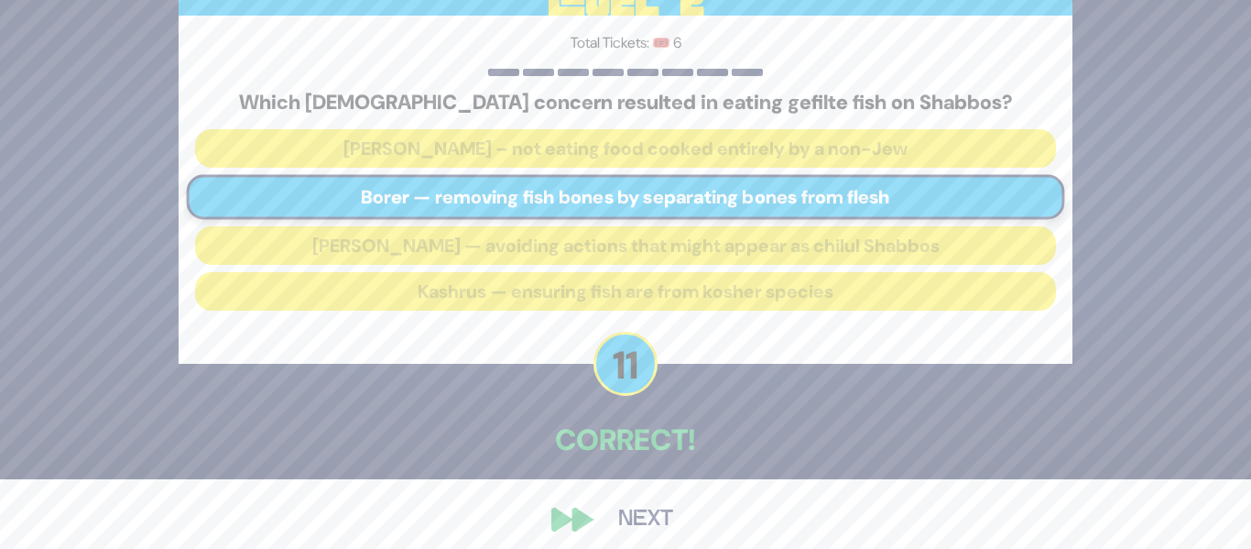
scroll to position [83, 0]
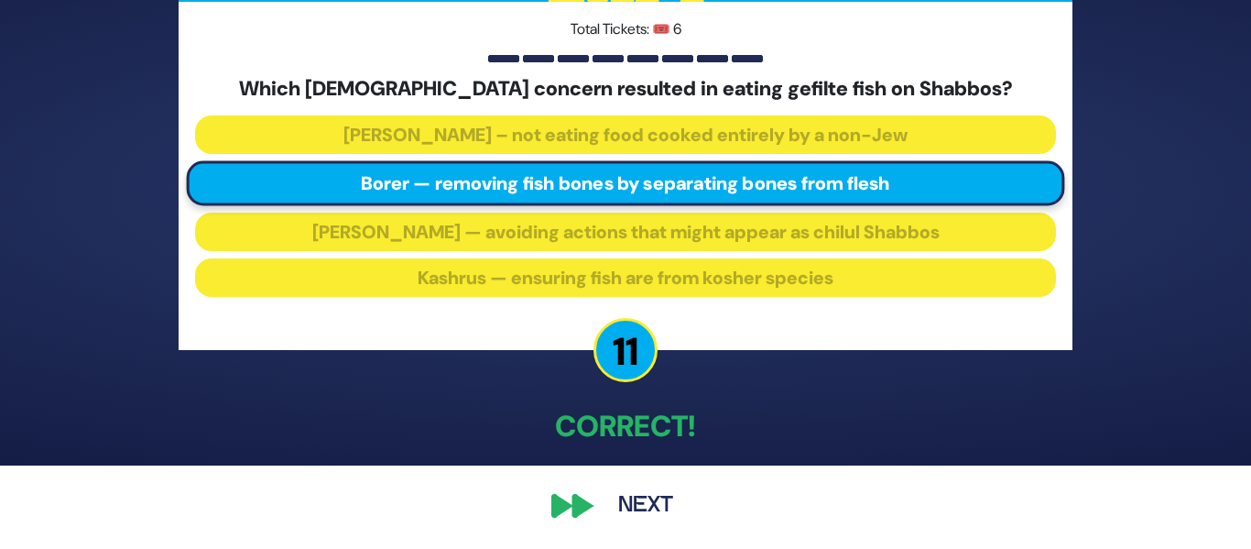
click at [648, 503] on button "Next" at bounding box center [646, 506] width 106 height 42
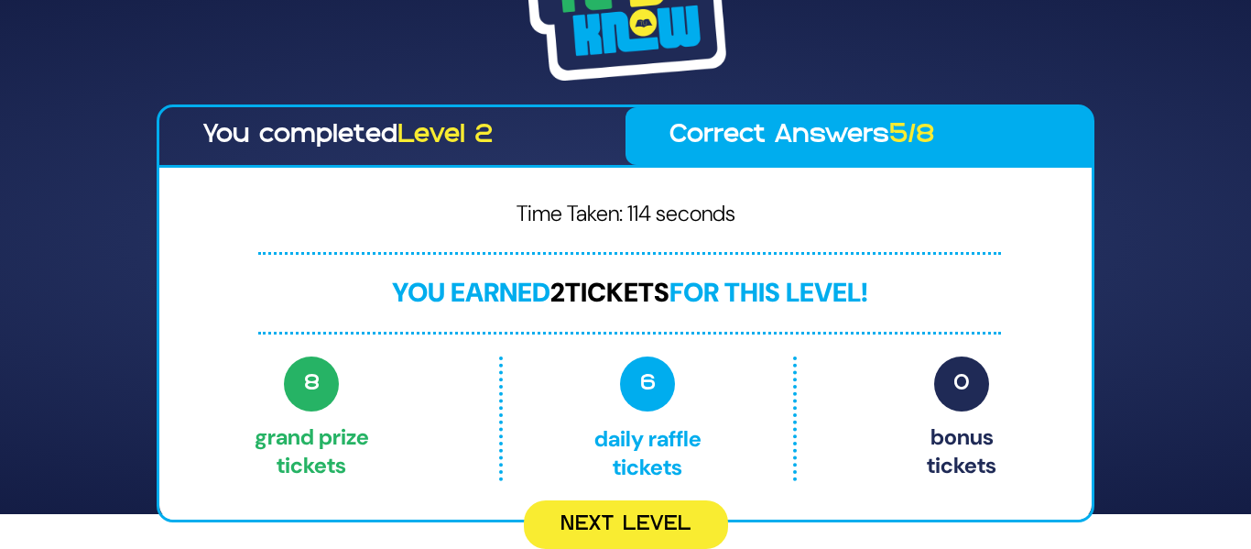
scroll to position [0, 0]
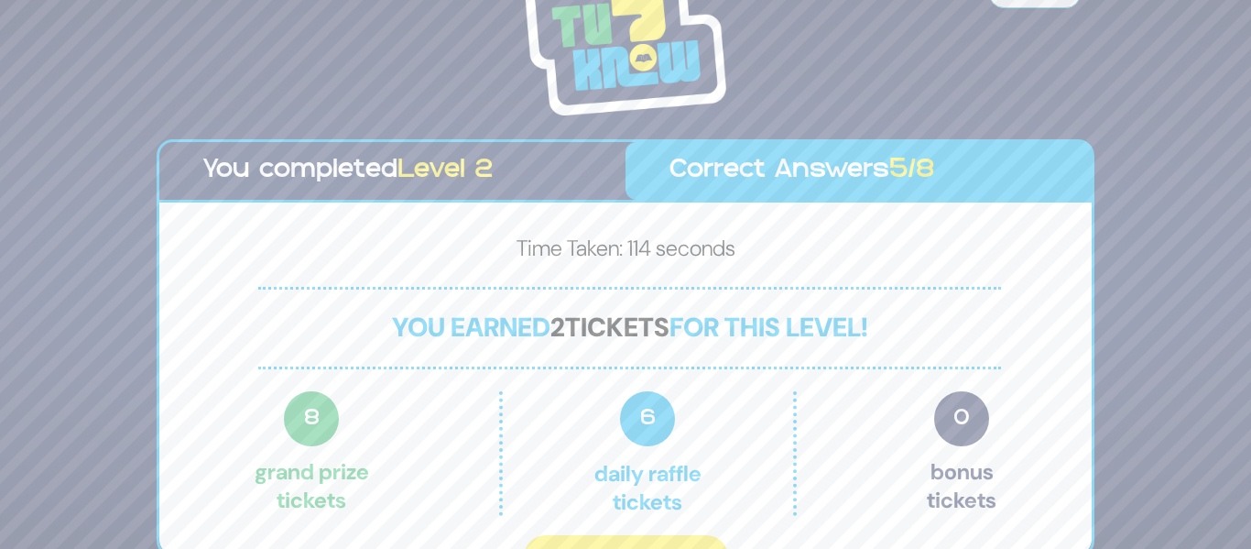
click at [1117, 329] on div "Share Credits You completed Level 2 Correct Answers 5/8 Time Taken: 114 seconds…" at bounding box center [625, 274] width 1251 height 549
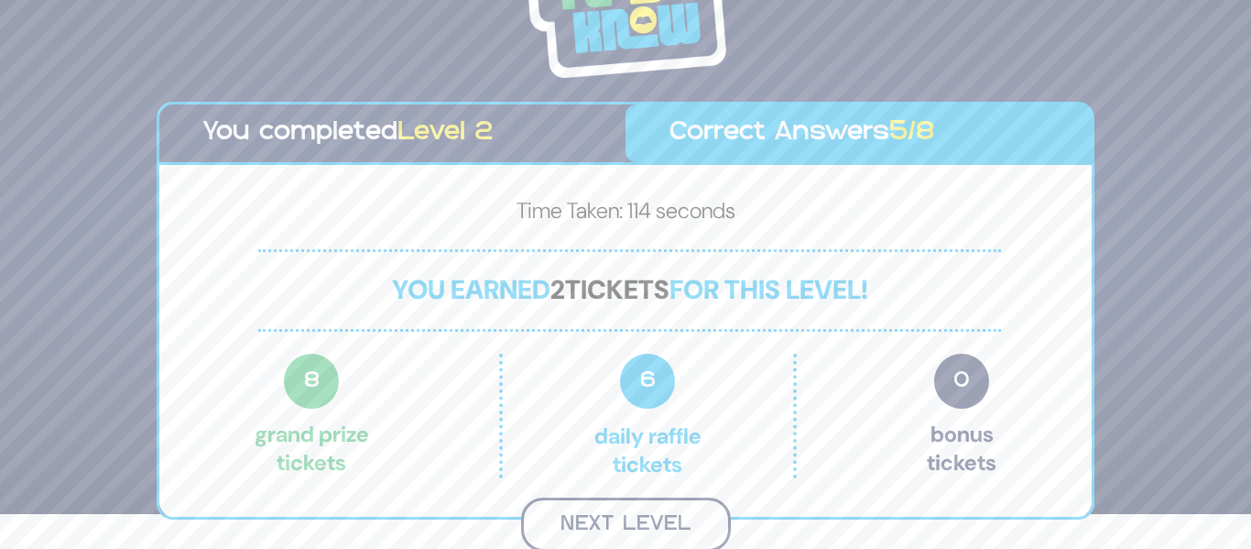
scroll to position [32, 0]
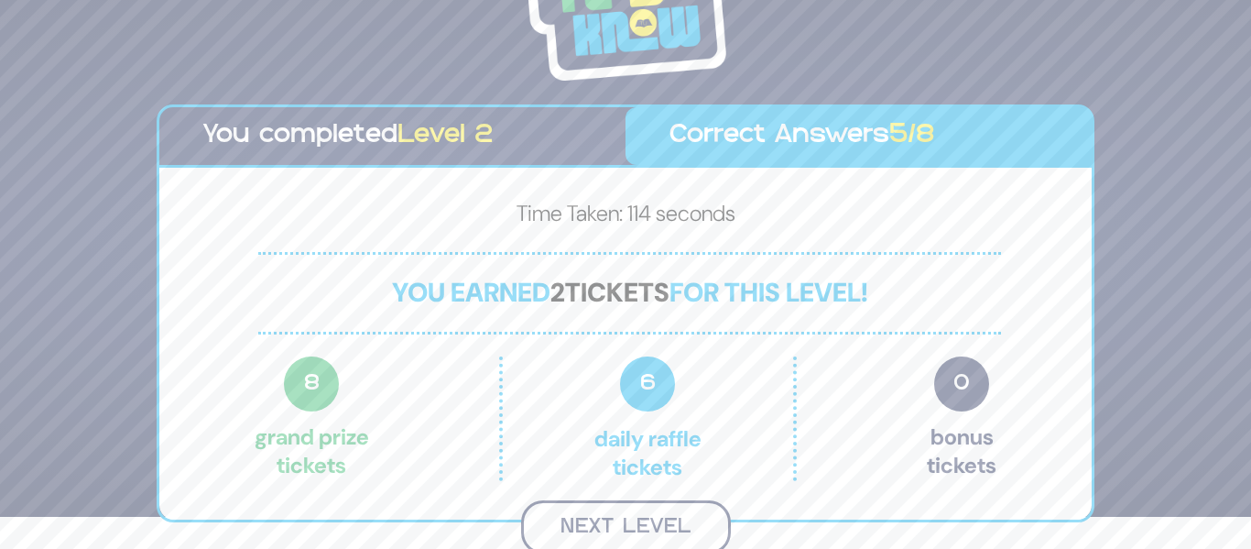
click at [602, 522] on button "Next Level" at bounding box center [626, 527] width 210 height 54
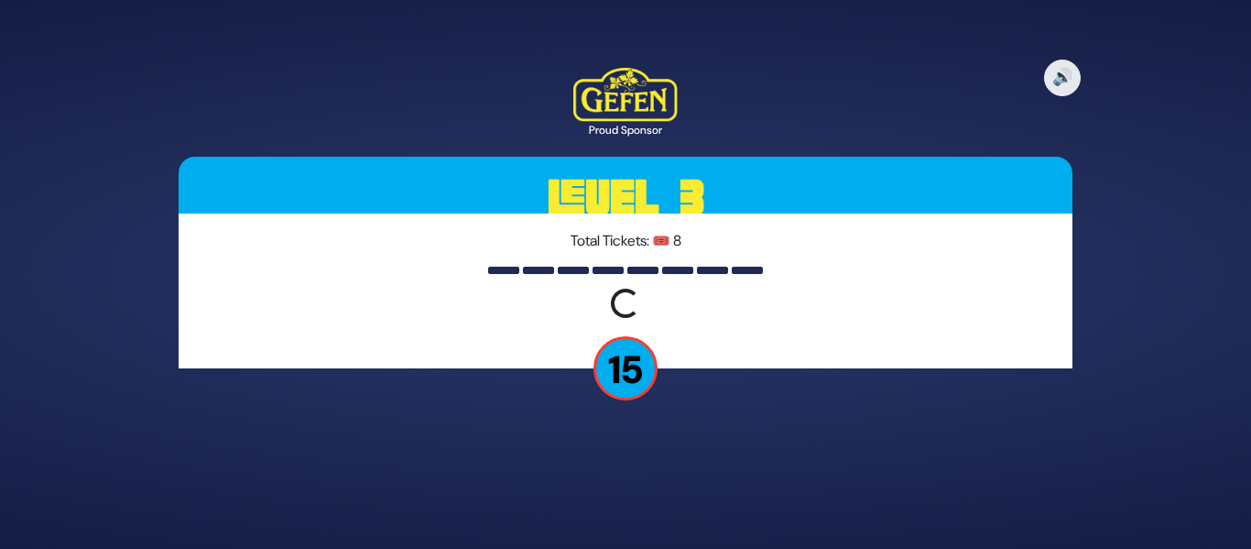
scroll to position [0, 0]
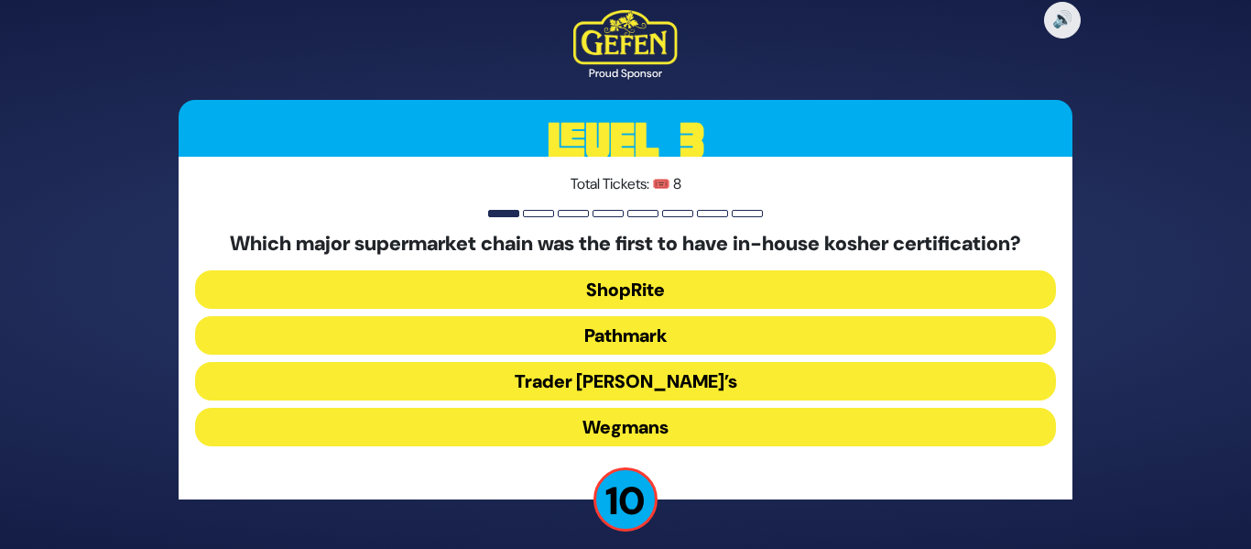
click at [604, 429] on button "Wegmans" at bounding box center [625, 427] width 861 height 38
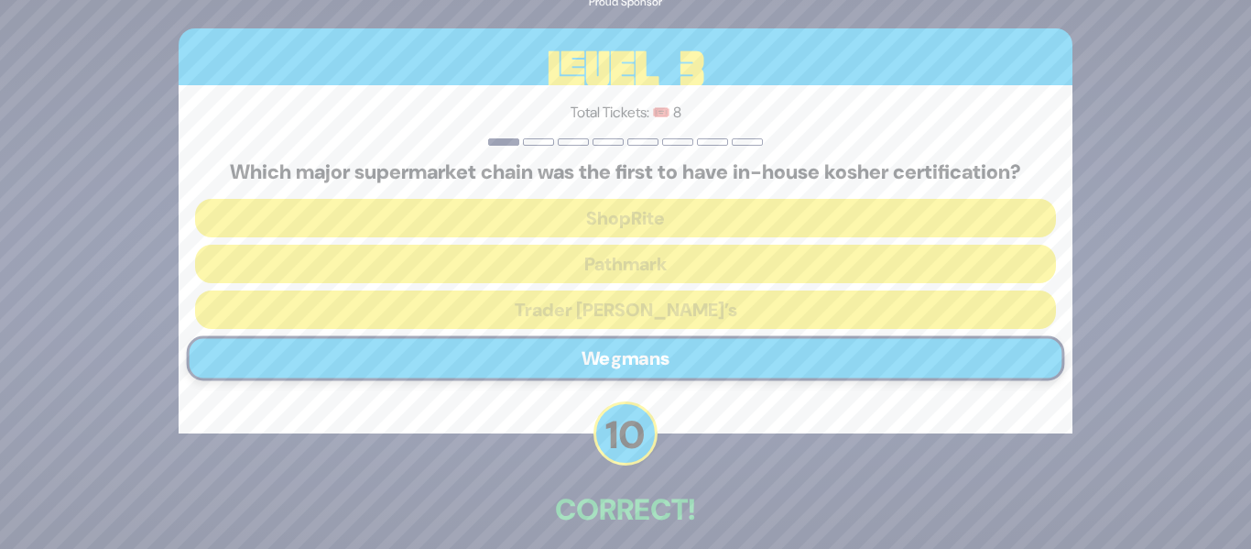
click at [942, 519] on p "Correct!" at bounding box center [626, 509] width 894 height 44
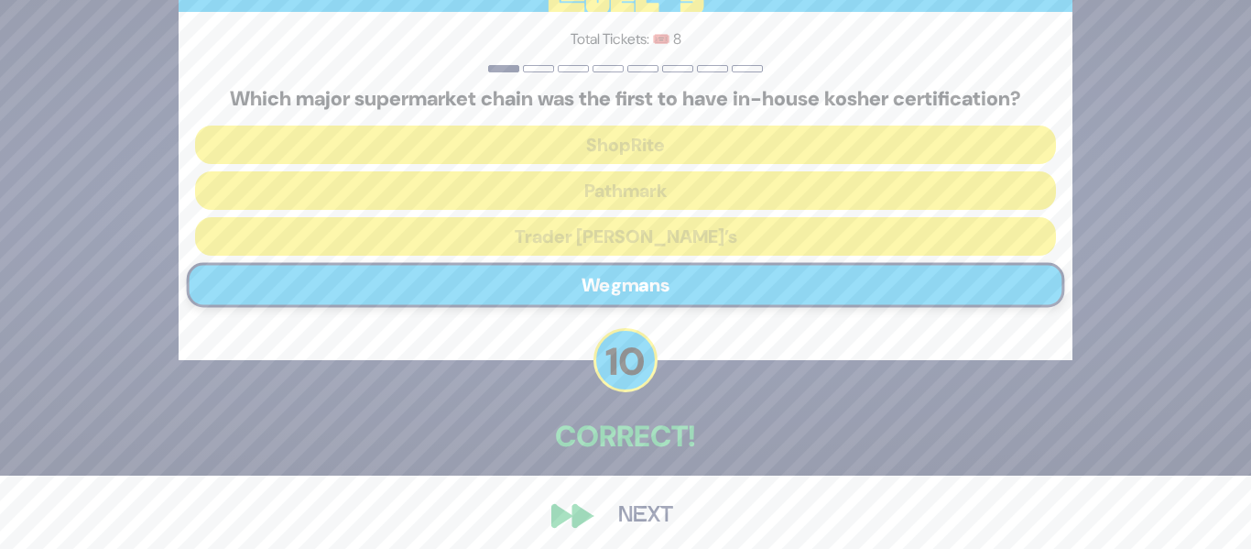
scroll to position [83, 0]
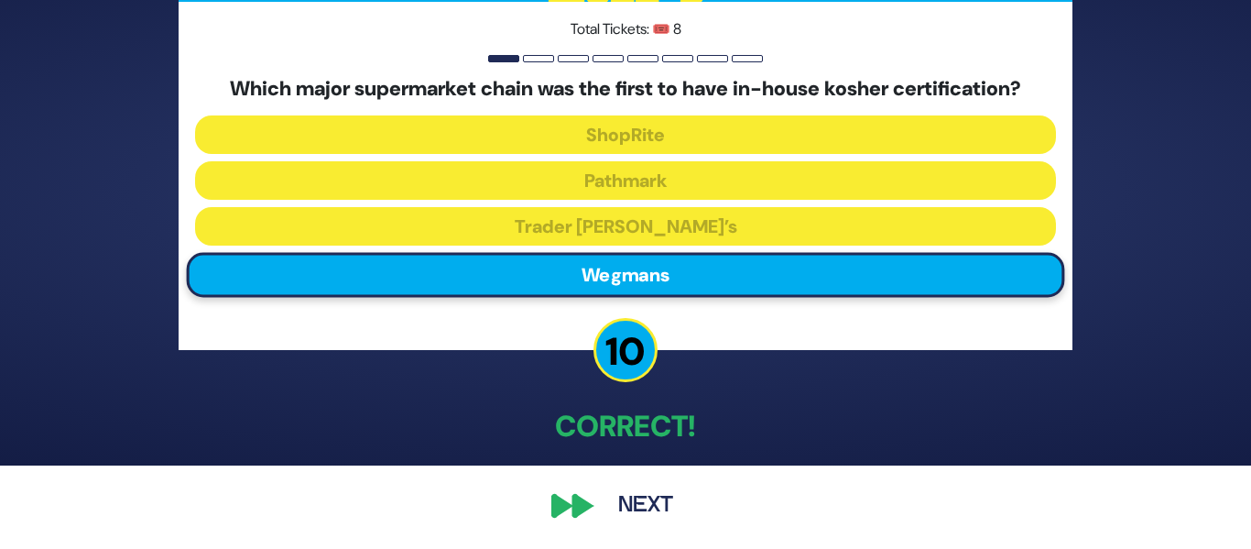
click at [654, 501] on button "Next" at bounding box center [646, 506] width 106 height 42
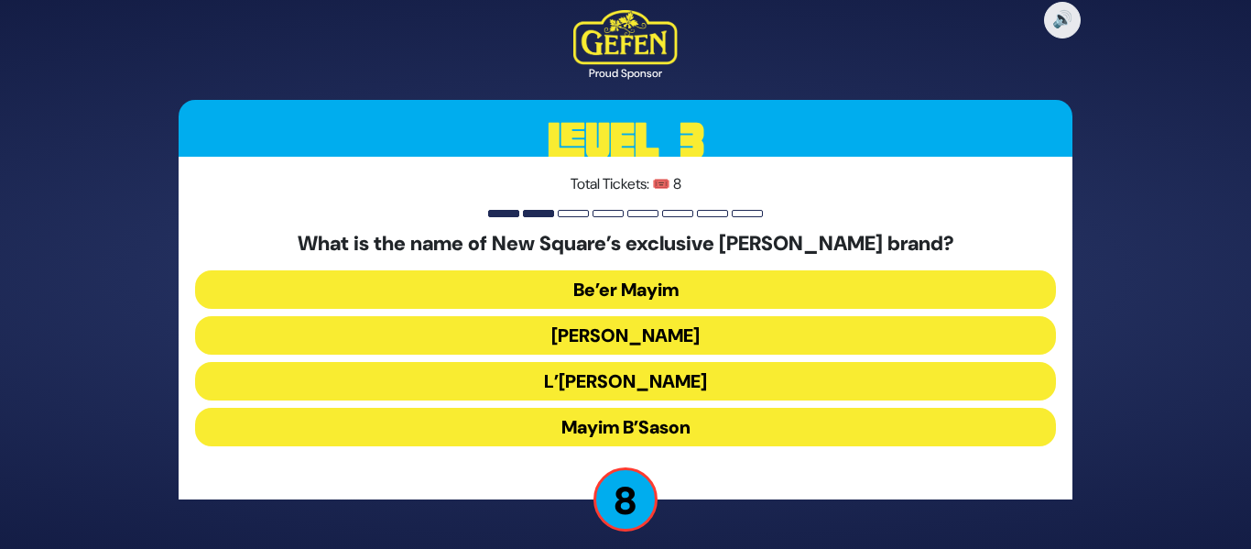
click at [630, 332] on button "Mayim Chayim" at bounding box center [625, 335] width 861 height 38
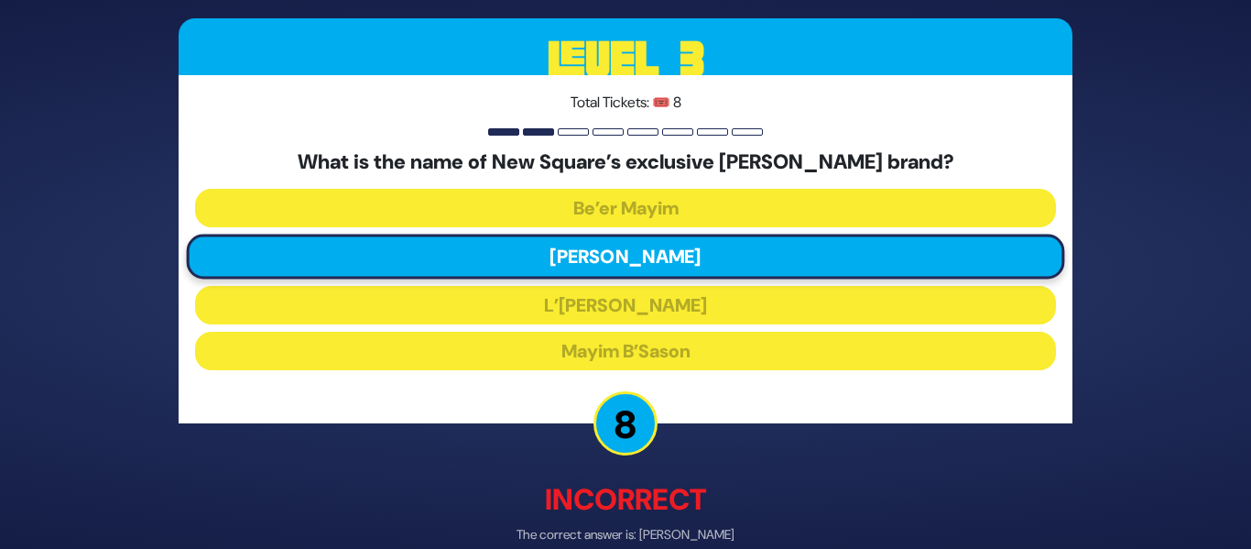
click at [797, 514] on p "Incorrect" at bounding box center [626, 500] width 894 height 44
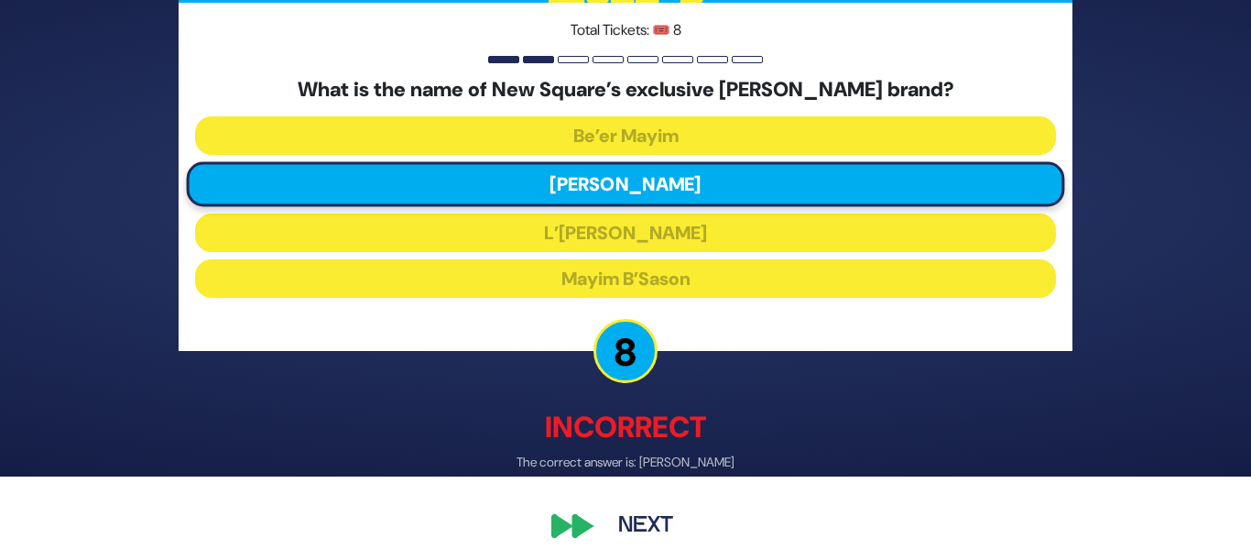
scroll to position [93, 0]
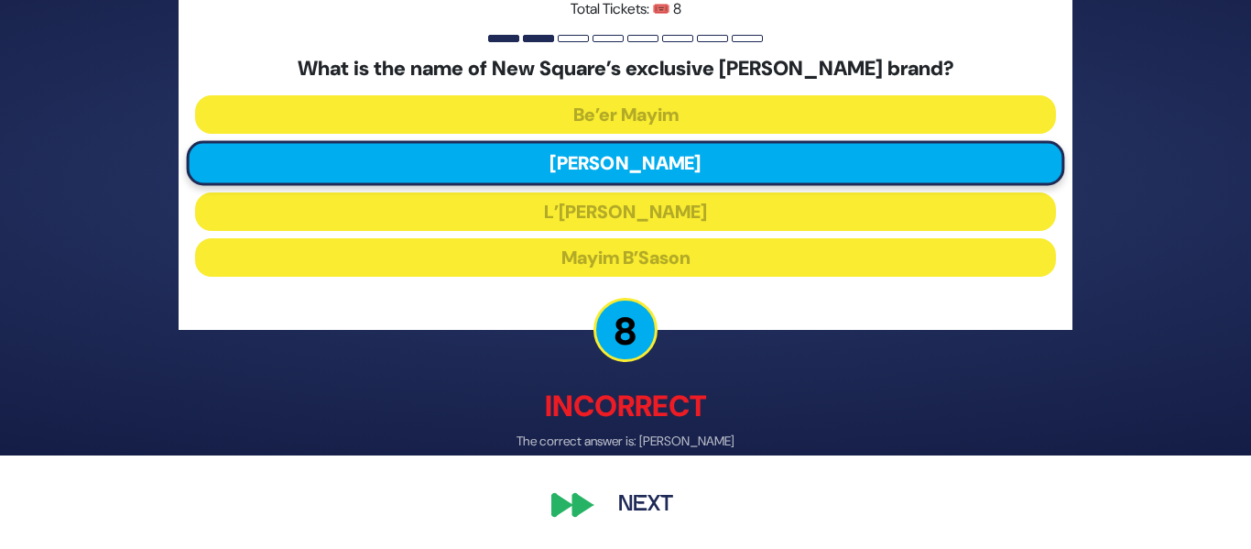
click at [657, 503] on button "Next" at bounding box center [646, 506] width 106 height 42
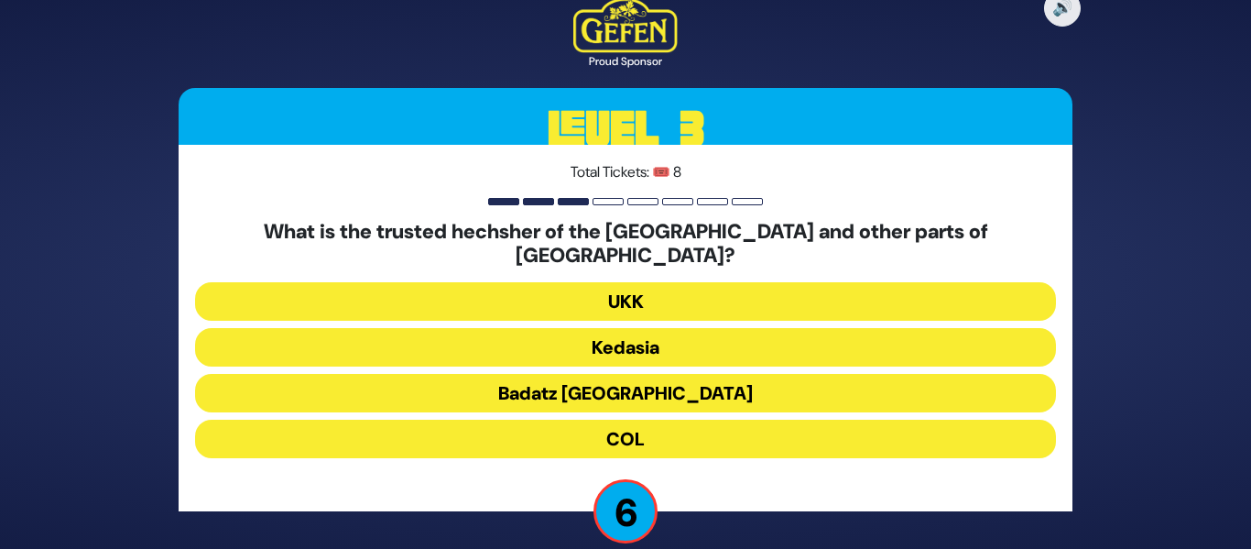
click at [614, 387] on button "Badatz London" at bounding box center [625, 393] width 861 height 38
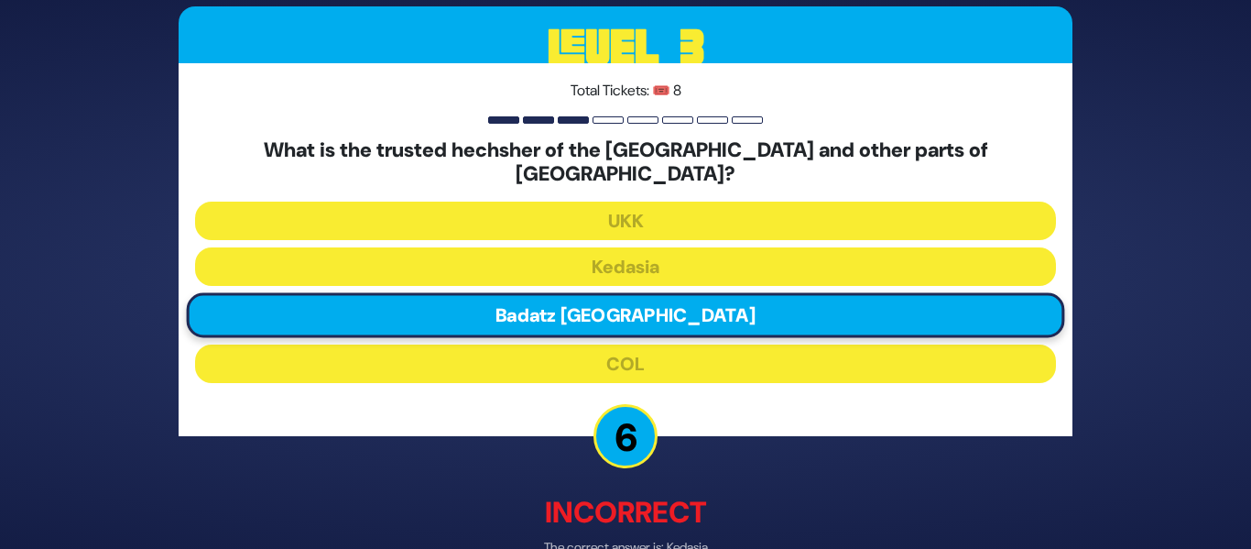
click at [789, 504] on p "Incorrect" at bounding box center [626, 512] width 894 height 44
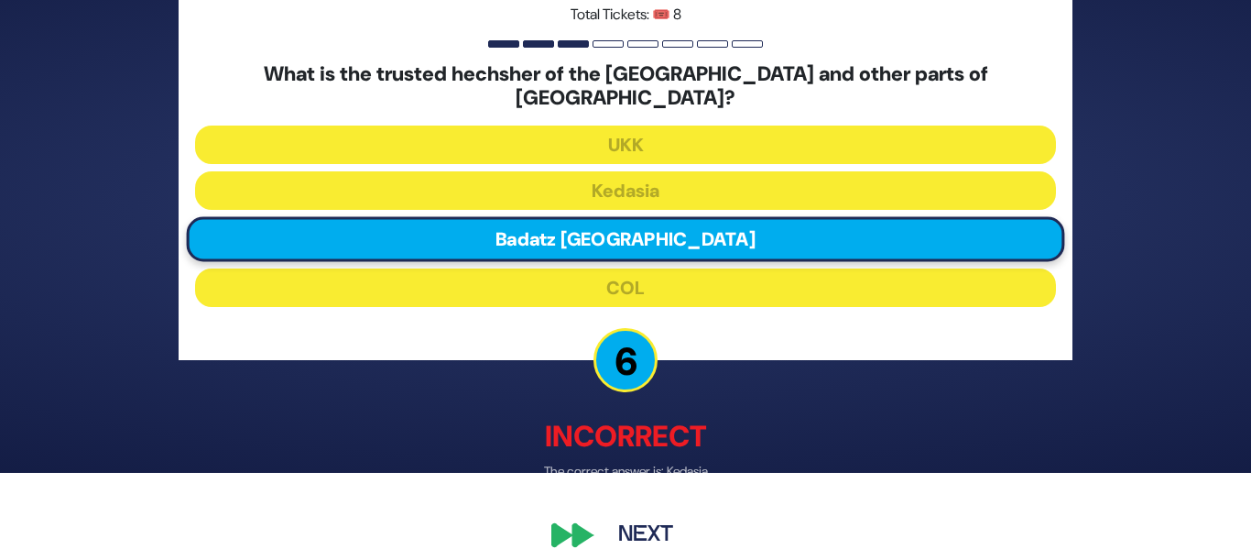
scroll to position [93, 0]
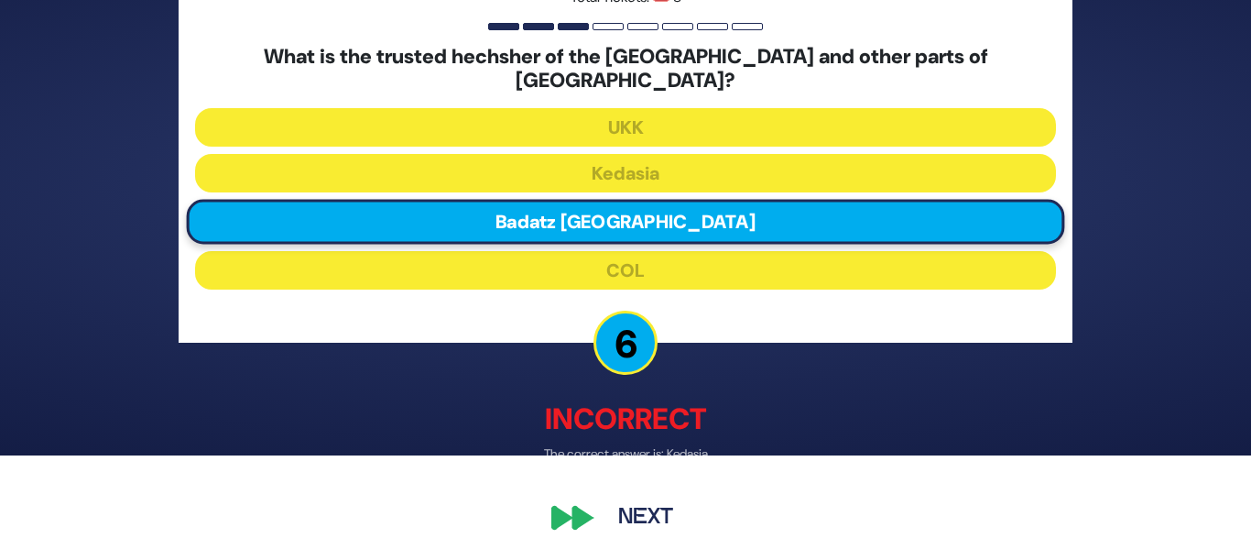
click at [651, 504] on button "Next" at bounding box center [646, 517] width 106 height 42
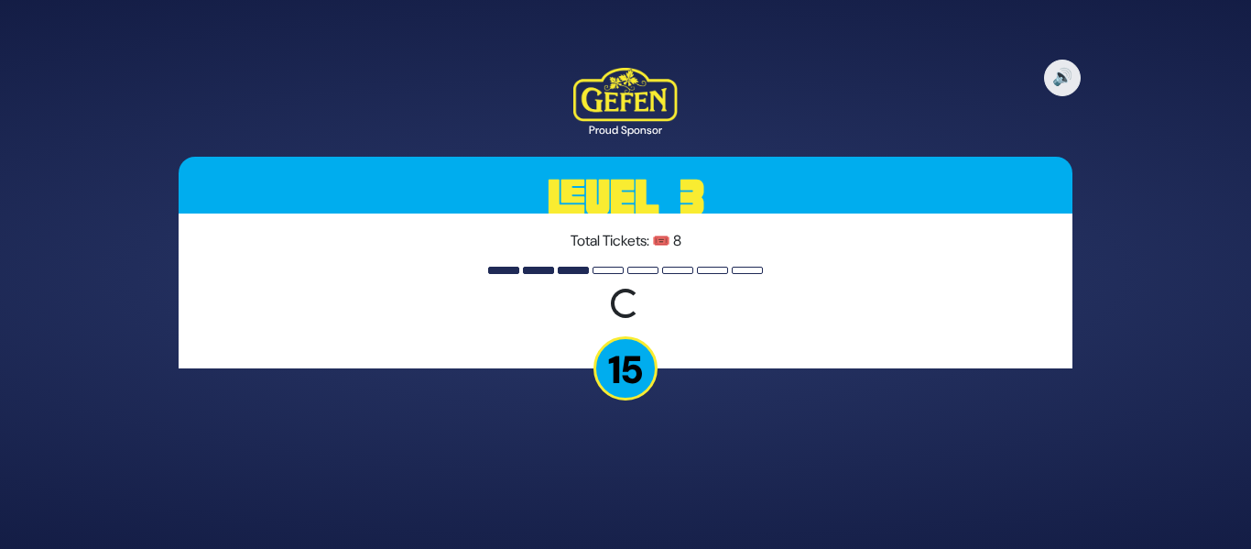
scroll to position [0, 0]
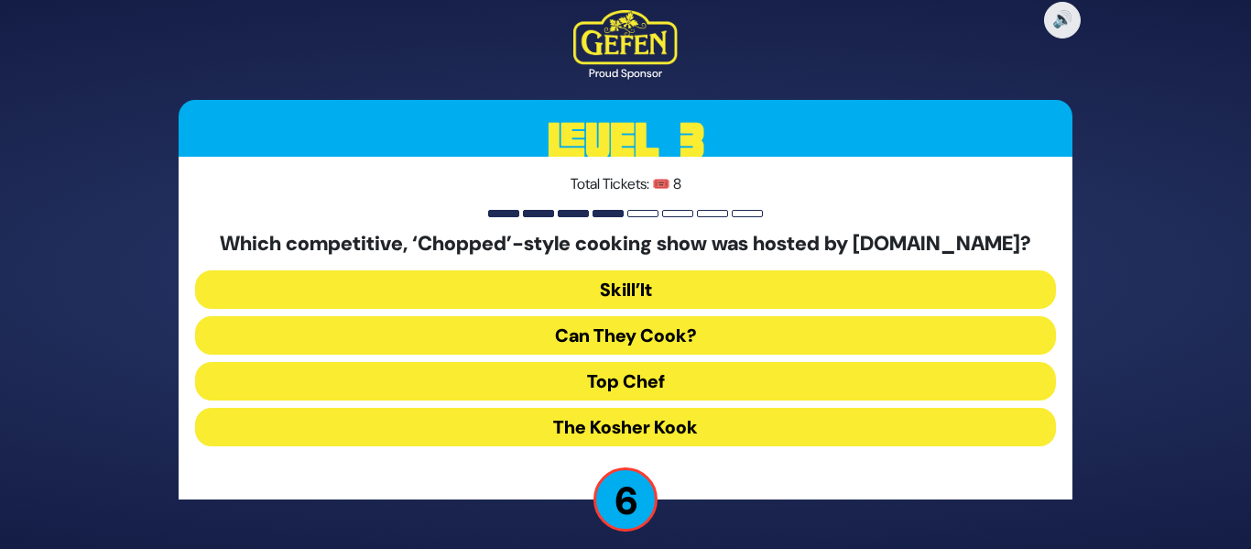
click at [624, 297] on button "Skill’It" at bounding box center [625, 289] width 861 height 38
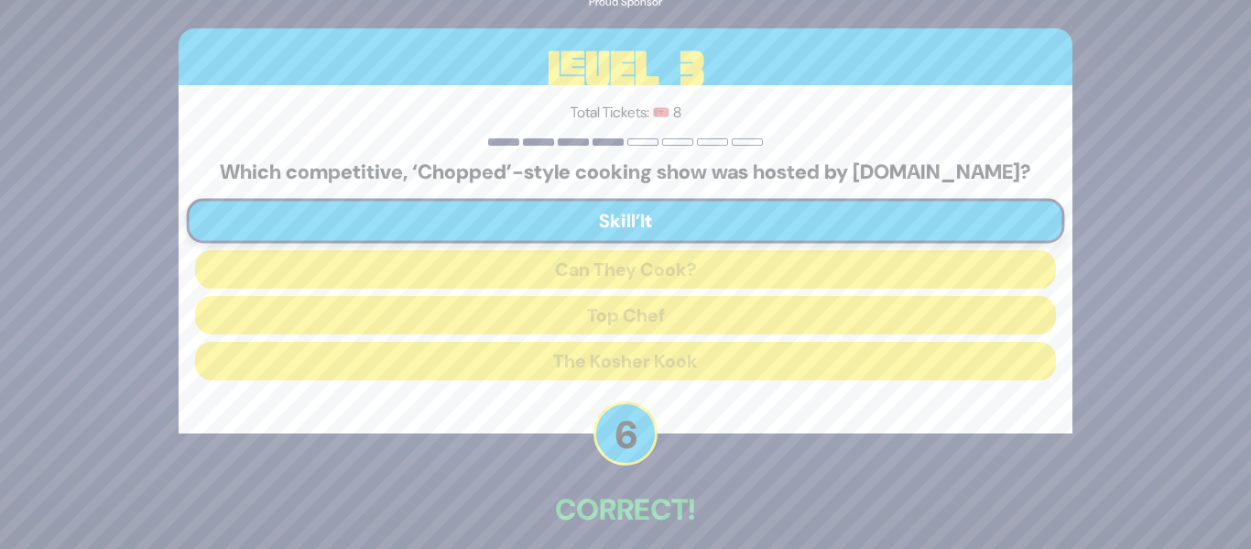
click at [815, 512] on p "Correct!" at bounding box center [626, 509] width 894 height 44
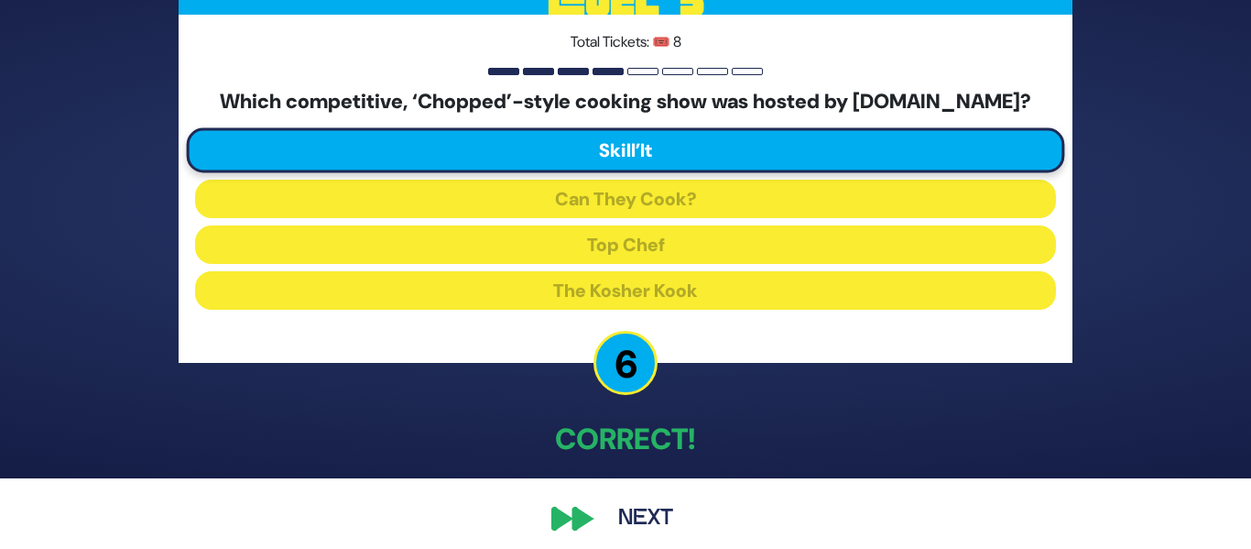
scroll to position [83, 0]
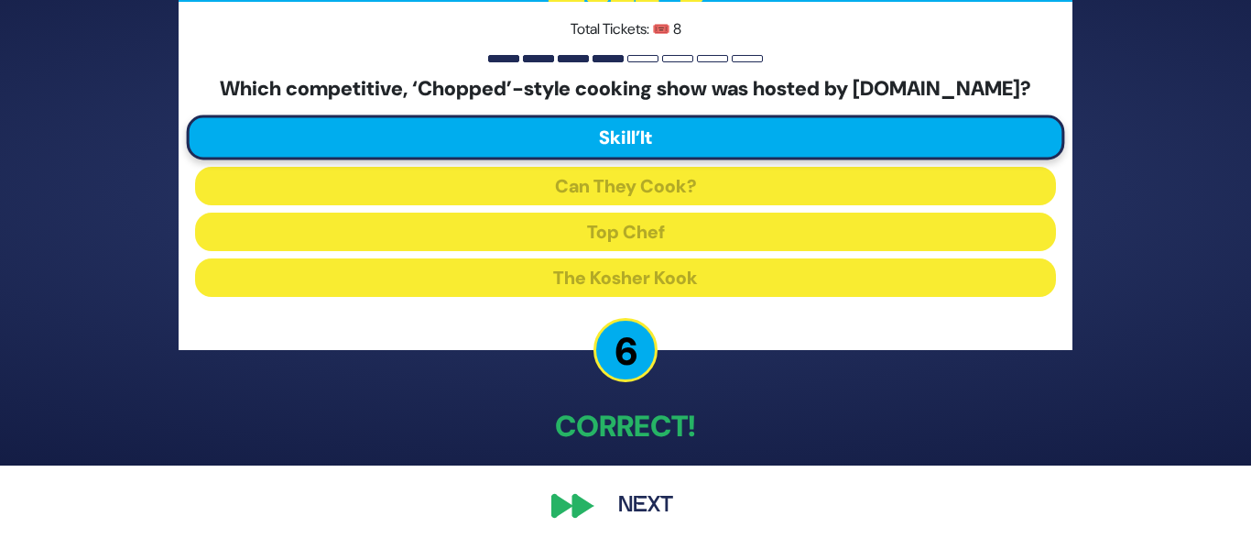
click at [639, 500] on button "Next" at bounding box center [646, 506] width 106 height 42
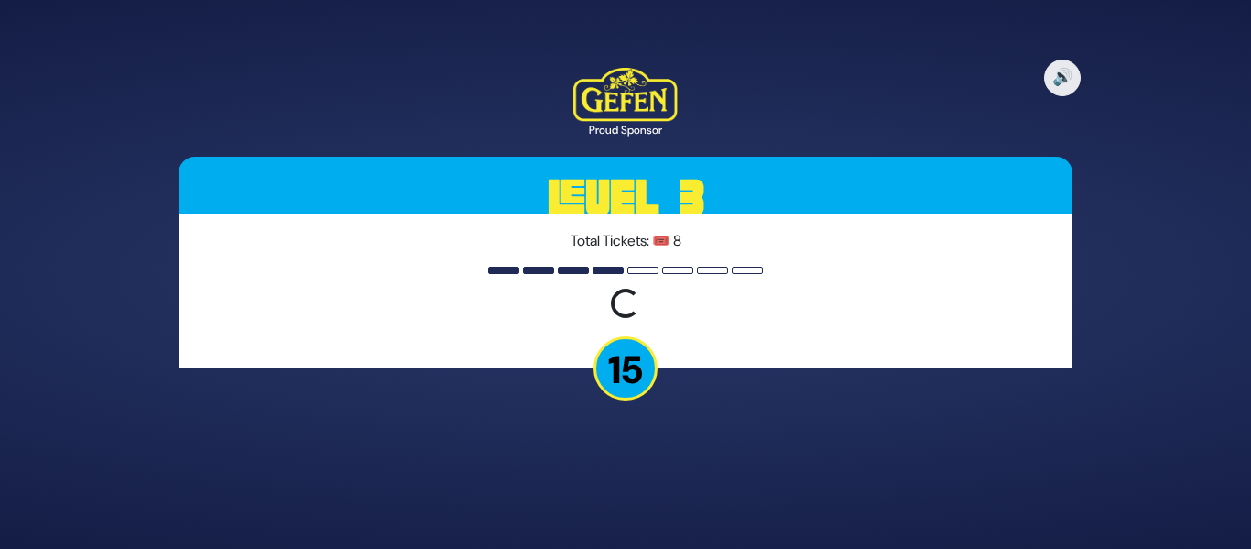
scroll to position [0, 0]
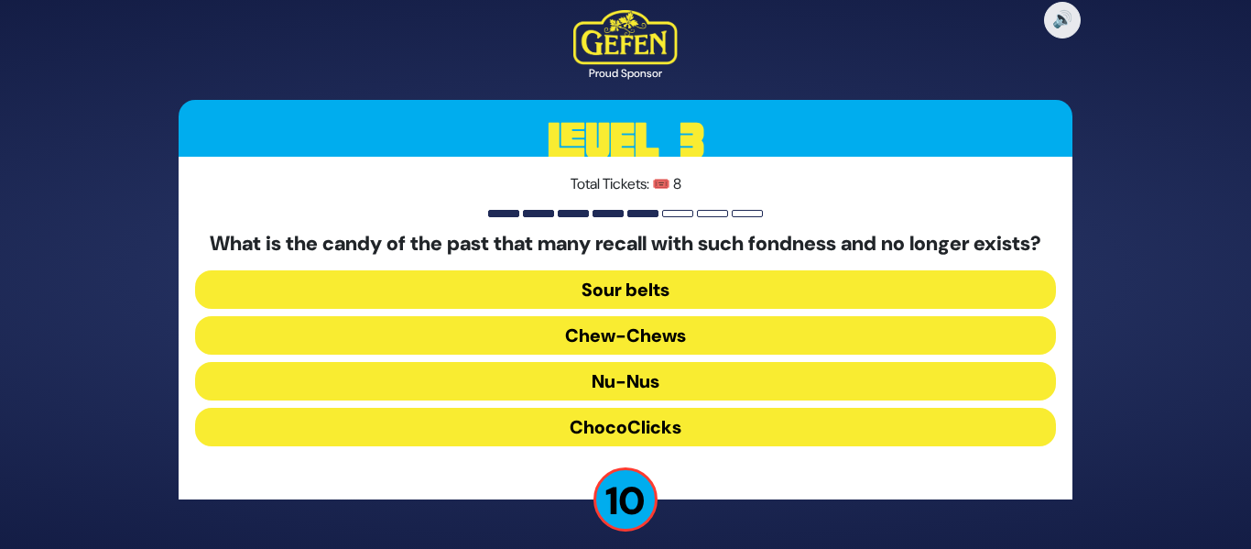
click at [625, 354] on button "Chew-Chews" at bounding box center [625, 335] width 861 height 38
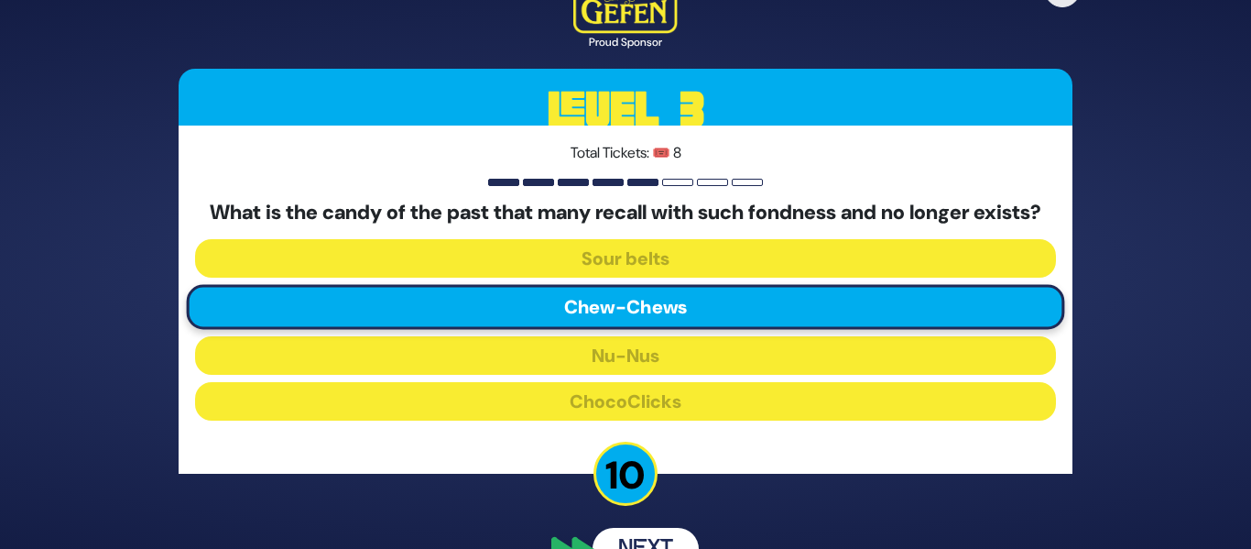
click at [751, 519] on div "🔊 Proud Sponsor Level 3 Total Tickets: 🎟️ 8 What is the candy of the past that …" at bounding box center [626, 274] width 938 height 635
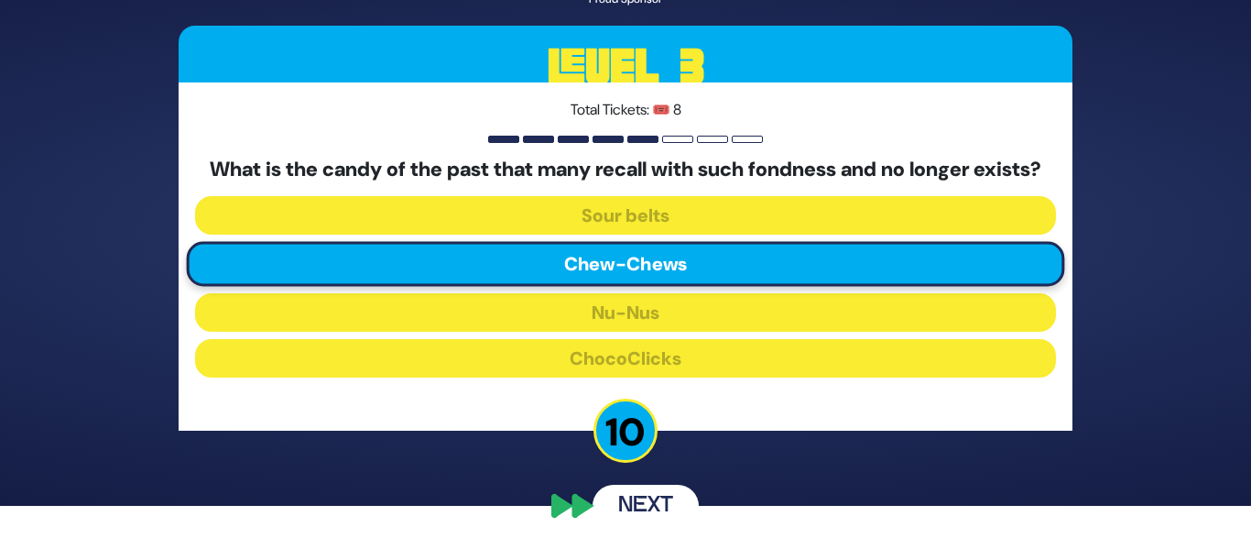
scroll to position [55, 0]
click at [632, 502] on button "Next" at bounding box center [646, 506] width 106 height 42
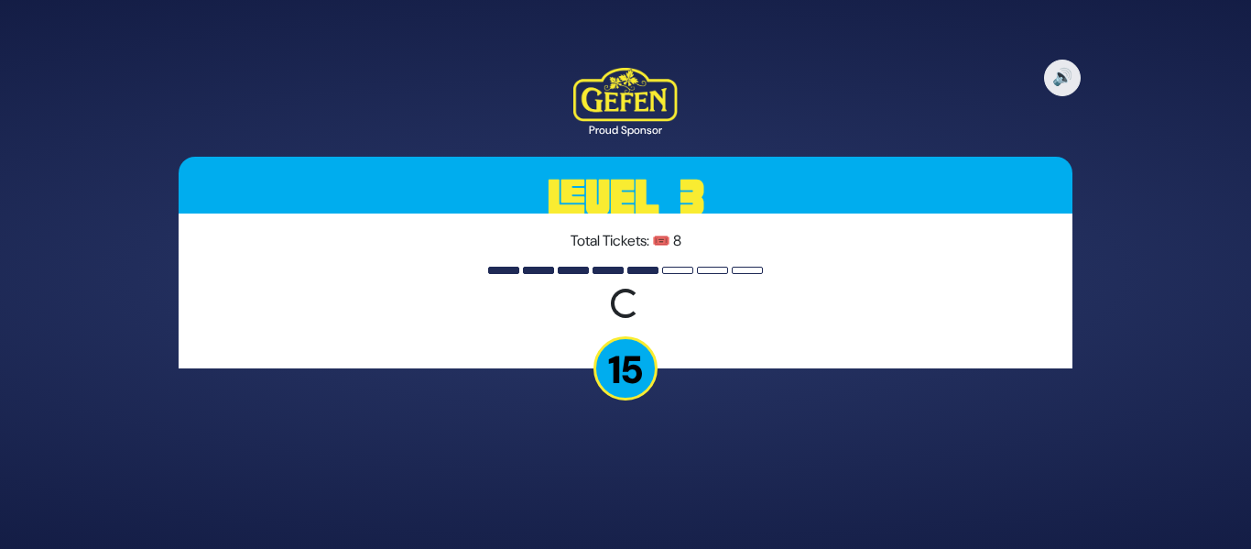
scroll to position [0, 0]
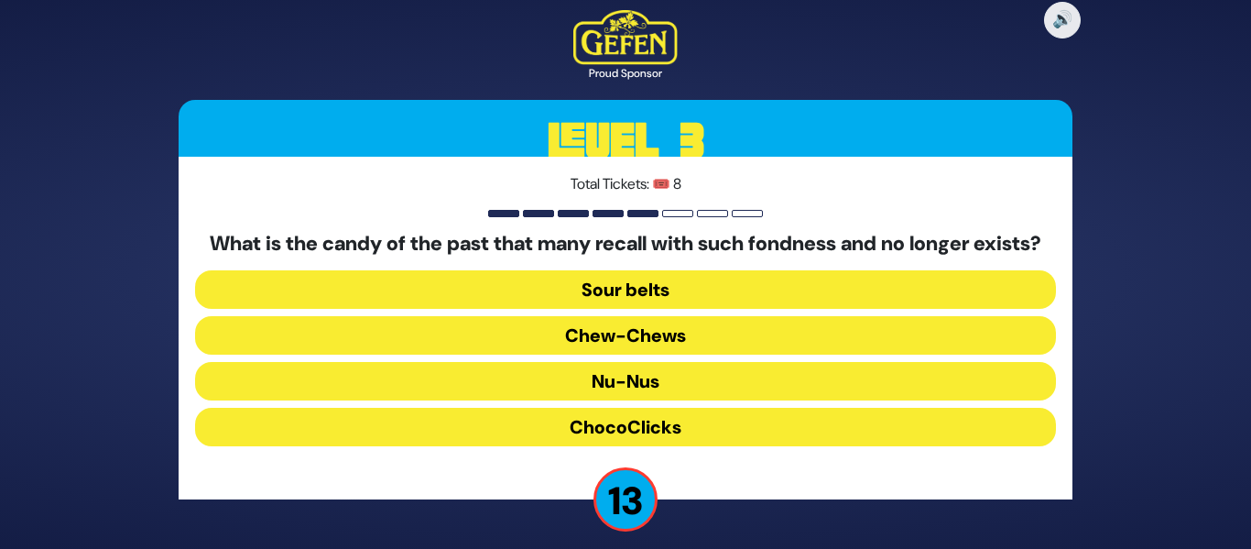
click at [653, 353] on button "Chew-Chews" at bounding box center [625, 335] width 861 height 38
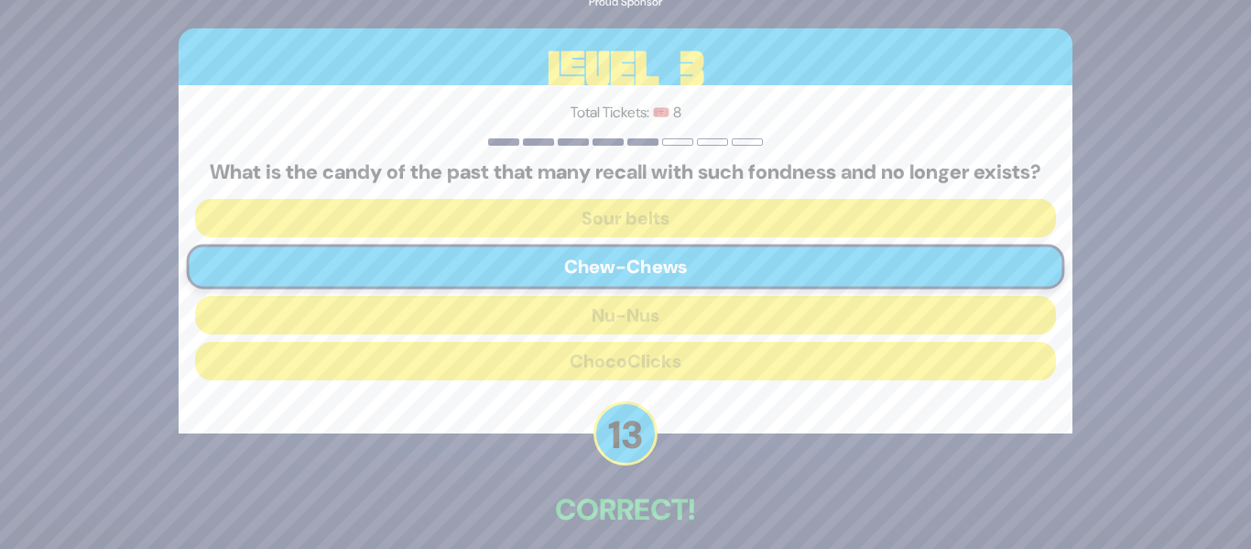
click at [800, 495] on div "🔊 Proud Sponsor Level 3 Total Tickets: 🎟️ 8 What is the candy of the past that …" at bounding box center [626, 274] width 938 height 715
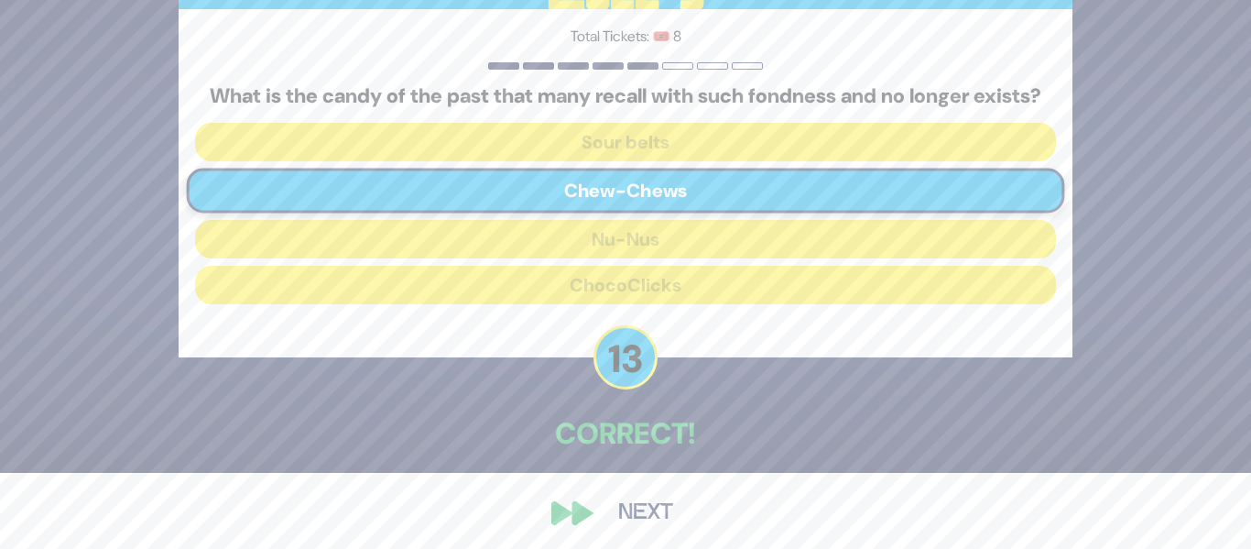
scroll to position [95, 0]
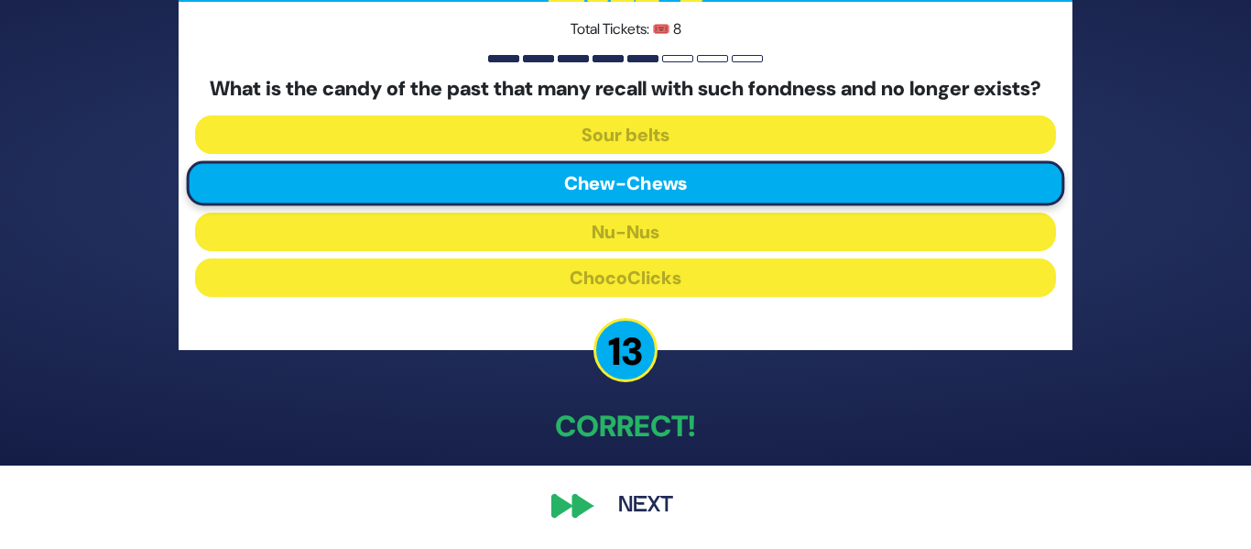
click at [631, 508] on button "Next" at bounding box center [646, 506] width 106 height 42
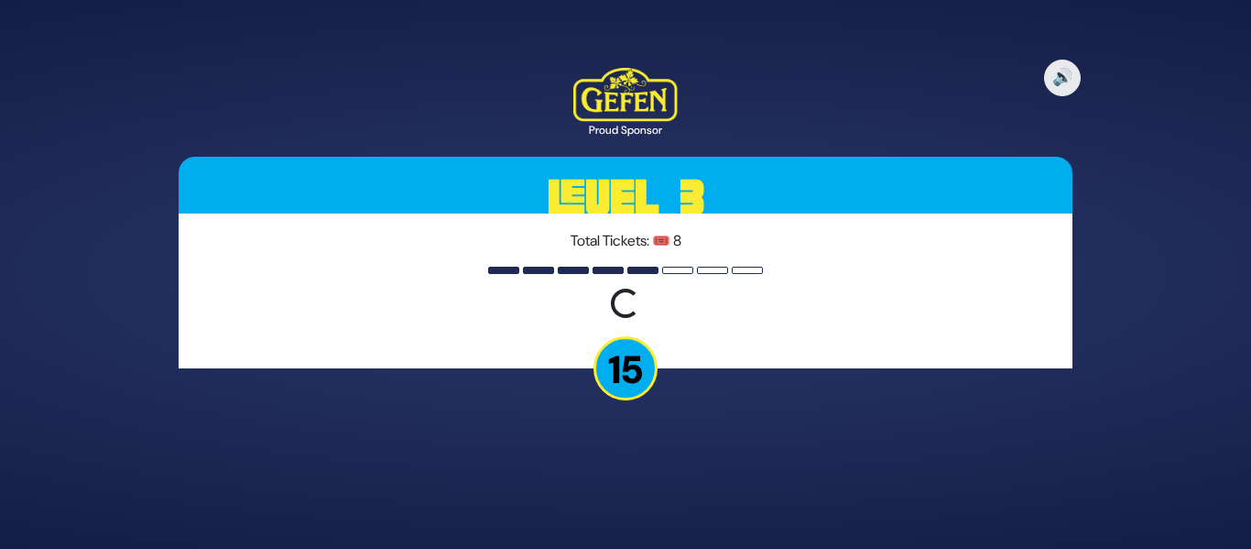
scroll to position [0, 0]
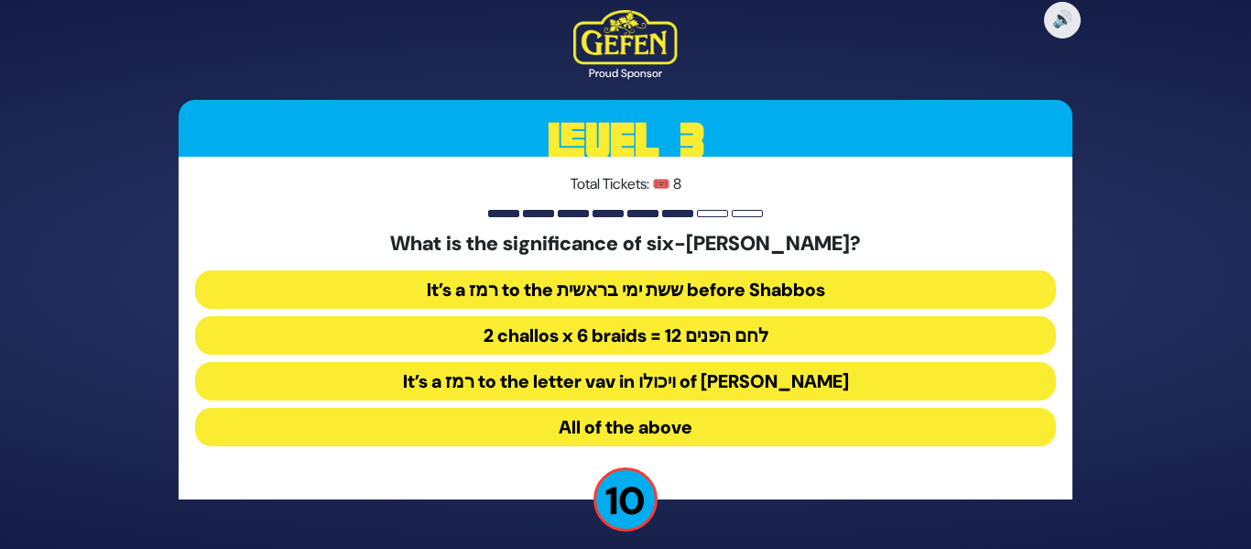
click at [768, 346] on button "2 challos x 6 braids = 12 לחם הפנים" at bounding box center [625, 335] width 861 height 38
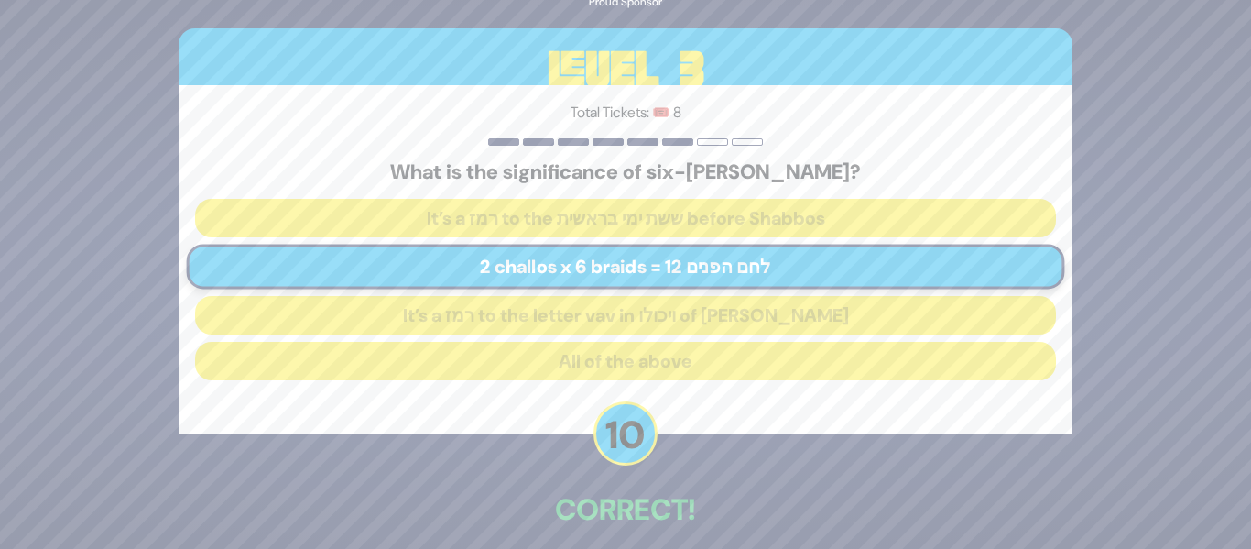
click at [779, 489] on p "Correct!" at bounding box center [626, 509] width 894 height 44
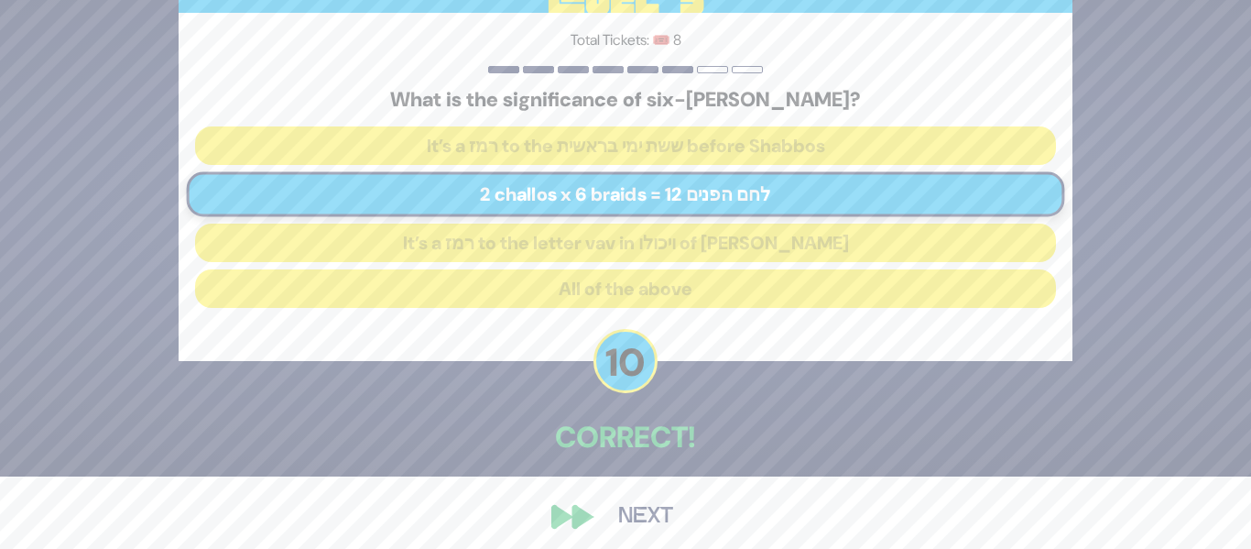
scroll to position [83, 0]
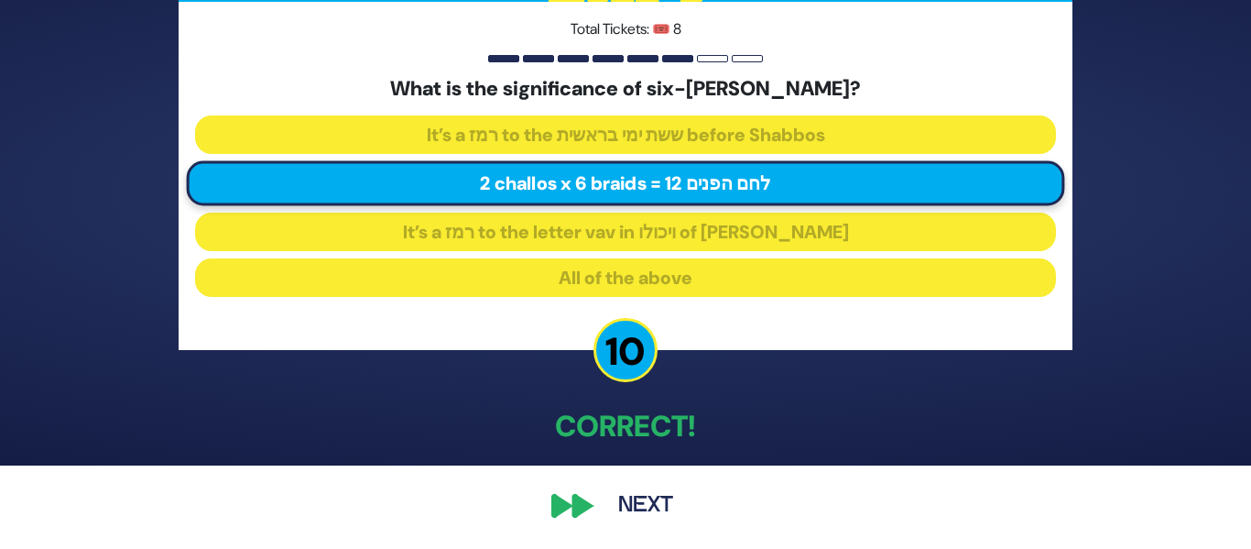
click at [632, 503] on button "Next" at bounding box center [646, 506] width 106 height 42
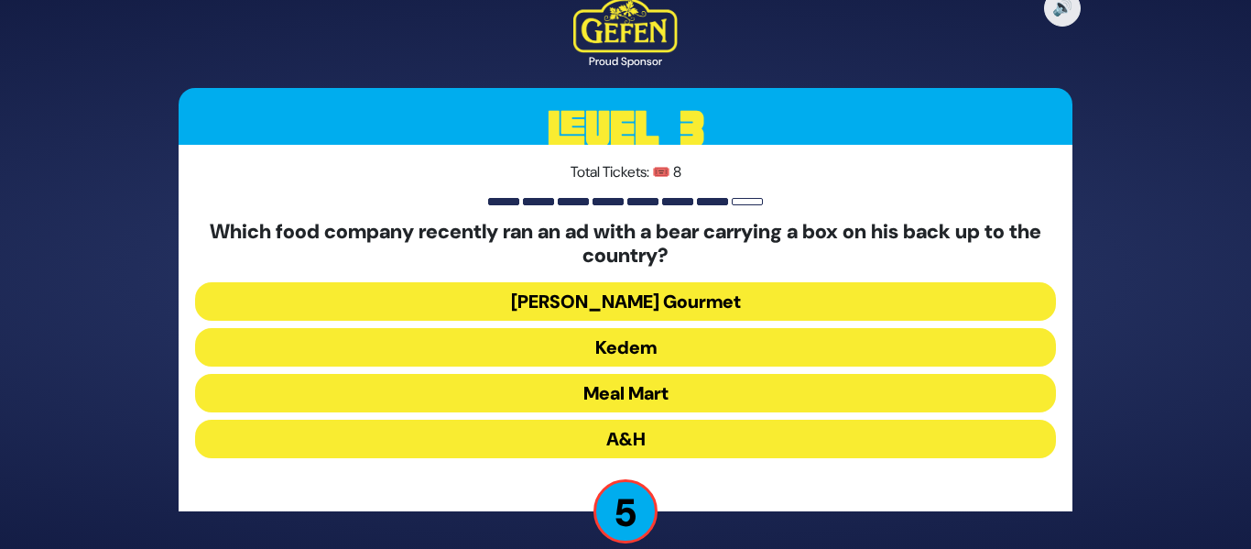
click at [627, 389] on button "Meal Mart" at bounding box center [625, 393] width 861 height 38
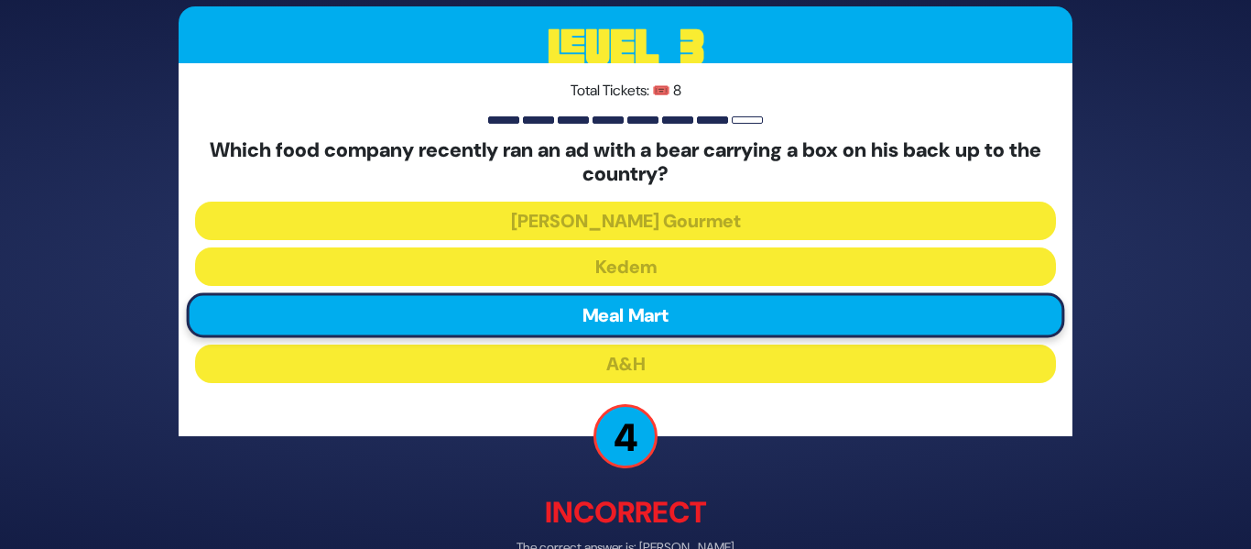
click at [790, 494] on p "Incorrect" at bounding box center [626, 512] width 894 height 44
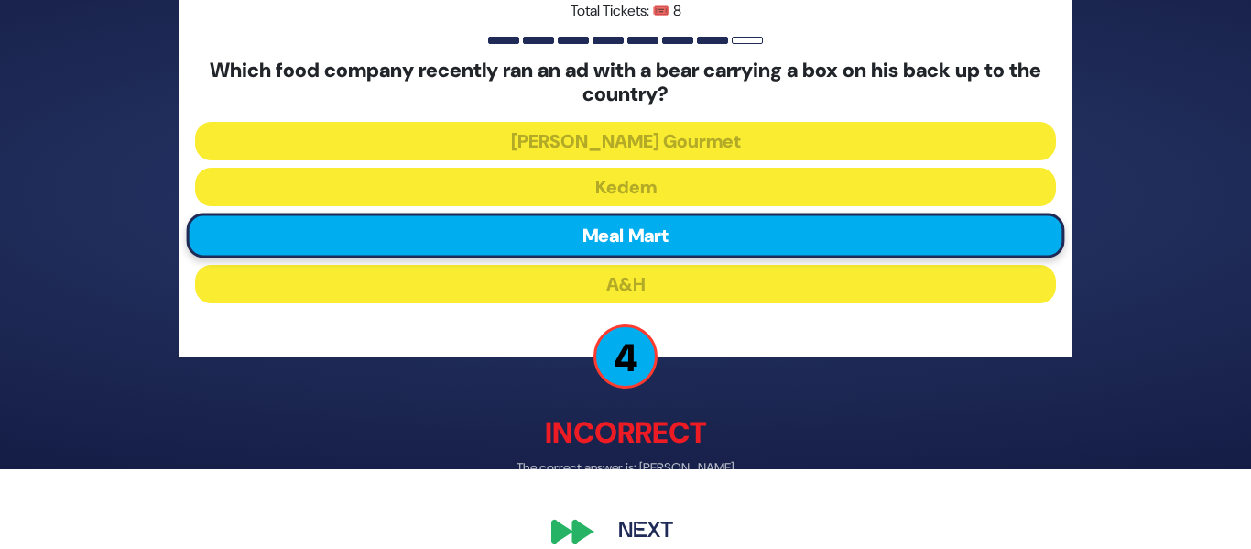
scroll to position [105, 0]
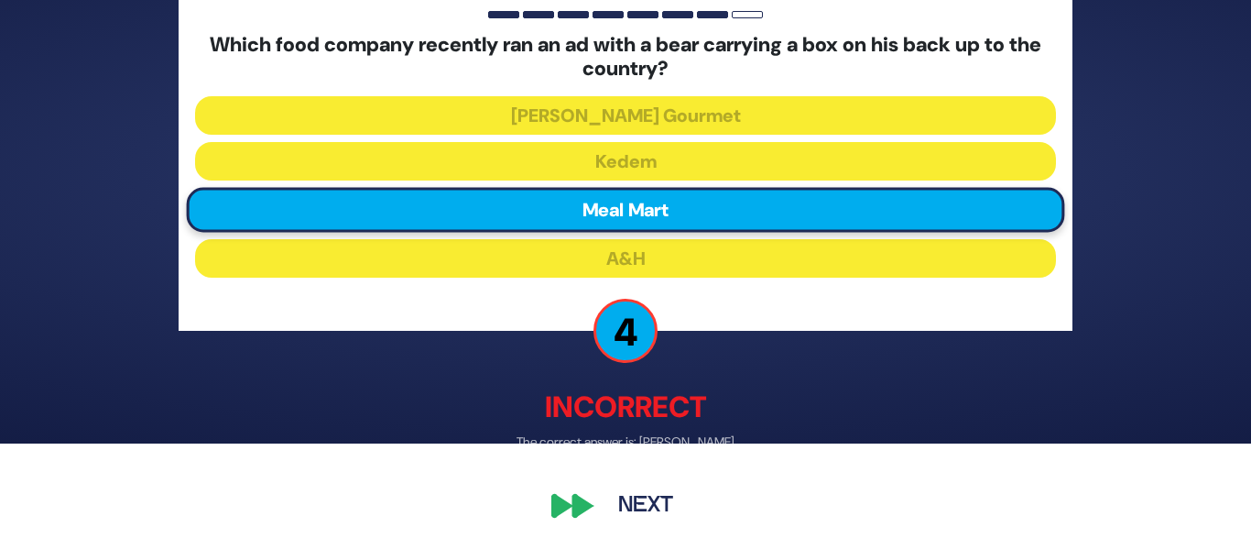
click at [637, 503] on button "Next" at bounding box center [646, 506] width 106 height 42
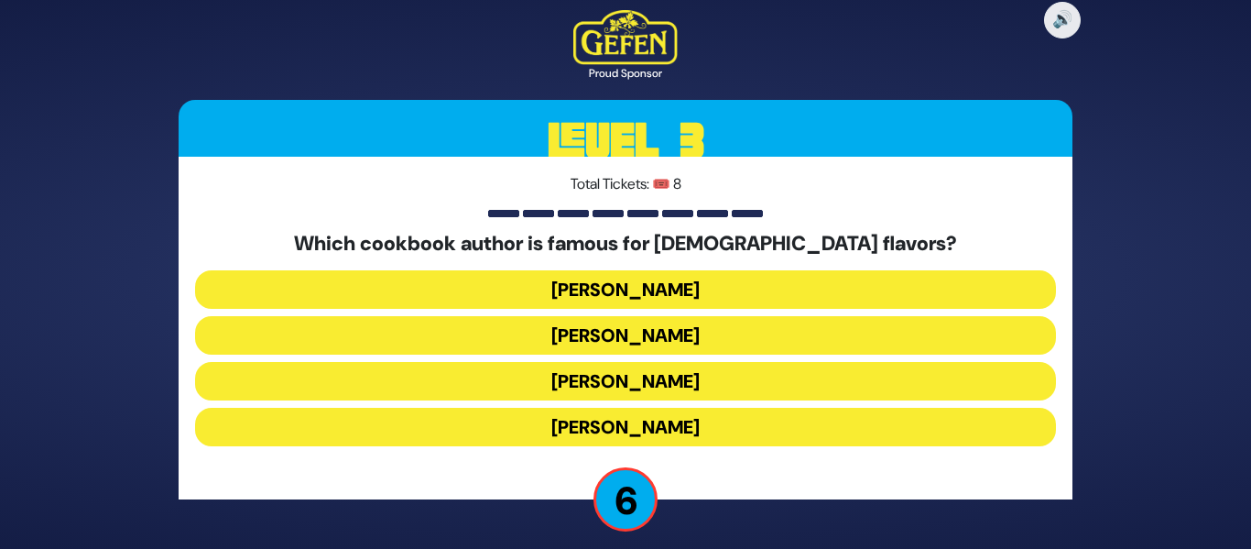
click at [665, 430] on button "Danielle Renov" at bounding box center [625, 427] width 861 height 38
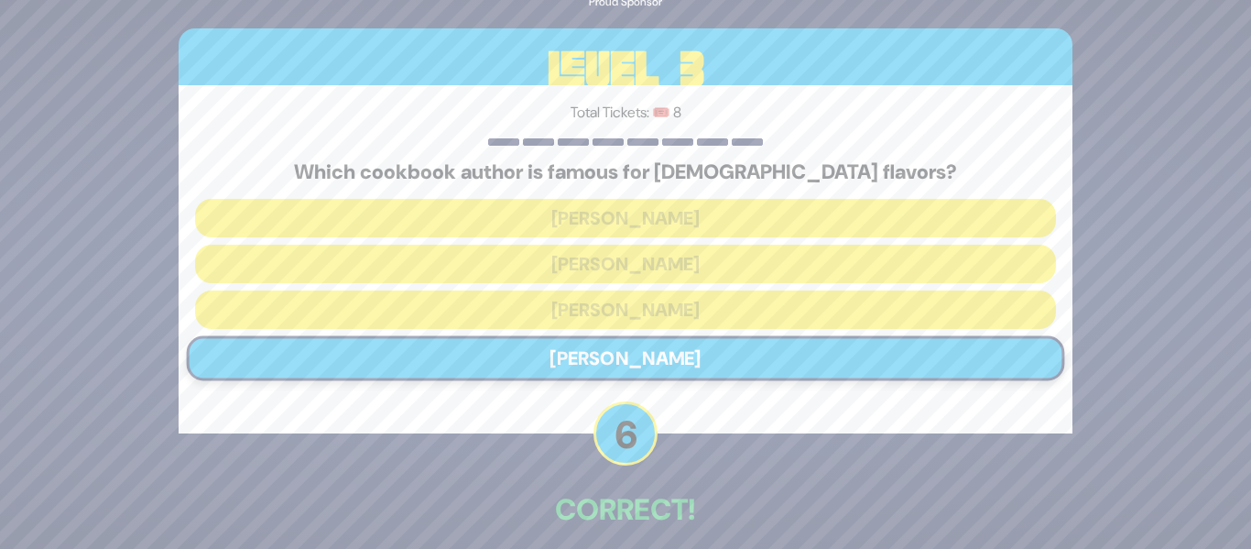
click at [775, 485] on div "🔊 Proud Sponsor Level 3 Total Tickets: 🎟️ 8 Which cookbook author is famous for…" at bounding box center [626, 274] width 938 height 715
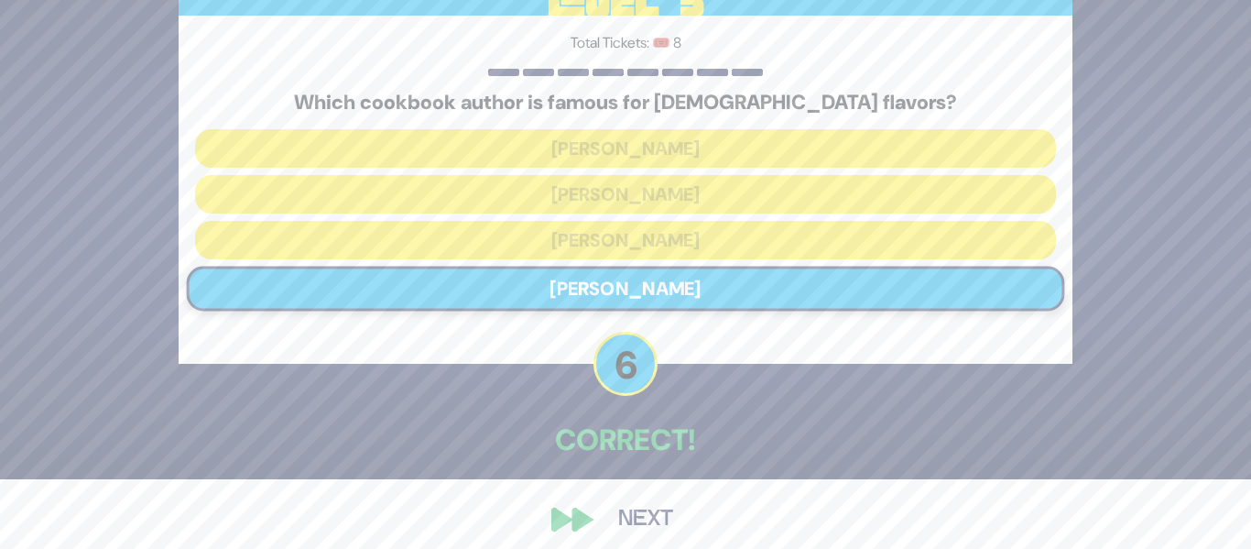
scroll to position [83, 0]
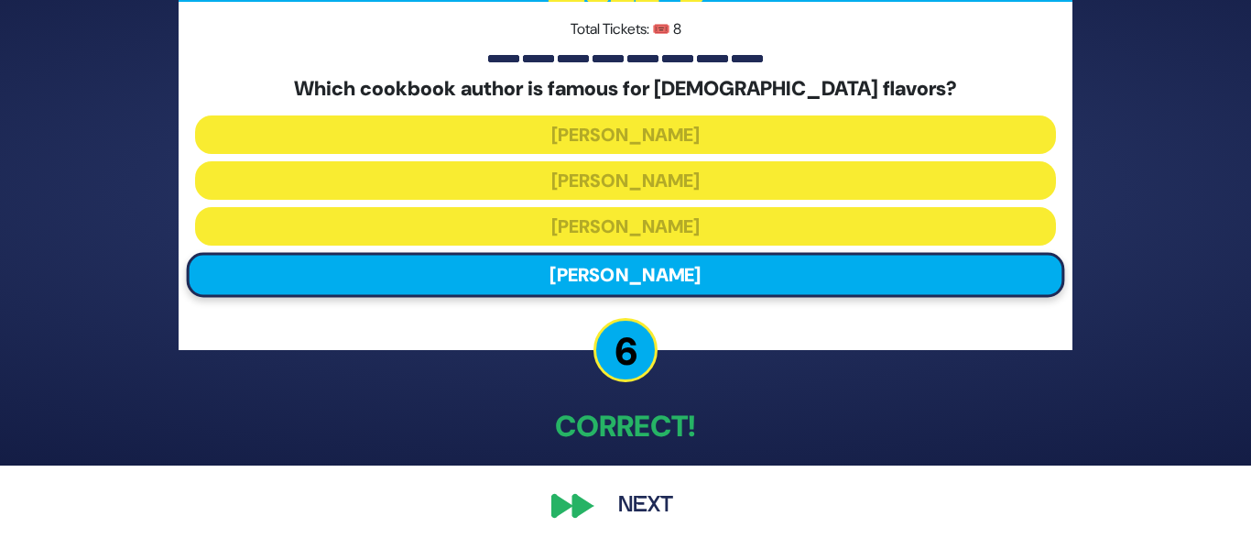
click at [646, 501] on button "Next" at bounding box center [646, 506] width 106 height 42
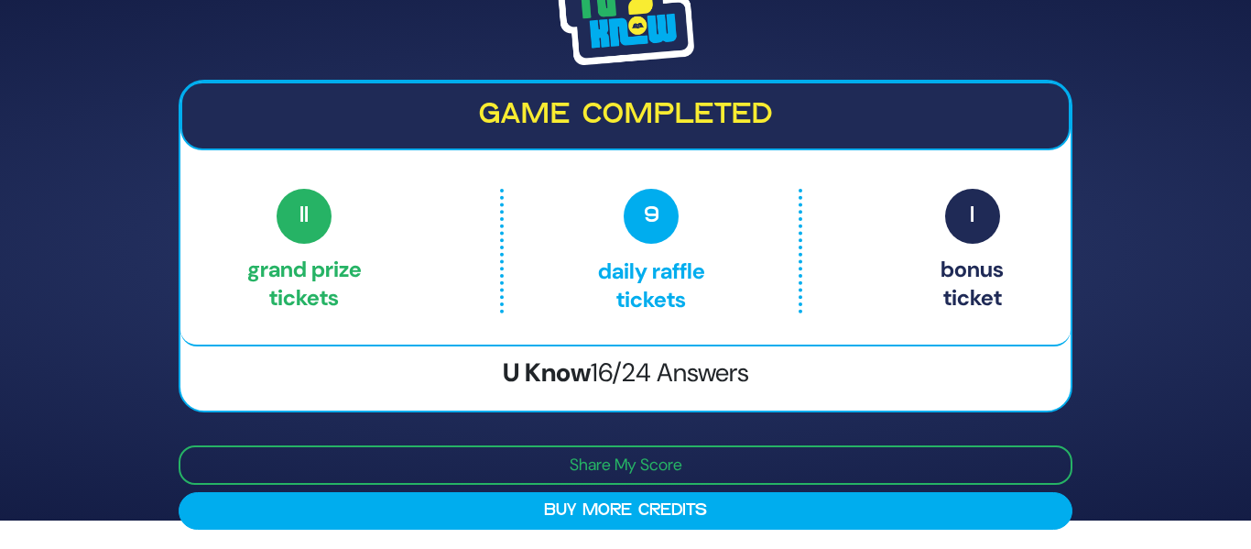
scroll to position [31, 0]
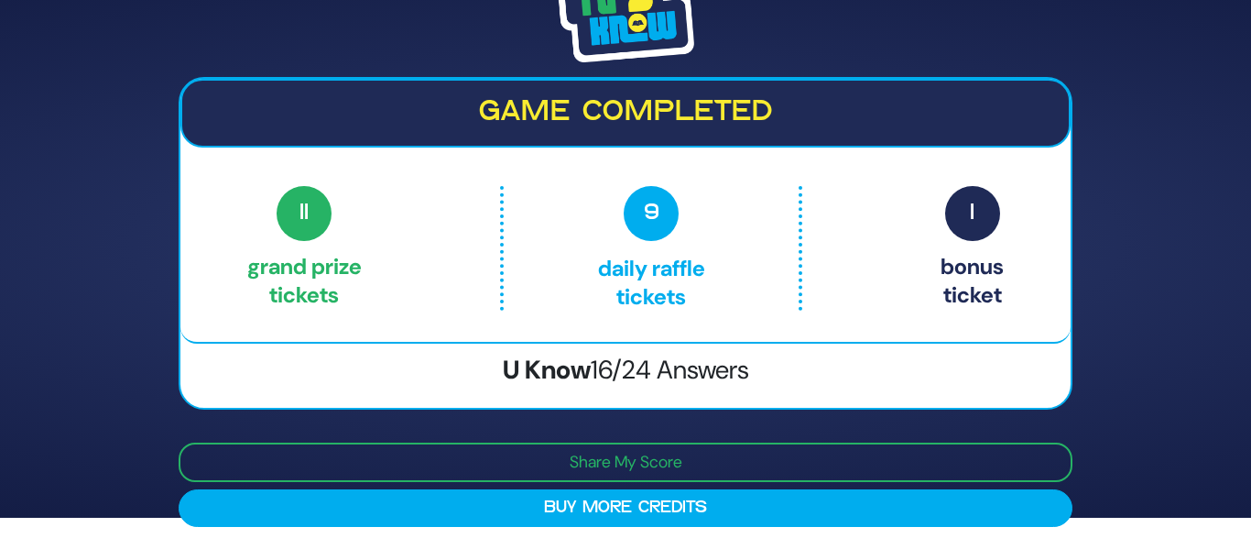
click at [1124, 414] on div "Game completed 11 Grand Prize tickets 9 Daily Raffle tickets 1 Bonus ticket 11 …" at bounding box center [625, 243] width 1251 height 549
click at [1191, 423] on div "Game completed 11 Grand Prize tickets 9 Daily Raffle tickets 1 Bonus ticket 11 …" at bounding box center [625, 243] width 1251 height 549
click at [1122, 356] on div "Game completed 11 Grand Prize tickets 9 Daily Raffle tickets 1 Bonus ticket 11 …" at bounding box center [625, 243] width 1251 height 549
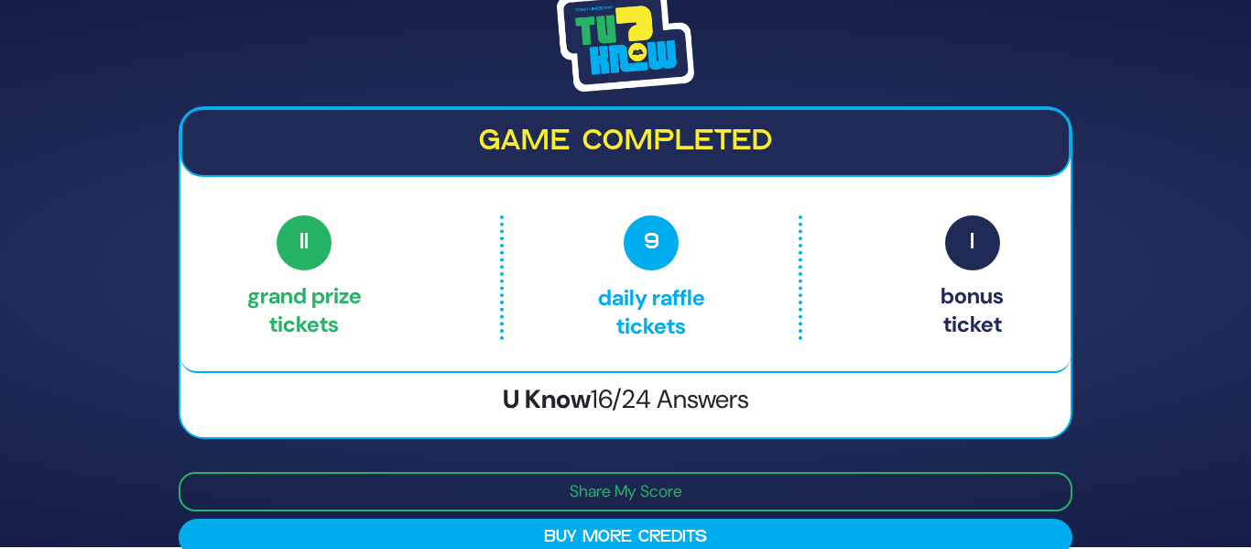
scroll to position [0, 0]
